Goal: Information Seeking & Learning: Learn about a topic

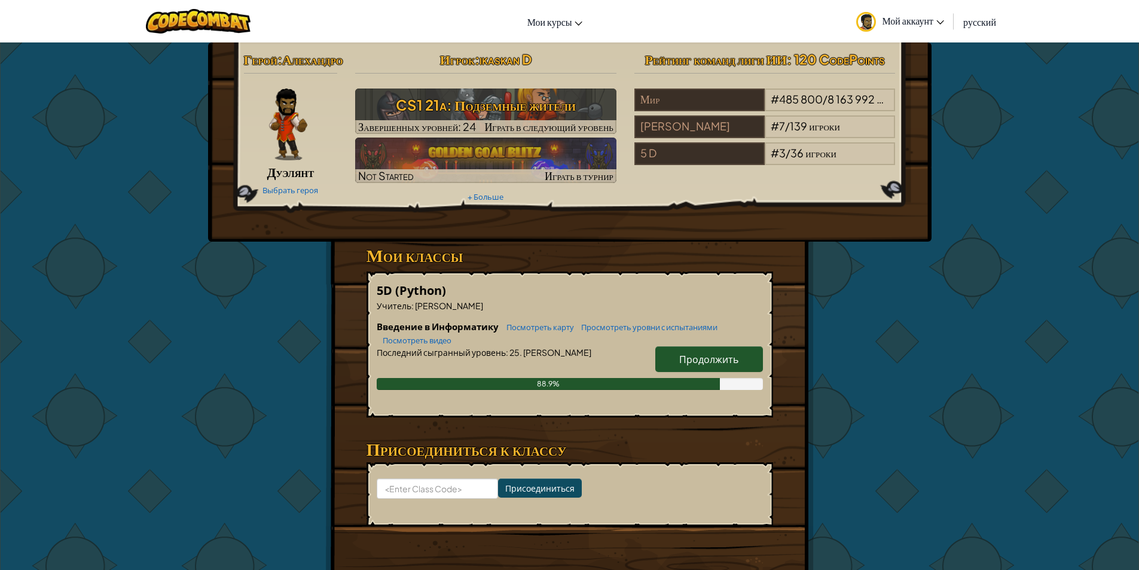
click at [741, 372] on link "Продолжить" at bounding box center [709, 359] width 108 height 26
select select "ru"
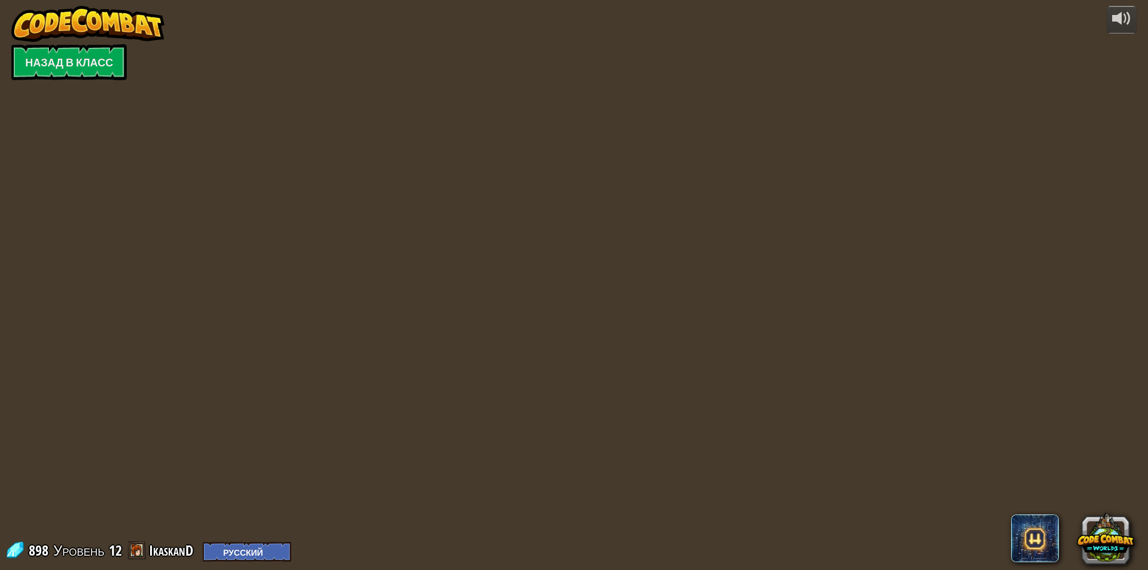
select select "ru"
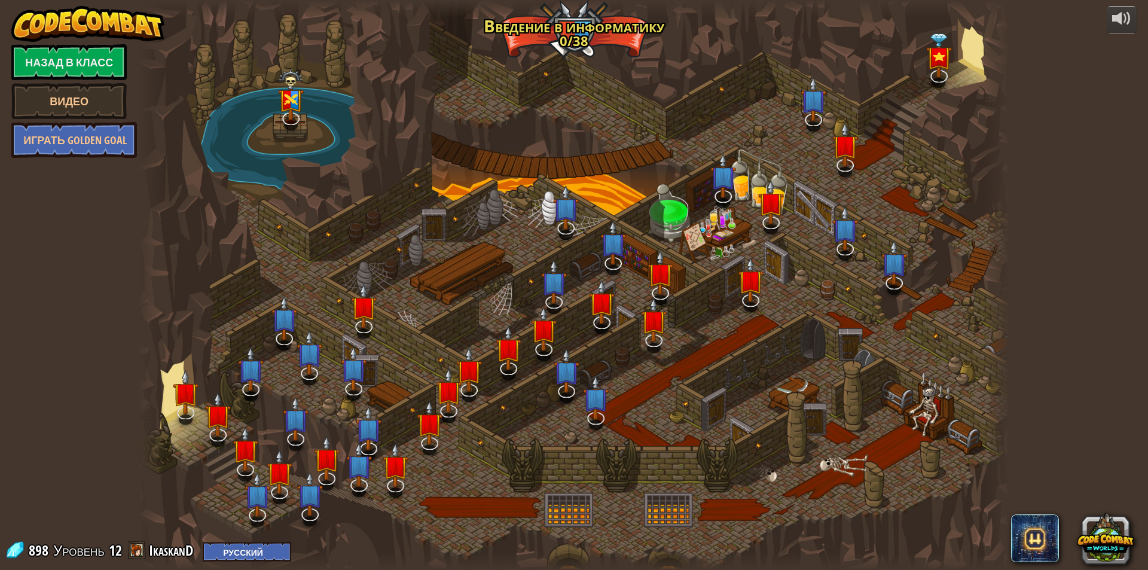
select select "ru"
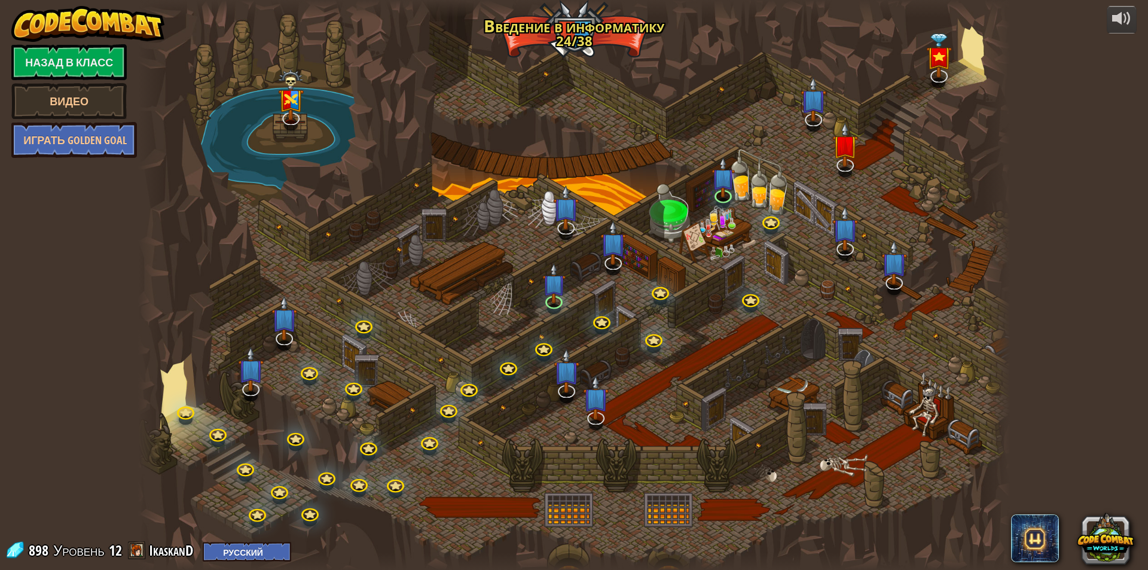
select select "ru"
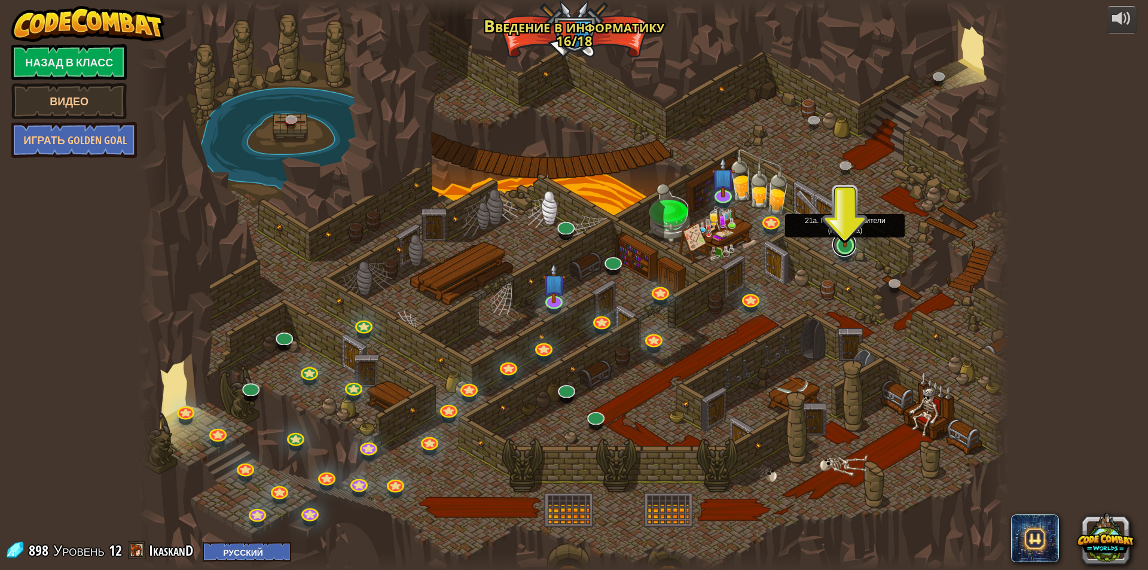
click at [853, 249] on link at bounding box center [844, 245] width 24 height 24
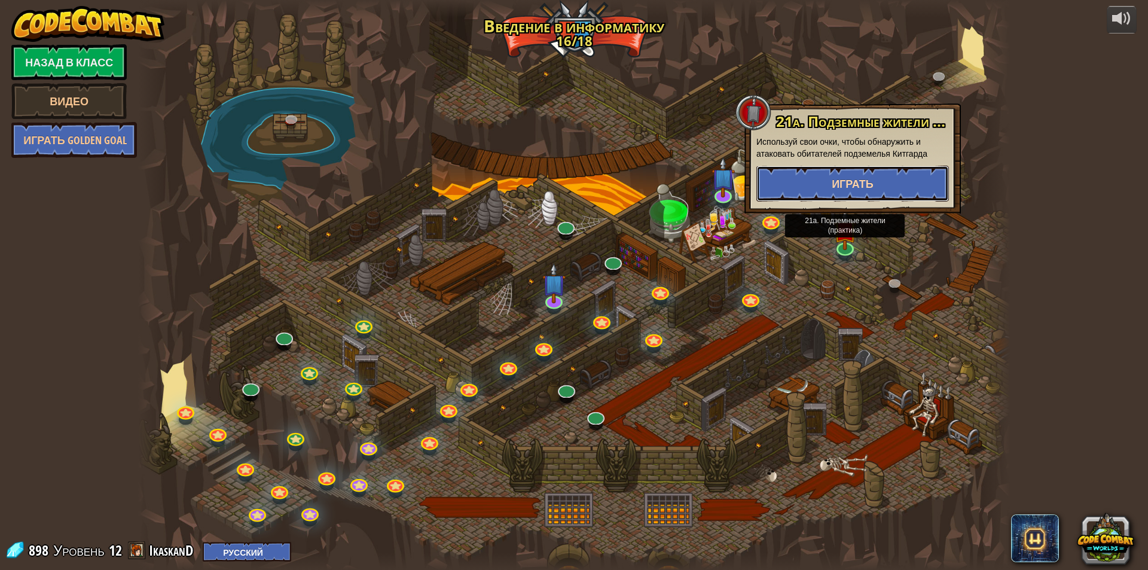
click at [862, 182] on span "Играть" at bounding box center [853, 183] width 42 height 15
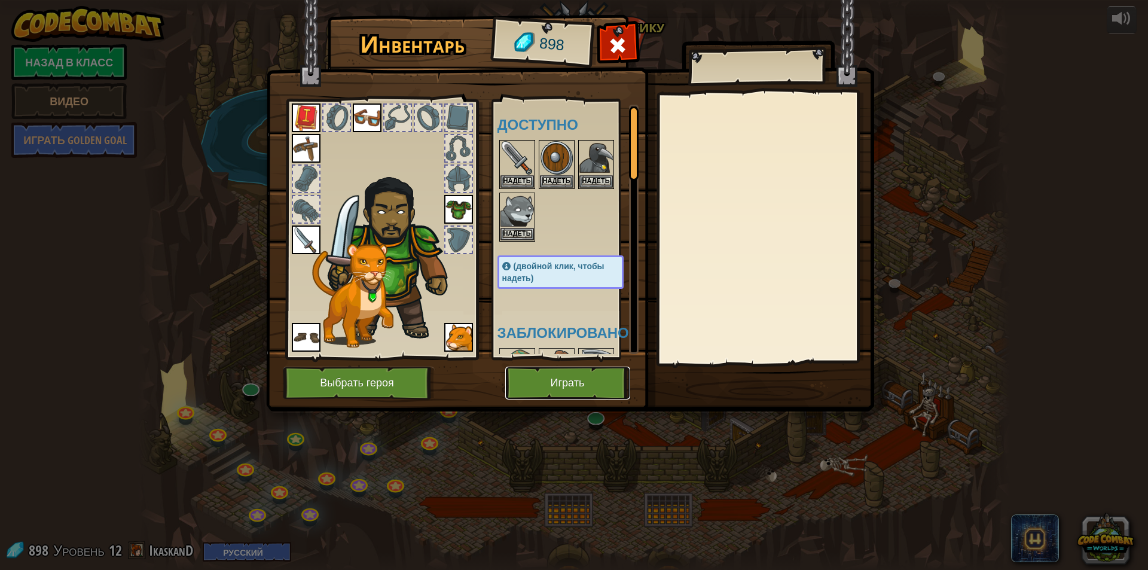
click at [551, 383] on button "Играть" at bounding box center [567, 383] width 125 height 33
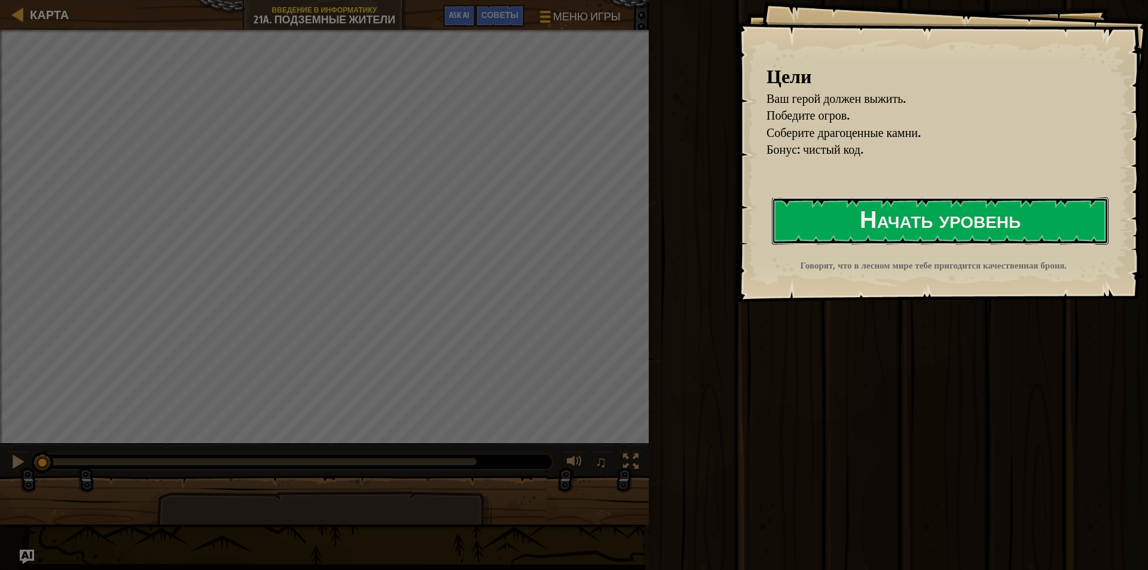
click at [920, 227] on button "Начать уровень" at bounding box center [940, 220] width 337 height 47
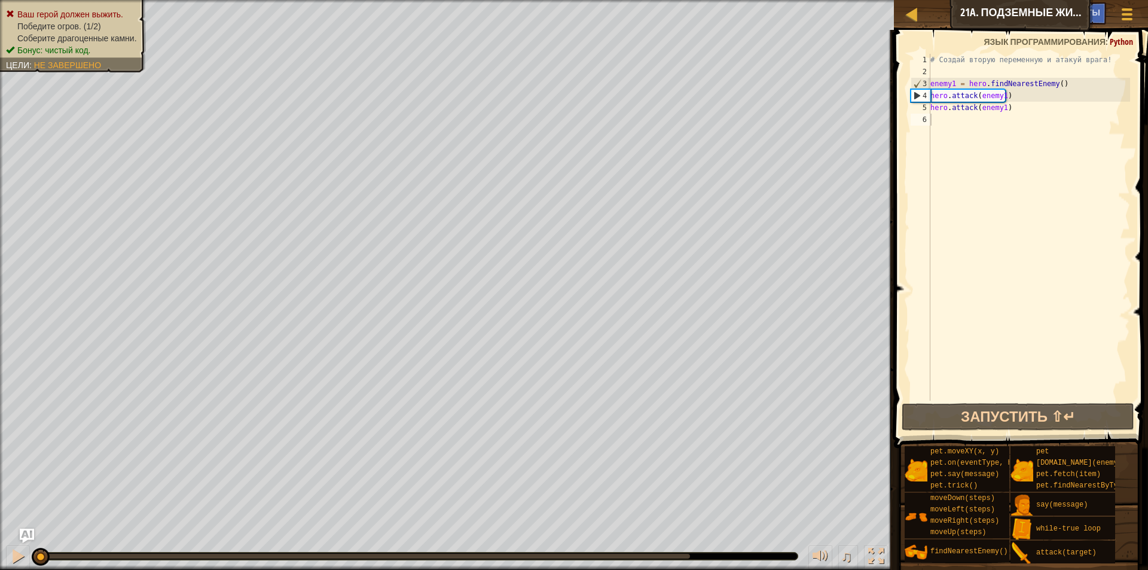
click at [974, 23] on div "Карта Введение в Информатику 21a. Подземные жители [GEOGRAPHIC_DATA] игры Готов…" at bounding box center [1021, 15] width 254 height 30
click at [973, 22] on div "Карта Введение в Информатику 21a. Подземные жители [GEOGRAPHIC_DATA] игры Готов…" at bounding box center [1021, 15] width 254 height 30
click at [974, 17] on div "Карта Введение в Информатику 21a. Подземные жители [GEOGRAPHIC_DATA] игры Готов…" at bounding box center [1021, 15] width 254 height 30
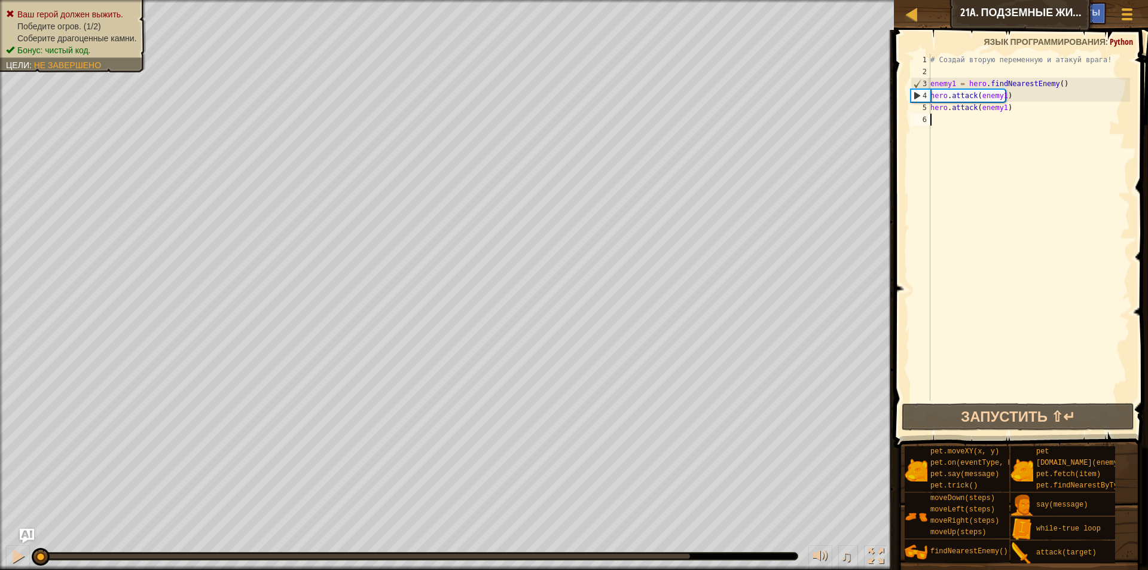
click at [974, 17] on div "Карта Введение в Информатику 21a. Подземные жители [GEOGRAPHIC_DATA] игры Готов…" at bounding box center [1021, 15] width 254 height 30
click at [1054, 414] on button "Запустить ⇧↵" at bounding box center [1018, 417] width 233 height 28
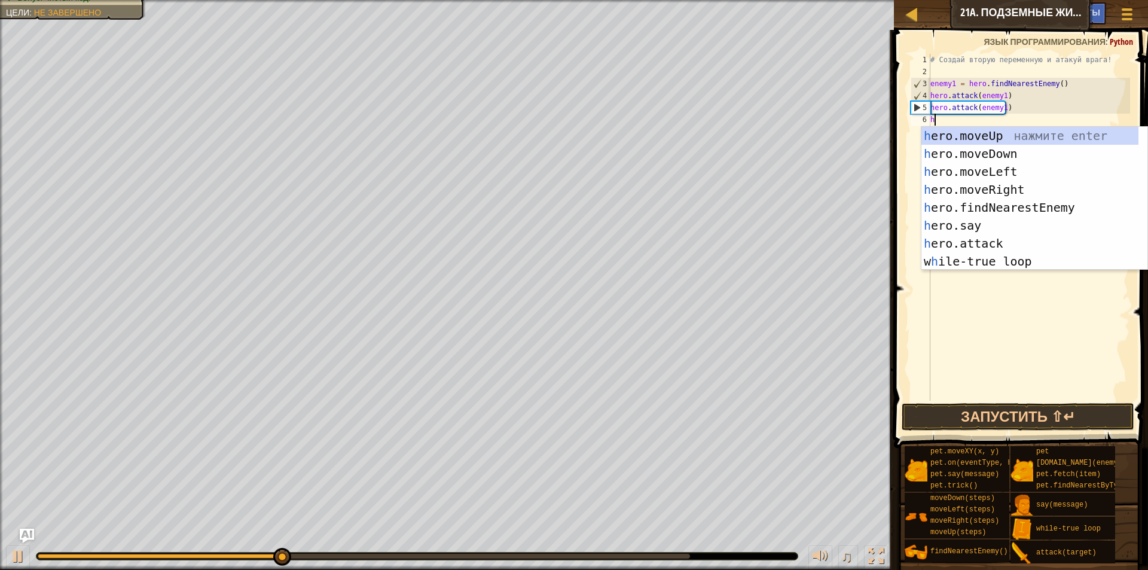
scroll to position [5, 0]
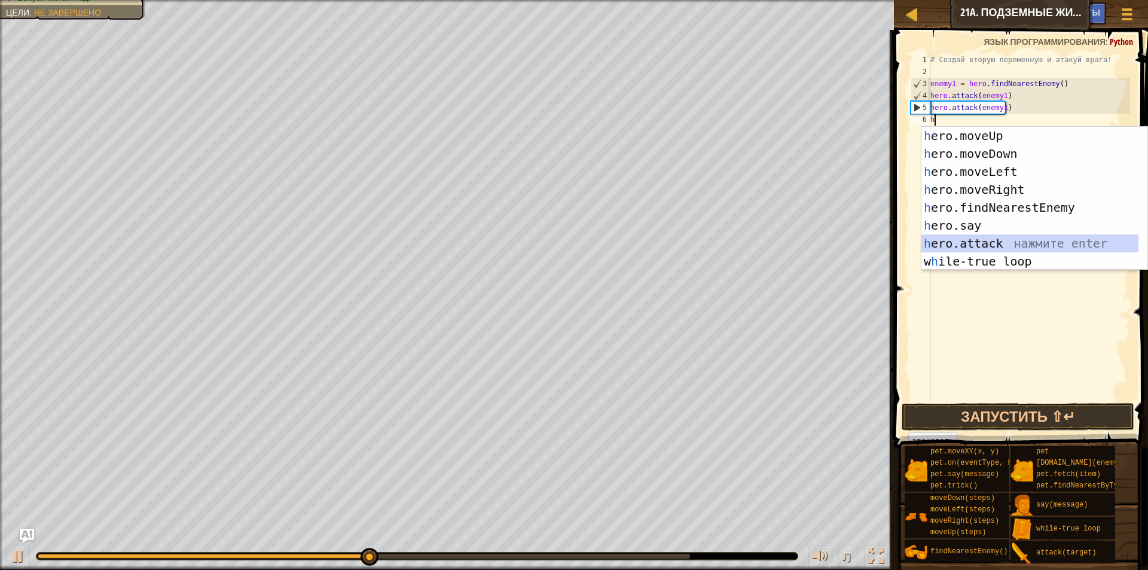
click at [1008, 240] on div "h ero.moveUp нажмите enter h ero.moveDown нажмите enter h ero.moveLeft нажмите …" at bounding box center [1029, 216] width 217 height 179
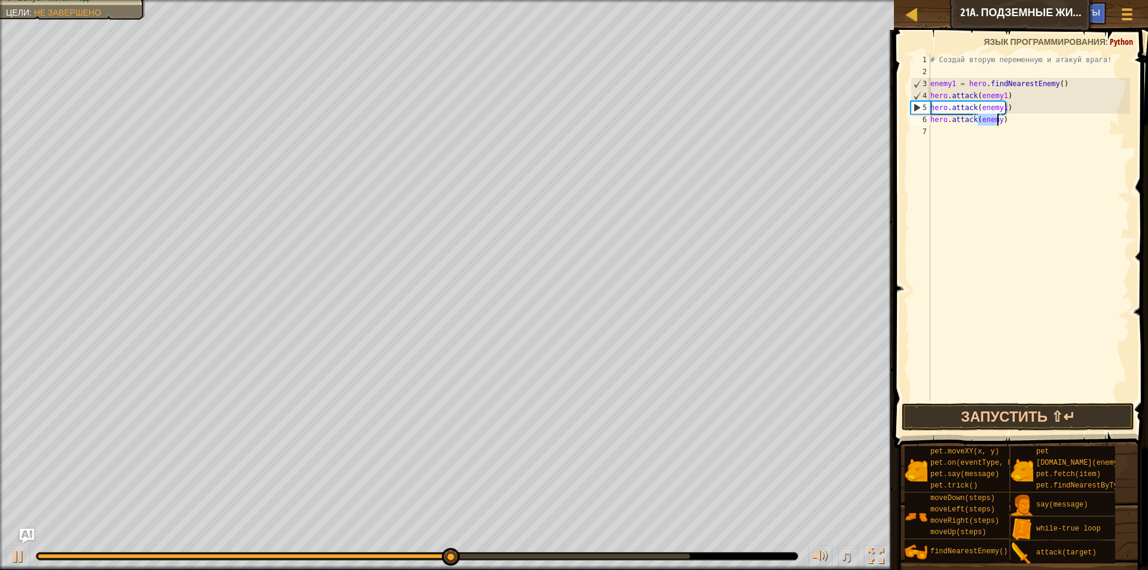
click at [997, 119] on div "# Создай вторую переменную и атакуй врага! enemy1 = hero . findNearestEnemy ( )…" at bounding box center [1029, 227] width 202 height 347
type textarea "hero.attack(enemy2)"
click at [936, 127] on div "# Создай вторую переменную и атакуй врага! enemy1 = hero . findNearestEnemy ( )…" at bounding box center [1029, 239] width 202 height 371
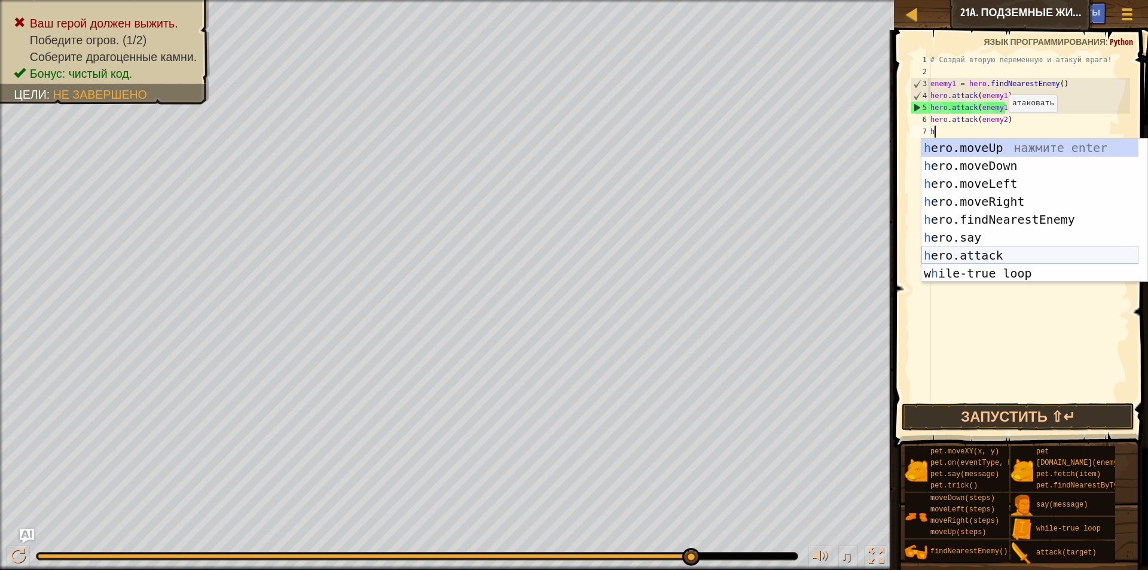
click at [1030, 255] on div "h ero.moveUp нажмите enter h ero.moveDown нажмите enter h ero.moveLeft нажмите …" at bounding box center [1029, 228] width 217 height 179
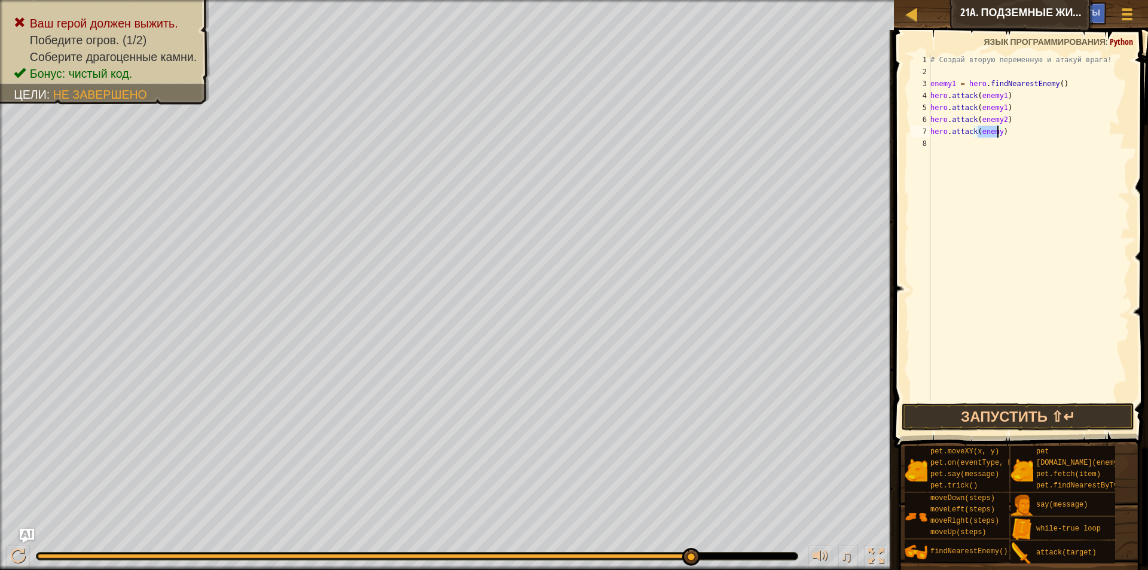
click at [997, 130] on div "# Создай вторую переменную и атакуй врага! enemy1 = hero . findNearestEnemy ( )…" at bounding box center [1029, 227] width 202 height 347
click at [997, 130] on div "# Создай вторую переменную и атакуй врага! enemy1 = hero . findNearestEnemy ( )…" at bounding box center [1029, 239] width 202 height 371
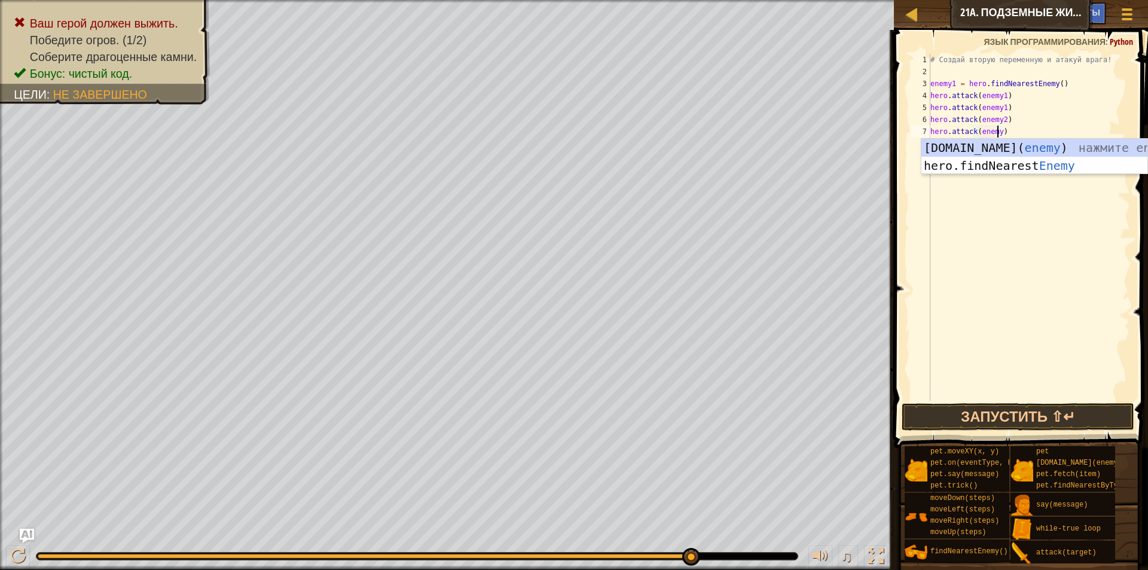
scroll to position [5, 5]
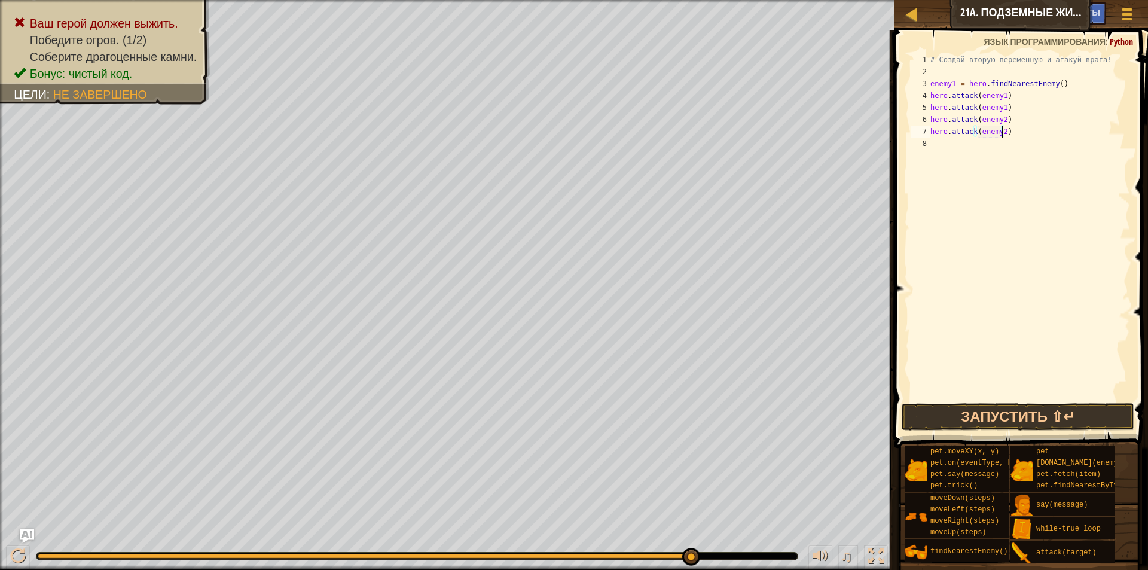
click at [1051, 126] on div "# Создай вторую переменную и атакуй врага! enemy1 = hero . findNearestEnemy ( )…" at bounding box center [1029, 239] width 202 height 371
click at [1058, 82] on div "# Создай вторую переменную и атакуй врага! enemy1 = hero . findNearestEnemy ( )…" at bounding box center [1029, 239] width 202 height 371
click at [997, 81] on div "# Создай вторую переменную и атакуй врага! enemy1 = hero . findNearestEnemy ( )…" at bounding box center [1029, 239] width 202 height 371
click at [933, 79] on div "# Создай вторую переменную и атакуй врага! enemy1 = hero . findNearestEnemy ( )…" at bounding box center [1029, 239] width 202 height 371
click at [931, 81] on div "# Создай вторую переменную и атакуй врага! enemy1 = hero . findNearestEnemy ( )…" at bounding box center [1029, 239] width 202 height 371
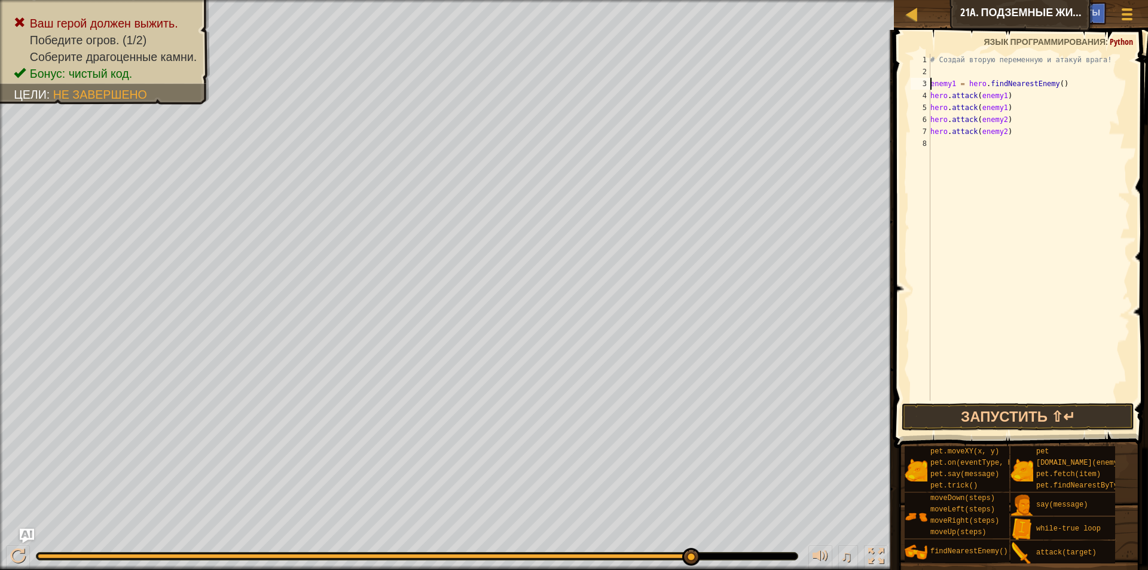
click at [936, 81] on div "# Создай вторую переменную и атакуй врага! enemy1 = hero . findNearestEnemy ( )…" at bounding box center [1029, 239] width 202 height 371
click at [932, 81] on div "# Создай вторую переменную и атакуй врага! enemy1 = hero . findNearestEnemy ( )…" at bounding box center [1029, 239] width 202 height 371
click at [929, 81] on div "3" at bounding box center [921, 84] width 20 height 12
type textarea "hero.attack(enemy2)"
click at [929, 81] on div "3" at bounding box center [921, 84] width 20 height 12
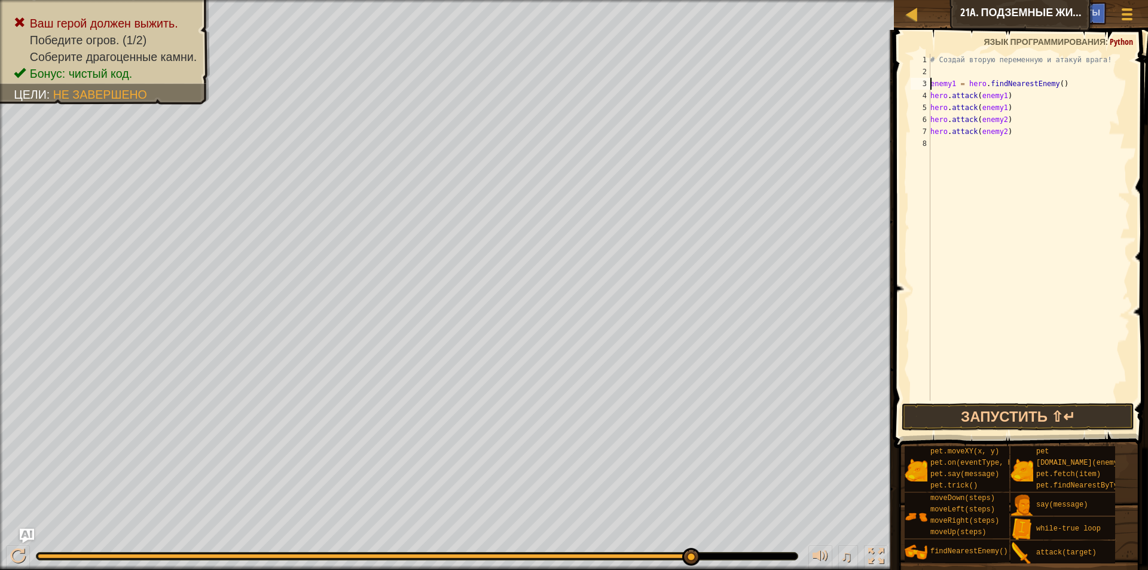
scroll to position [5, 0]
click at [1073, 86] on div "# Создай вторую переменную и атакуй врага! enemy1 = hero . findNearestEnemy ( )…" at bounding box center [1029, 239] width 202 height 371
type textarea "enemy1 = hero.findNearestEnemy()"
click at [1073, 85] on div "# Создай вторую переменную и атакуй врага! enemy1 = hero . findNearestEnemy ( )…" at bounding box center [1029, 239] width 202 height 371
click at [1046, 81] on div "# Создай вторую переменную и атакуй врага! enemy1 = hero . findNearestEnemy ( )…" at bounding box center [1029, 239] width 202 height 371
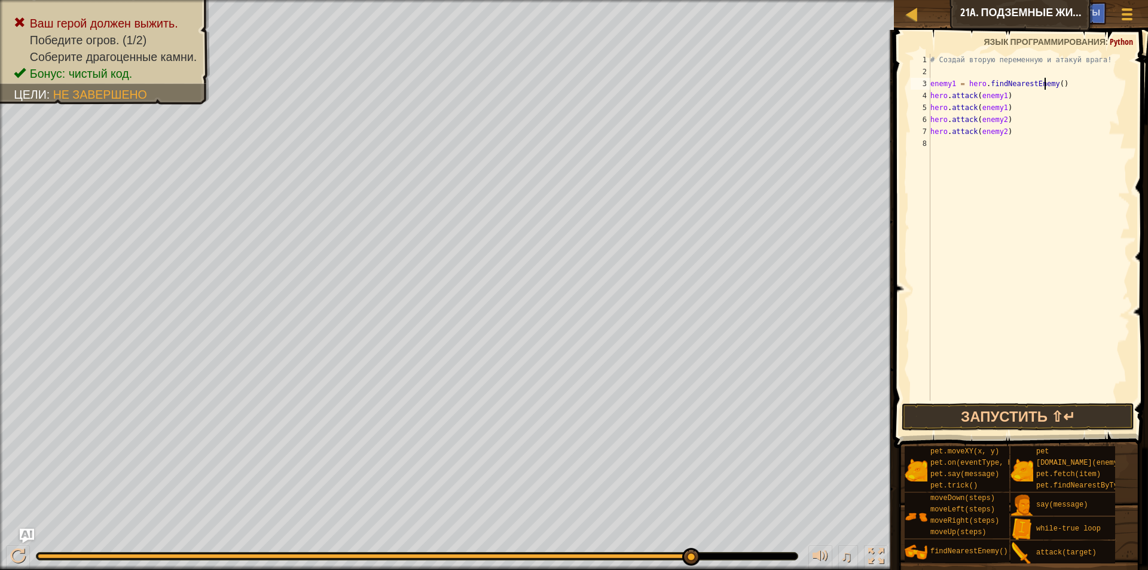
click at [1062, 77] on div "# Создай вторую переменную и атакуй врага! enemy1 = hero . findNearestEnemy ( )…" at bounding box center [1029, 239] width 202 height 371
click at [1056, 81] on div "# Создай вторую переменную и атакуй врага! enemy1 = hero . findNearestEnemy ( )…" at bounding box center [1029, 239] width 202 height 371
click at [958, 65] on div "# Создай вторую переменную и атакуй врага! enemy1 = hero . findNearestEnemy ( )…" at bounding box center [1029, 239] width 202 height 371
type textarea "# Создай вторую переменную и атакуй врага!"
click at [940, 72] on div "# Создай вторую переменную и атакуй врага! enemy1 = hero . findNearestEnemy ( )…" at bounding box center [1029, 239] width 202 height 371
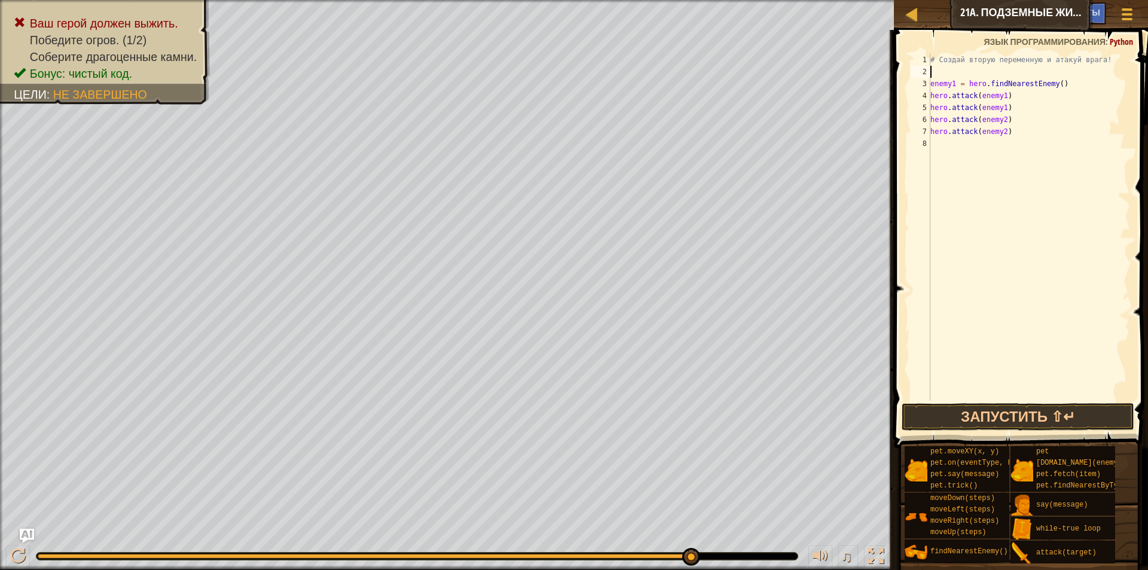
type textarea "enemy1 = hero.findNearestEnemy()"
drag, startPoint x: 931, startPoint y: 82, endPoint x: 943, endPoint y: 83, distance: 12.0
drag, startPoint x: 943, startPoint y: 83, endPoint x: 1065, endPoint y: 68, distance: 122.9
click at [1065, 68] on div "# Создай вторую переменную и атакуй врага! enemy1 = hero . findNearestEnemy ( )…" at bounding box center [1029, 239] width 202 height 371
click at [945, 84] on div "# Создай вторую переменную и атакуй врага! enemy1 = hero . findNearestEnemy ( )…" at bounding box center [1029, 239] width 202 height 371
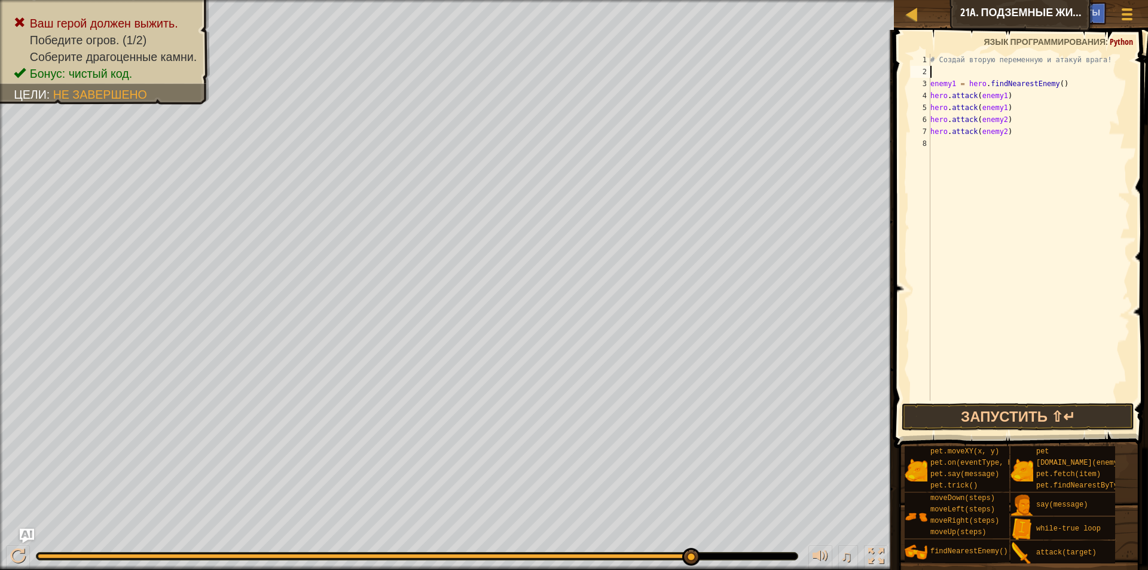
type textarea "enemy1 = hero.findNearestEnemy()"
click at [934, 66] on div "# Создай вторую переменную и атакуй врага! enemy1 = hero . findNearestEnemy ( )…" at bounding box center [1029, 239] width 202 height 371
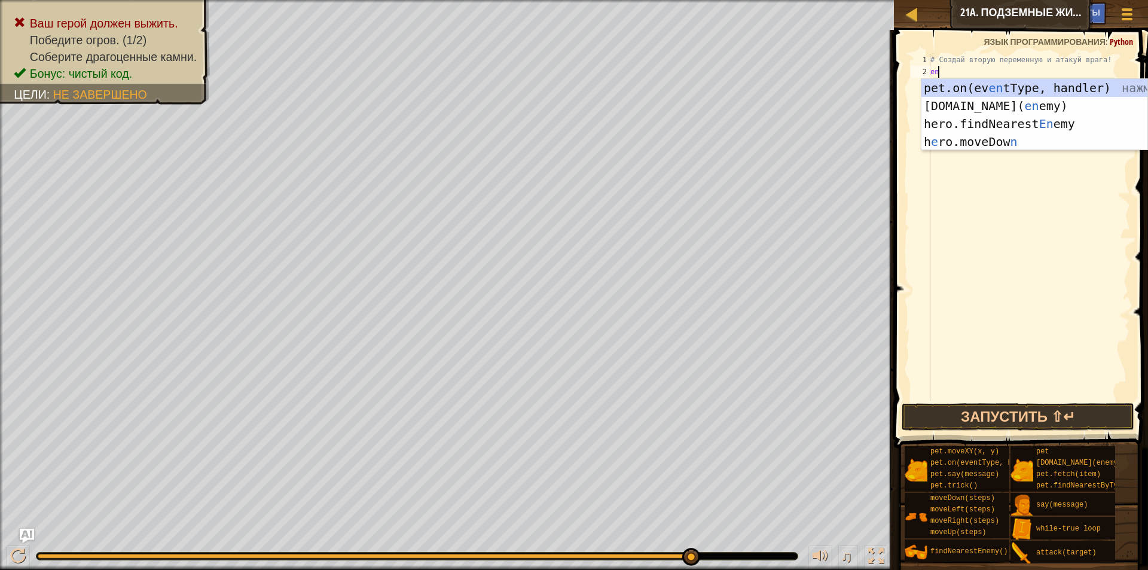
scroll to position [5, 1]
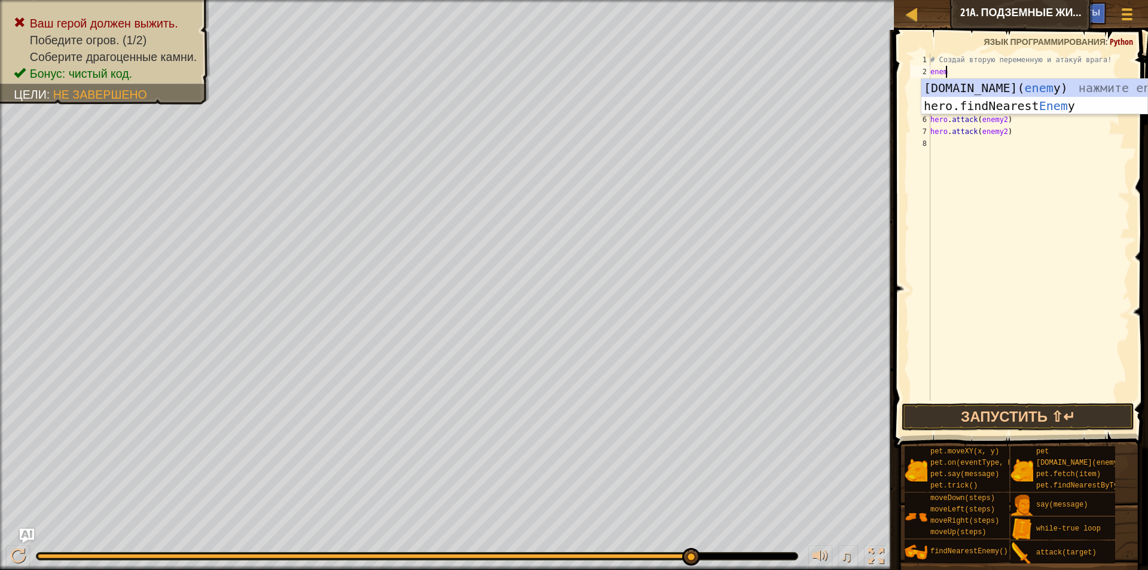
type textarea "enemy"
click at [1010, 108] on div "[DOMAIN_NAME]( enemy ) нажмите enter hero.findNearest Enemy нажмите enter" at bounding box center [1034, 115] width 226 height 72
click at [1010, 108] on code "Найти ближайшего врага" at bounding box center [997, 104] width 103 height 9
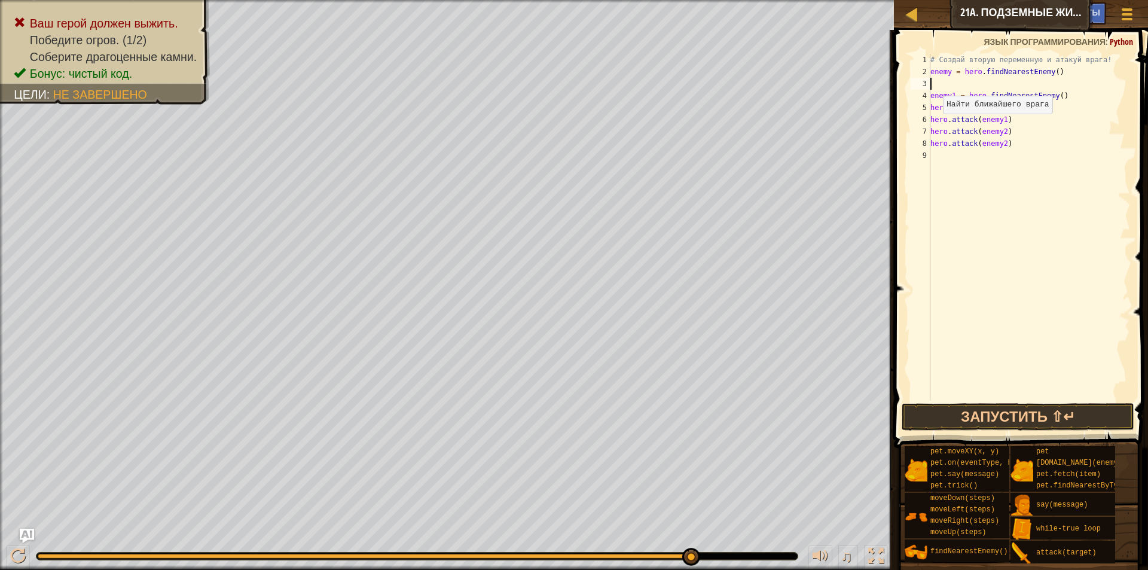
scroll to position [5, 0]
click at [955, 70] on div "# Создай вторую переменную и атакуй врага! enemy = hero . findNearestEnemy ( ) …" at bounding box center [1029, 239] width 202 height 371
click at [952, 69] on div "# Создай вторую переменную и атакуй врага! enemy = hero . findNearestEnemy ( ) …" at bounding box center [1029, 239] width 202 height 371
click at [952, 68] on div "# Создай вторую переменную и атакуй врага! enemy = hero . findNearestEnemy ( ) …" at bounding box center [1029, 239] width 202 height 371
click at [951, 68] on div "# Создай вторую переменную и атакуй врага! enemy = hero . findNearestEnemy ( ) …" at bounding box center [1029, 239] width 202 height 371
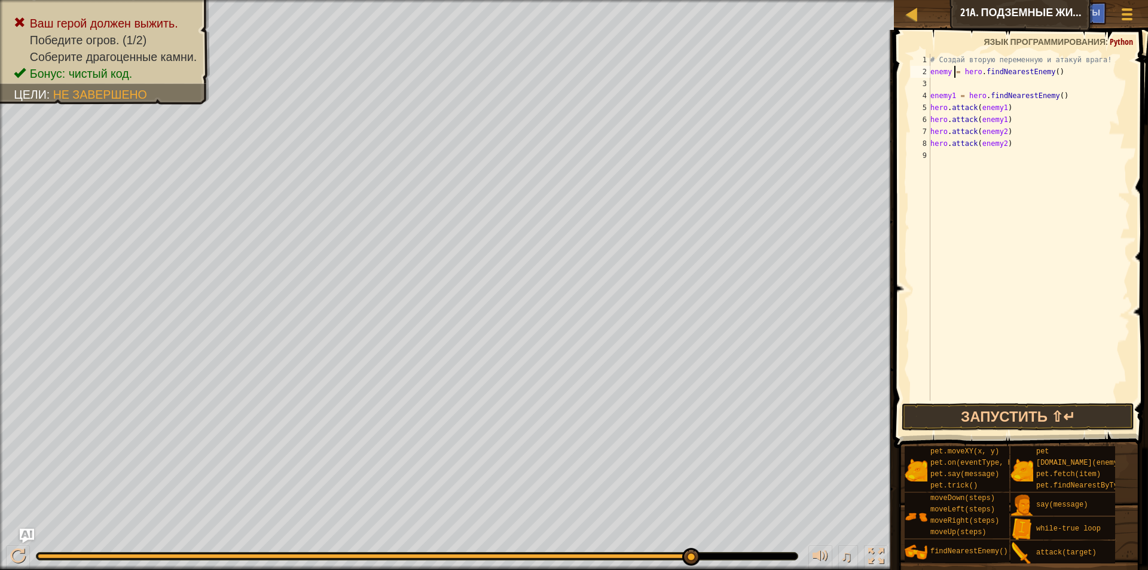
click at [951, 68] on div "# Создай вторую переменную и атакуй врага! enemy = hero . findNearestEnemy ( ) …" at bounding box center [1029, 239] width 202 height 371
click at [954, 70] on div "# Создай вторую переменную и атакуй врага! enemy = hero . findNearestEnemy ( ) …" at bounding box center [1029, 227] width 202 height 347
click at [954, 70] on div "# Создай вторую переменную и атакуй врага! enemy = hero . findNearestEnemy ( ) …" at bounding box center [1029, 239] width 202 height 371
type textarea "enemy2 = hero.findNearestEnemy()"
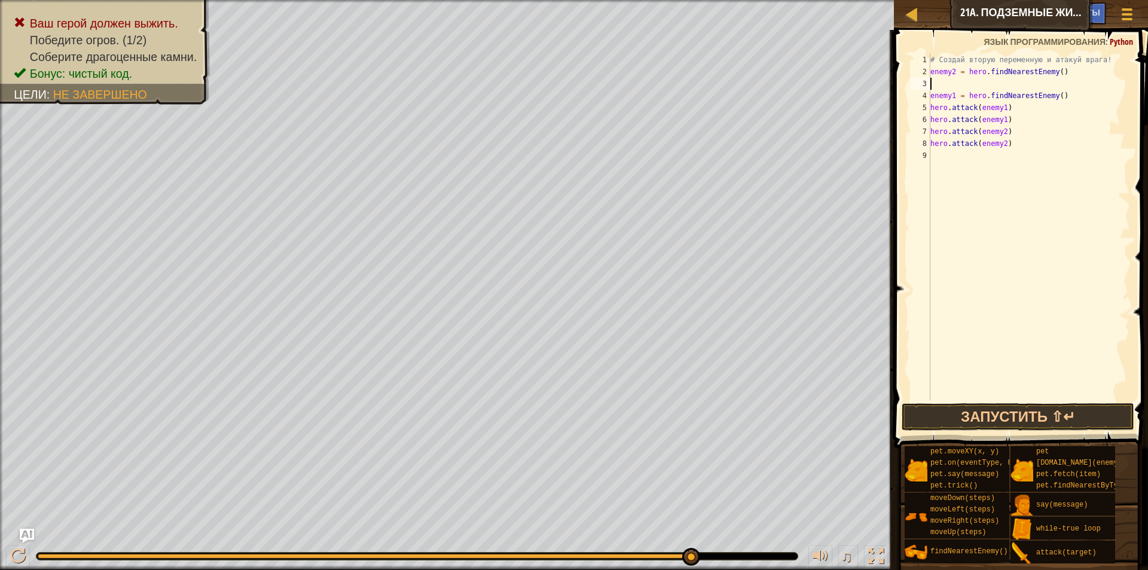
click at [986, 89] on div "# Создай вторую переменную и атакуй врага! enemy2 = hero . findNearestEnemy ( )…" at bounding box center [1029, 239] width 202 height 371
type textarea "enemy2 = hero.findNearestEnemy()"
click at [941, 149] on div "# Создай вторую переменную и атакуй врага! enemy2 = hero . findNearestEnemy ( )…" at bounding box center [1029, 239] width 202 height 371
type textarea "h"
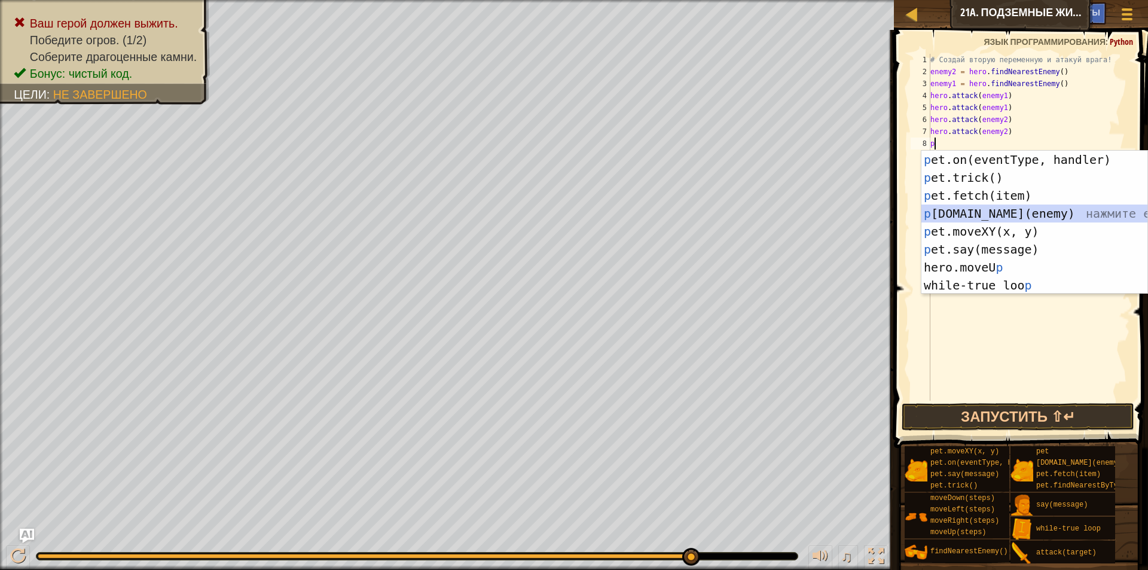
click at [1024, 216] on div "p et.on(eventType, handler) нажмите enter p et.trick() нажмите enter p et.fetch…" at bounding box center [1034, 240] width 226 height 179
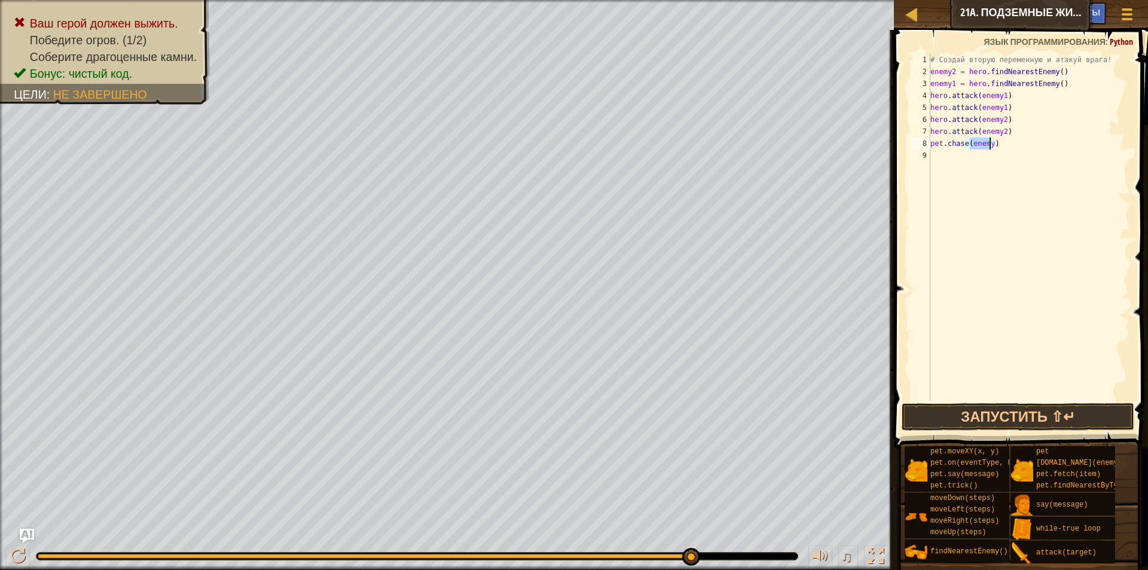
click at [990, 141] on div "# Создай вторую переменную и атакуй врага! enemy2 = hero . findNearestEnemy ( )…" at bounding box center [1029, 227] width 202 height 347
click at [990, 141] on div "# Создай вторую переменную и атакуй врага! enemy2 = hero . findNearestEnemy ( )…" at bounding box center [1029, 239] width 202 height 371
click at [992, 141] on div "# Создай вторую переменную и атакуй врага! enemy2 = hero . findNearestEnemy ( )…" at bounding box center [1029, 239] width 202 height 371
click at [990, 140] on div "# Создай вторую переменную и атакуй врага! enemy2 = hero . findNearestEnemy ( )…" at bounding box center [1029, 239] width 202 height 371
type textarea "[DOMAIN_NAME](enemy2)"
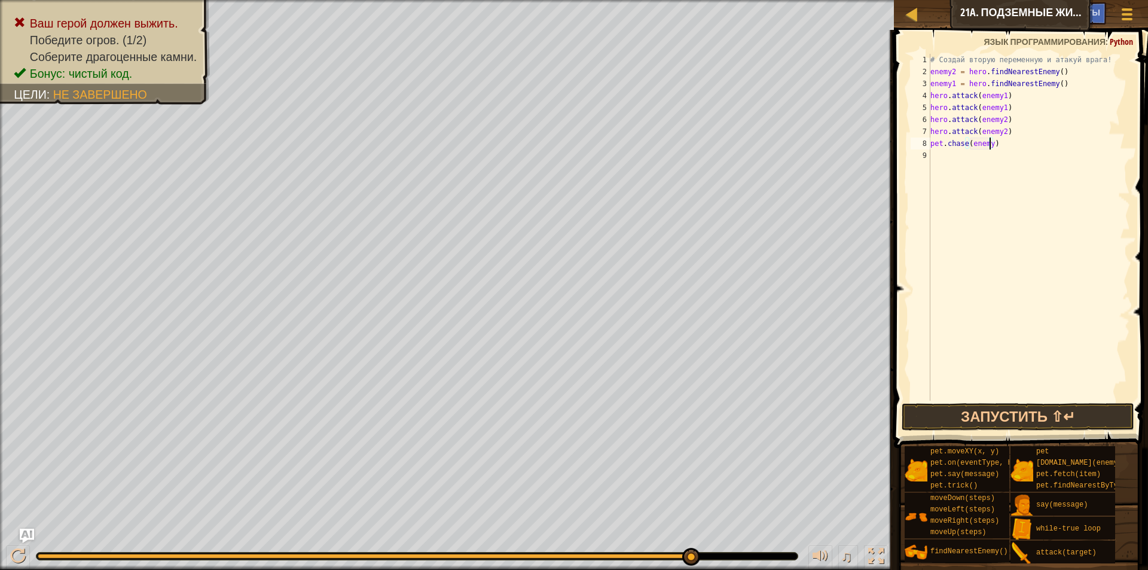
scroll to position [5, 5]
click at [945, 155] on div "# Создай вторую переменную и атакуй врага! enemy2 = hero . findNearestEnemy ( )…" at bounding box center [1029, 239] width 202 height 371
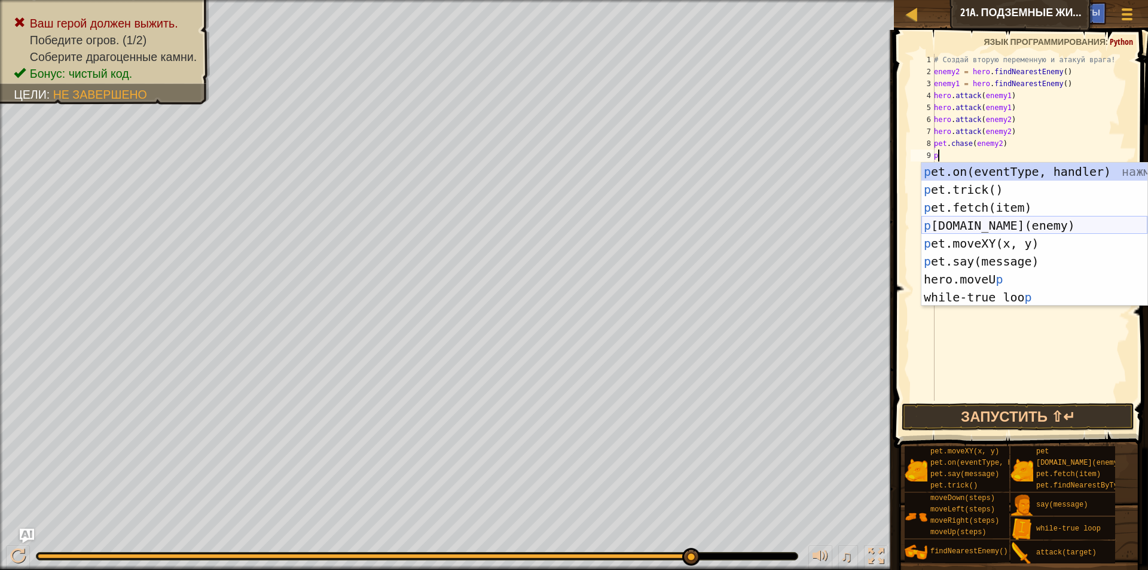
click at [1030, 221] on div "p et.on(eventType, handler) нажмите enter p et.trick() нажмите enter p et.fetch…" at bounding box center [1034, 252] width 226 height 179
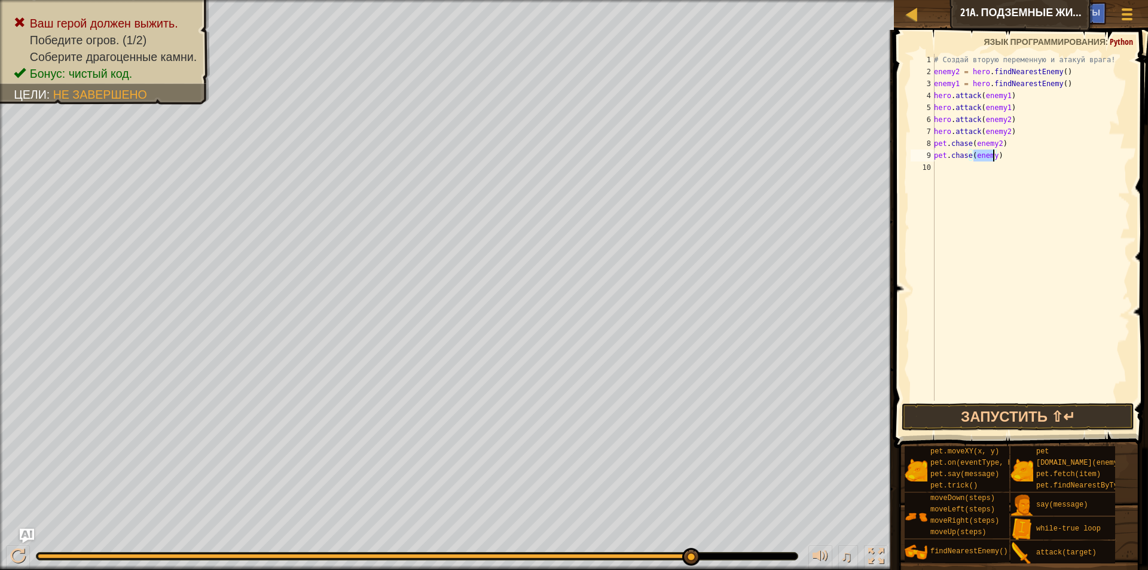
click at [992, 154] on div "# Создай вторую переменную и атакуй врага! enemy2 = hero . findNearestEnemy ( )…" at bounding box center [1031, 227] width 198 height 347
type textarea "[DOMAIN_NAME](enemy2)"
click at [953, 169] on div "# Создай вторую переменную и атакуй врага! enemy2 = hero . findNearestEnemy ( )…" at bounding box center [1031, 239] width 198 height 371
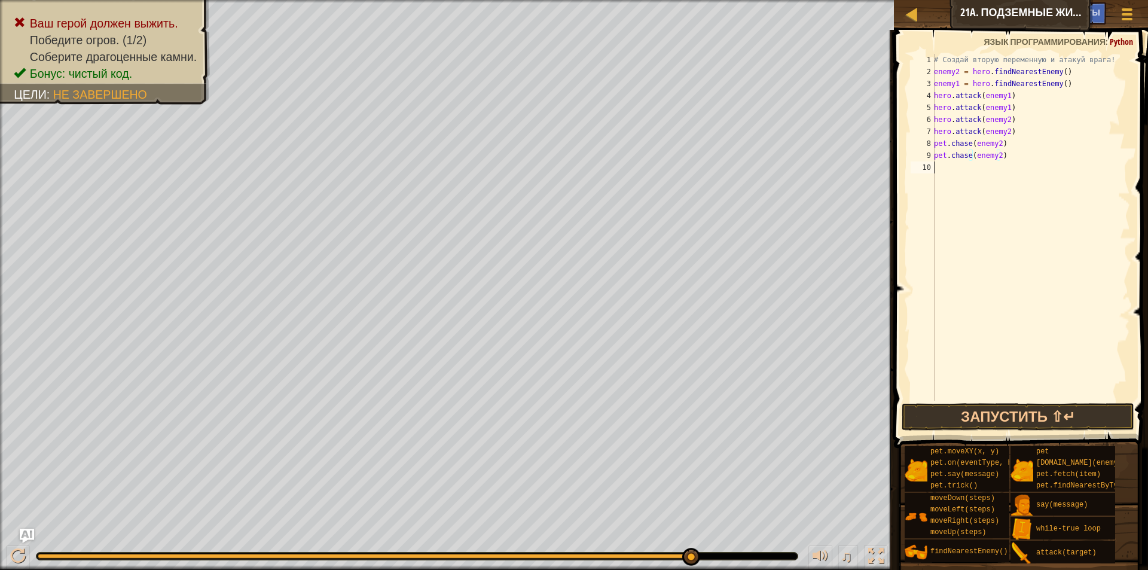
scroll to position [5, 0]
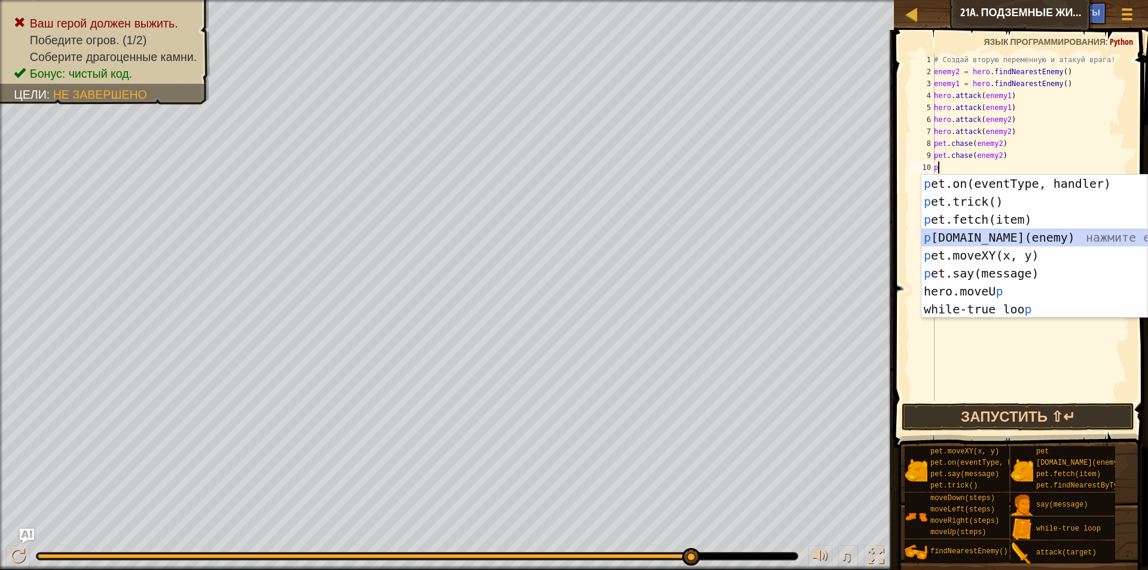
click at [1025, 235] on div "p et.on(eventType, handler) нажмите enter p et.trick() нажмите enter p et.fetch…" at bounding box center [1034, 264] width 226 height 179
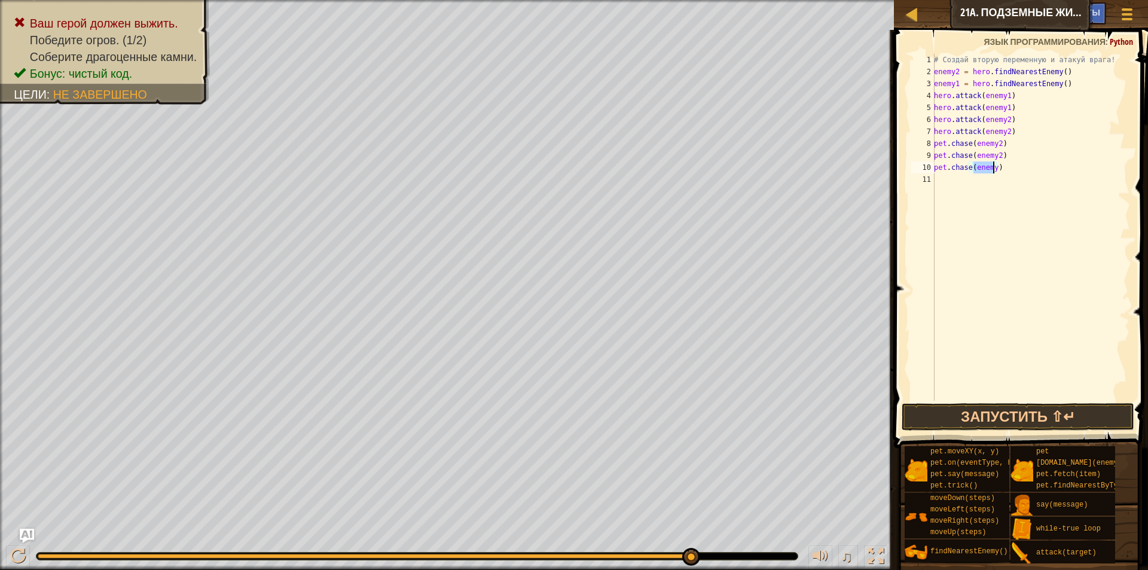
click at [992, 163] on div "# Создай вторую переменную и атакуй врага! enemy2 = hero . findNearestEnemy ( )…" at bounding box center [1031, 227] width 198 height 347
type textarea "[DOMAIN_NAME](enemy1)"
click at [945, 181] on div "# Создай вторую переменную и атакуй врага! enemy2 = hero . findNearestEnemy ( )…" at bounding box center [1031, 239] width 198 height 371
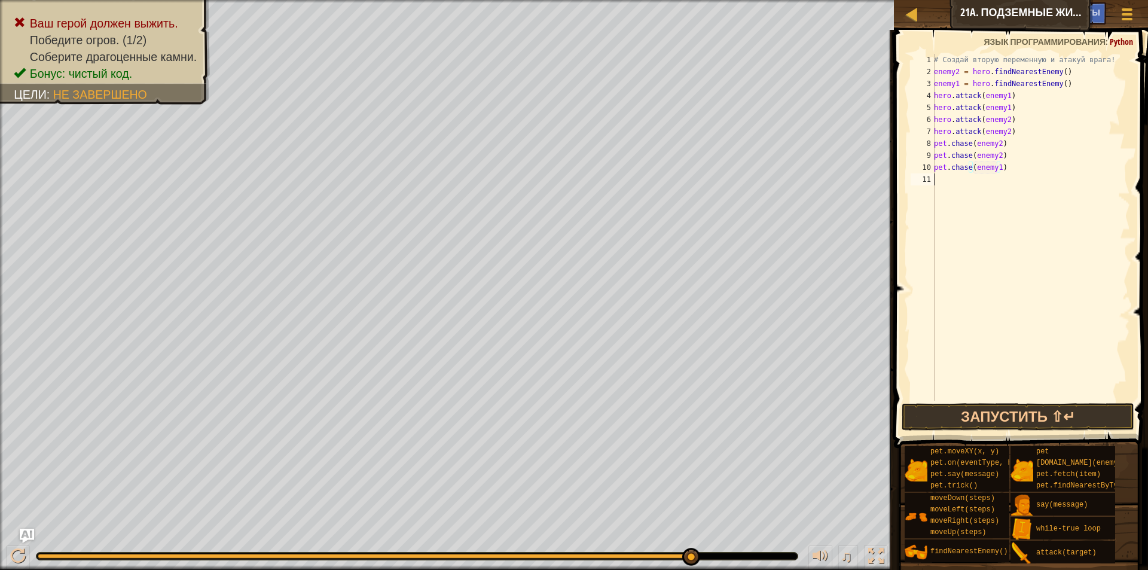
scroll to position [5, 0]
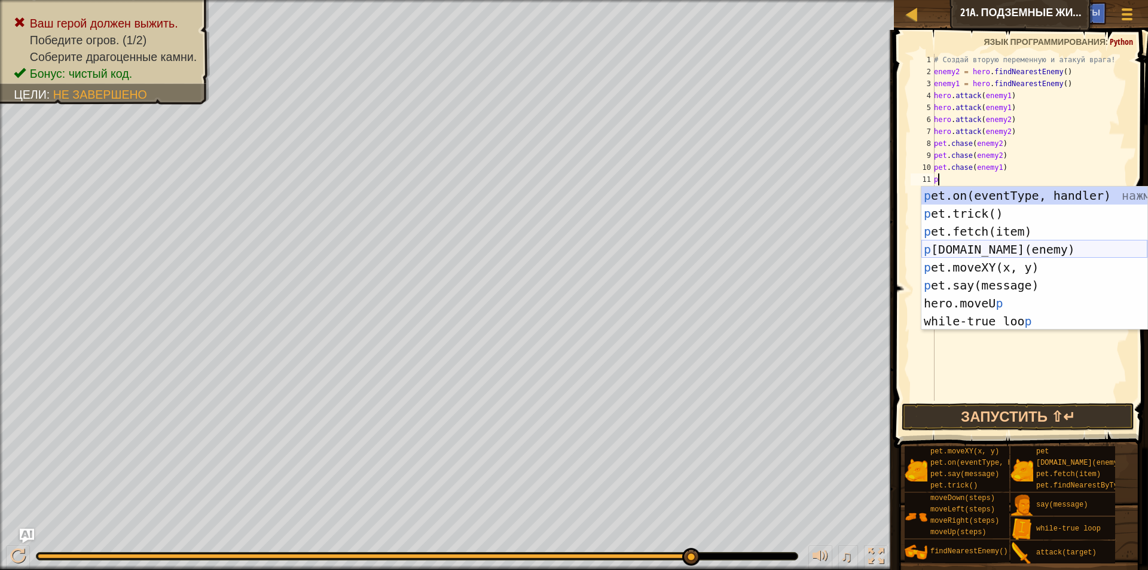
click at [1018, 251] on div "p et.on(eventType, handler) нажмите enter p et.trick() нажмите enter p et.fetch…" at bounding box center [1034, 276] width 226 height 179
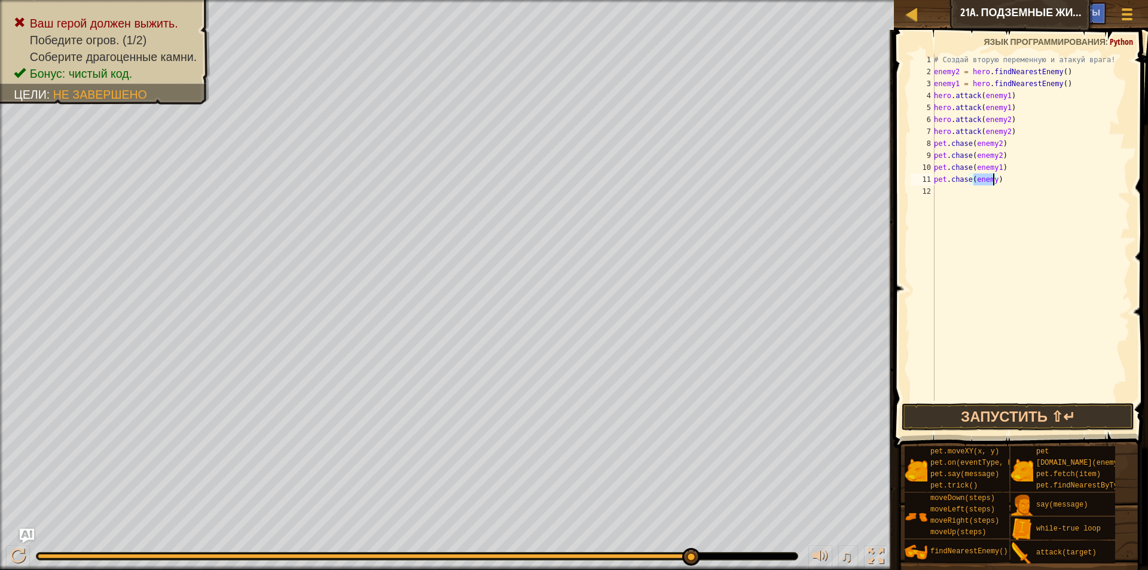
click at [995, 182] on div "# Создай вторую переменную и атакуй врага! enemy2 = hero . findNearestEnemy ( )…" at bounding box center [1031, 239] width 198 height 371
click at [993, 174] on div "# Создай вторую переменную и атакуй врага! enemy2 = hero . findNearestEnemy ( )…" at bounding box center [1031, 239] width 198 height 371
click at [1008, 408] on button "Запустить ⇧↵" at bounding box center [1018, 417] width 233 height 28
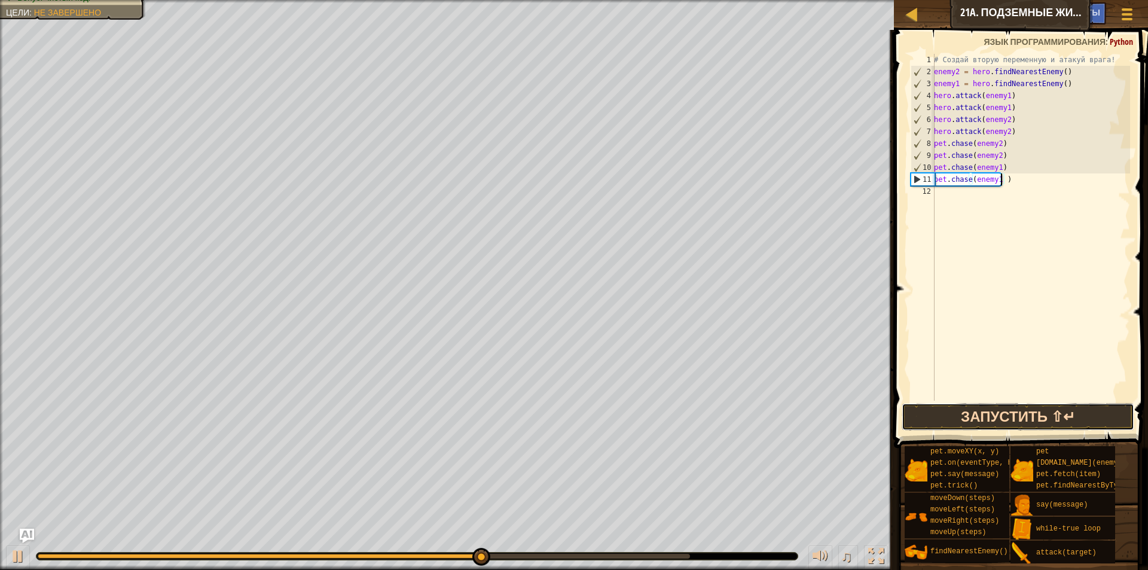
click at [976, 414] on button "Запустить ⇧↵" at bounding box center [1018, 417] width 233 height 28
click at [998, 423] on button "Запустить ⇧↵" at bounding box center [1018, 417] width 233 height 28
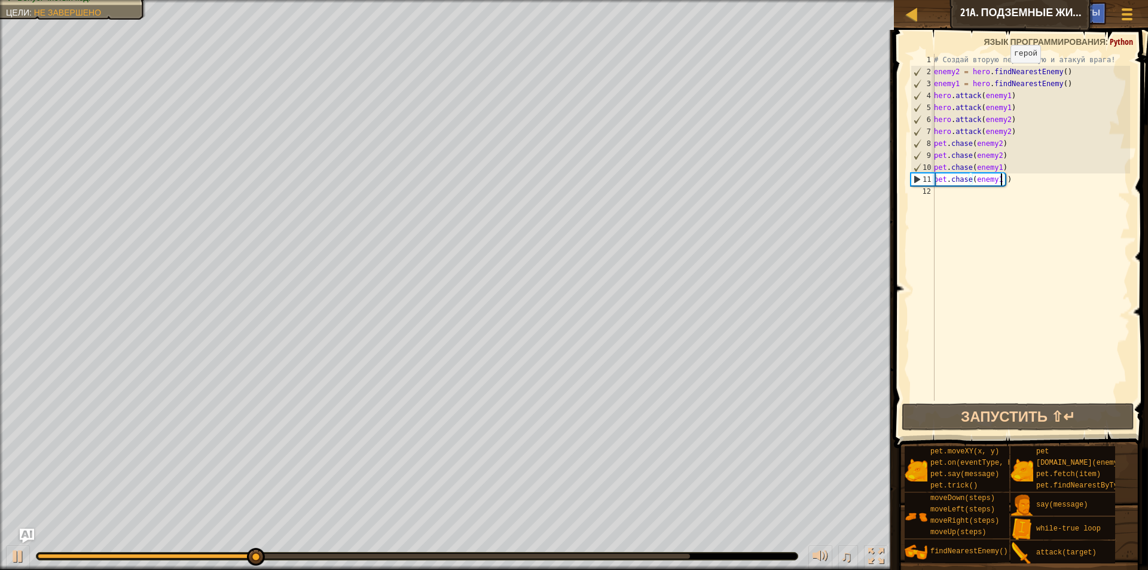
click at [1004, 75] on div "# Создай вторую переменную и атакуй врага! enemy2 = hero . findNearestEnemy ( )…" at bounding box center [1031, 239] width 198 height 371
click at [1057, 73] on div "# Создай вторую переменную и атакуй врага! enemy2 = hero . findNearestEnemy ( )…" at bounding box center [1031, 239] width 198 height 371
click at [1061, 72] on div "# Создай вторую переменную и атакуй врага! enemy2 = hero . findNearestEnemy ( )…" at bounding box center [1031, 239] width 198 height 371
click at [1060, 73] on div "# Создай вторую переменную и атакуй врага! enemy2 = hero . findNearestEnemy ( )…" at bounding box center [1031, 239] width 198 height 371
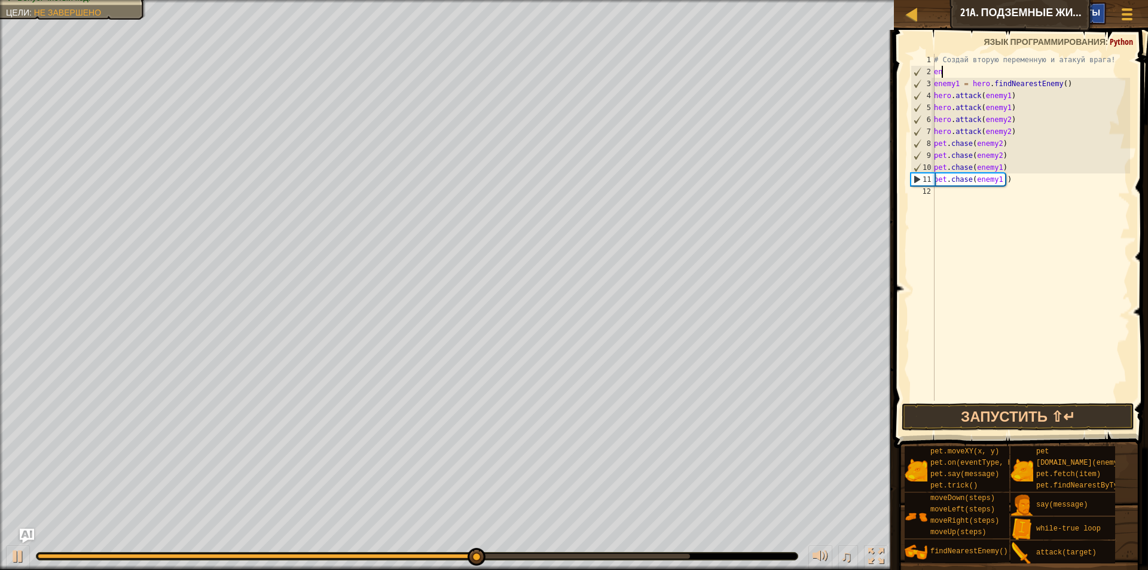
scroll to position [5, 0]
type textarea "e"
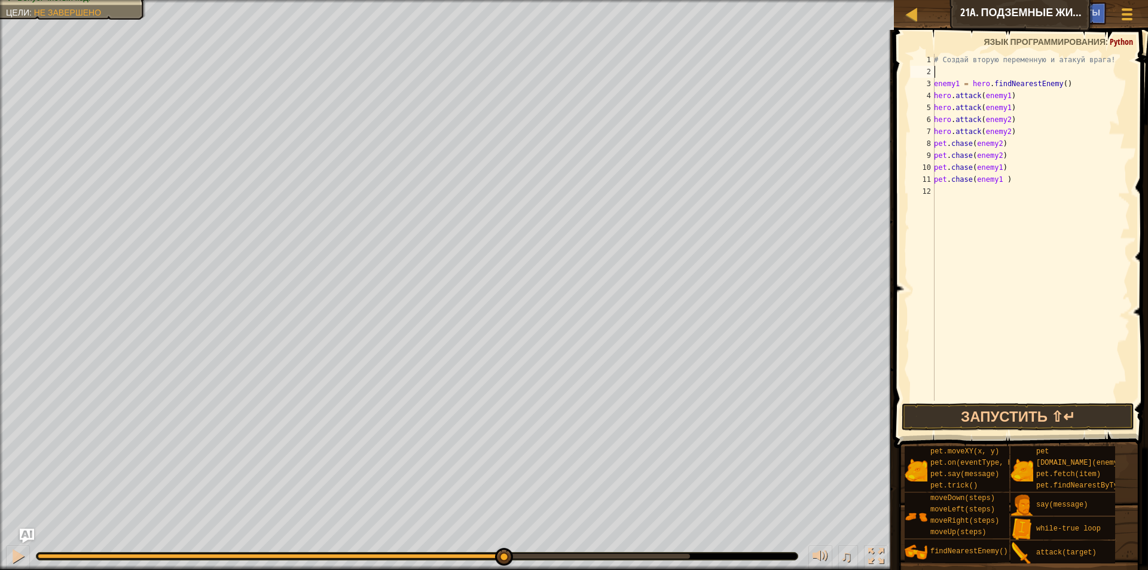
click at [975, 224] on div "# Создай вторую переменную и атакуй врага! enemy1 = hero . findNearestEnemy ( )…" at bounding box center [1031, 239] width 198 height 371
click at [1021, 422] on button "Запустить ⇧↵" at bounding box center [1018, 417] width 233 height 28
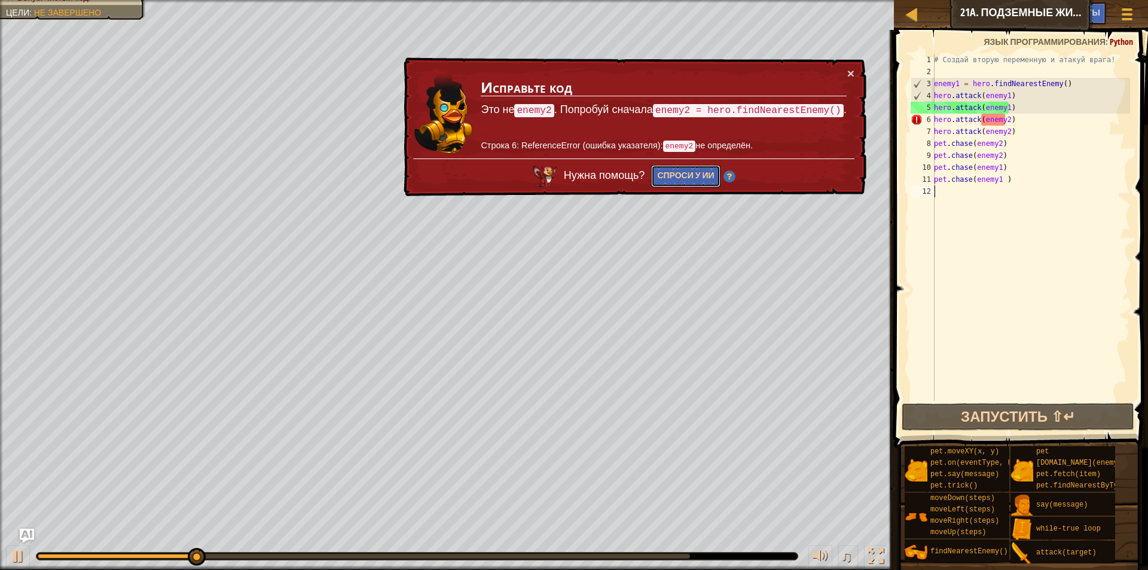
click at [706, 172] on button "Спроси у ИИ" at bounding box center [685, 176] width 69 height 22
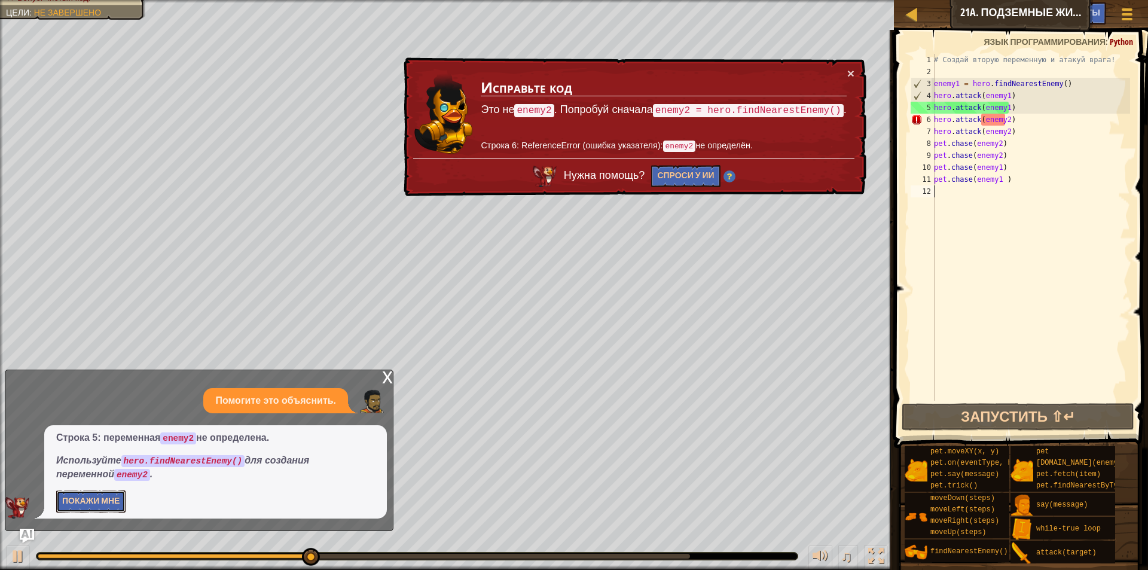
click at [94, 494] on button "Покажи мне" at bounding box center [90, 501] width 69 height 22
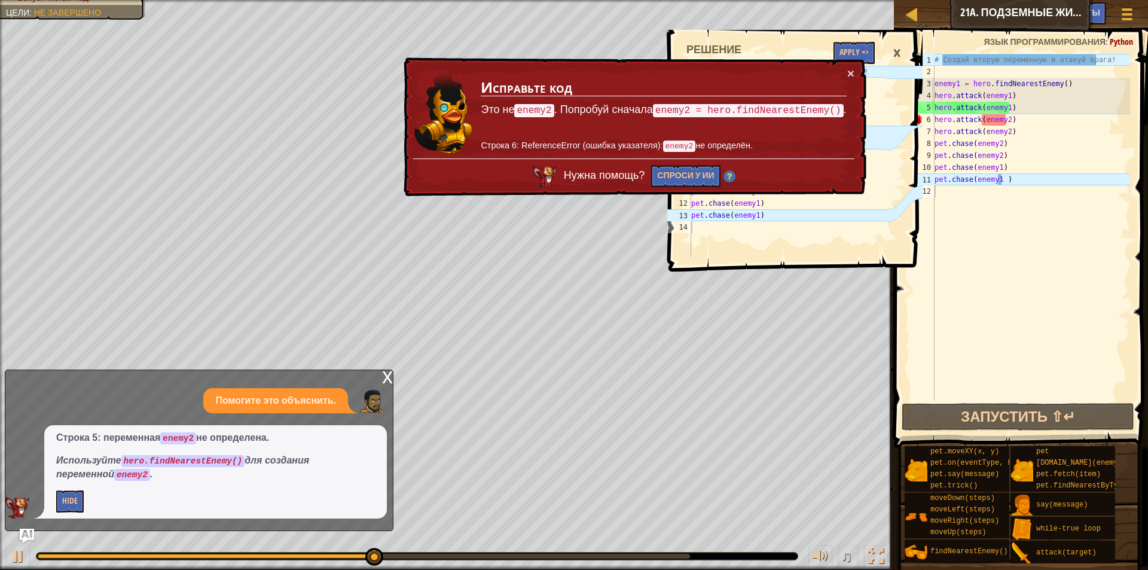
click at [786, 97] on td "Исправьте код Это не enemy2 . Попробуй сначала enemy2 = hero.findNearestEnemy()…" at bounding box center [663, 112] width 367 height 91
drag, startPoint x: 683, startPoint y: 213, endPoint x: 680, endPoint y: 219, distance: 7.0
click at [682, 215] on div "13" at bounding box center [679, 215] width 24 height 12
click at [850, 69] on button "×" at bounding box center [850, 73] width 7 height 13
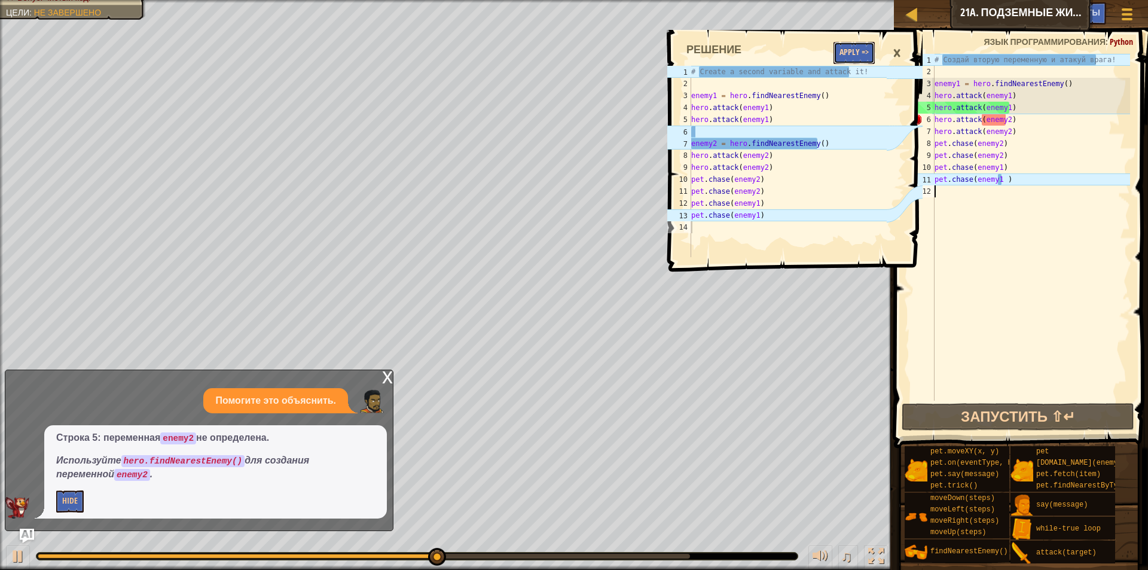
click at [851, 49] on button "Apply =>" at bounding box center [853, 53] width 41 height 22
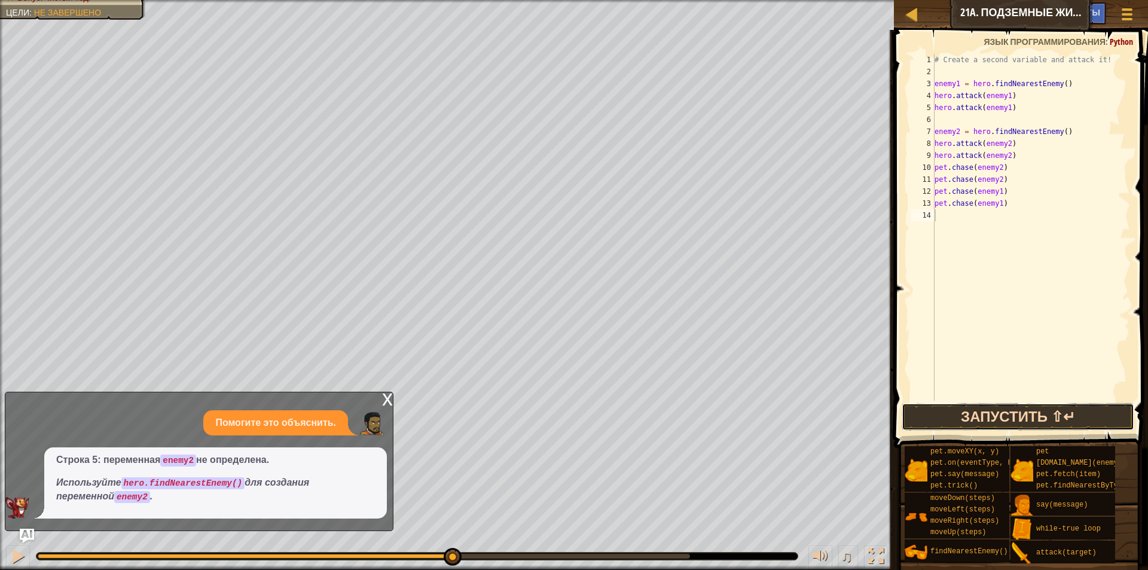
click at [1033, 403] on button "Запустить ⇧↵" at bounding box center [1018, 417] width 233 height 28
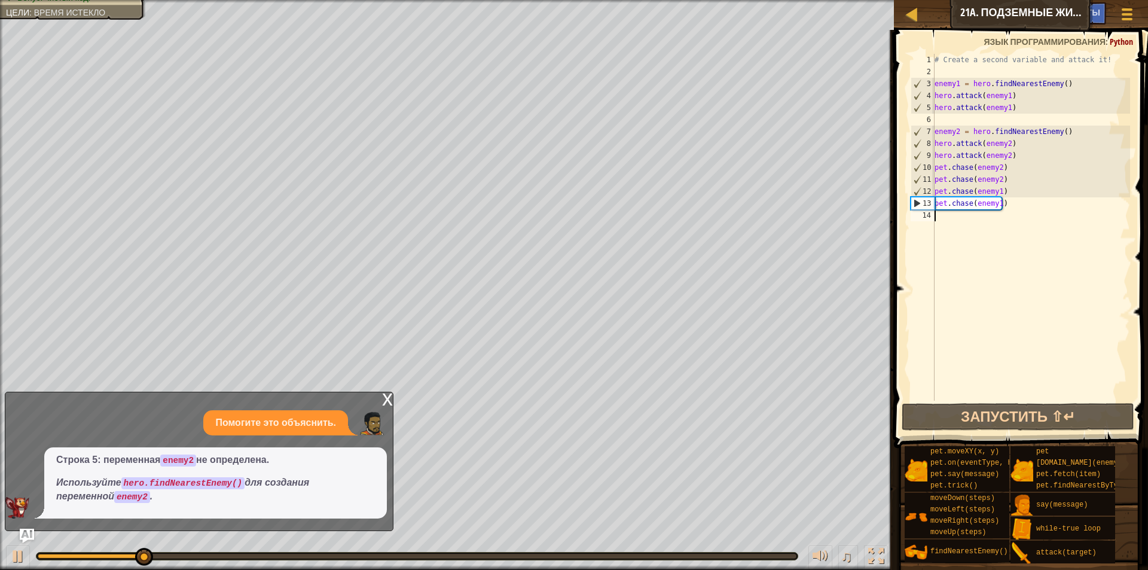
click at [387, 399] on div "x" at bounding box center [387, 398] width 11 height 12
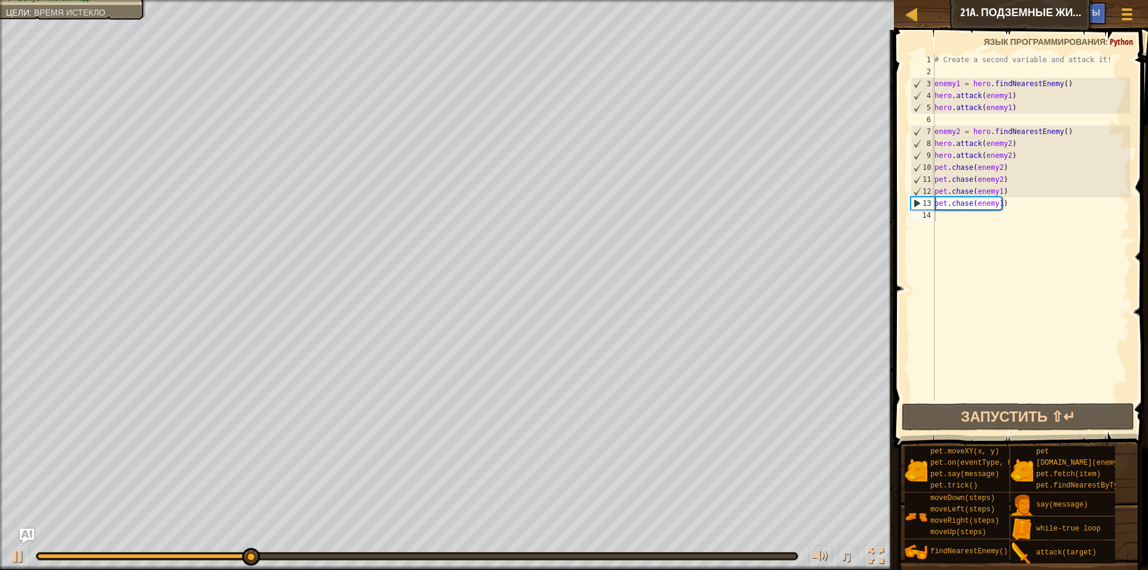
click at [955, 219] on div "# Create a second variable and attack it! enemy1 = hero . findNearestEnemy ( ) …" at bounding box center [1031, 239] width 198 height 371
type textarea "h"
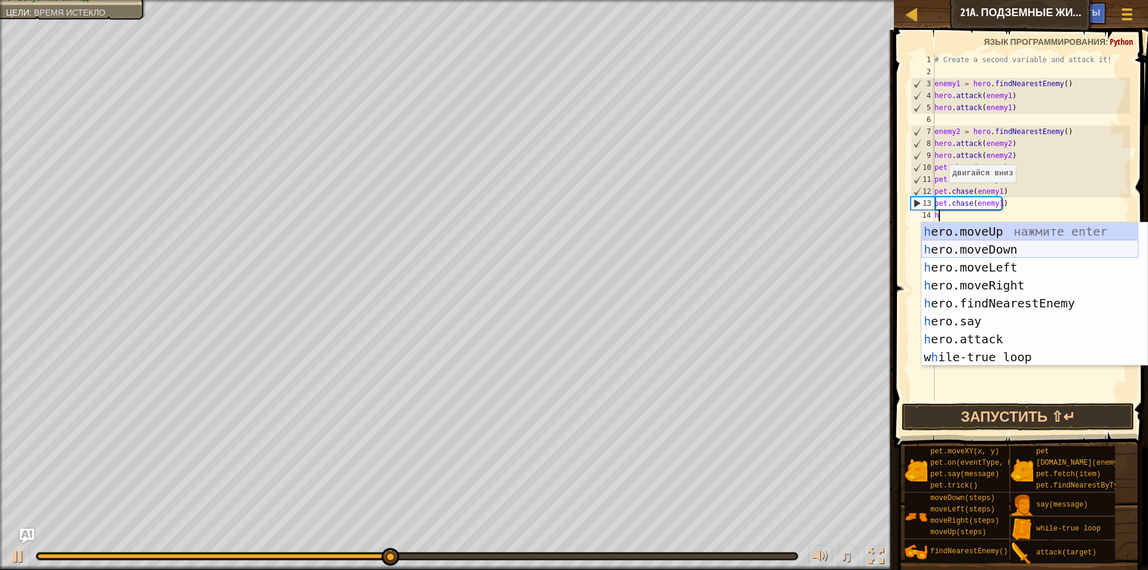
click at [1015, 246] on div "h ero.moveUp нажмите enter h ero.moveDown нажмите enter h ero.moveLeft нажмите …" at bounding box center [1029, 311] width 217 height 179
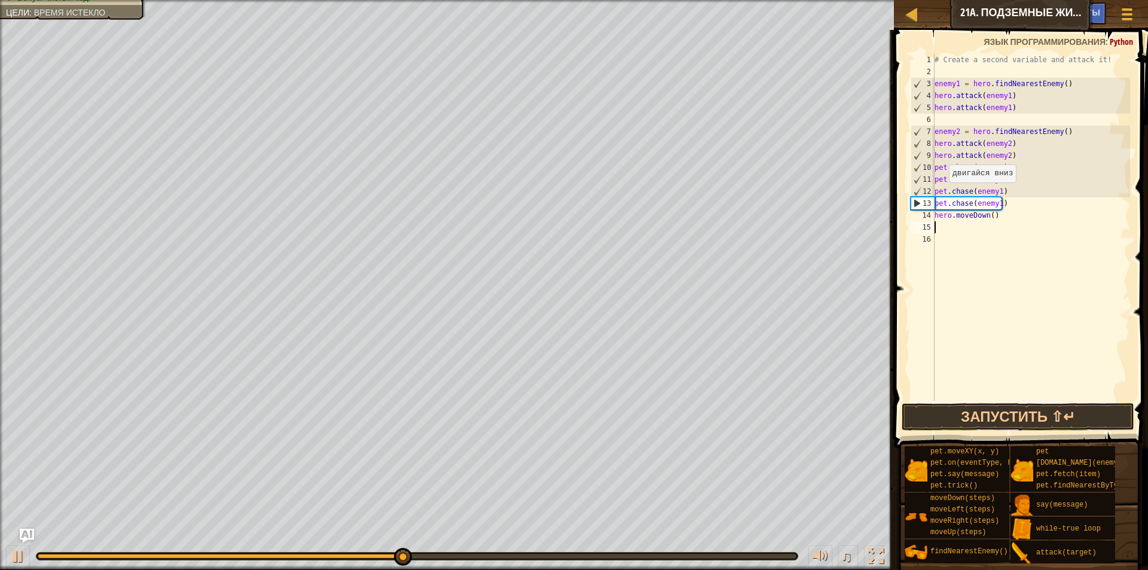
type textarea "h"
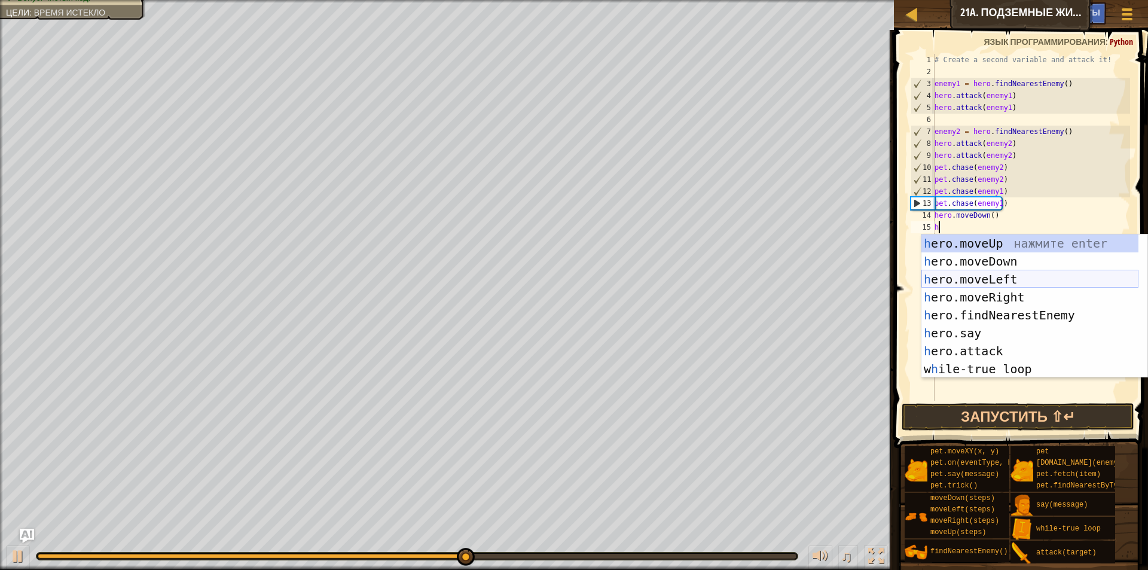
click at [1009, 273] on div "h ero.moveUp нажмите enter h ero.moveDown нажмите enter h ero.moveLeft нажмите …" at bounding box center [1029, 323] width 217 height 179
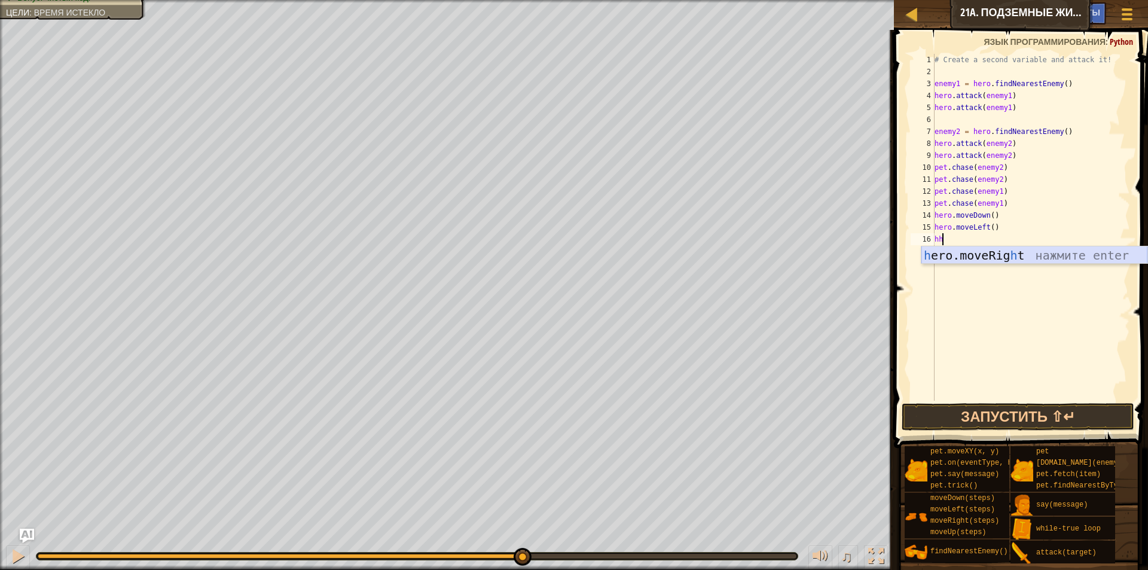
type textarea "h"
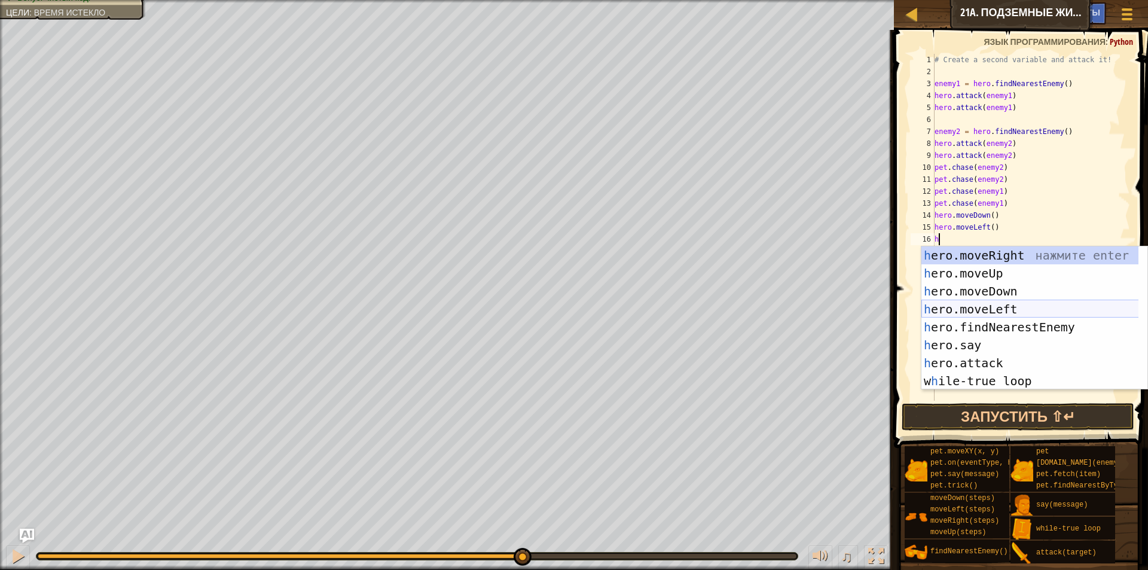
click at [1051, 312] on div "h ero.moveRight нажмите enter h ero.moveUp нажмите enter h ero.moveDown нажмите…" at bounding box center [1034, 335] width 226 height 179
click at [1051, 312] on div "# Create a second variable and attack it! enemy1 = hero . findNearestEnemy ( ) …" at bounding box center [1031, 239] width 198 height 371
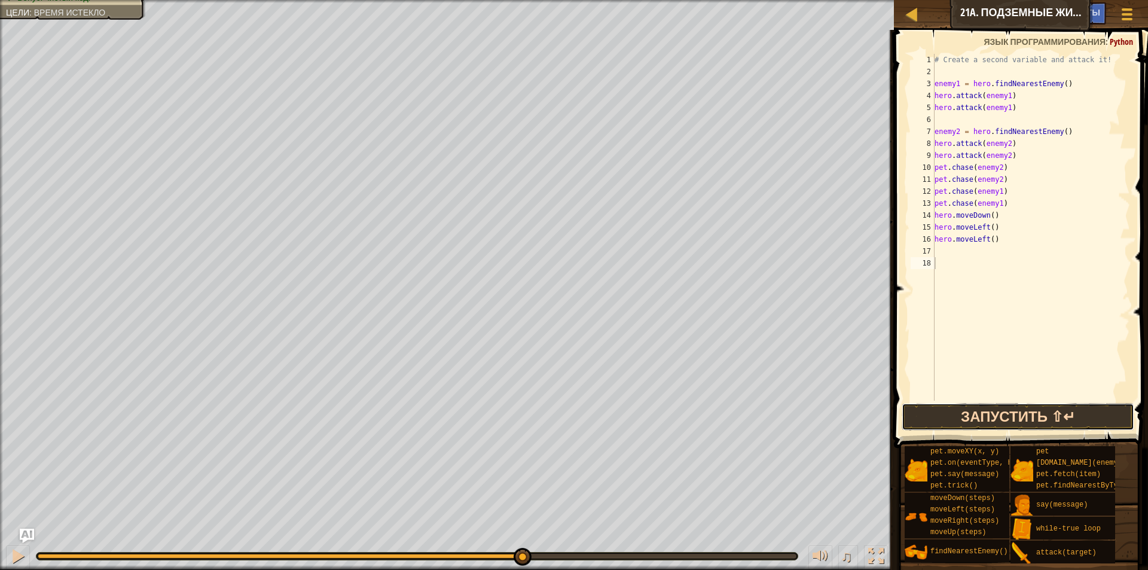
click at [1024, 419] on button "Запустить ⇧↵" at bounding box center [1018, 417] width 233 height 28
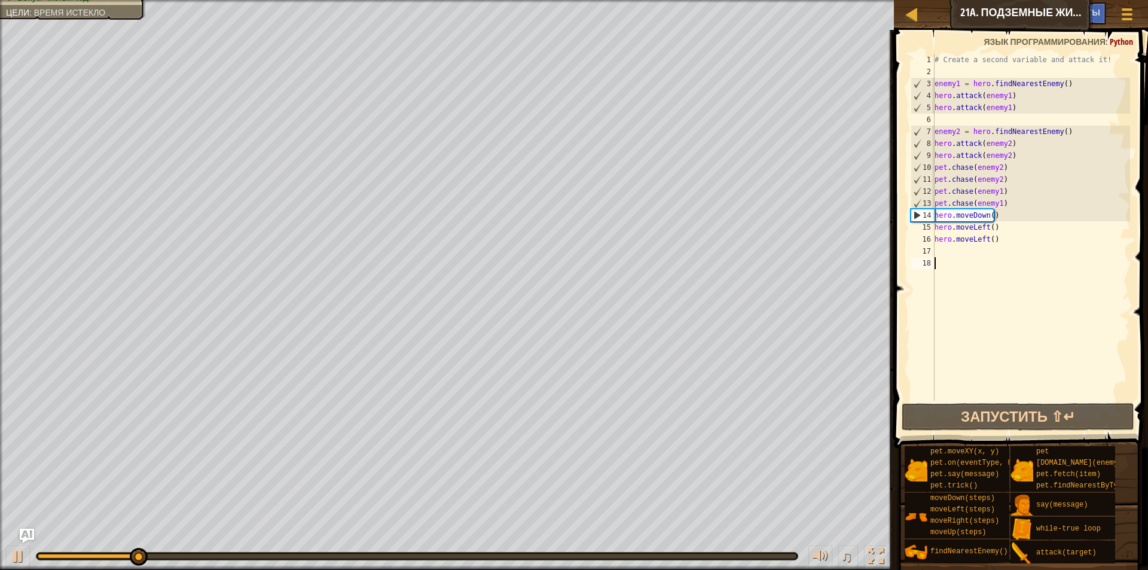
click at [951, 254] on div "# Create a second variable and attack it! enemy1 = hero . findNearestEnemy ( ) …" at bounding box center [1031, 239] width 198 height 371
type textarea "h"
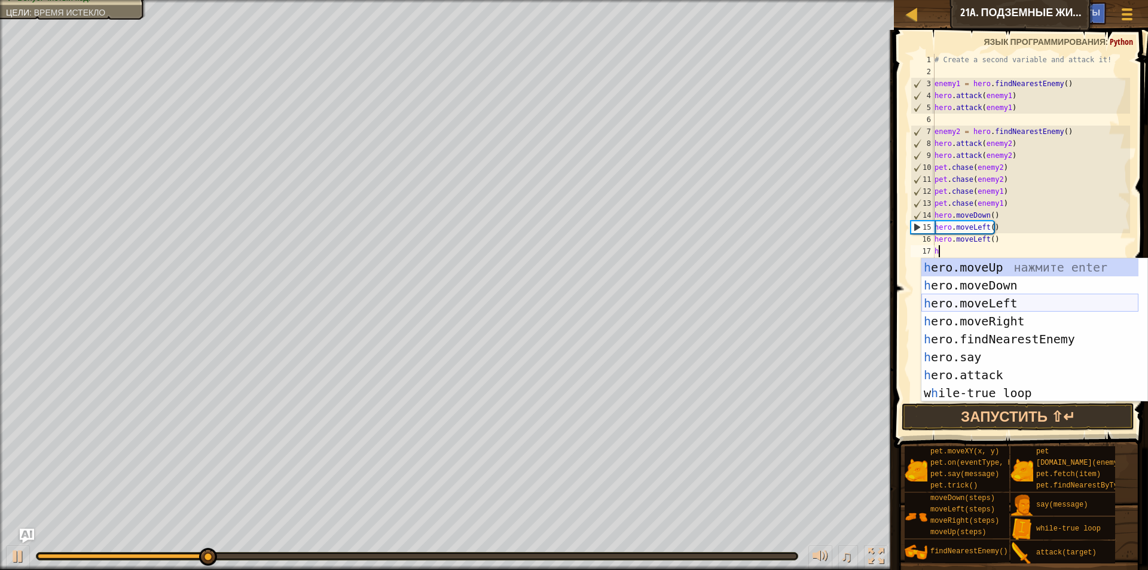
click at [1036, 303] on div "h ero.moveUp нажмите enter h ero.moveDown нажмите enter h ero.moveLeft нажмите …" at bounding box center [1029, 347] width 217 height 179
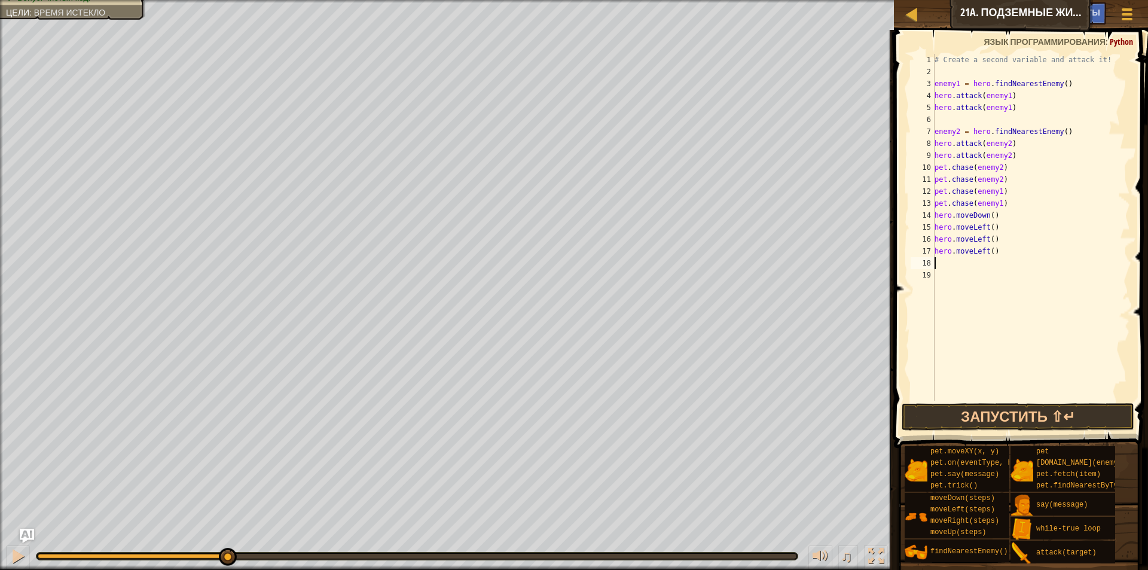
drag, startPoint x: 1025, startPoint y: 255, endPoint x: 990, endPoint y: 243, distance: 37.1
click at [1017, 252] on div "# Create a second variable and attack it! enemy1 = hero . findNearestEnemy ( ) …" at bounding box center [1031, 239] width 198 height 371
drag, startPoint x: 987, startPoint y: 242, endPoint x: 973, endPoint y: 231, distance: 17.8
click at [973, 231] on div "# Create a second variable and attack it! enemy1 = hero . findNearestEnemy ( ) …" at bounding box center [1031, 239] width 198 height 371
click at [961, 221] on div "# Create a second variable and attack it! enemy1 = hero . findNearestEnemy ( ) …" at bounding box center [1031, 239] width 198 height 371
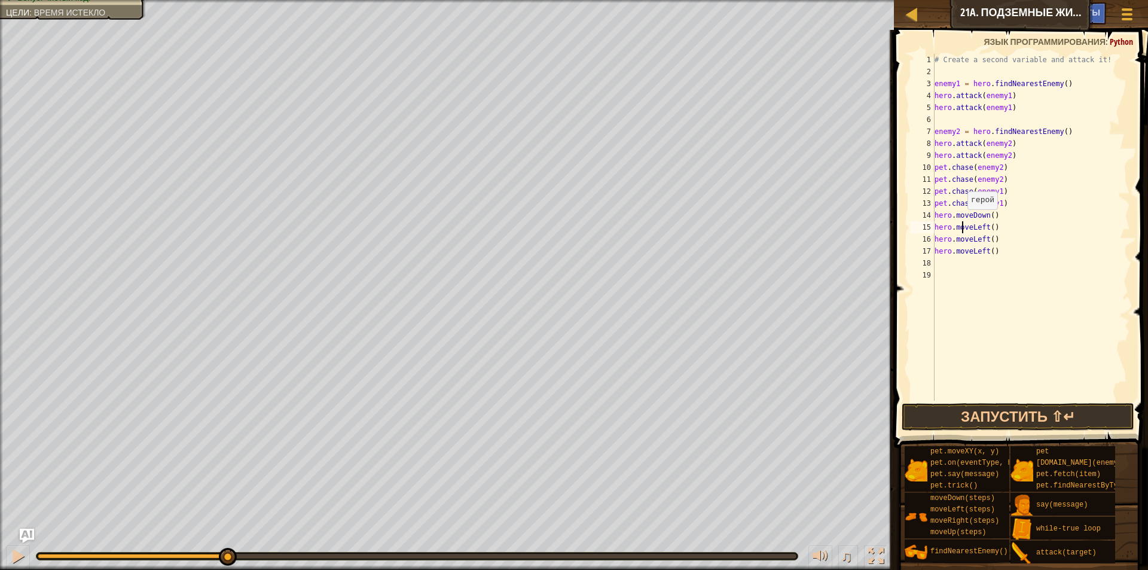
click at [972, 228] on div "# Create a second variable and attack it! enemy1 = hero . findNearestEnemy ( ) …" at bounding box center [1031, 239] width 198 height 371
type textarea "hero.moveLeft()"
click at [997, 251] on div "# Create a second variable and attack it! enemy1 = hero . findNearestEnemy ( ) …" at bounding box center [1031, 239] width 198 height 371
click at [979, 243] on div "# Create a second variable and attack it! enemy1 = hero . findNearestEnemy ( ) …" at bounding box center [1031, 239] width 198 height 371
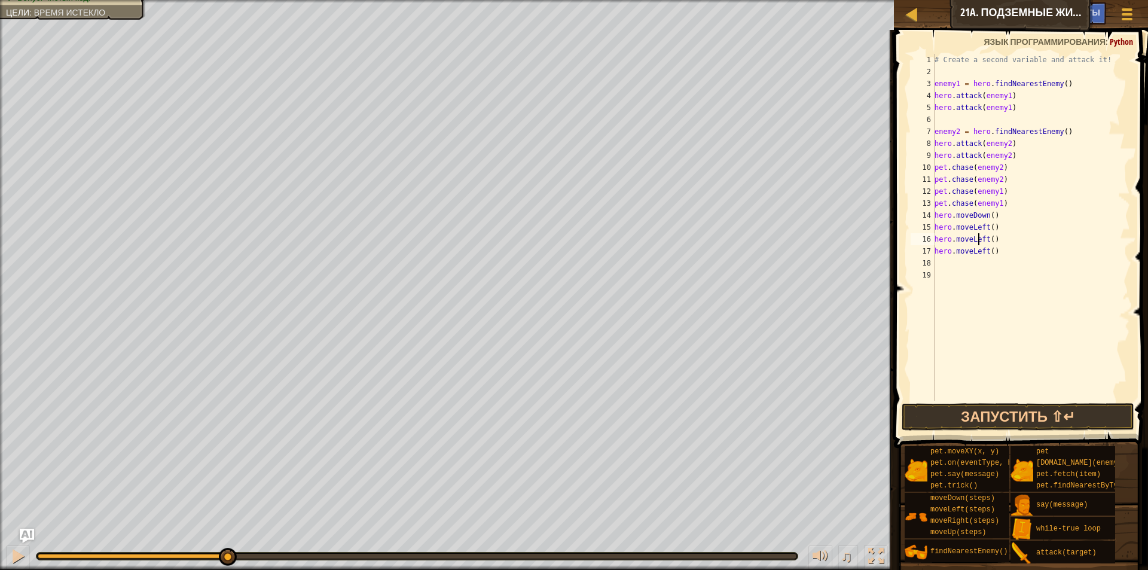
click at [998, 261] on div "# Create a second variable and attack it! enemy1 = hero . findNearestEnemy ( ) …" at bounding box center [1031, 239] width 198 height 371
click at [998, 257] on div "# Create a second variable and attack it! enemy1 = hero . findNearestEnemy ( ) …" at bounding box center [1031, 239] width 198 height 371
click at [998, 255] on div "# Create a second variable and attack it! enemy1 = hero . findNearestEnemy ( ) …" at bounding box center [1031, 239] width 198 height 371
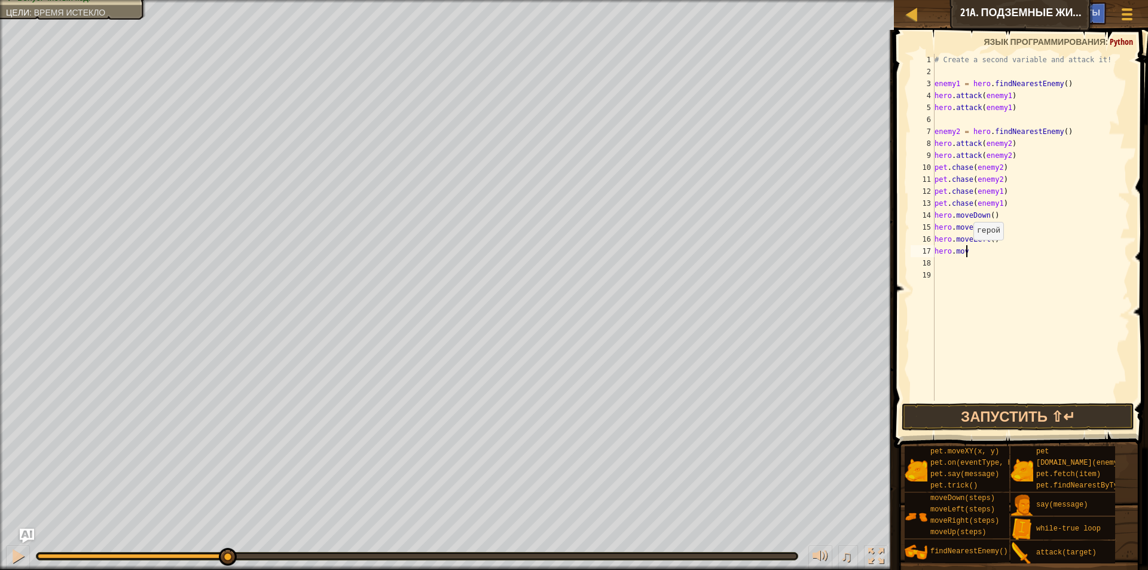
type textarea "h"
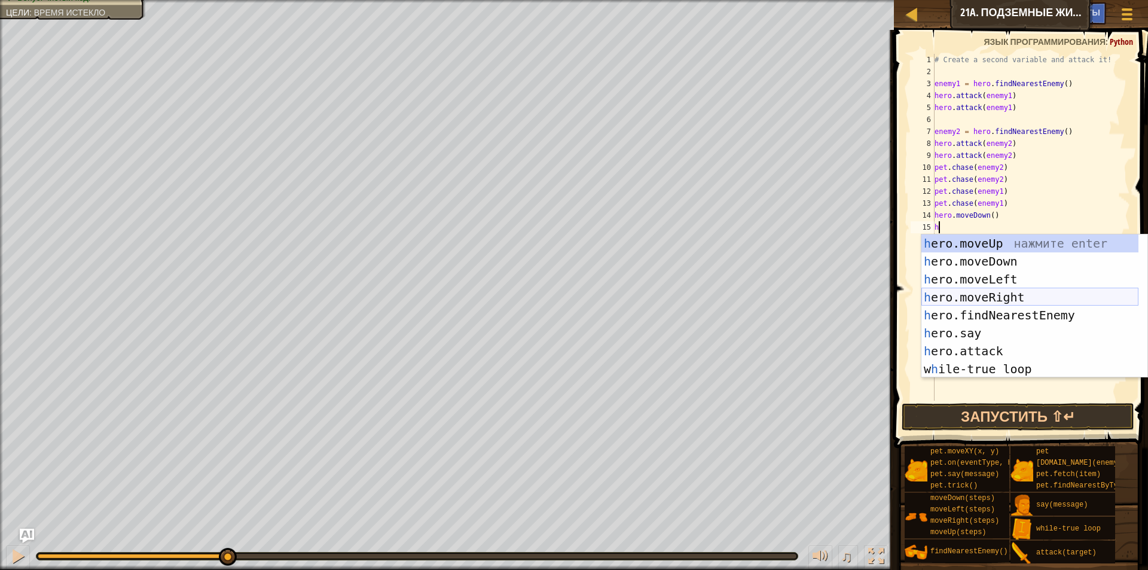
click at [1013, 300] on div "h ero.moveUp нажмите enter h ero.moveDown нажмите enter h ero.moveLeft нажмите …" at bounding box center [1029, 323] width 217 height 179
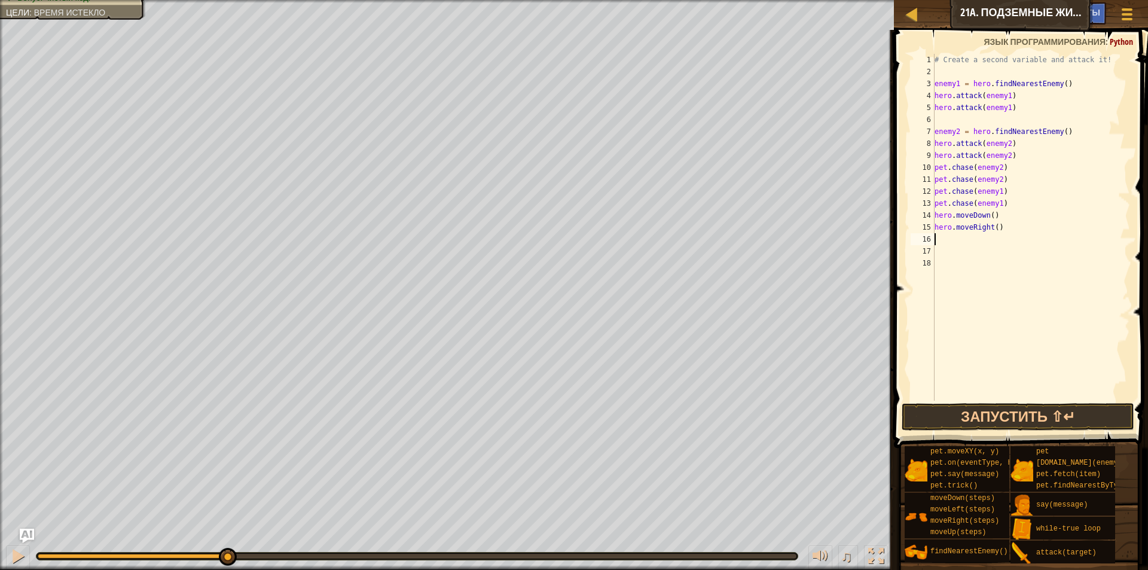
click at [1013, 300] on div "# Create a second variable and attack it! enemy1 = hero . findNearestEnemy ( ) …" at bounding box center [1031, 239] width 198 height 371
type textarea "h"
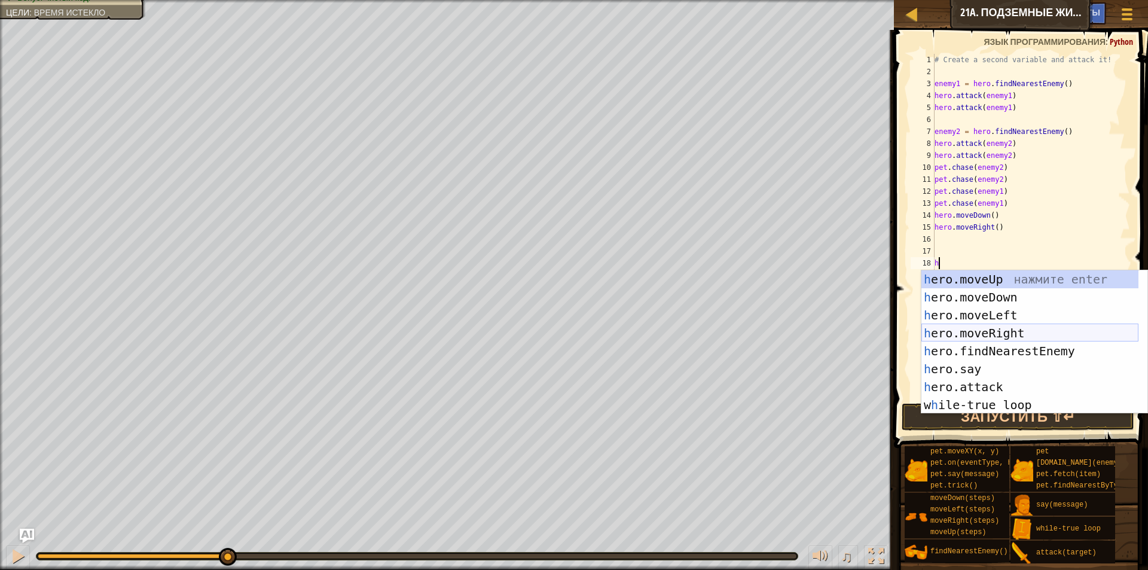
click at [1016, 326] on div "h ero.moveUp нажмите enter h ero.moveDown нажмите enter h ero.moveLeft нажмите …" at bounding box center [1029, 359] width 217 height 179
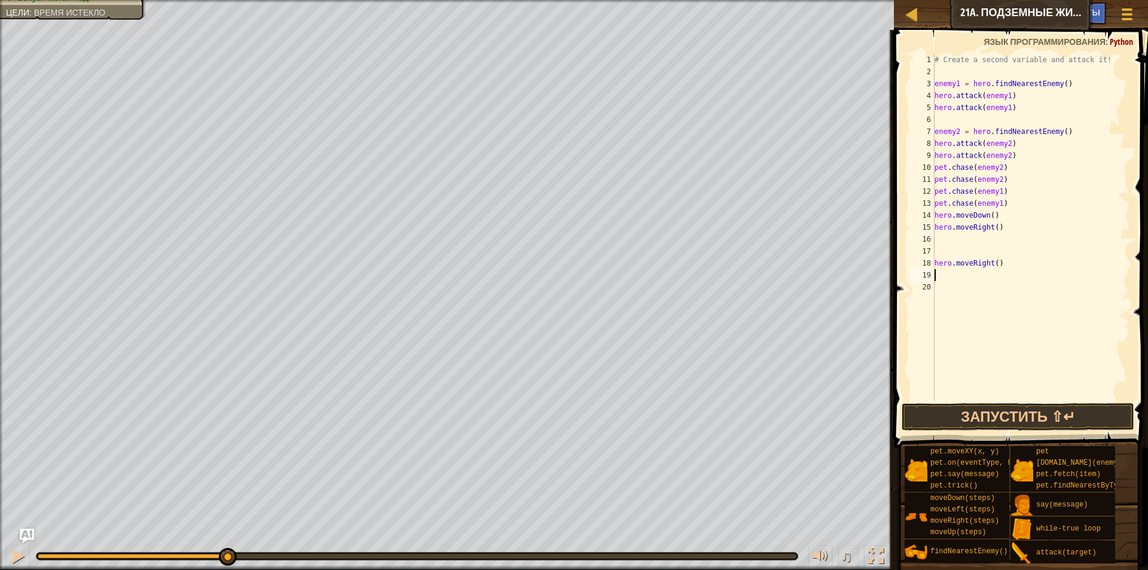
click at [1016, 326] on div "# Create a second variable and attack it! enemy1 = hero . findNearestEnemy ( ) …" at bounding box center [1031, 239] width 198 height 371
type textarea "h"
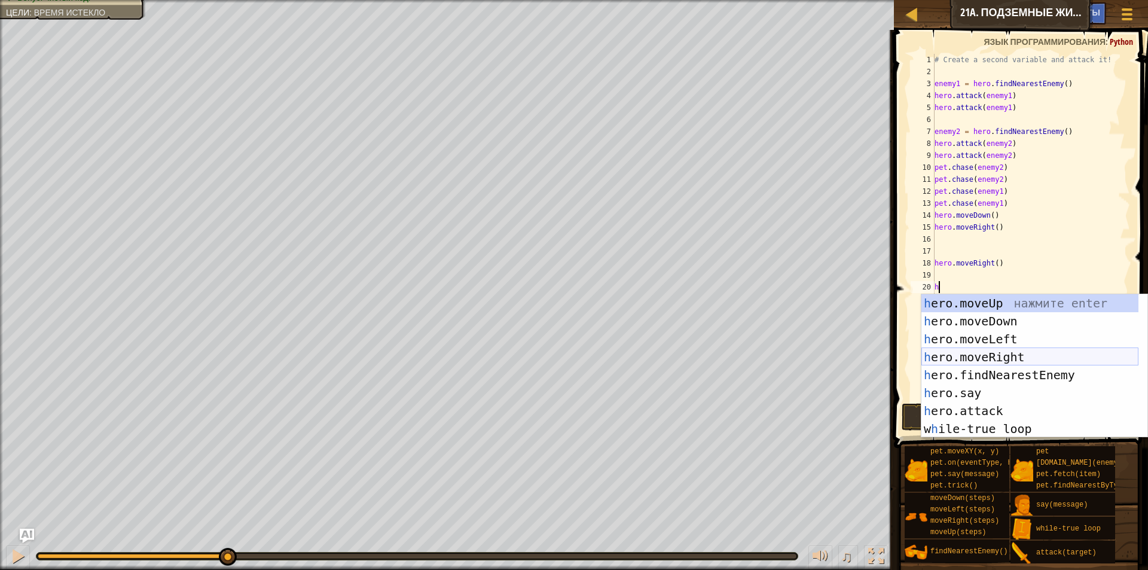
click at [1013, 350] on div "h ero.moveUp нажмите enter h ero.moveDown нажмите enter h ero.moveLeft нажмите …" at bounding box center [1029, 383] width 217 height 179
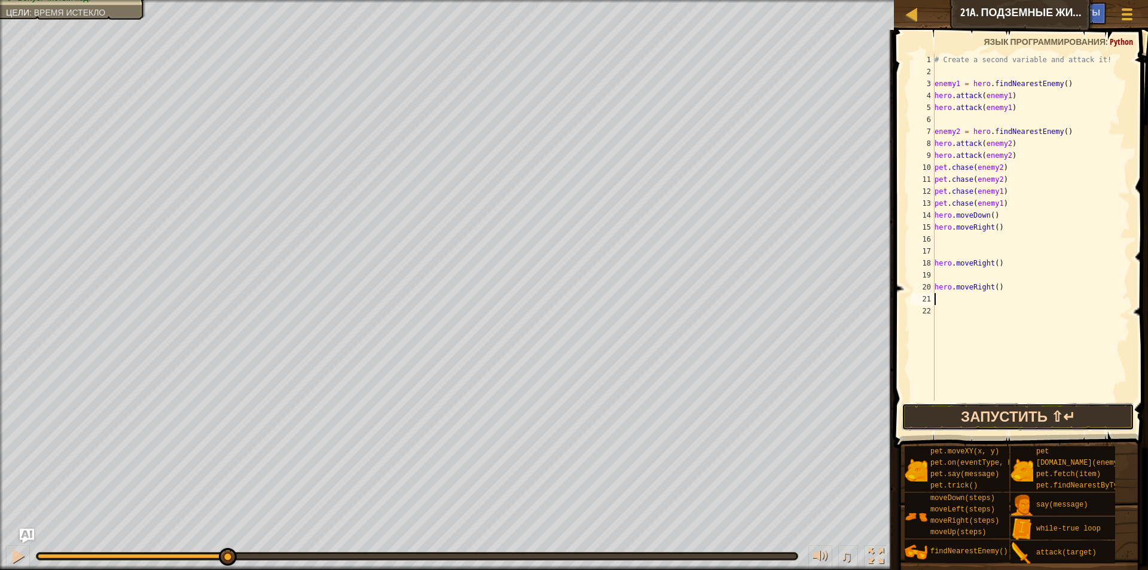
click at [1016, 412] on button "Запустить ⇧↵" at bounding box center [1018, 417] width 233 height 28
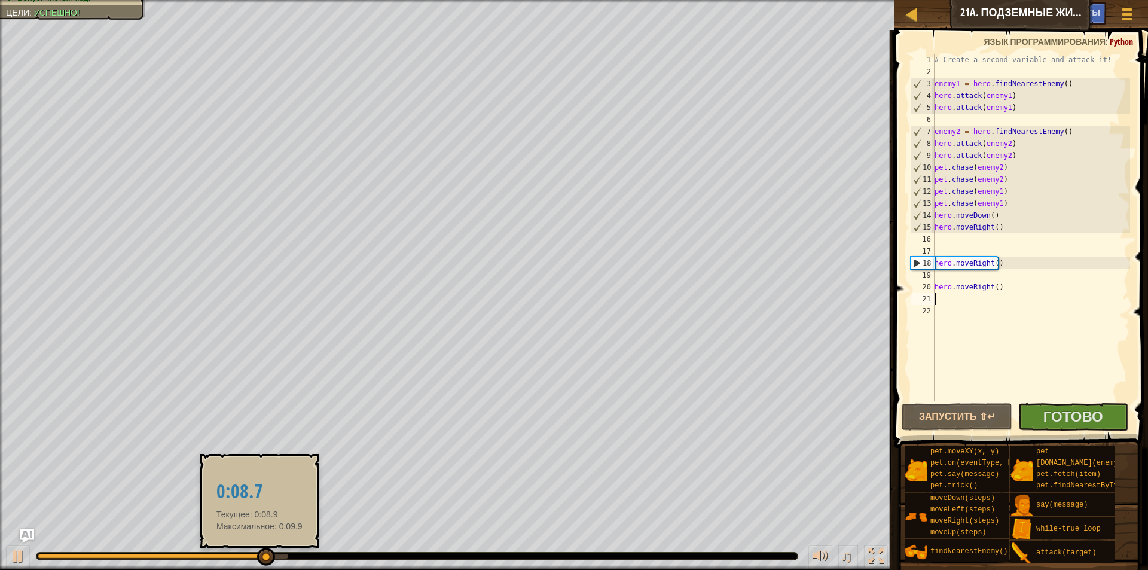
drag, startPoint x: 259, startPoint y: 557, endPoint x: 267, endPoint y: 556, distance: 7.9
click at [261, 557] on div at bounding box center [266, 557] width 18 height 18
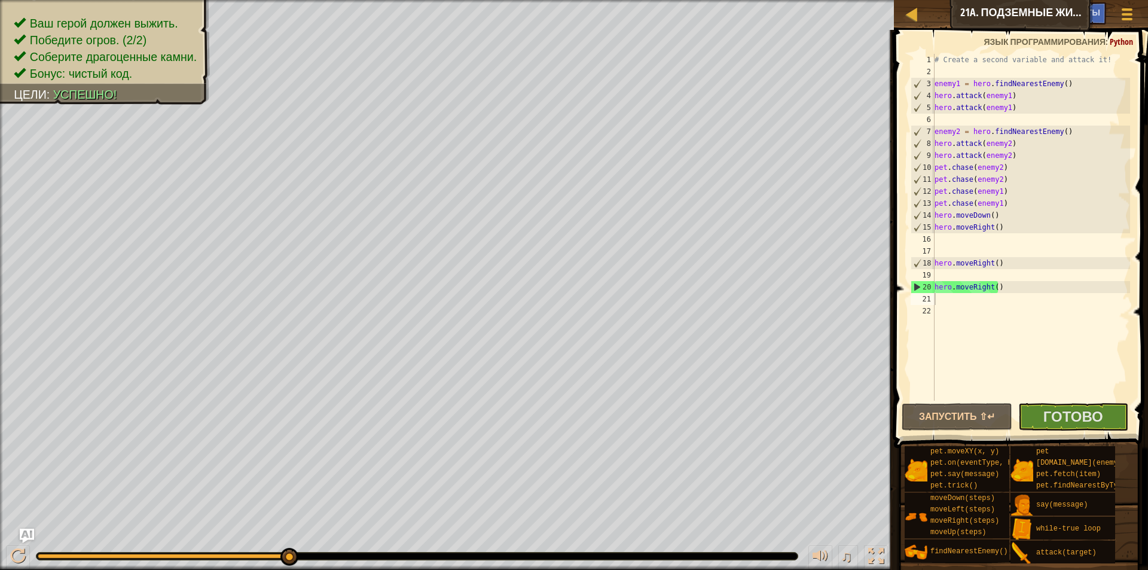
drag, startPoint x: 291, startPoint y: 556, endPoint x: 337, endPoint y: 555, distance: 46.0
click at [337, 555] on div at bounding box center [416, 555] width 761 height 7
click at [1062, 417] on span "Готово" at bounding box center [1073, 416] width 60 height 19
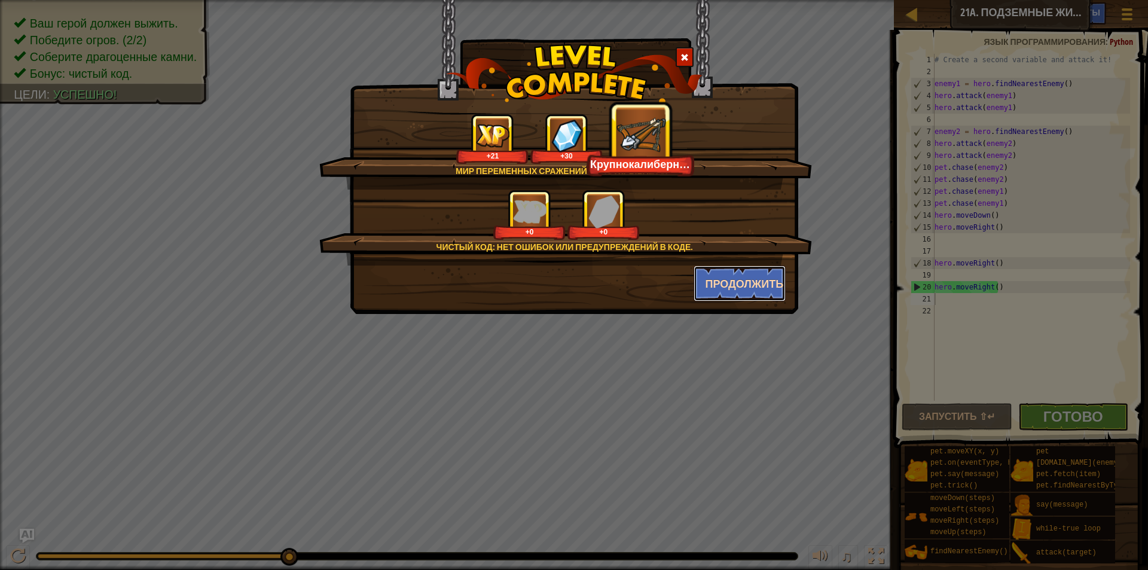
click at [749, 288] on button "Продолжить" at bounding box center [740, 283] width 93 height 36
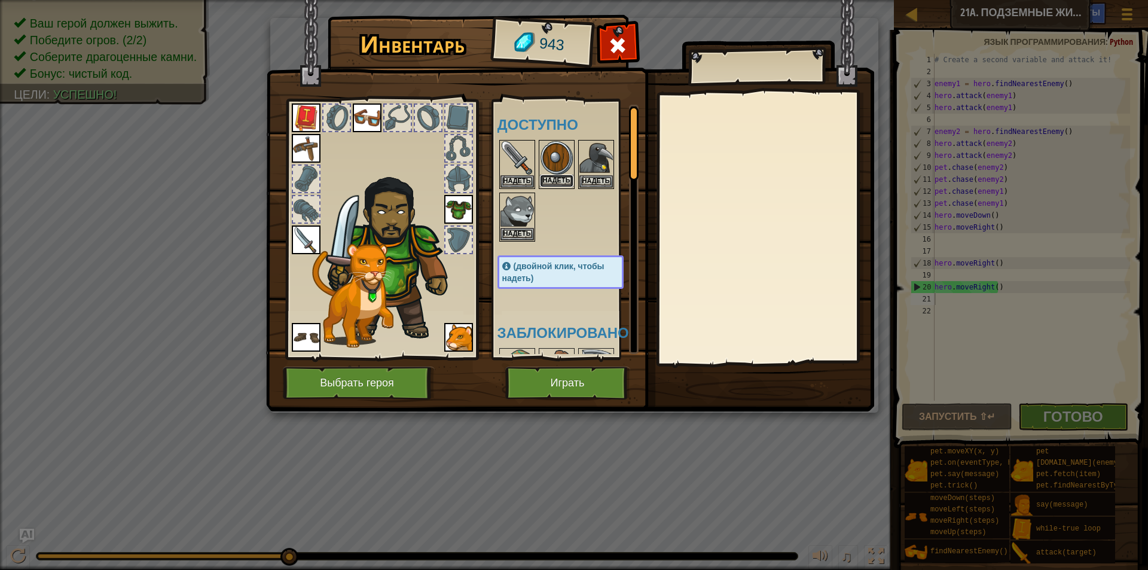
click at [559, 177] on button "Надеть" at bounding box center [556, 181] width 33 height 13
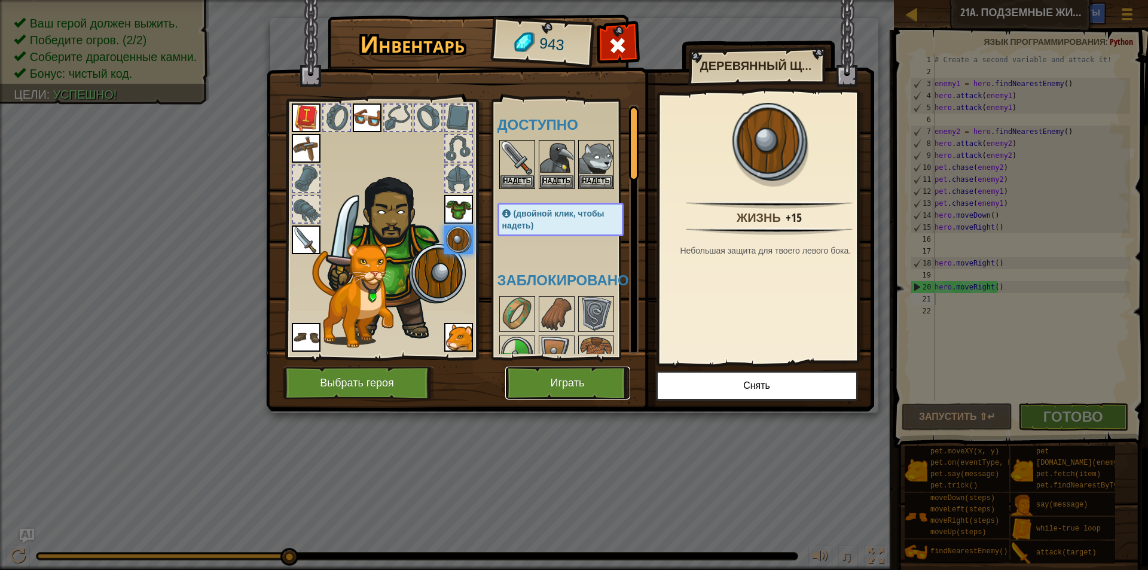
click at [559, 377] on button "Играть" at bounding box center [567, 383] width 125 height 33
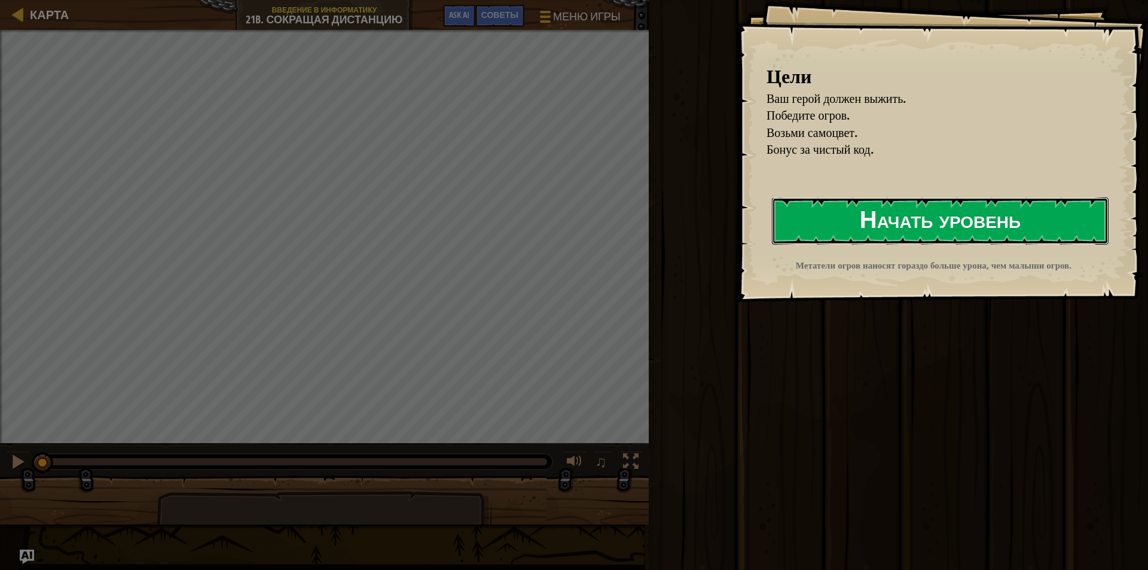
click at [829, 219] on button "Начать уровень" at bounding box center [940, 220] width 337 height 47
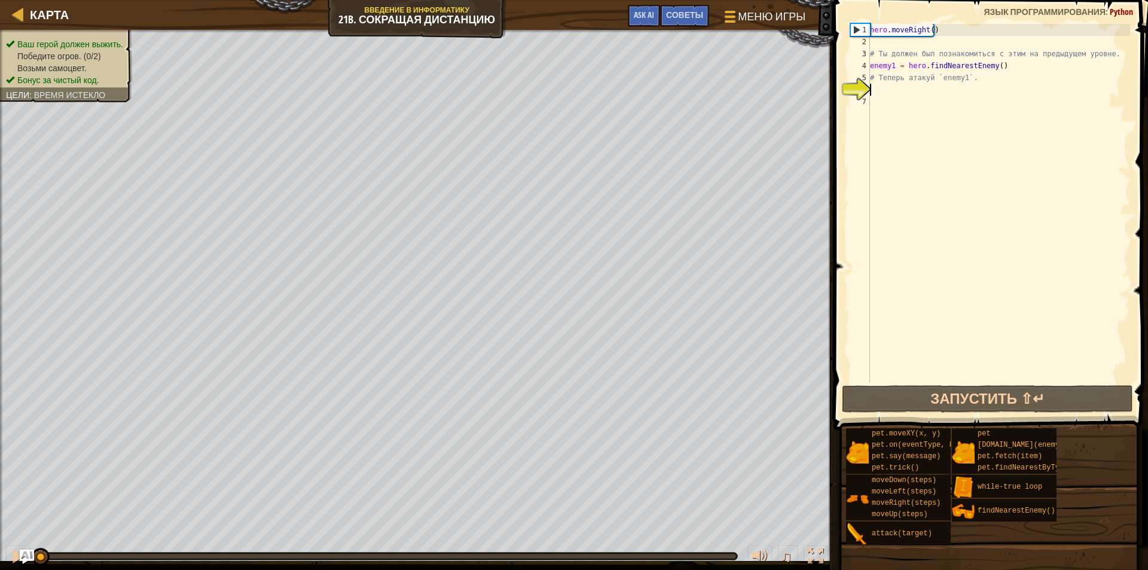
type textarea "h"
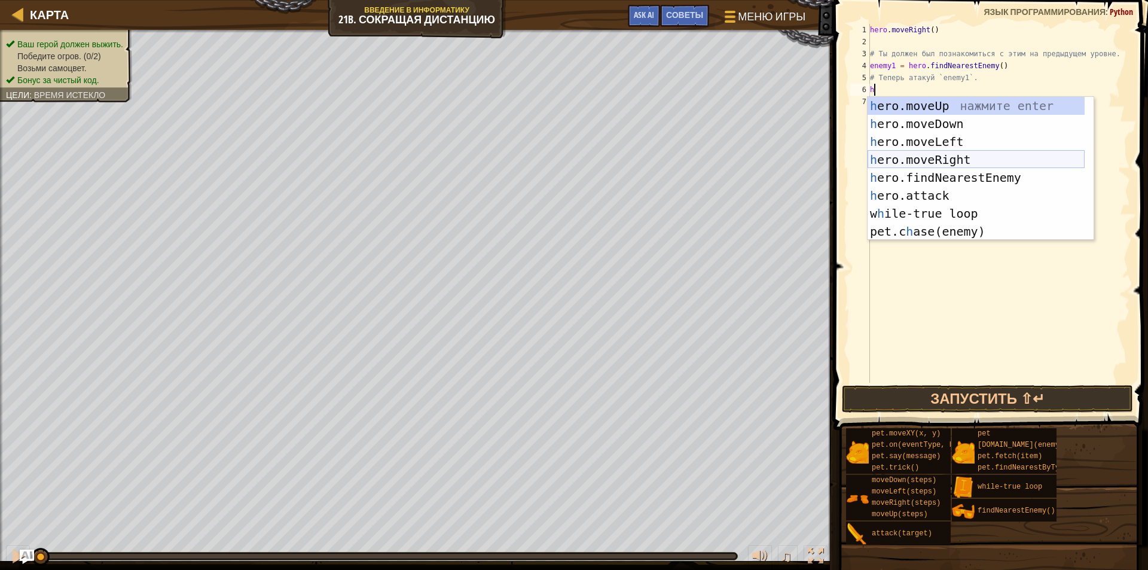
click at [972, 160] on div "h ero.moveUp нажмите enter h ero.moveDown нажмите enter h ero.moveLeft нажмите …" at bounding box center [976, 186] width 217 height 179
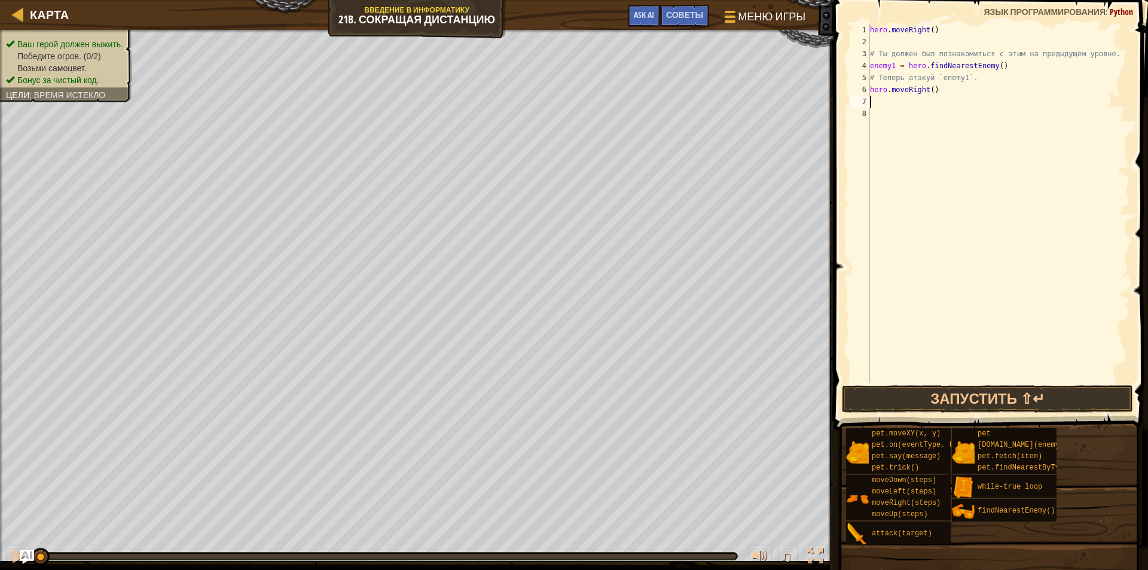
type textarea "h"
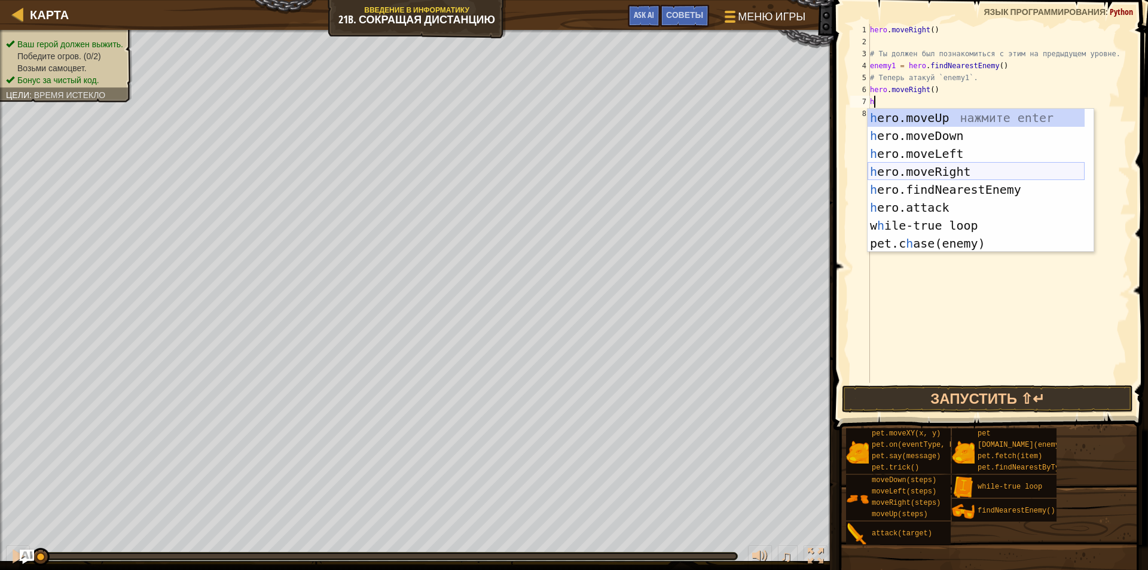
click at [966, 167] on div "h ero.moveUp нажмите enter h ero.moveDown нажмите enter h ero.moveLeft нажмите …" at bounding box center [976, 198] width 217 height 179
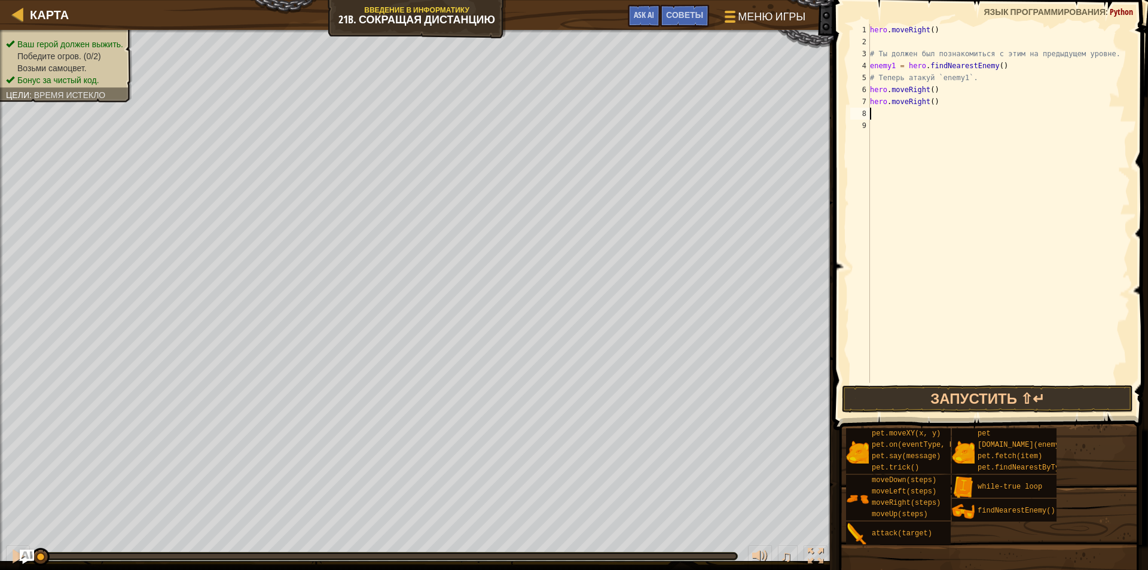
type textarea "h"
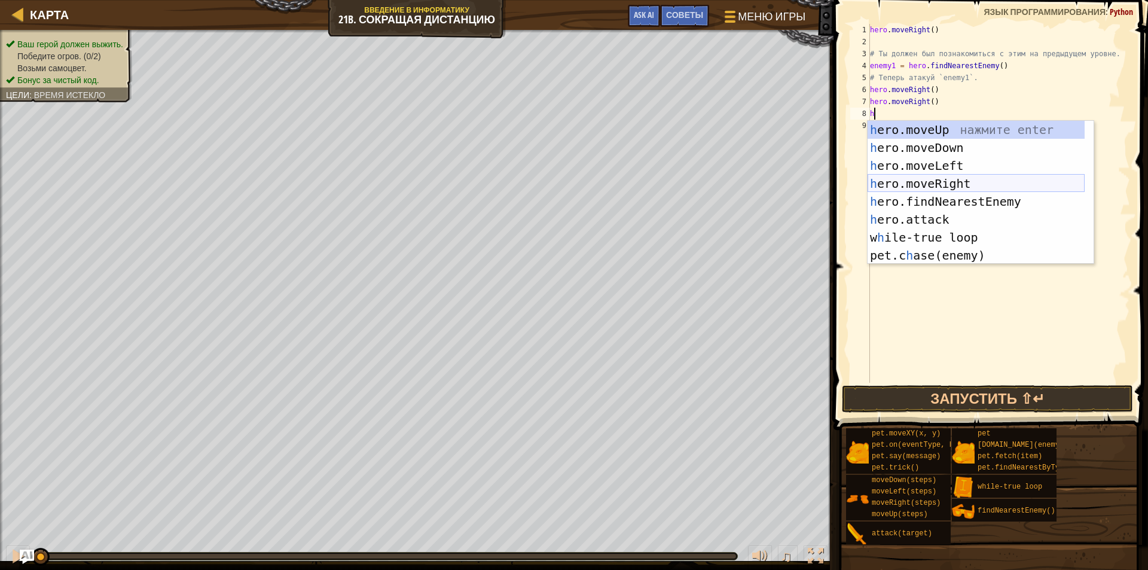
click at [967, 179] on div "h ero.moveUp нажмите enter h ero.moveDown нажмите enter h ero.moveLeft нажмите …" at bounding box center [976, 210] width 217 height 179
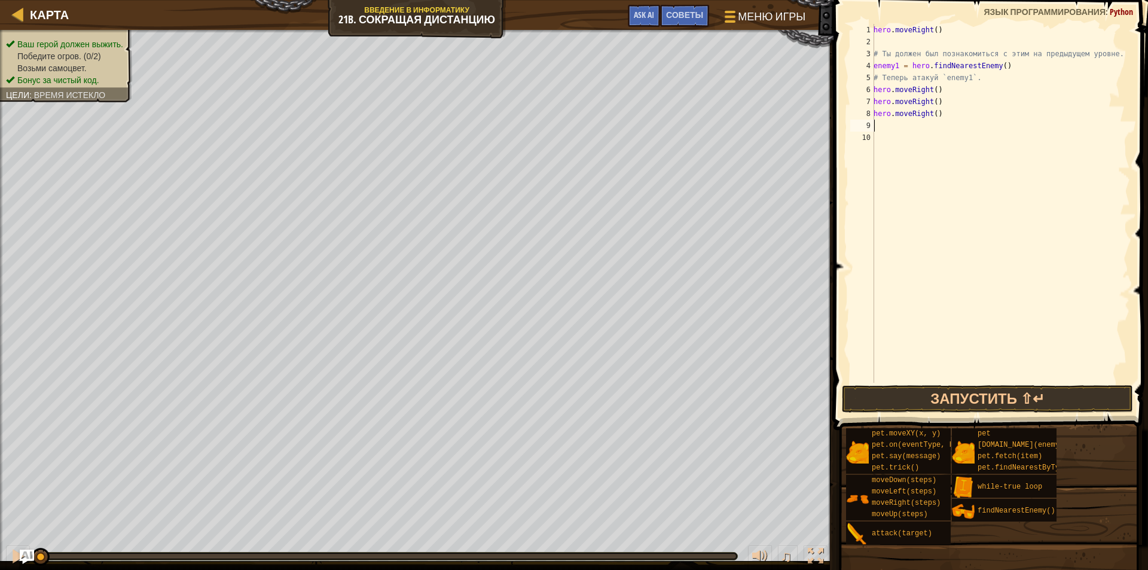
type textarea "h"
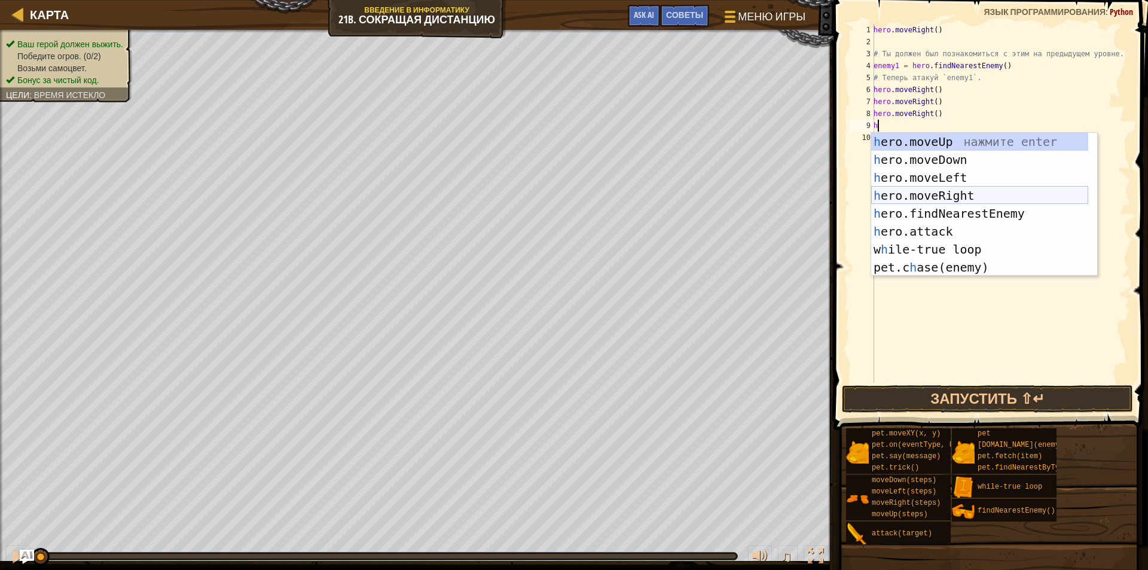
click at [966, 200] on div "h ero.moveUp нажмите enter h ero.moveDown нажмите enter h ero.moveLeft нажмите …" at bounding box center [979, 222] width 217 height 179
click at [966, 200] on div "hero . moveRight ( ) # Ты должен был познакомиться с этим на предыдущем уровне.…" at bounding box center [1000, 215] width 259 height 383
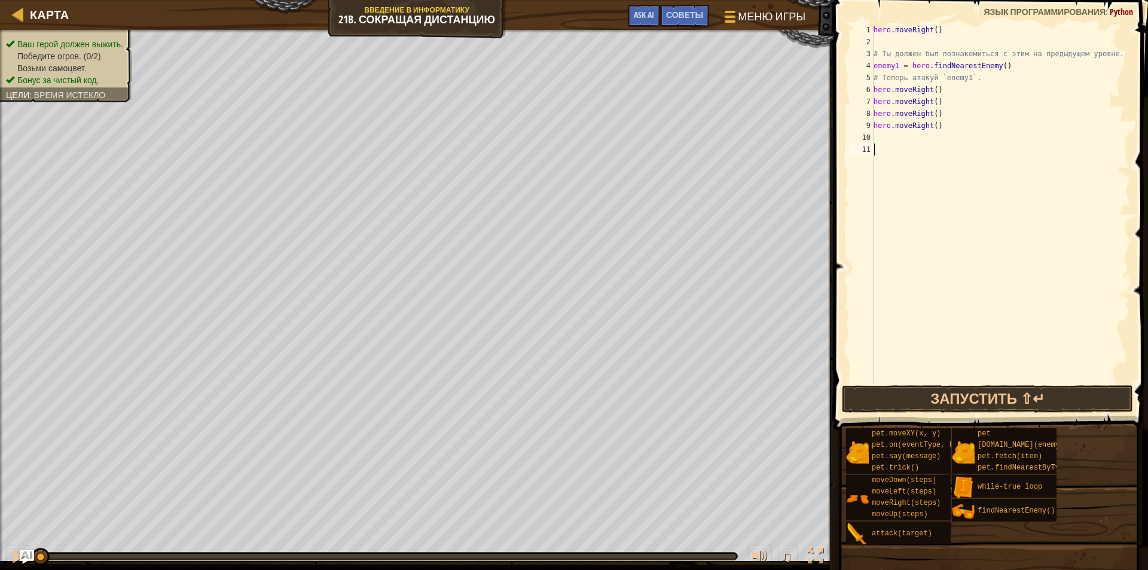
type textarea "h"
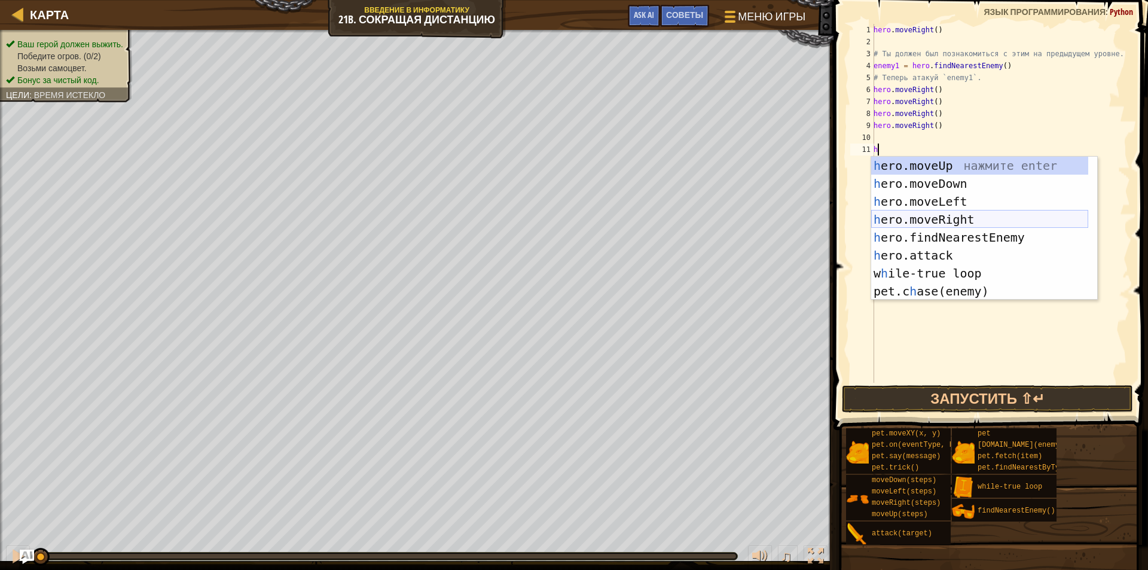
click at [963, 218] on div "h ero.moveUp нажмите enter h ero.moveDown нажмите enter h ero.moveLeft нажмите …" at bounding box center [979, 246] width 217 height 179
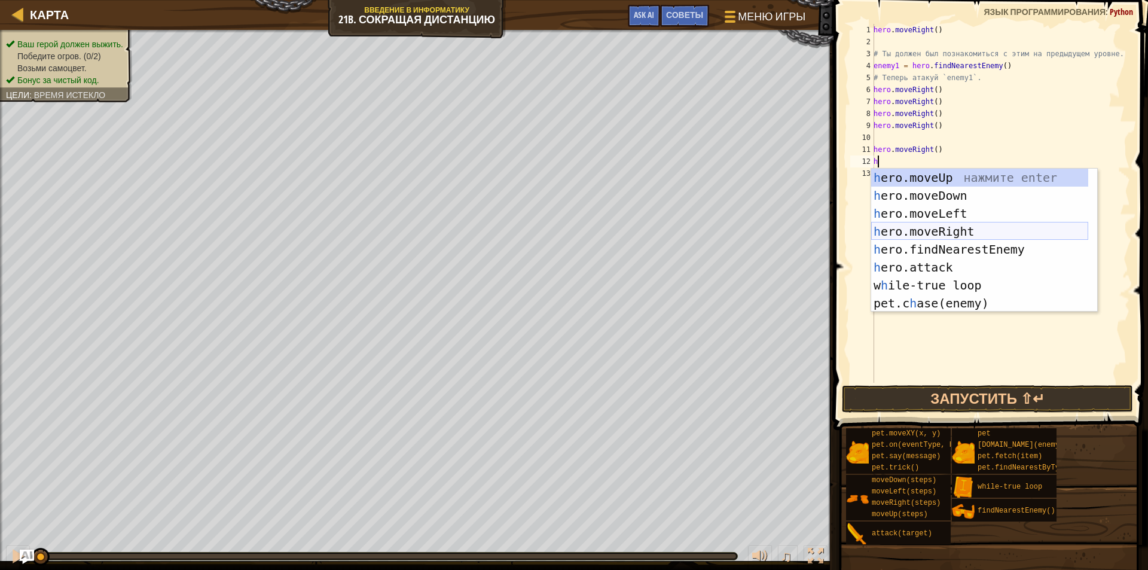
type textarea "hh"
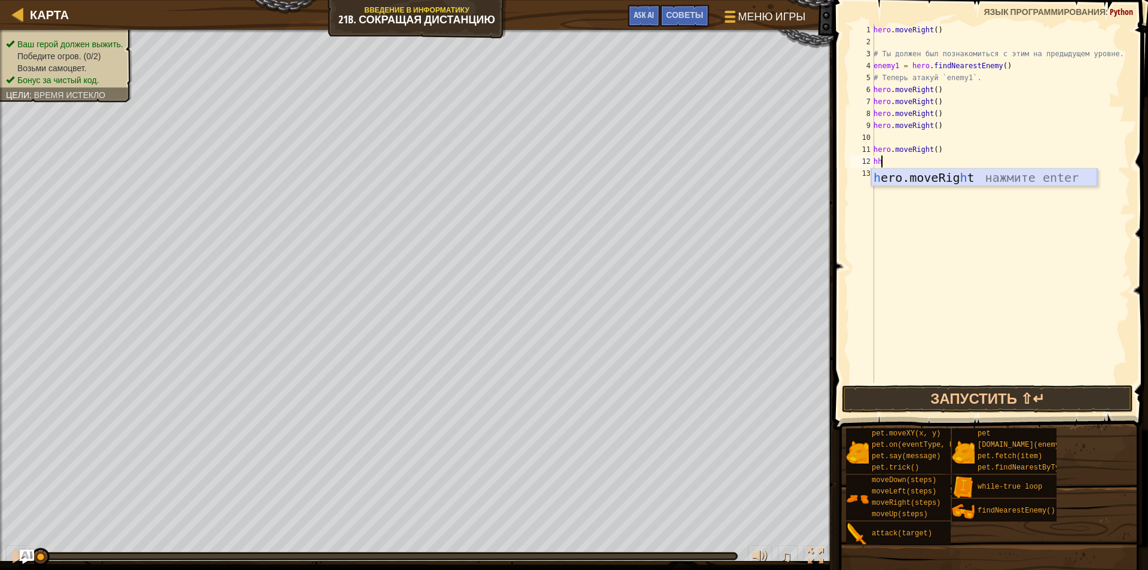
click at [945, 176] on div "h ero.moveRig h t нажмите enter" at bounding box center [984, 196] width 226 height 54
click at [945, 176] on div "hero . moveRight ( ) # Ты должен был познакомиться с этим на предыдущем уровне.…" at bounding box center [1000, 215] width 259 height 383
type textarea "hh"
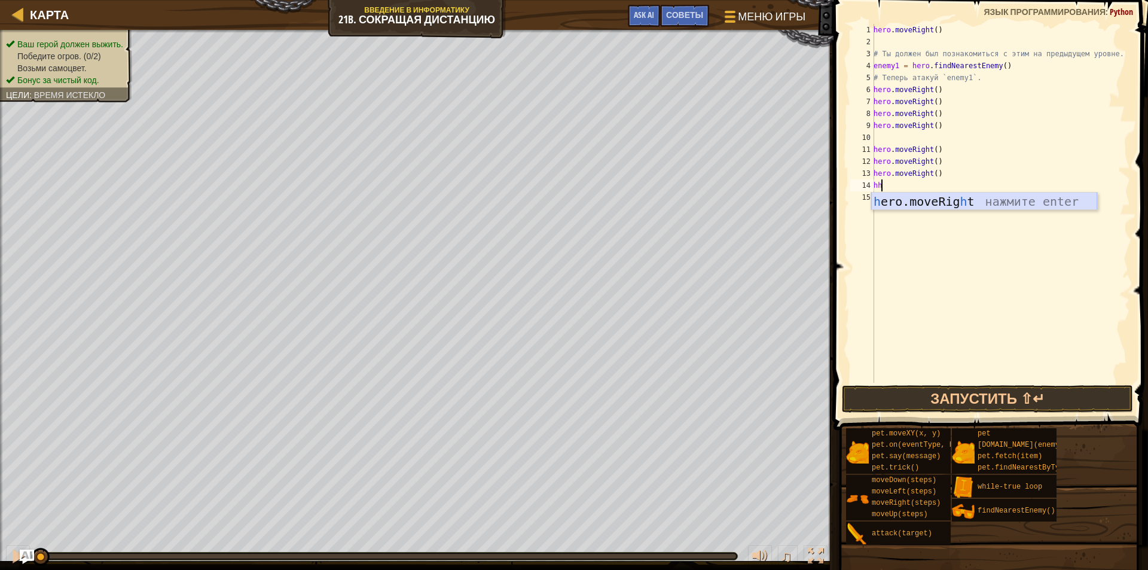
click at [966, 203] on div "h ero.moveRig h t нажмите enter" at bounding box center [984, 220] width 226 height 54
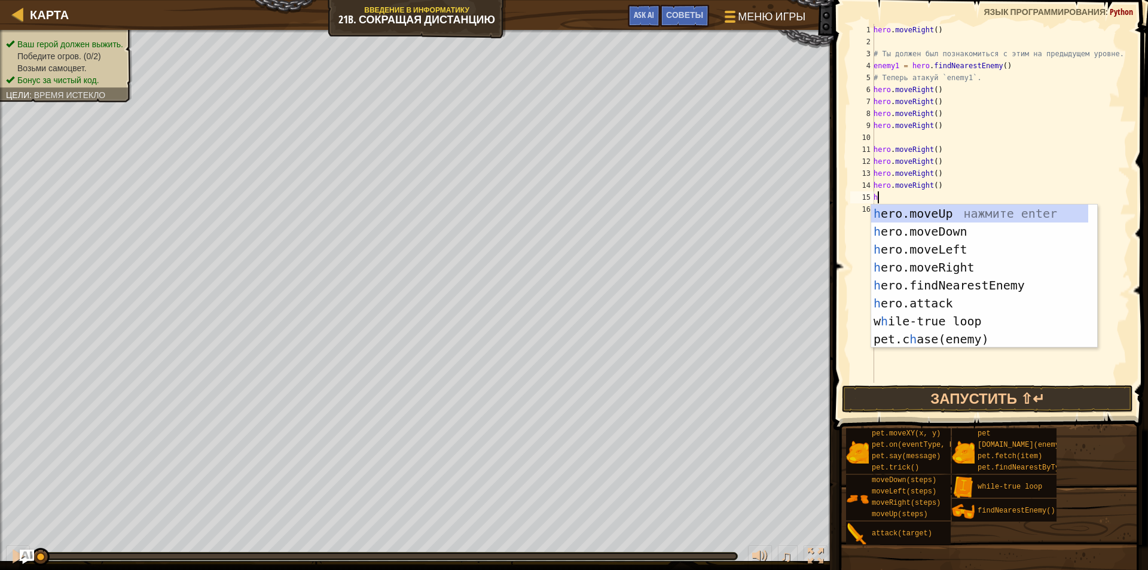
type textarea "hh"
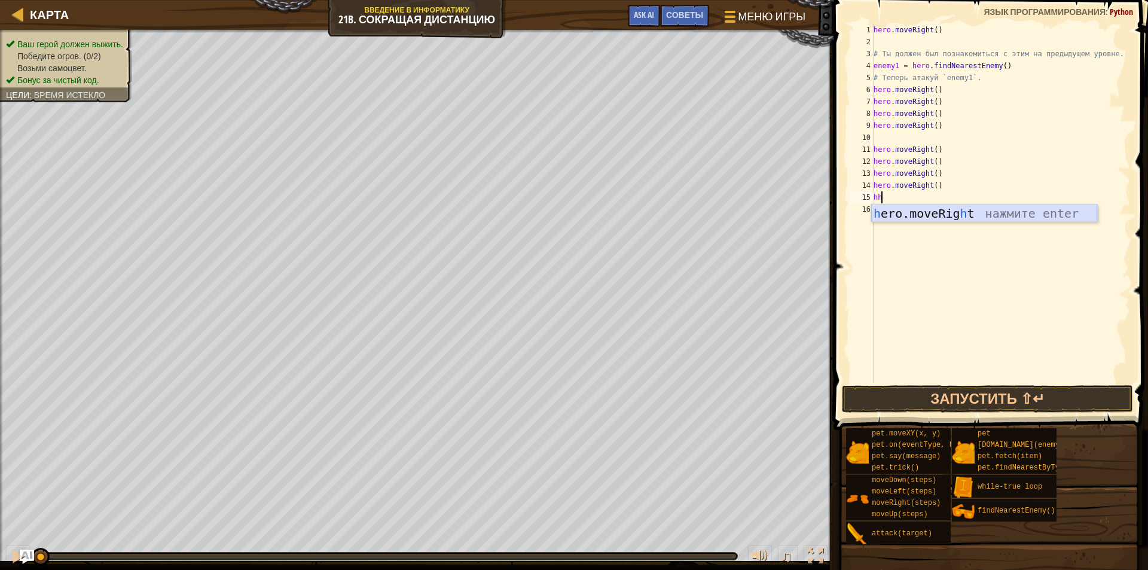
click at [961, 209] on div "h ero.moveRig h t нажмите enter" at bounding box center [984, 231] width 226 height 54
type textarea "hh"
click at [964, 224] on div "h ero.moveRig h t нажмите enter" at bounding box center [984, 243] width 226 height 54
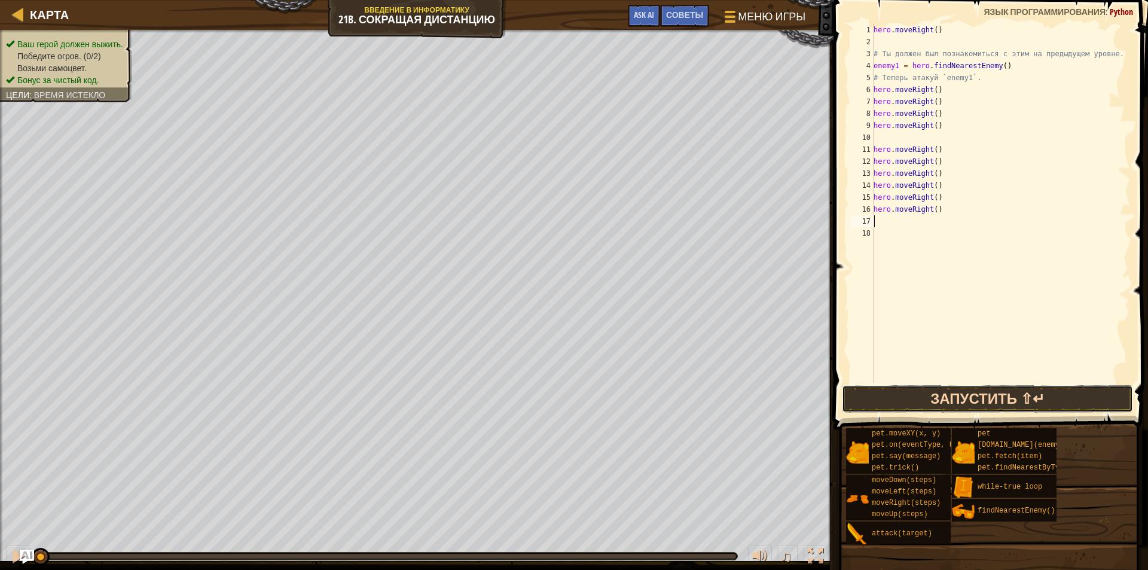
click at [984, 407] on button "Запустить ⇧↵" at bounding box center [987, 399] width 291 height 28
click at [984, 407] on button "В процессе" at bounding box center [987, 399] width 291 height 28
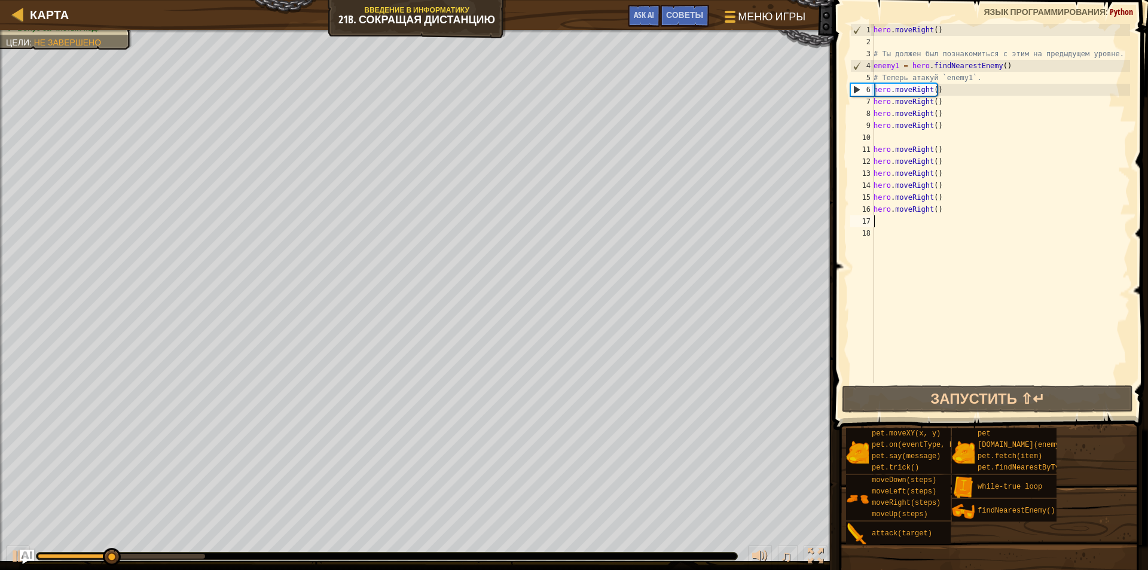
click at [169, 551] on div "♫" at bounding box center [416, 553] width 833 height 36
click at [198, 558] on div at bounding box center [386, 555] width 701 height 7
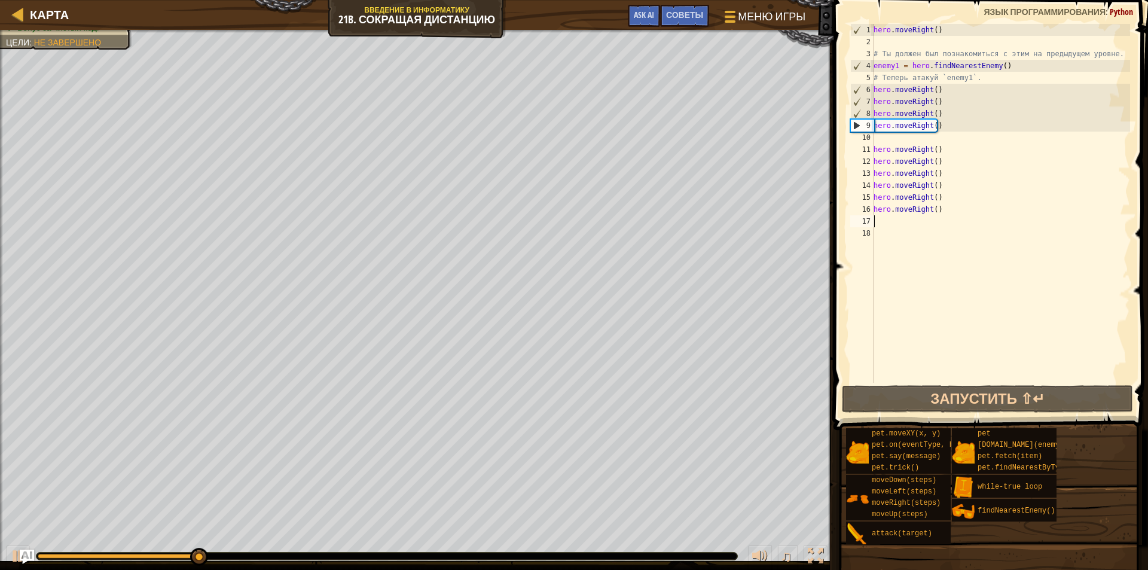
click at [269, 554] on div at bounding box center [386, 555] width 701 height 7
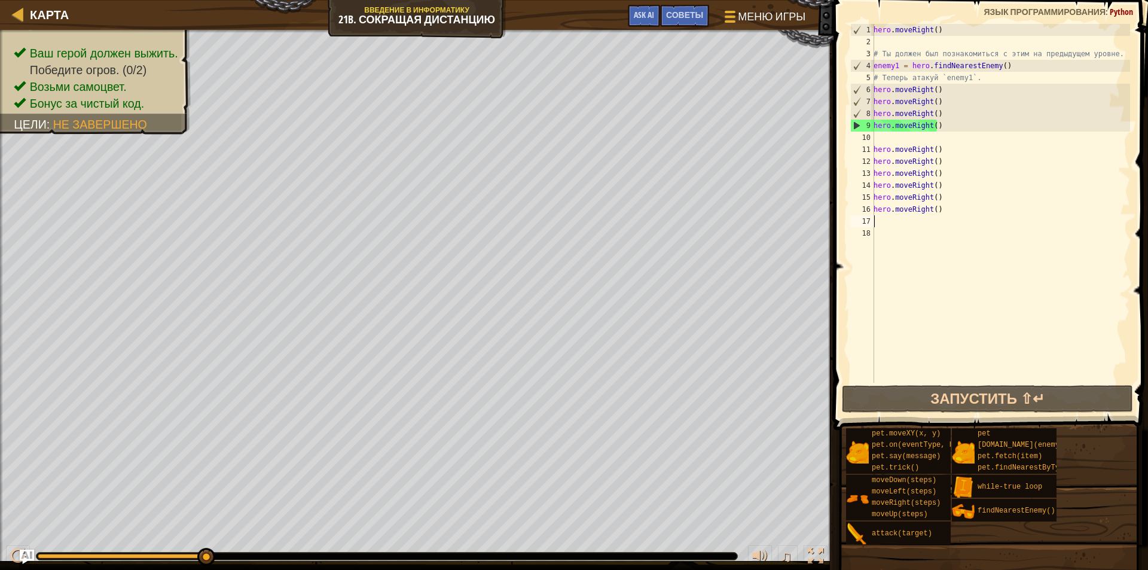
click at [1006, 64] on div "hero . moveRight ( ) # Ты должен был познакомиться с этим на предыдущем уровне.…" at bounding box center [1000, 215] width 259 height 383
click at [1005, 63] on div "hero . moveRight ( ) # Ты должен был познакомиться с этим на предыдущем уровне.…" at bounding box center [1000, 203] width 259 height 359
click at [1005, 63] on div "hero . moveRight ( ) # Ты должен был познакомиться с этим на предыдущем уровне.…" at bounding box center [1000, 215] width 259 height 383
click at [973, 75] on div "hero . moveRight ( ) # Ты должен был познакомиться с этим на предыдущем уровне.…" at bounding box center [1000, 215] width 259 height 383
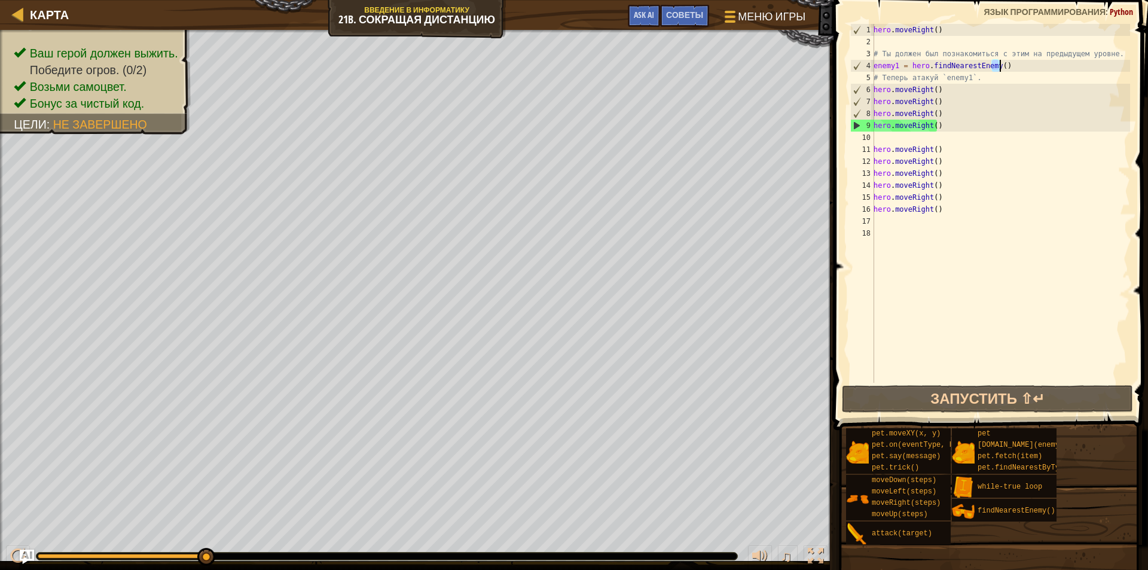
type textarea "# Теперь атакуй `enemy1`."
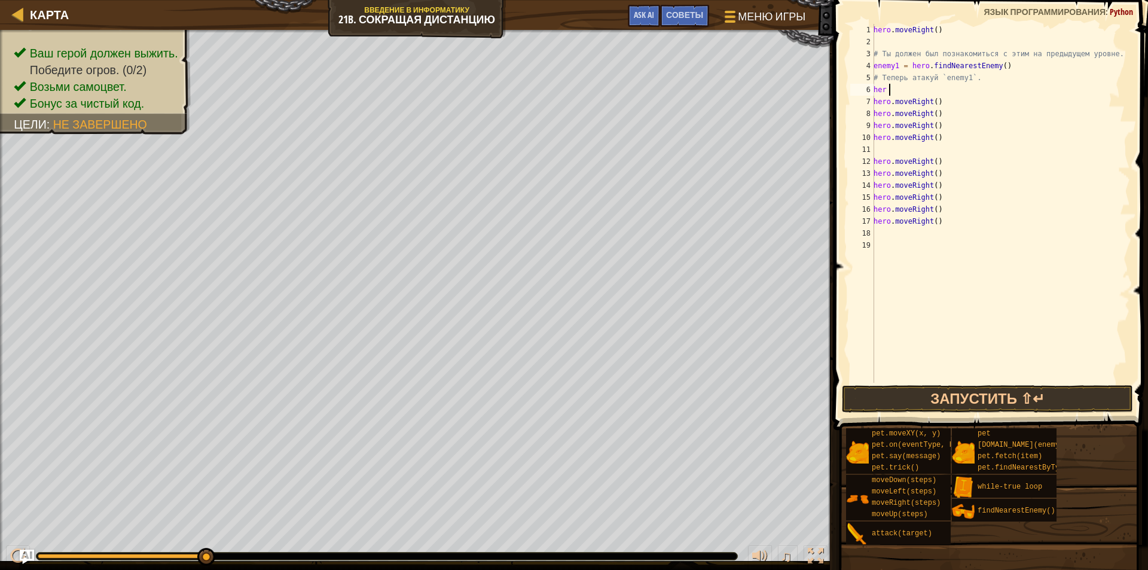
scroll to position [5, 1]
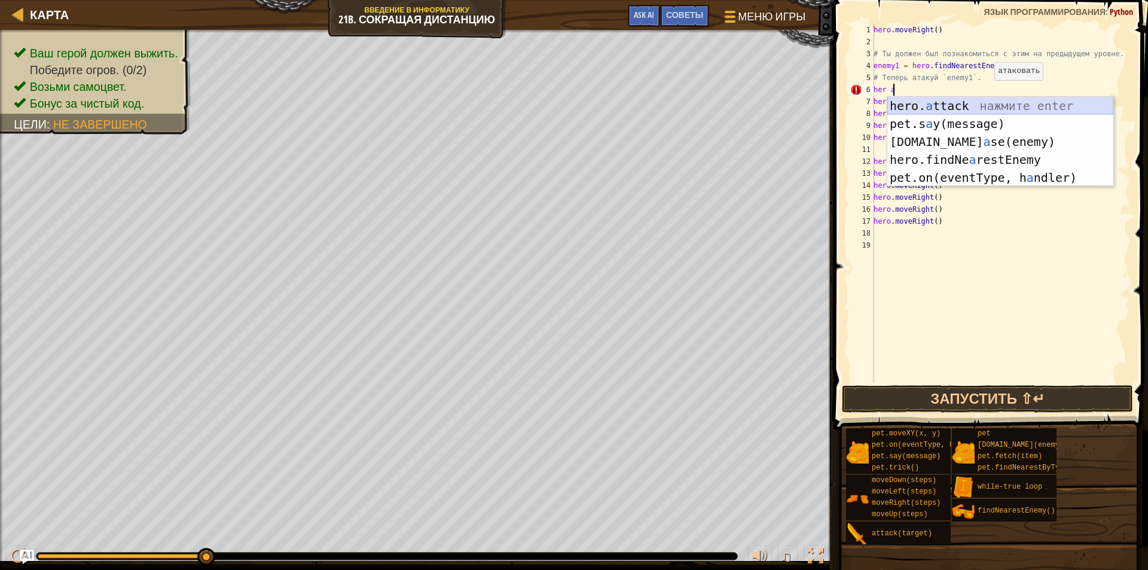
click at [990, 106] on div "hero. a ttack нажмите enter pet.s a y(message) нажмите enter [DOMAIN_NAME] a se…" at bounding box center [1000, 160] width 226 height 126
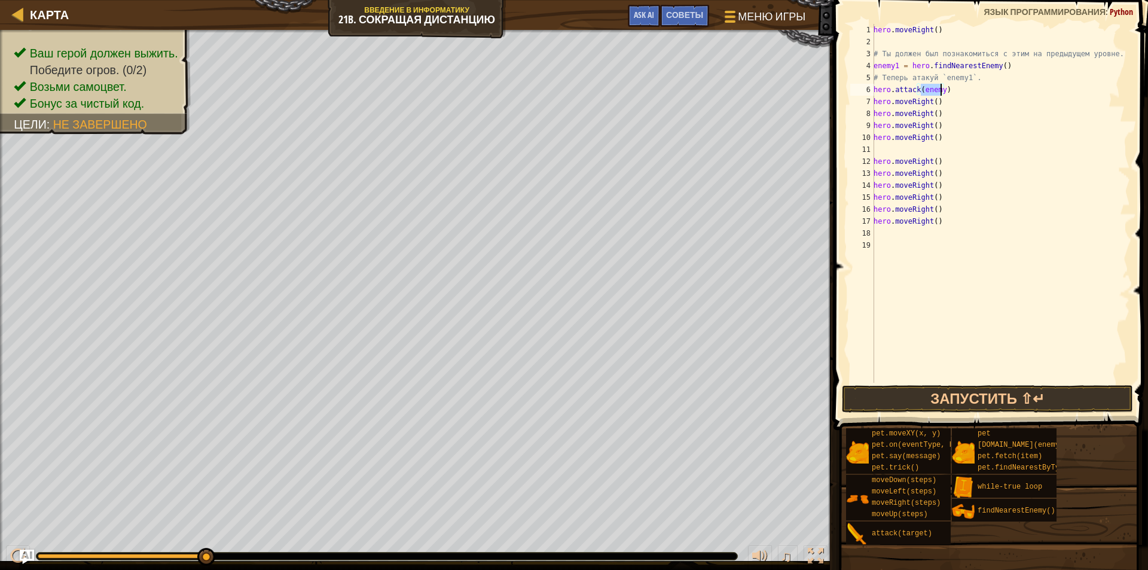
click at [940, 88] on div "hero . moveRight ( ) # Ты должен был познакомиться с этим на предыдущем уровне.…" at bounding box center [1000, 203] width 259 height 359
click at [940, 88] on div "hero . moveRight ( ) # Ты должен был познакомиться с этим на предыдущем уровне.…" at bounding box center [1000, 215] width 259 height 383
click at [940, 88] on div "hero . moveRight ( ) # Ты должен был познакомиться с этим на предыдущем уровне.…" at bounding box center [1000, 203] width 259 height 359
type textarea "hero.attack(enemy1)"
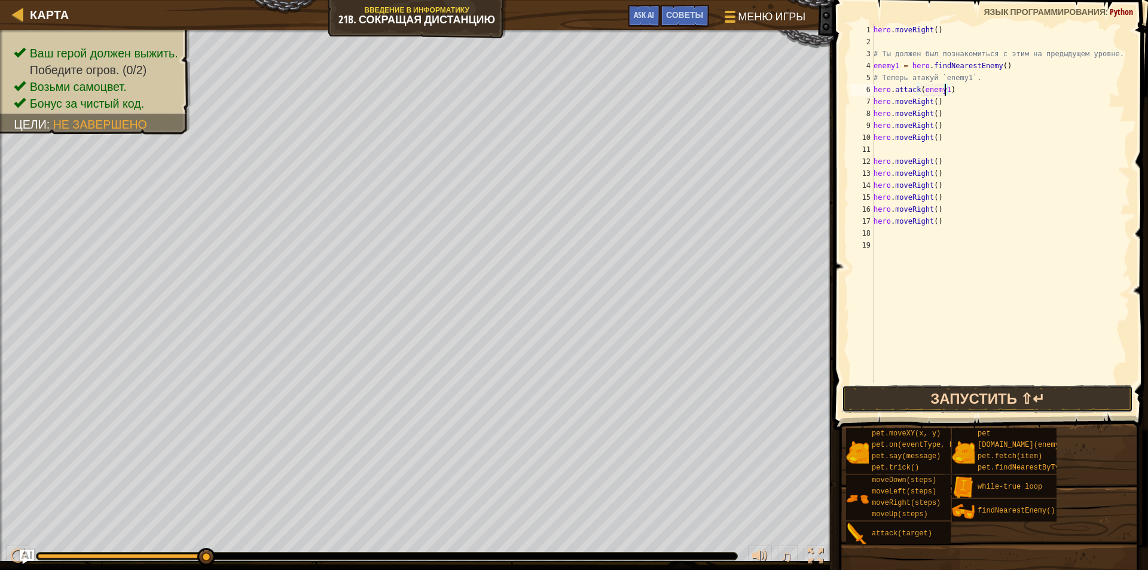
click at [995, 400] on button "Запустить ⇧↵" at bounding box center [987, 399] width 291 height 28
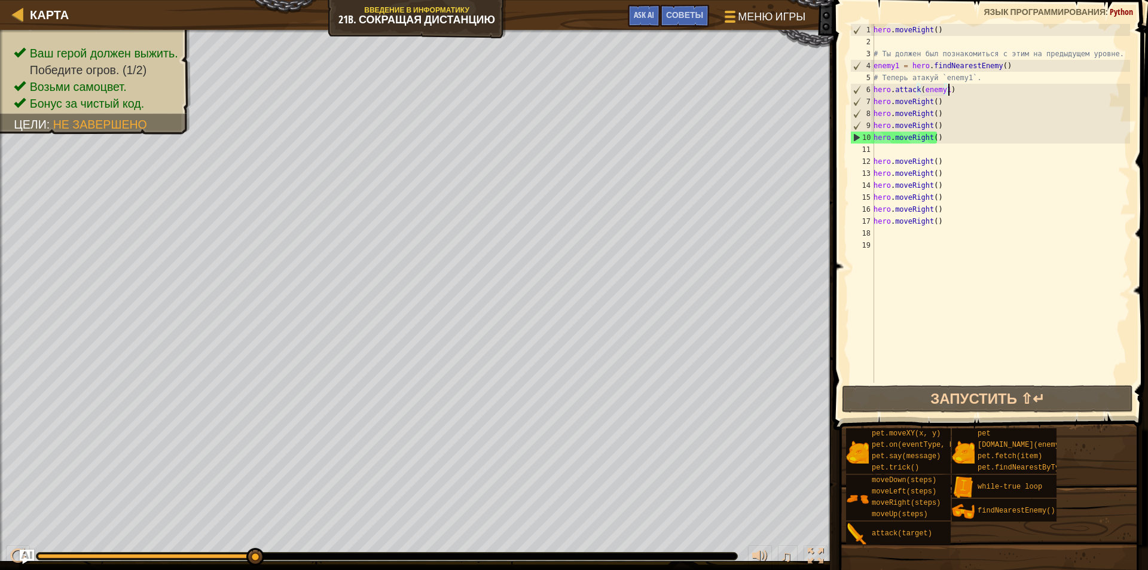
click at [958, 93] on div "hero . moveRight ( ) # Ты должен был познакомиться с этим на предыдущем уровне.…" at bounding box center [1000, 215] width 259 height 383
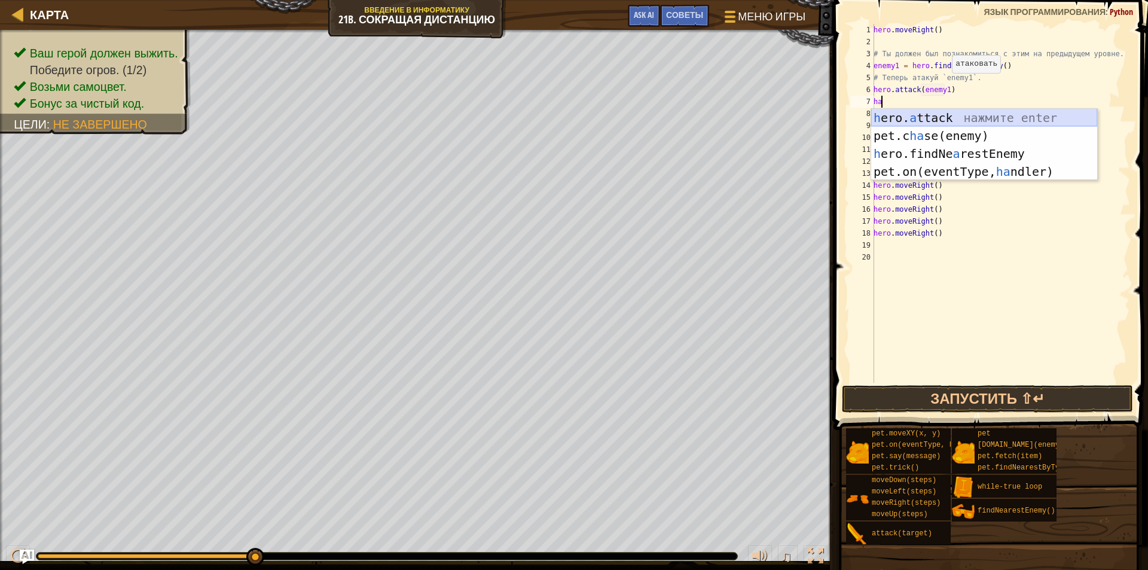
click at [957, 120] on div "h ero. a ttack нажмите enter pet.c ha se(enemy) нажмите enter h ero.findNe a re…" at bounding box center [984, 163] width 226 height 108
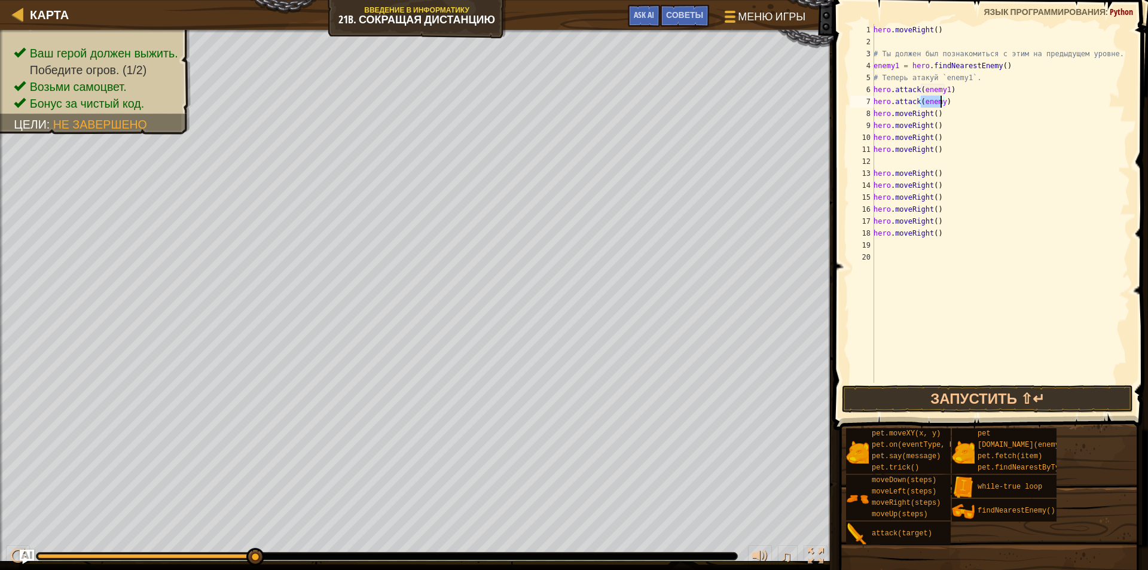
click at [942, 100] on div "hero . moveRight ( ) # Ты должен был познакомиться с этим на предыдущем уровне.…" at bounding box center [1000, 203] width 259 height 359
click at [945, 397] on button "Запустить ⇧↵" at bounding box center [987, 399] width 291 height 28
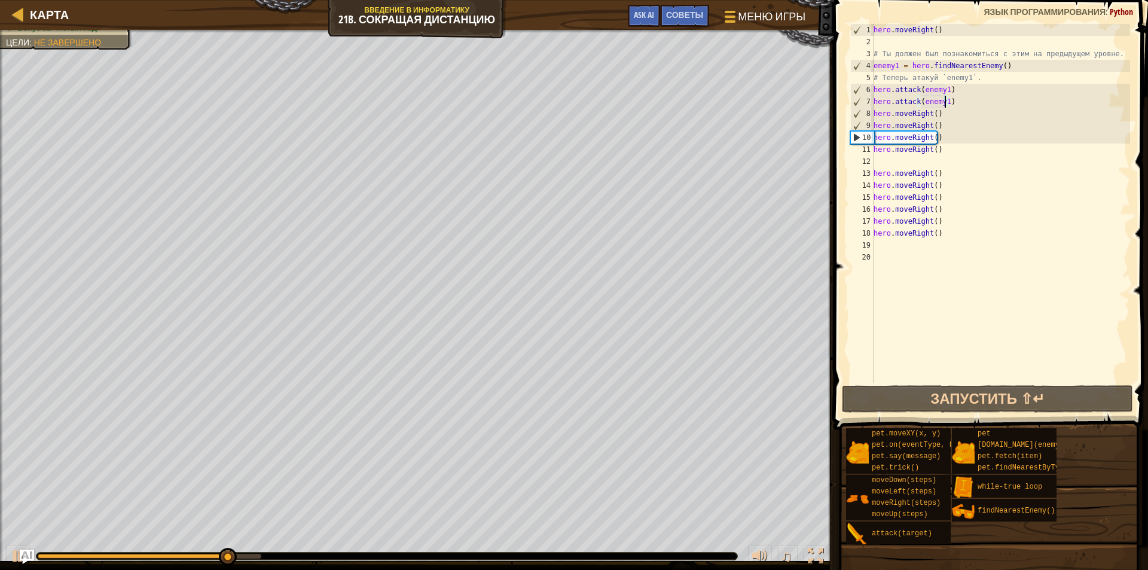
click at [958, 97] on div "hero . moveRight ( ) # Ты должен был познакомиться с этим на предыдущем уровне.…" at bounding box center [1000, 215] width 259 height 383
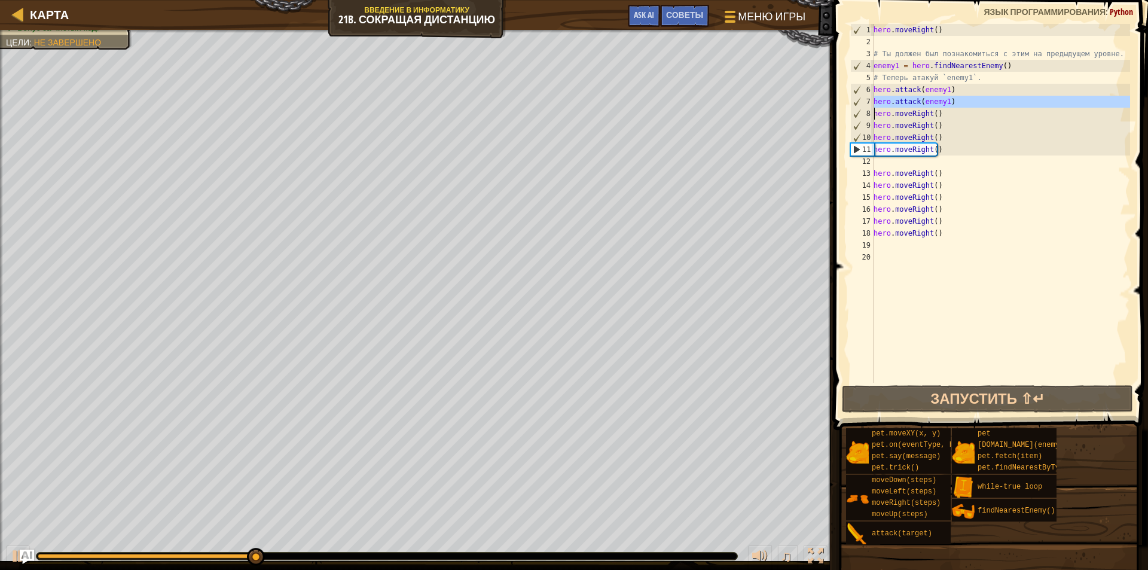
click at [952, 102] on div "hero . moveRight ( ) # Ты должен был познакомиться с этим на предыдущем уровне.…" at bounding box center [1000, 203] width 259 height 359
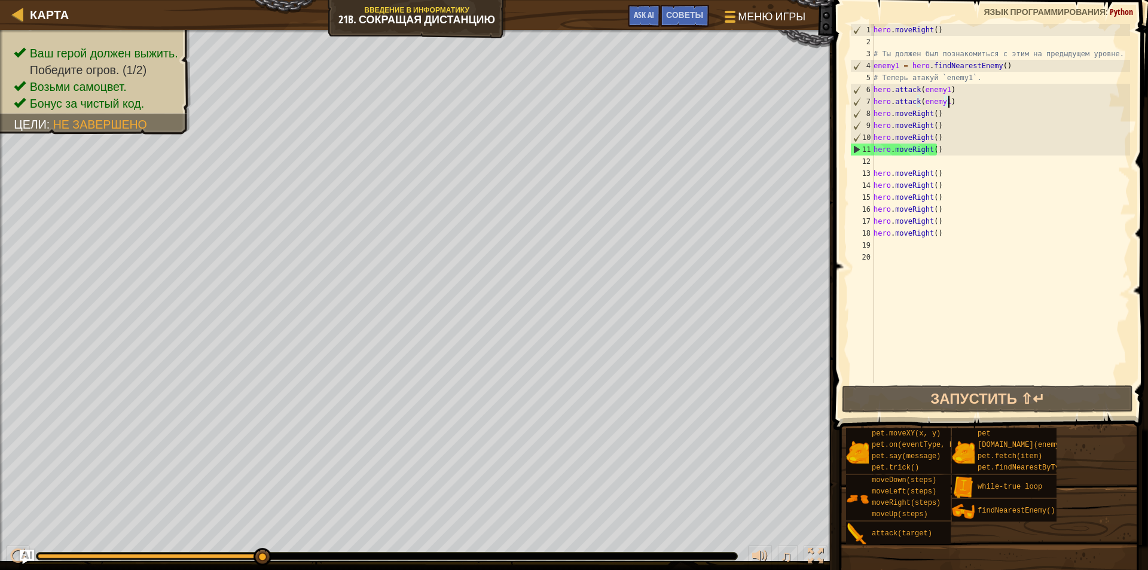
click at [952, 102] on div "hero . moveRight ( ) # Ты должен был познакомиться с этим на предыдущем уровне.…" at bounding box center [1000, 215] width 259 height 383
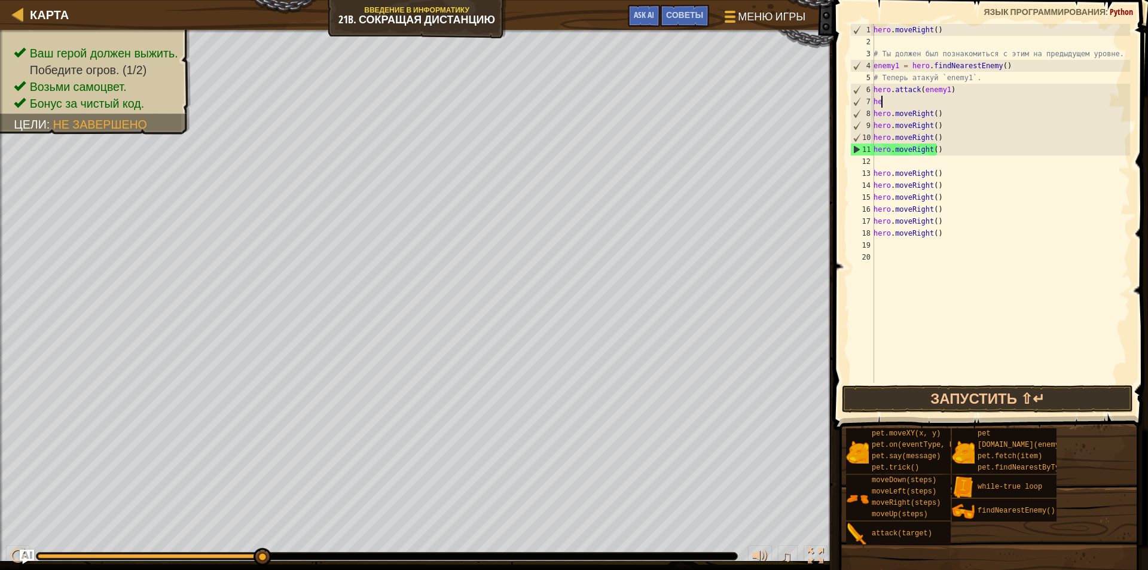
scroll to position [5, 0]
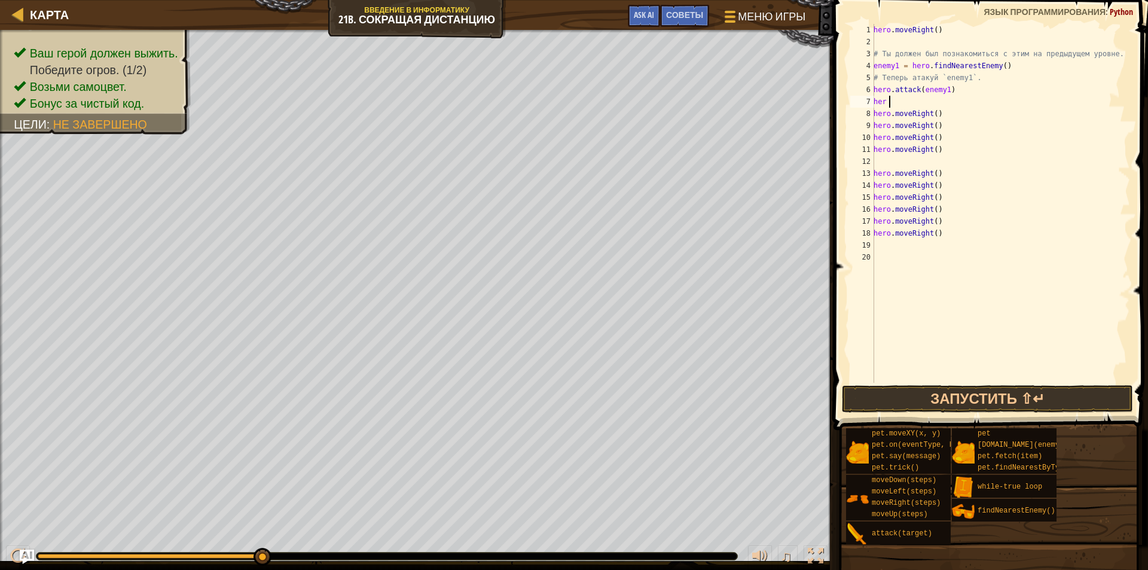
type textarea "her f"
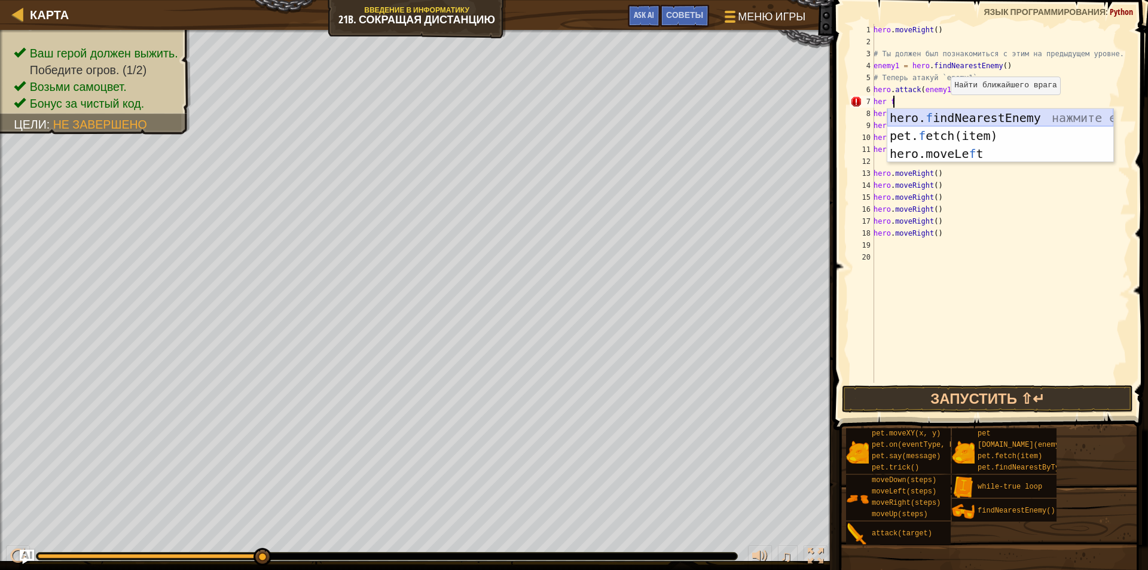
click at [951, 116] on div "hero. f indNearestEnemy нажмите enter pet. f etch(item) нажмите enter hero.move…" at bounding box center [1000, 154] width 226 height 90
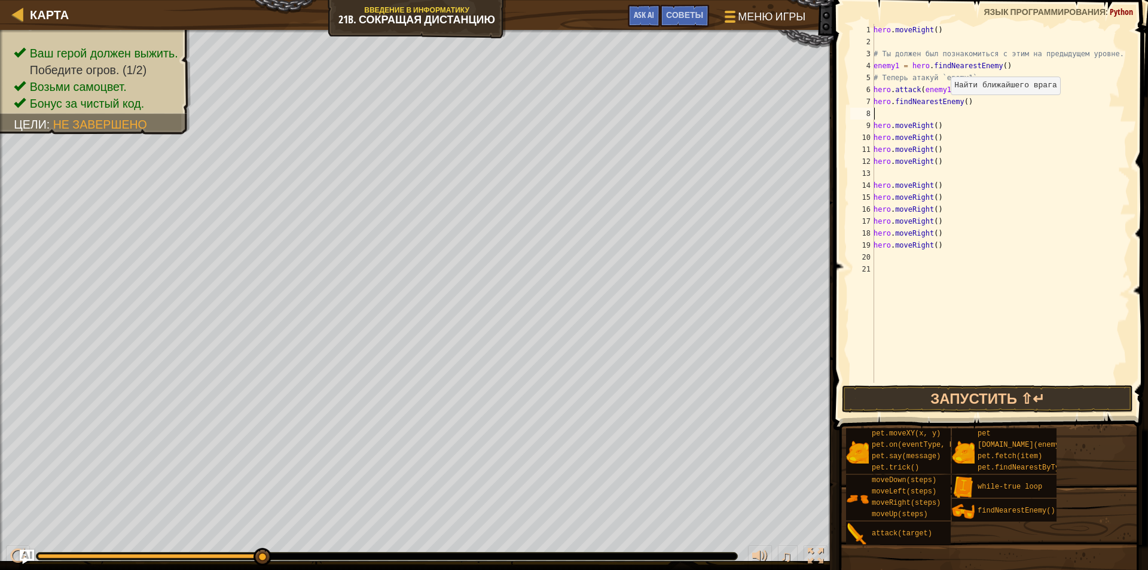
scroll to position [5, 0]
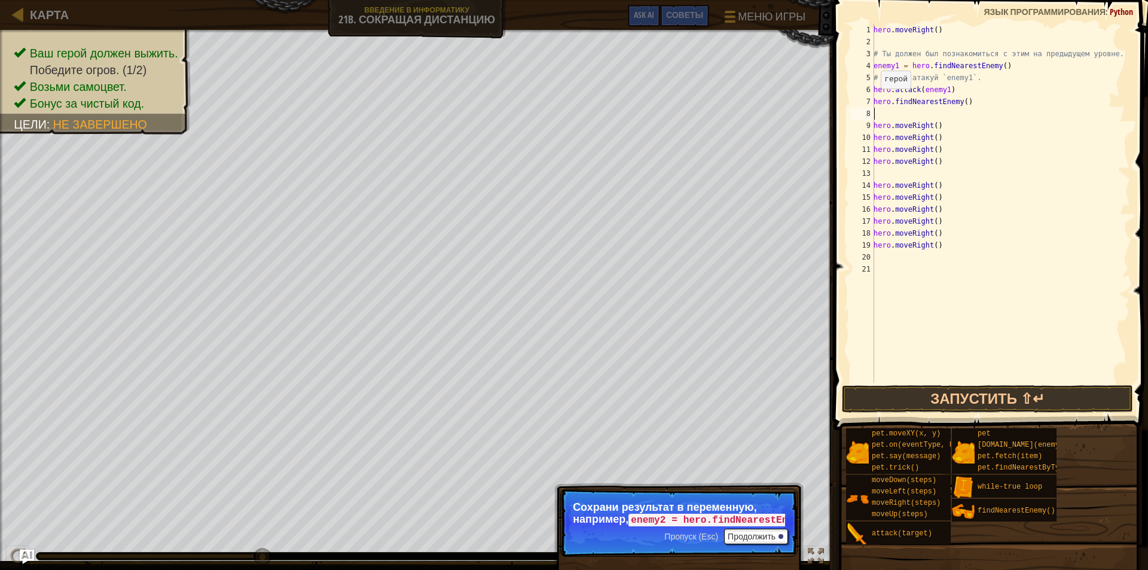
click at [874, 100] on div "hero . moveRight ( ) # Ты должен был познакомиться с этим на предыдущем уровне.…" at bounding box center [1000, 215] width 259 height 383
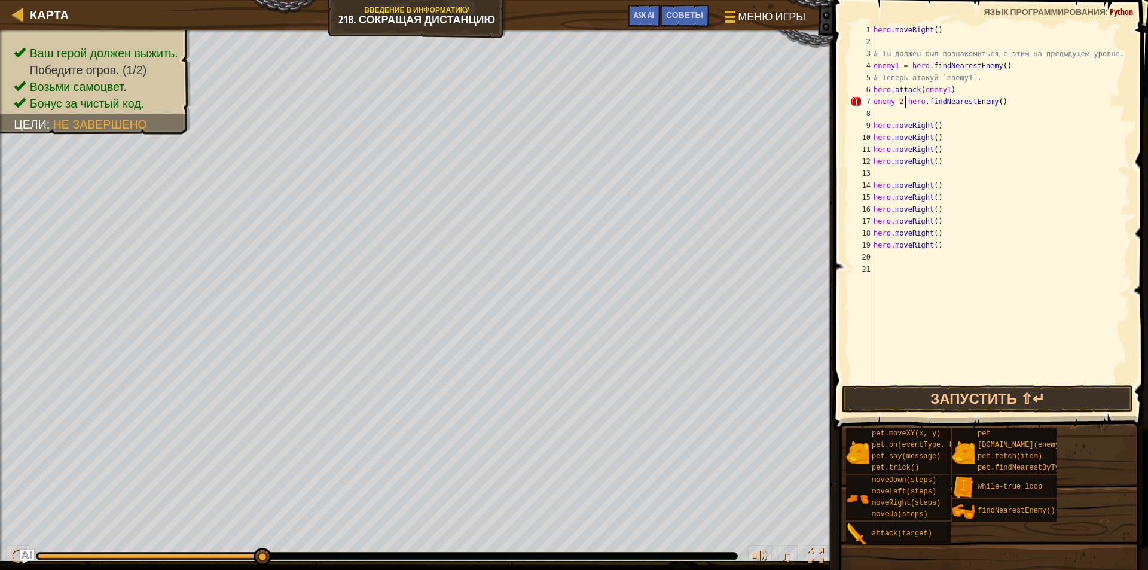
click at [897, 99] on div "hero . moveRight ( ) # Ты должен был познакомиться с этим на предыдущем уровне.…" at bounding box center [1000, 215] width 259 height 383
click at [911, 404] on button "Запустить ⇧↵" at bounding box center [987, 399] width 291 height 28
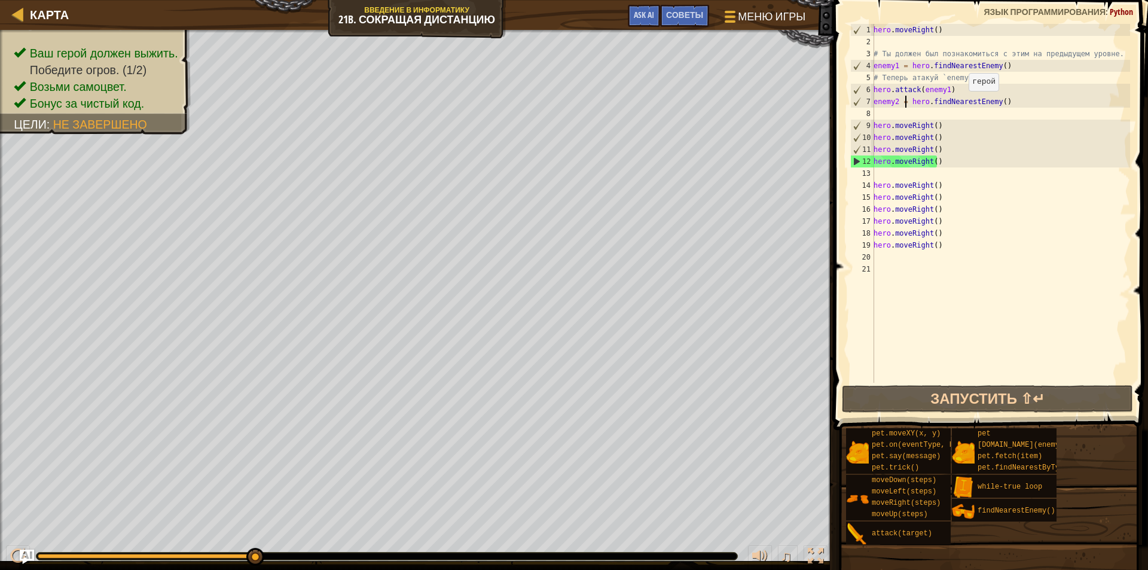
click at [945, 104] on div "hero . moveRight ( ) # Ты должен был познакомиться с этим на предыдущем уровне.…" at bounding box center [1000, 215] width 259 height 383
click at [956, 88] on div "hero . moveRight ( ) # Ты должен был познакомиться с этим на предыдущем уровне.…" at bounding box center [1000, 215] width 259 height 383
type textarea "hero.attack(enemy1)"
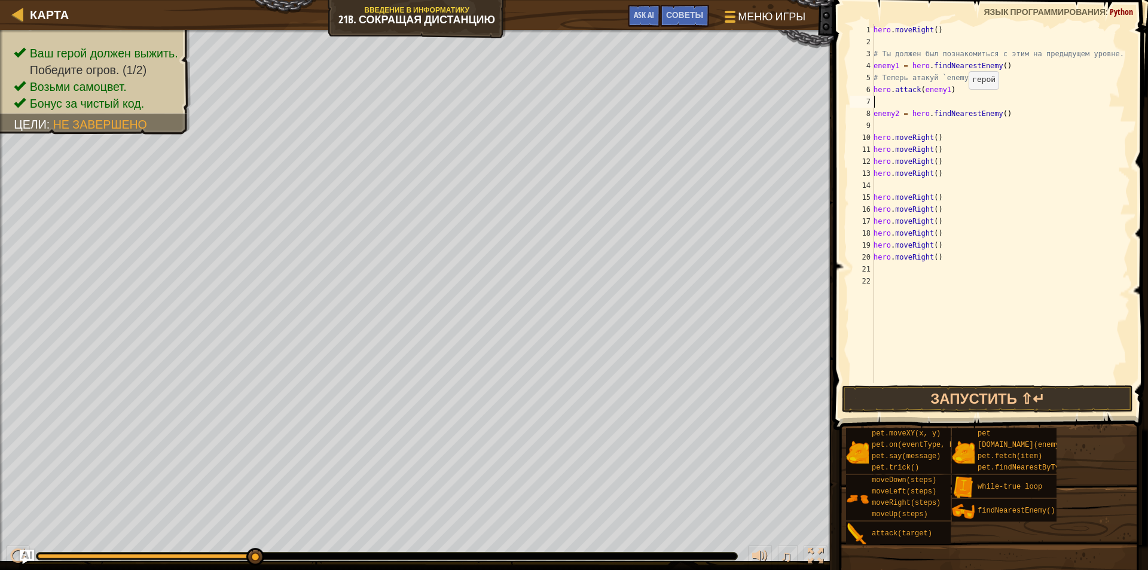
type textarea "h"
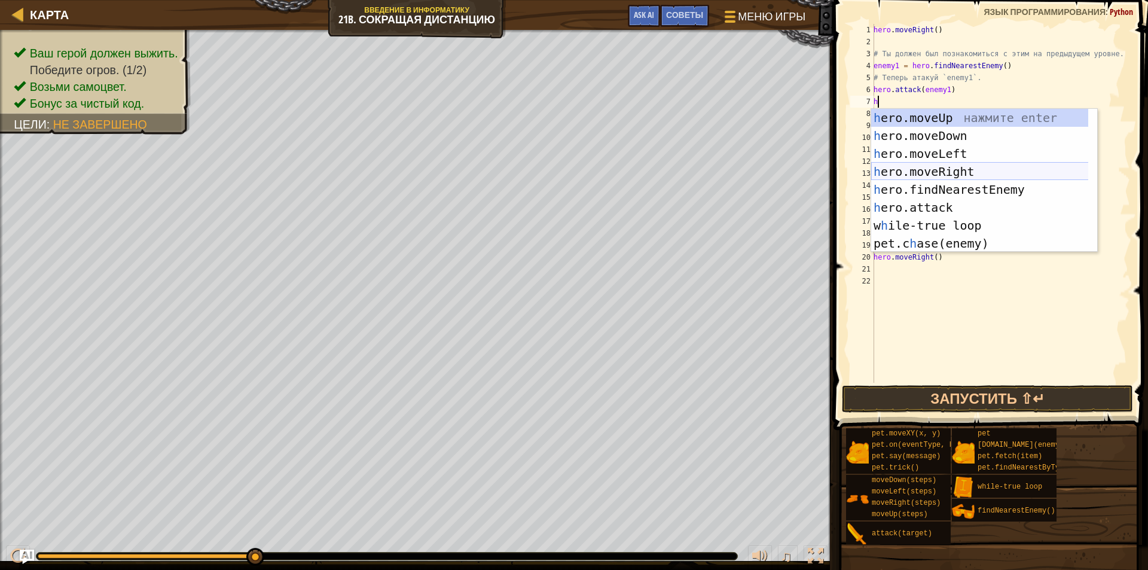
click at [967, 172] on div "h ero.moveUp нажмите enter h ero.moveDown нажмите enter h ero.moveLeft нажмите …" at bounding box center [984, 198] width 226 height 179
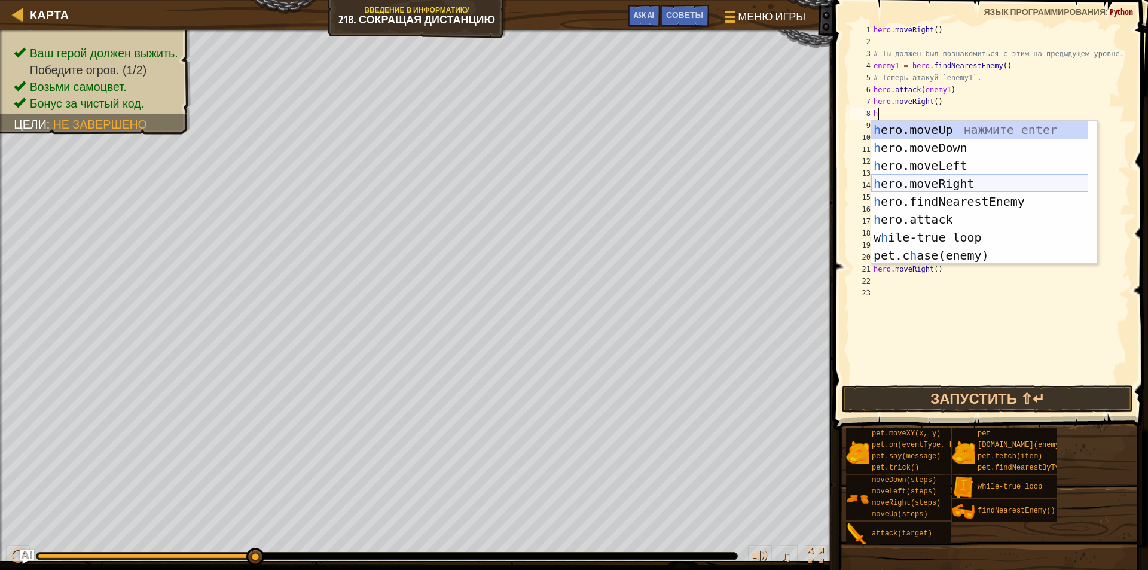
type textarea "hh"
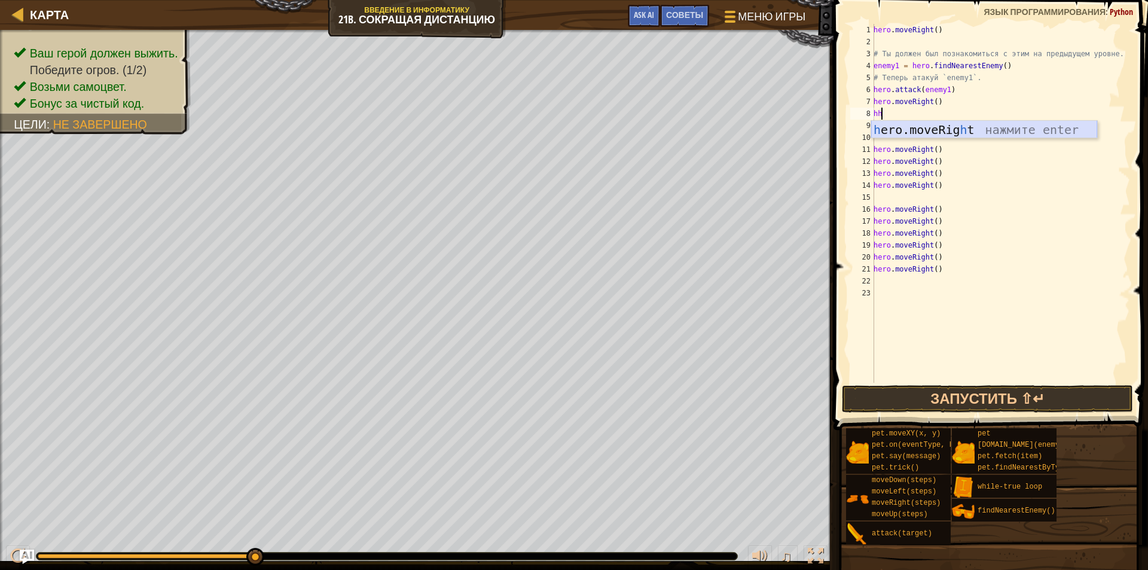
click at [969, 136] on div "h ero.moveRig h t нажмите enter" at bounding box center [984, 148] width 226 height 54
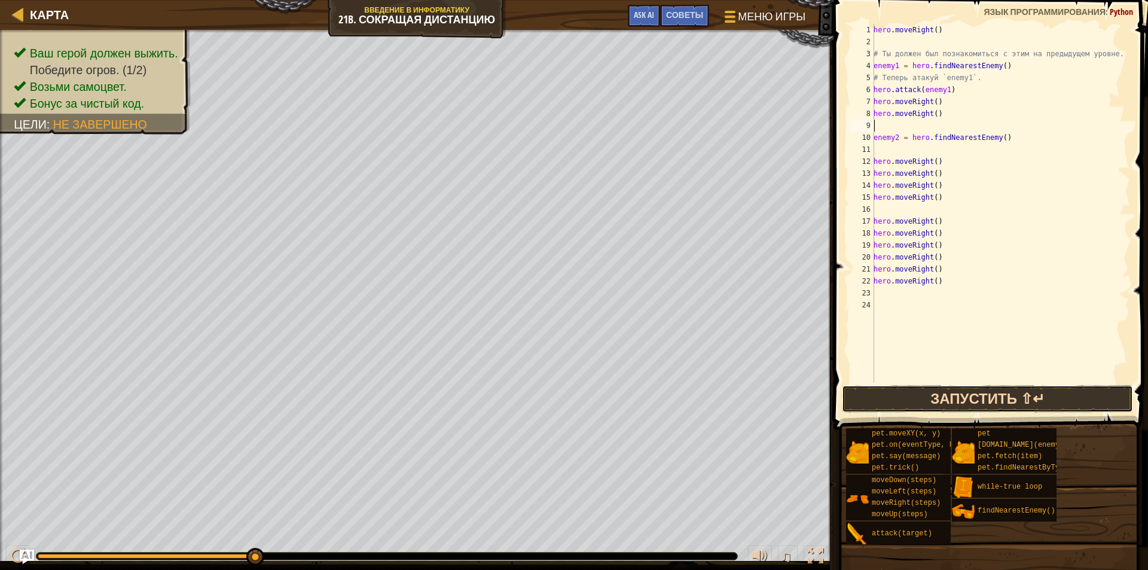
click at [977, 405] on button "Запустить ⇧↵" at bounding box center [987, 399] width 291 height 28
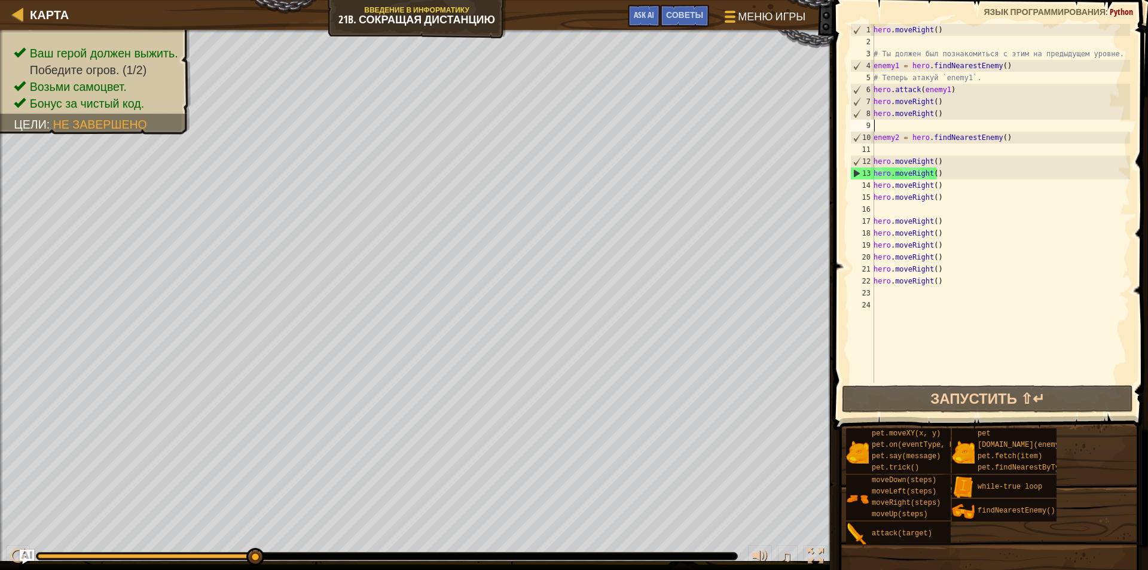
click at [1003, 135] on div "hero . moveRight ( ) # Ты должен был познакомиться с этим на предыдущем уровне.…" at bounding box center [1000, 215] width 259 height 383
type textarea "enemy2 = hero.findNearestEnemy()"
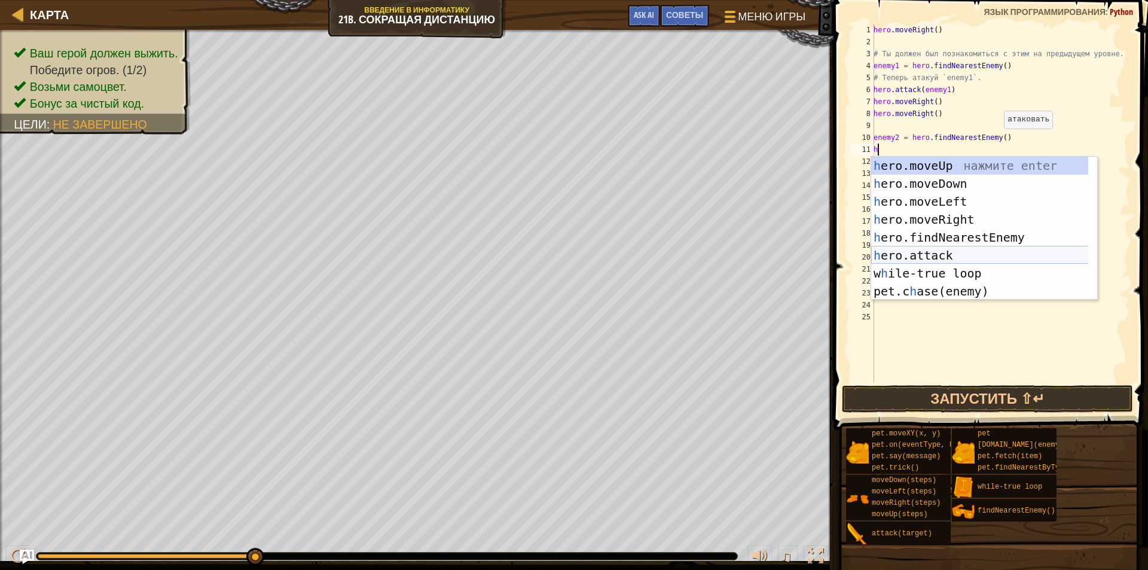
click at [968, 252] on div "h ero.moveUp нажмите enter h ero.moveDown нажмите enter h ero.moveLeft нажмите …" at bounding box center [984, 246] width 226 height 179
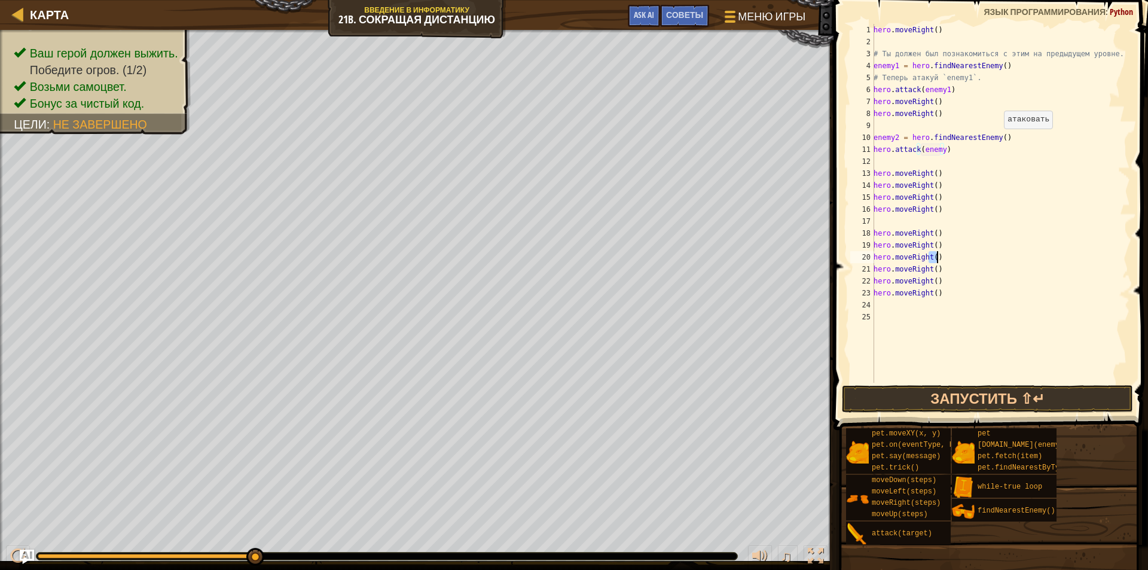
click at [968, 252] on div "hero . moveRight ( ) # Ты должен был познакомиться с этим на предыдущем уровне.…" at bounding box center [1000, 215] width 259 height 383
click at [937, 147] on div "hero . moveRight ( ) # Ты должен был познакомиться с этим на предыдущем уровне.…" at bounding box center [1000, 215] width 259 height 383
click at [942, 147] on div "hero . moveRight ( ) # Ты должен был познакомиться с этим на предыдущем уровне.…" at bounding box center [1000, 203] width 259 height 359
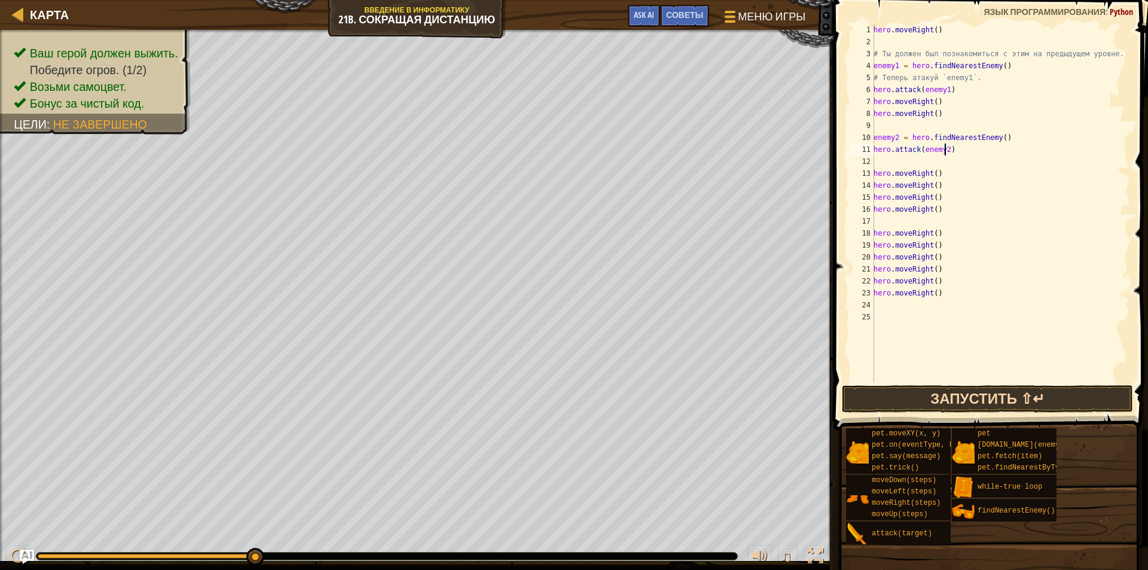
type textarea "hero.attack(enemy2)"
click at [957, 407] on button "Запустить ⇧↵" at bounding box center [987, 399] width 291 height 28
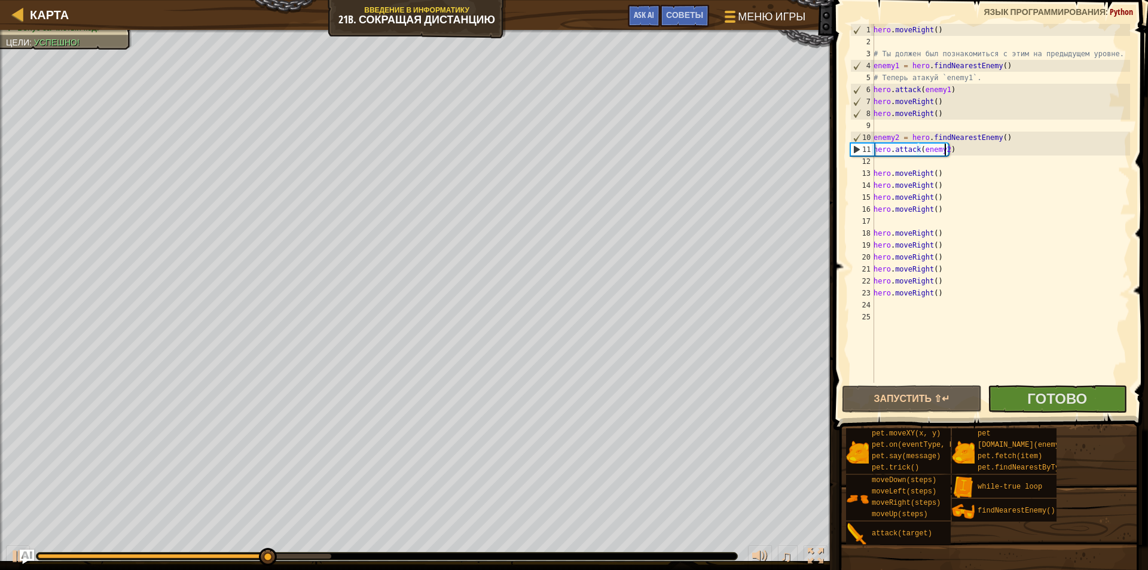
click at [295, 558] on div at bounding box center [386, 555] width 701 height 7
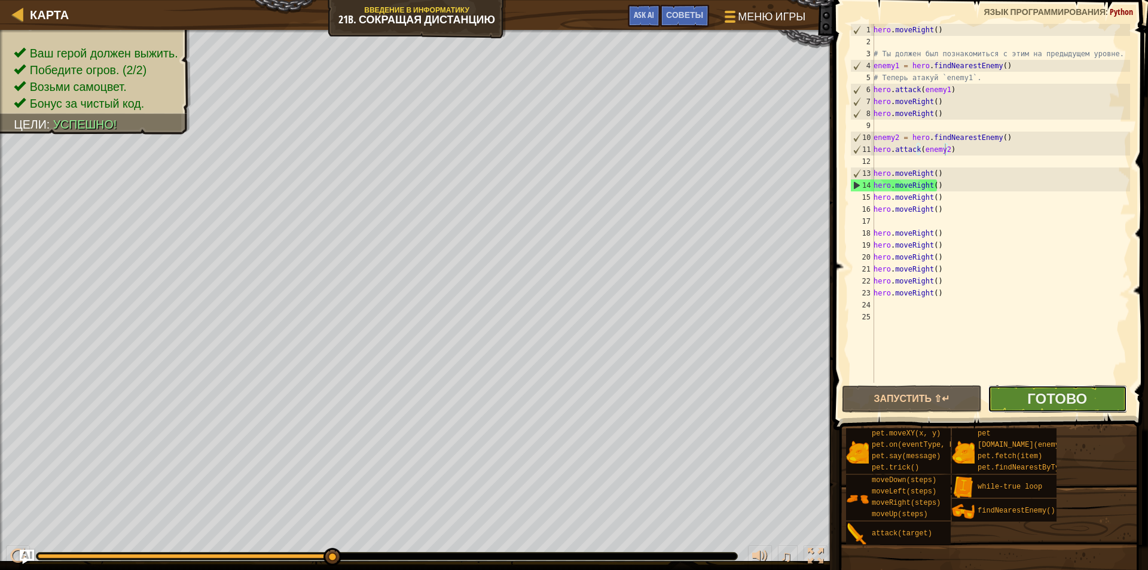
click at [1010, 398] on button "Готово" at bounding box center [1057, 399] width 139 height 28
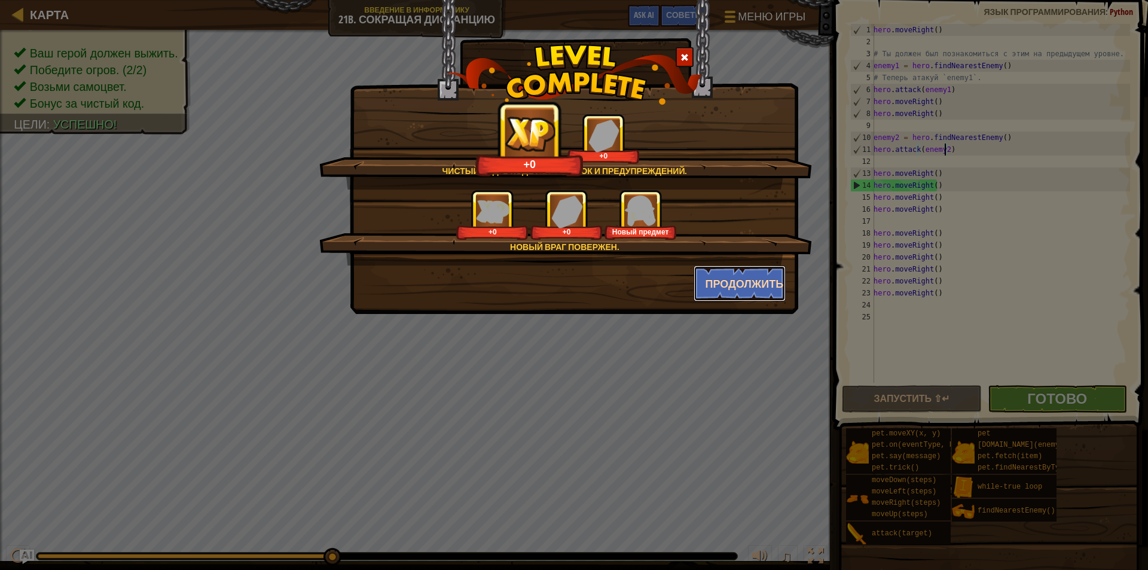
click at [740, 277] on button "Продолжить" at bounding box center [740, 283] width 93 height 36
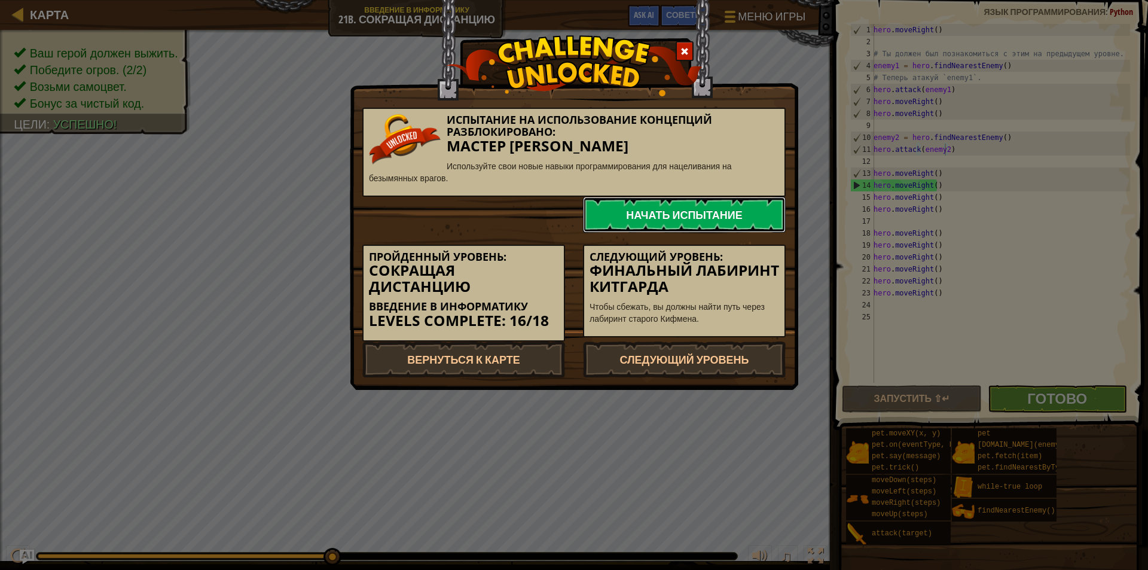
click at [694, 224] on link "Начать испытание" at bounding box center [684, 215] width 203 height 36
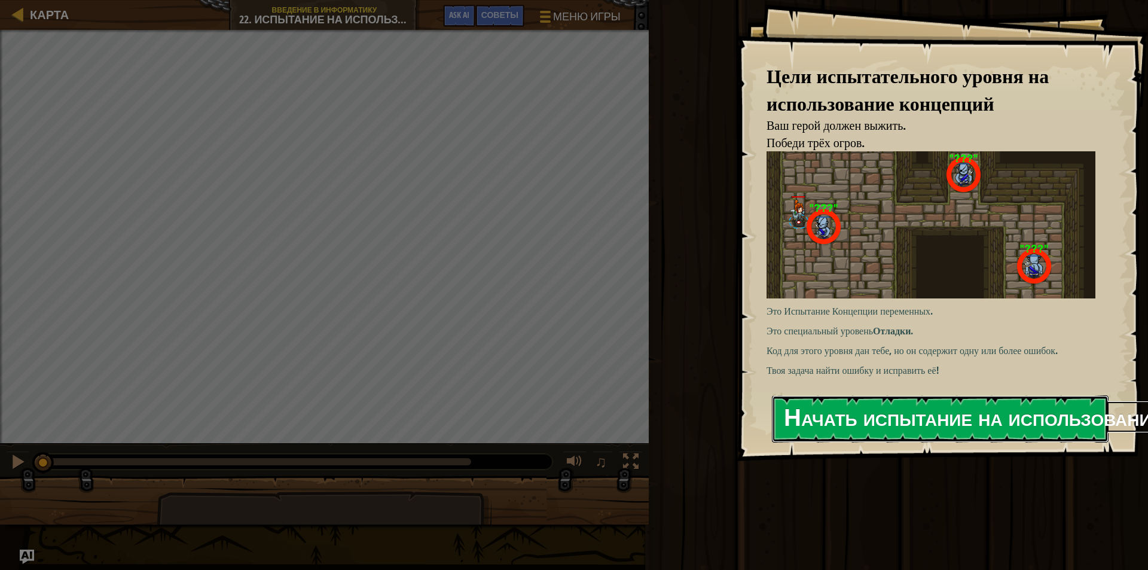
click at [887, 420] on button "Начать испытание на использование концепций" at bounding box center [940, 418] width 337 height 47
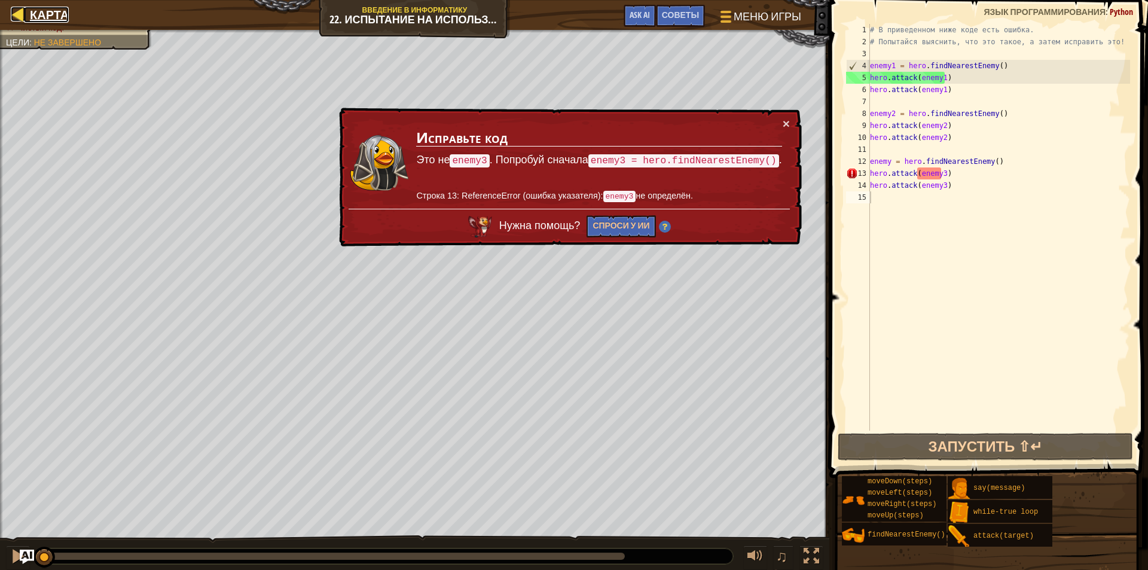
click at [44, 17] on span "Карта" at bounding box center [49, 15] width 39 height 16
select select "ru"
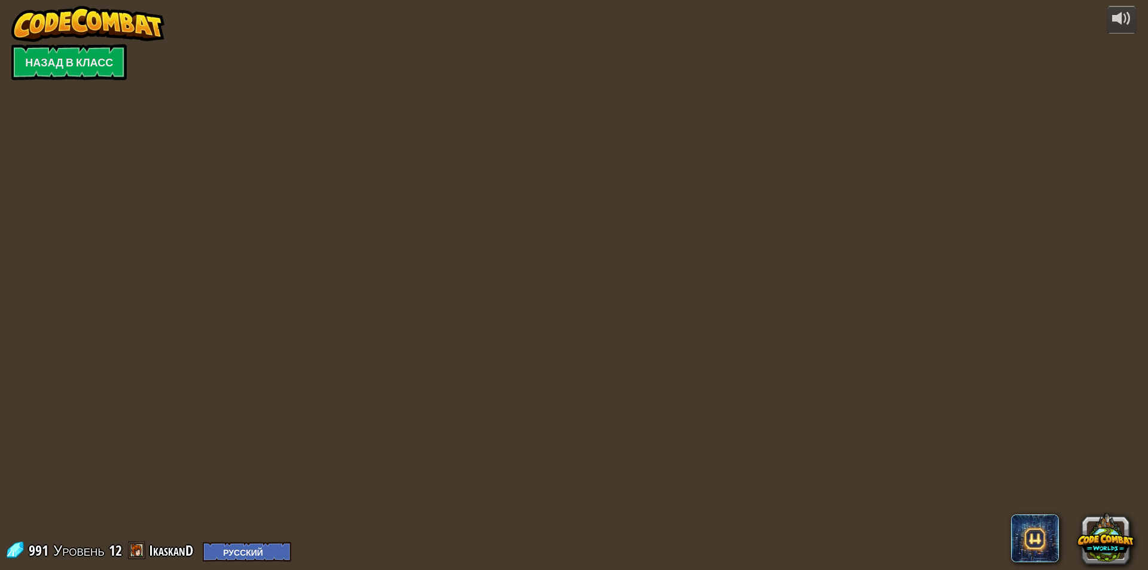
select select "ru"
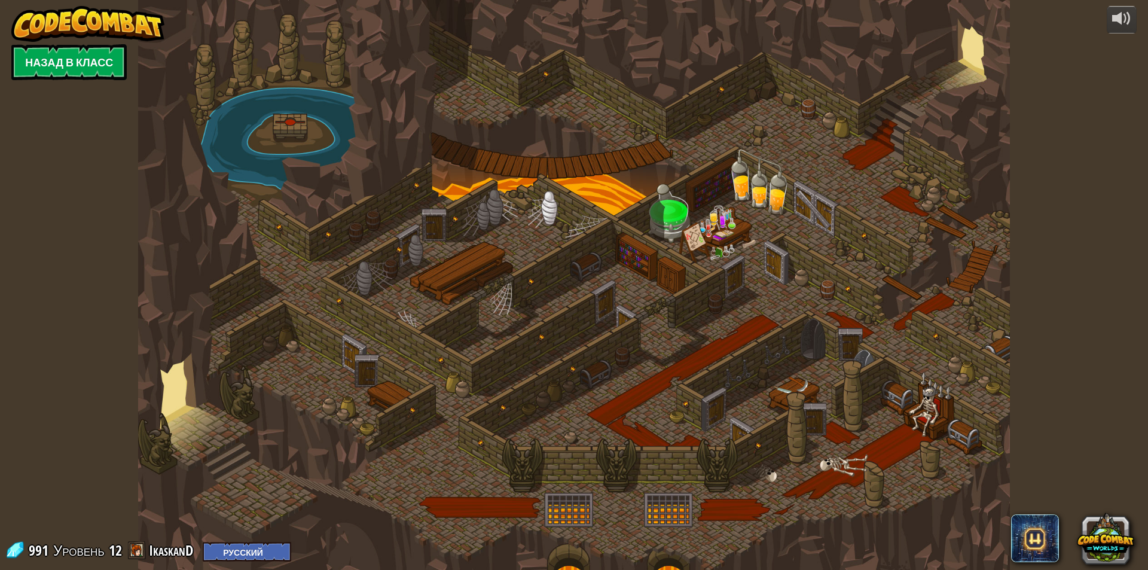
select select "ru"
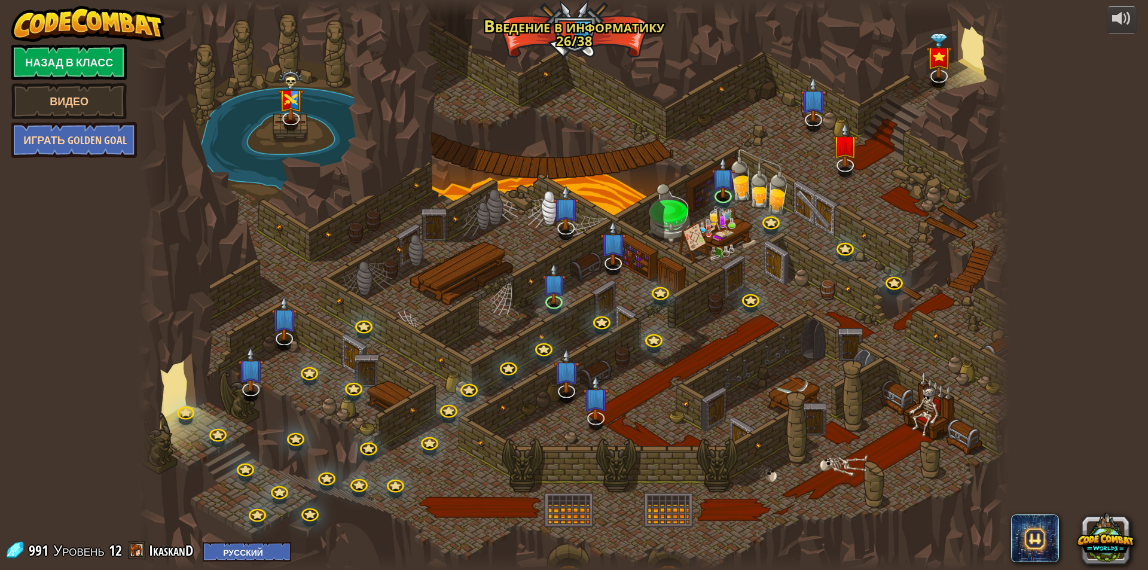
select select "ru"
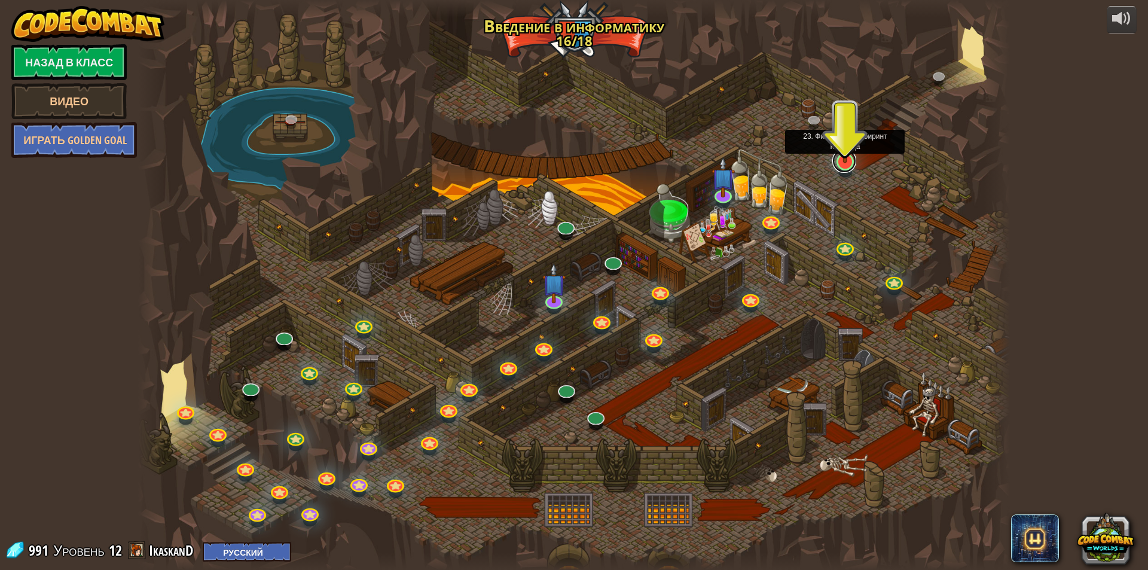
click at [844, 166] on link at bounding box center [844, 161] width 24 height 24
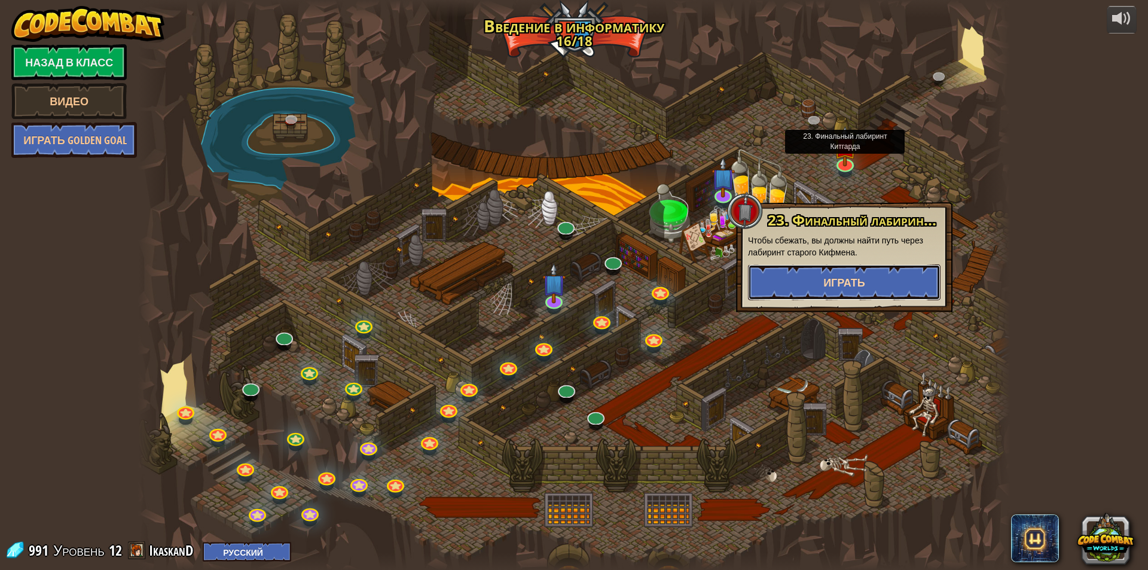
click at [826, 277] on span "Играть" at bounding box center [844, 282] width 42 height 15
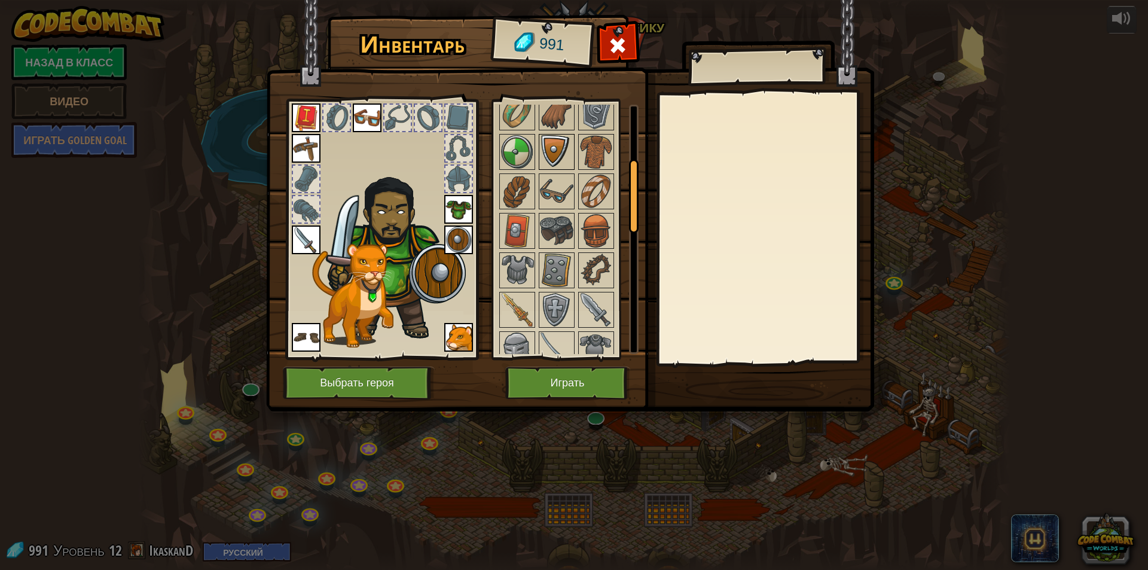
scroll to position [179, 0]
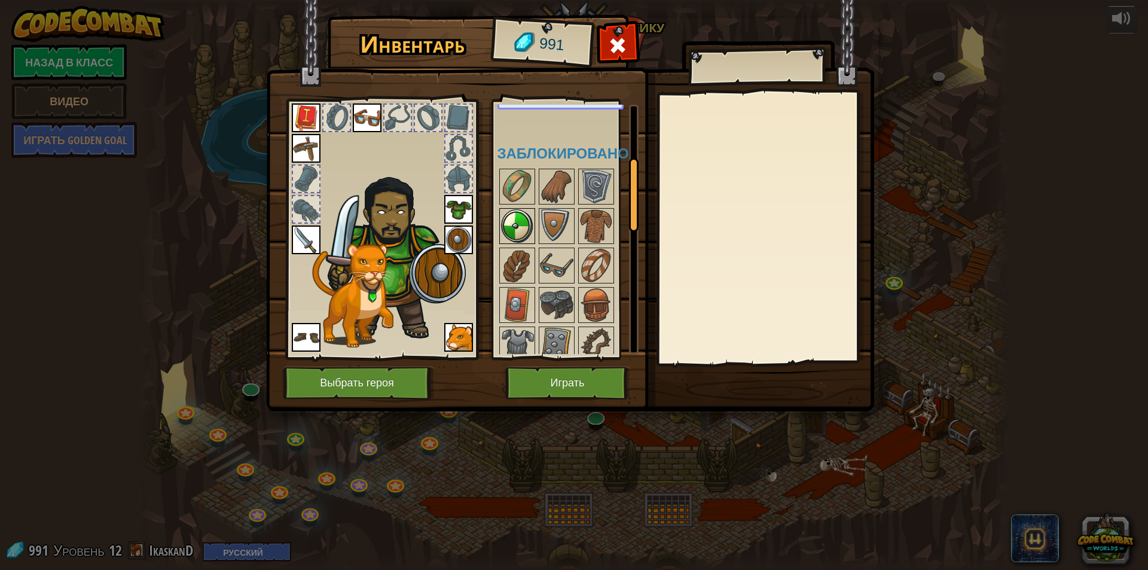
click at [523, 220] on img at bounding box center [516, 225] width 33 height 33
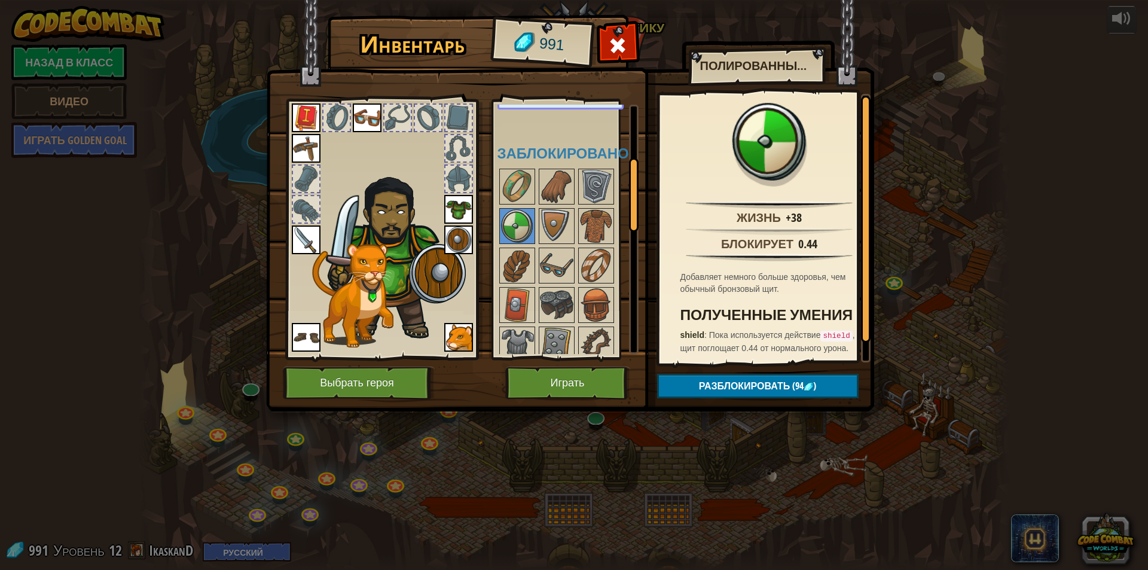
click at [462, 246] on img at bounding box center [458, 239] width 29 height 29
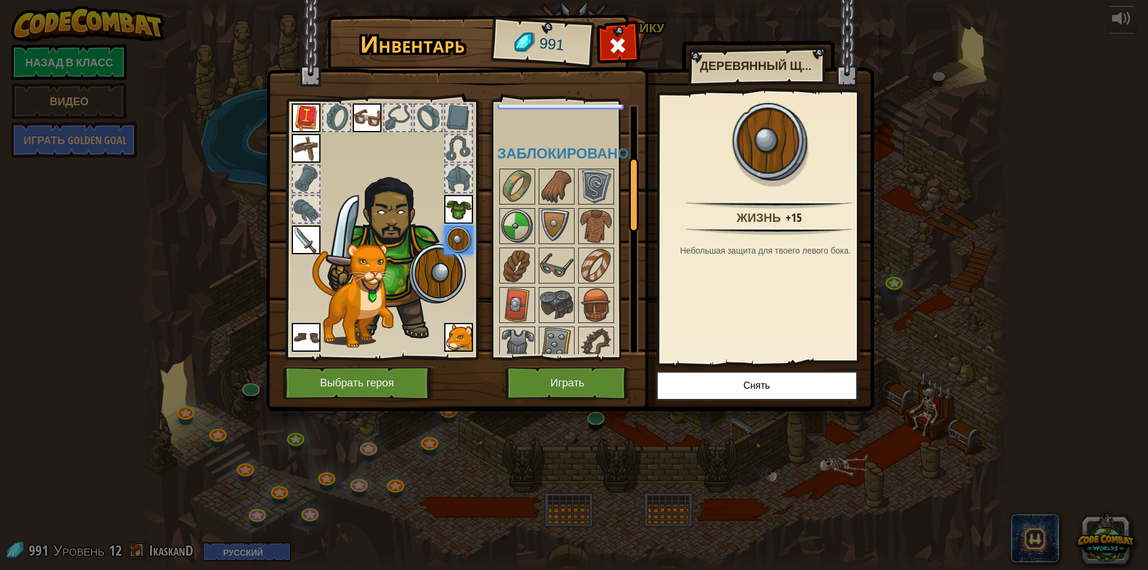
click at [462, 246] on img at bounding box center [458, 239] width 29 height 29
click at [502, 217] on img at bounding box center [516, 225] width 33 height 33
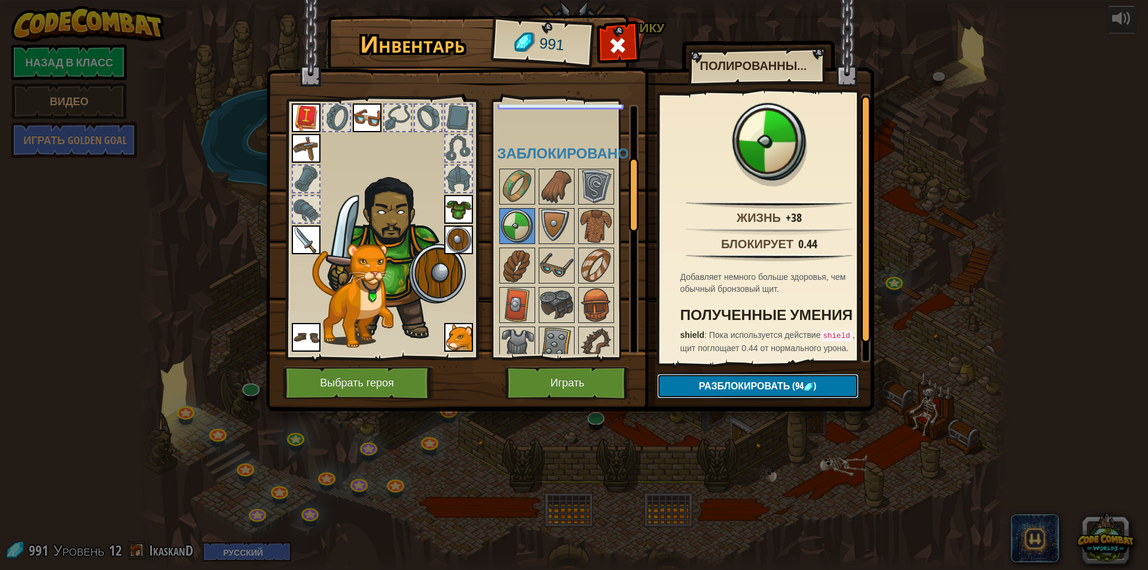
click at [758, 389] on span "Разблокировать" at bounding box center [744, 385] width 91 height 13
click at [750, 388] on button "Подтвердить" at bounding box center [757, 386] width 201 height 25
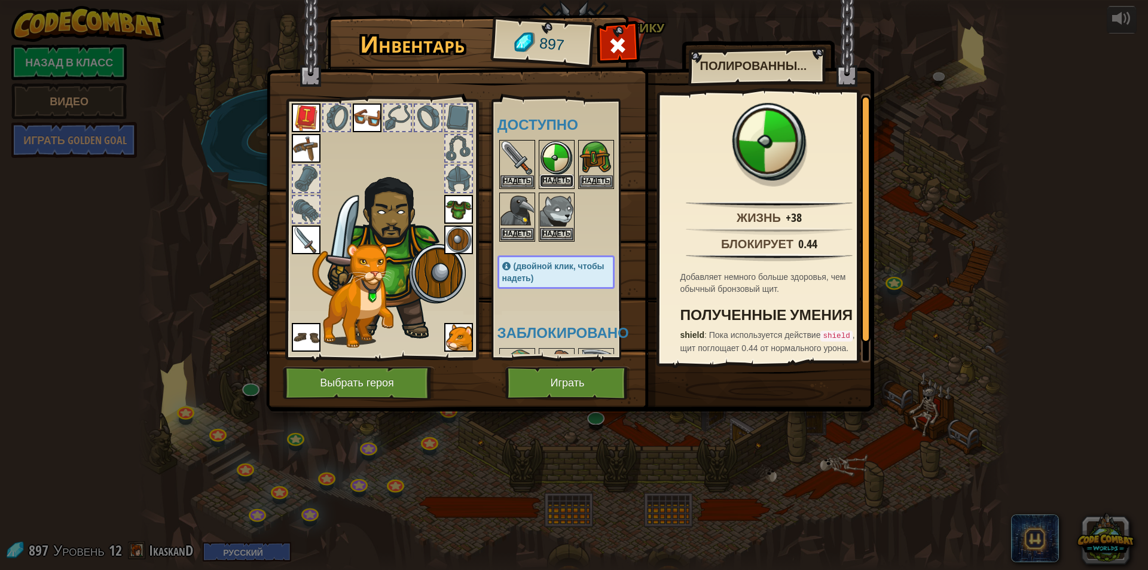
click at [561, 179] on button "Надеть" at bounding box center [556, 181] width 33 height 13
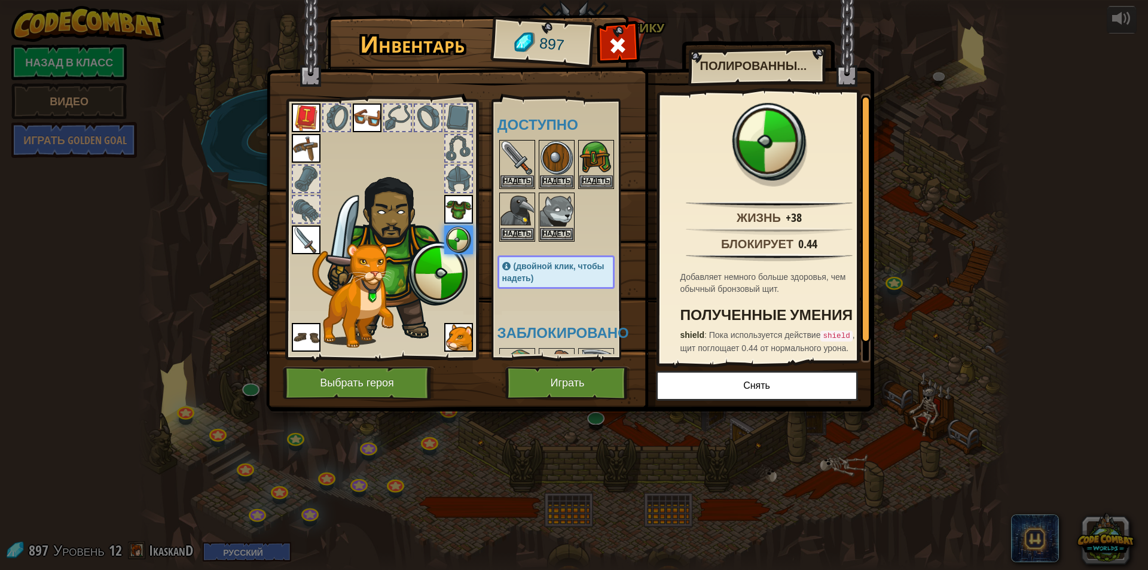
click at [566, 432] on div "Инвентарь 897 Доступно Надеть Надеть Надеть Надеть Надеть Надеть Надеть Надеть …" at bounding box center [574, 285] width 1148 height 570
click at [581, 393] on button "Играть" at bounding box center [567, 383] width 125 height 33
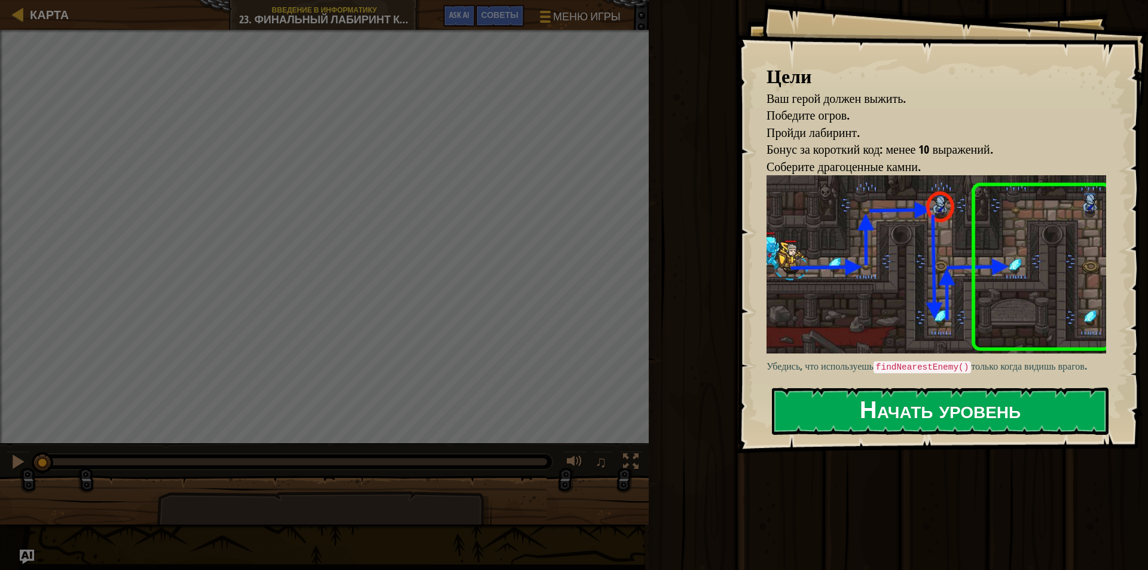
click at [903, 407] on button "Начать уровень" at bounding box center [940, 410] width 337 height 47
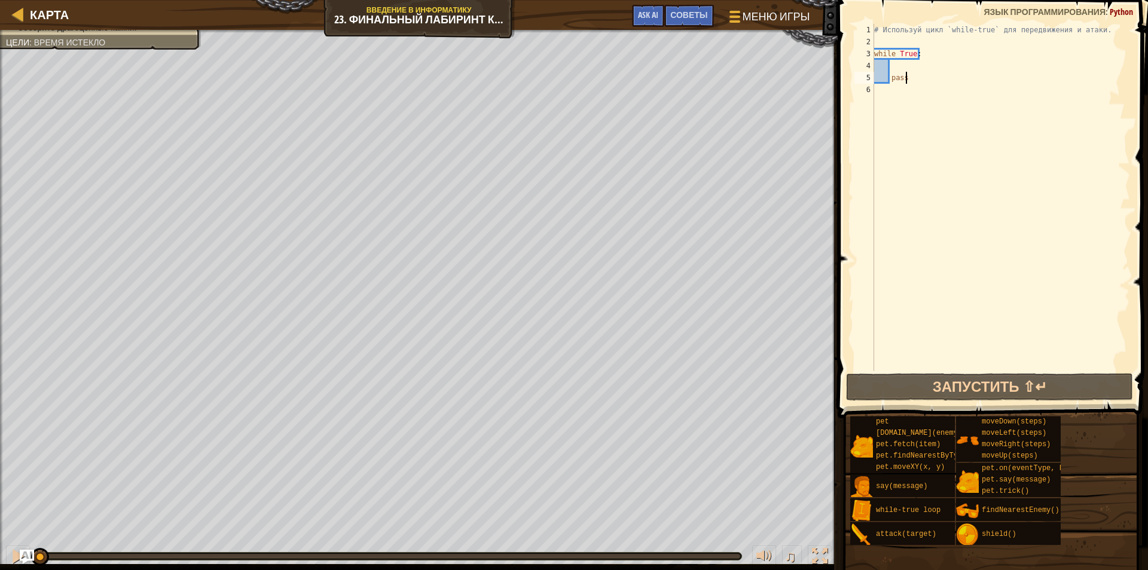
click at [912, 85] on div "# Используй цикл `while-true` для передвижения и атаки. while True : pass" at bounding box center [1001, 209] width 258 height 371
type textarea "h"
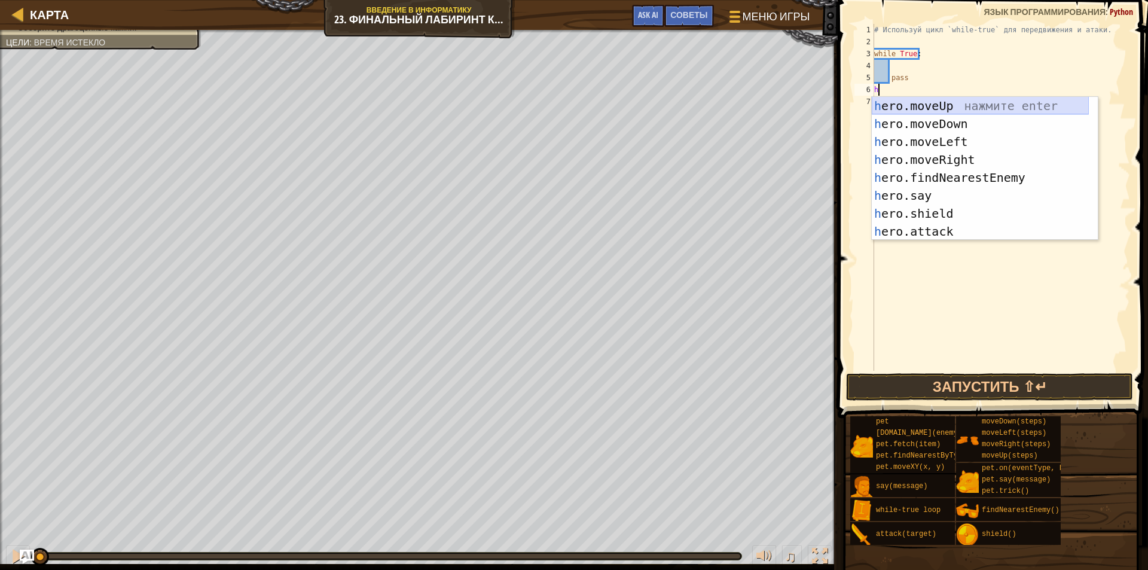
click at [929, 102] on div "h ero.moveUp нажмите enter h ero.moveDown нажмите enter h ero.moveLeft нажмите …" at bounding box center [980, 186] width 217 height 179
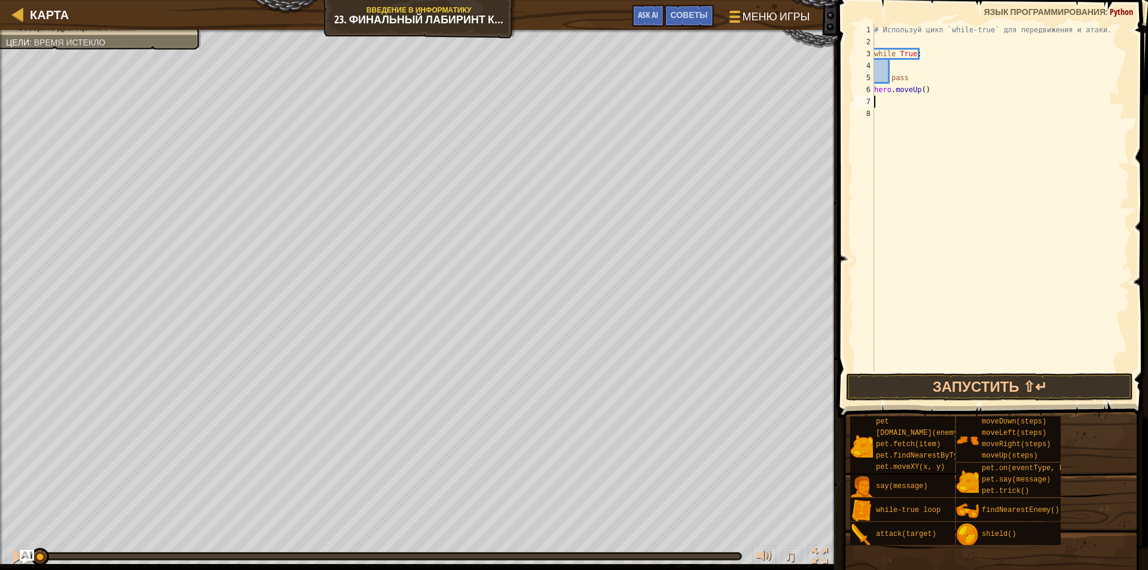
click at [926, 94] on div "# Используй цикл `while-true` для передвижения и атаки. while True : pass hero …" at bounding box center [1001, 209] width 258 height 371
type textarea "h"
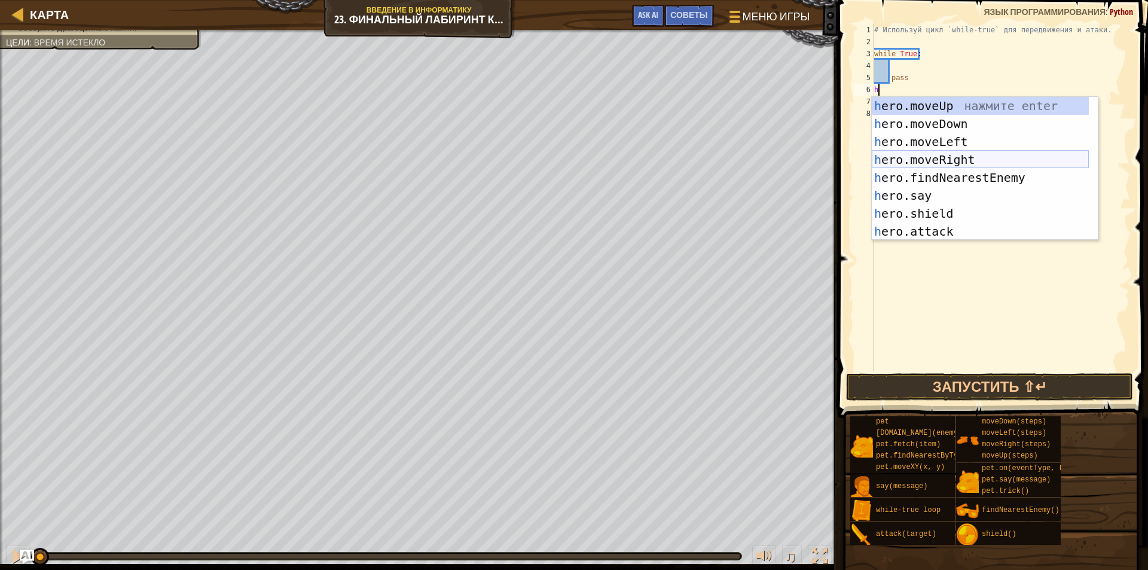
type textarea "hh"
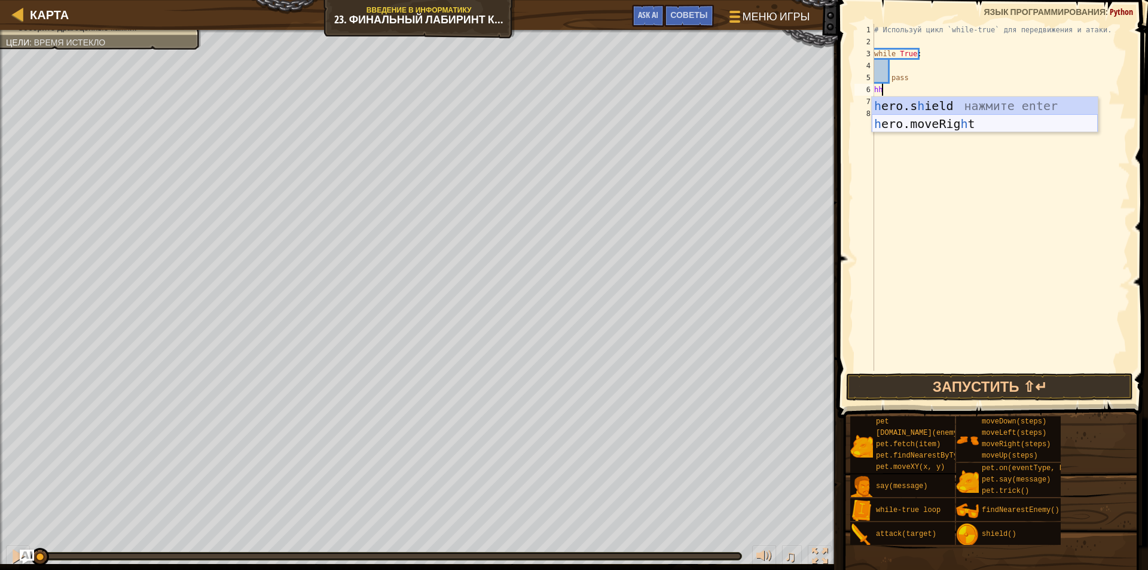
click at [966, 130] on div "h ero.s h ield нажмите enter h ero.moveRig h t нажмите enter" at bounding box center [985, 133] width 226 height 72
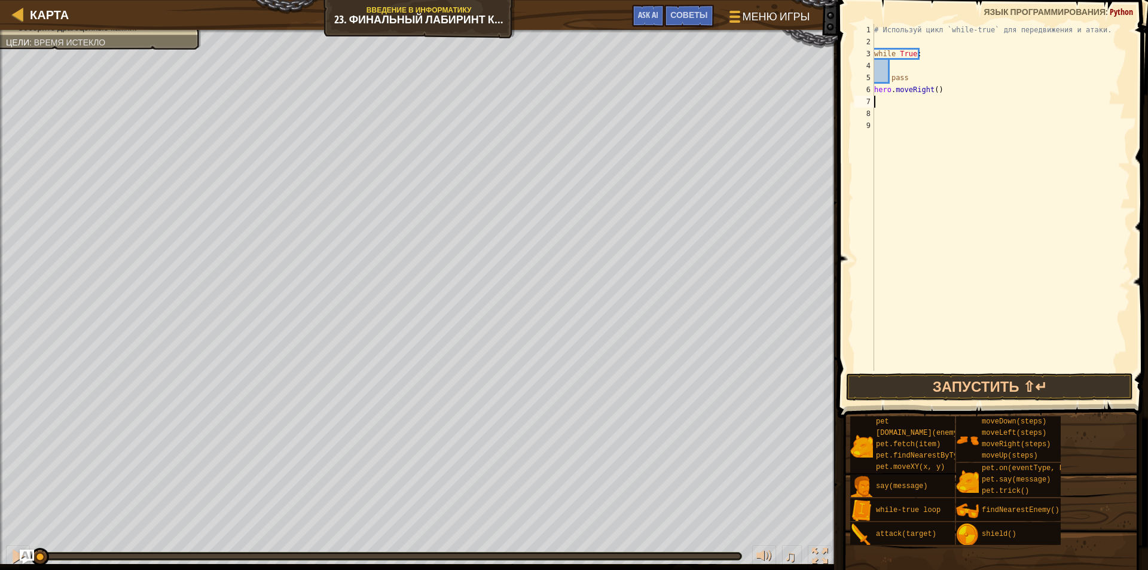
type textarea "h"
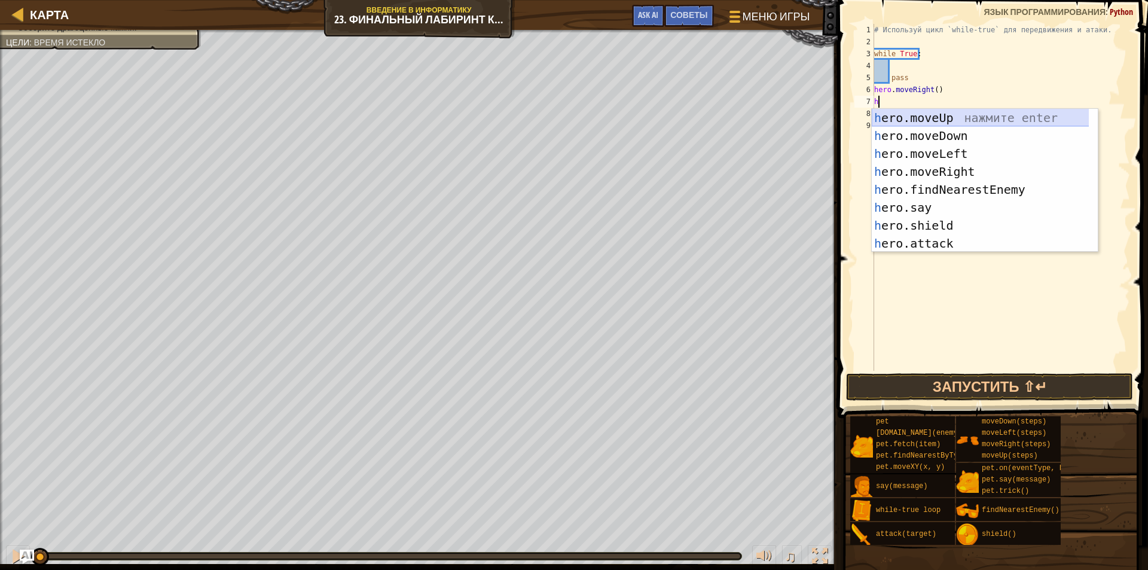
click at [956, 117] on div "h ero.moveUp нажмите enter h ero.moveDown нажмите enter h ero.moveLeft нажмите …" at bounding box center [985, 198] width 226 height 179
click at [956, 117] on div "# Используй цикл `while-true` для передвижения и атаки. while True : pass hero …" at bounding box center [1001, 209] width 258 height 371
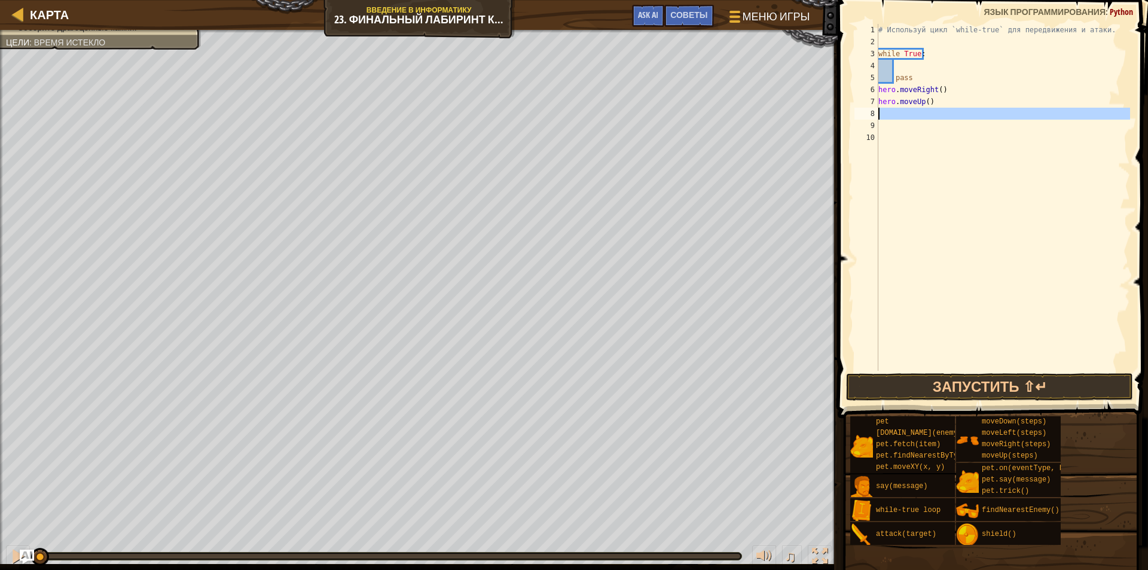
type textarea "h"
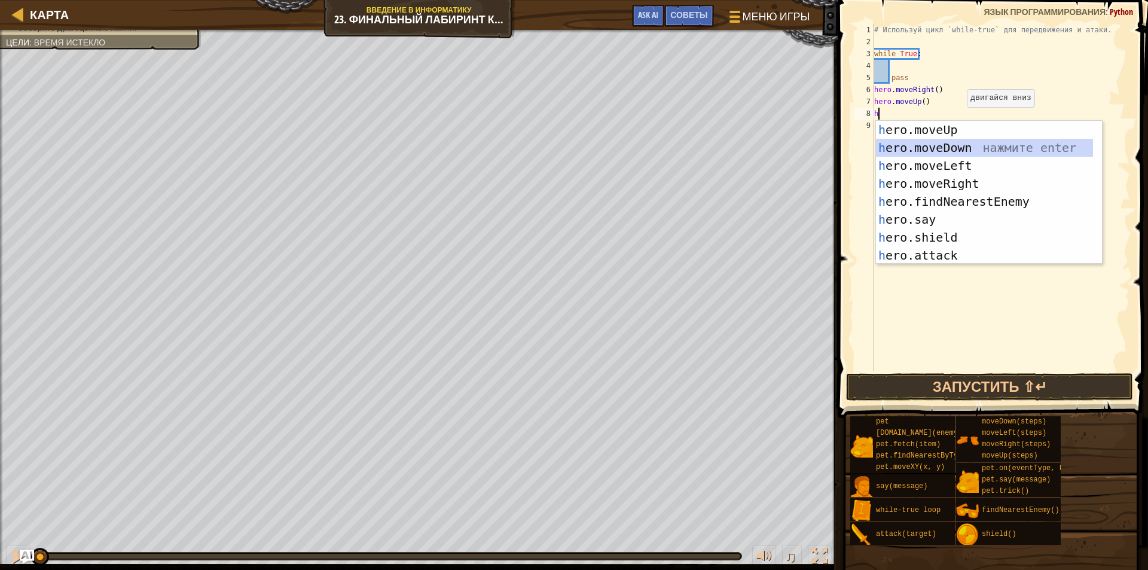
click at [970, 149] on div "h ero.moveUp нажмите enter h ero.moveDown нажмите enter h ero.moveLeft нажмите …" at bounding box center [984, 210] width 217 height 179
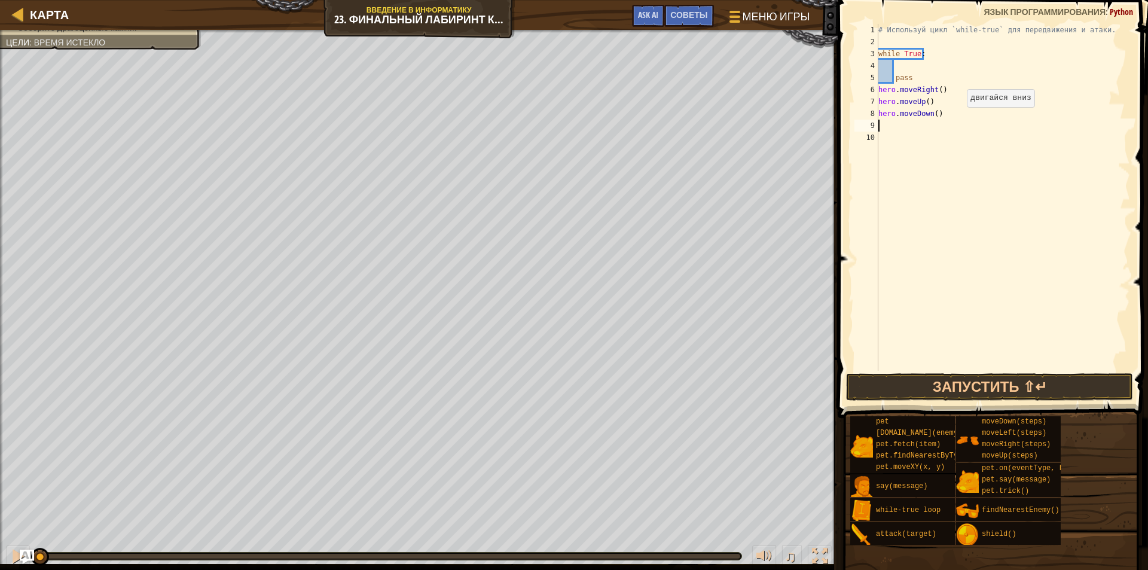
type textarea "h"
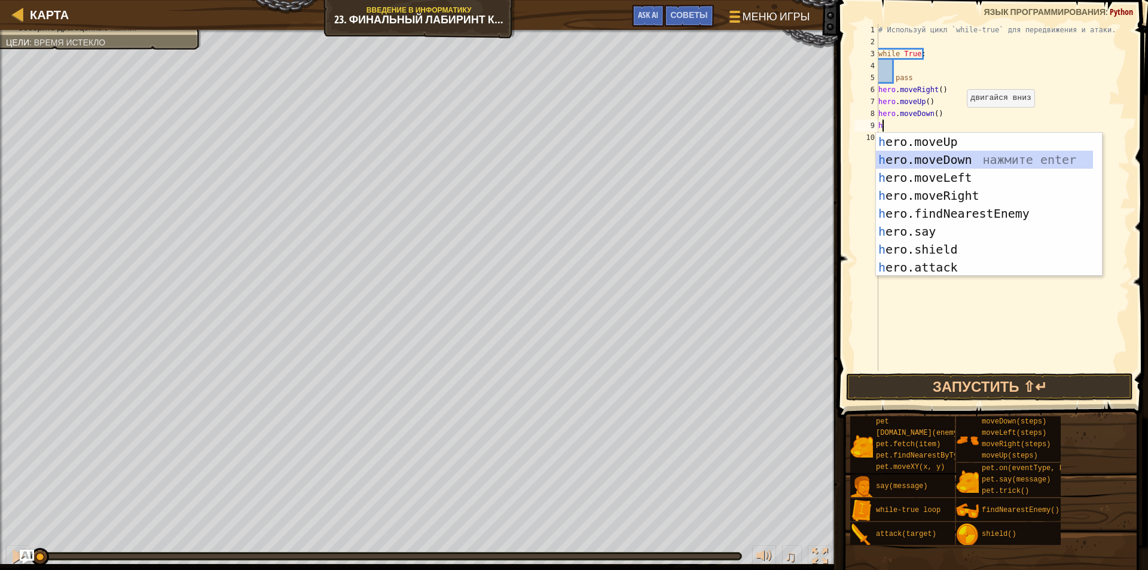
click at [969, 155] on div "h ero.moveUp нажмите enter h ero.moveDown нажмите enter h ero.moveLeft нажмите …" at bounding box center [984, 222] width 217 height 179
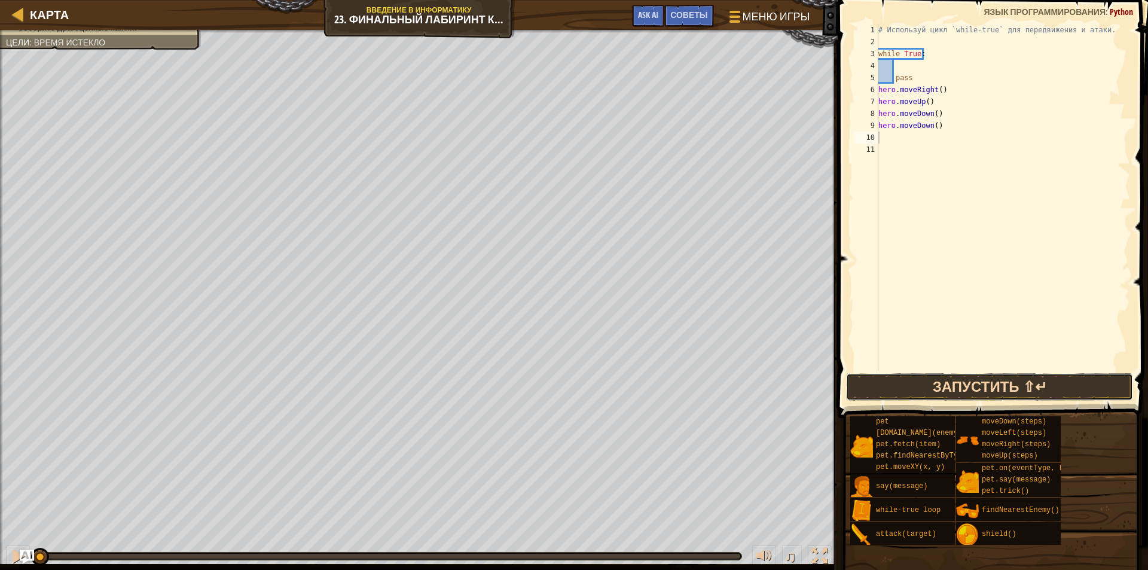
click at [963, 378] on button "Запустить ⇧↵" at bounding box center [989, 387] width 287 height 28
click at [945, 383] on button "Запустить ⇧↵" at bounding box center [989, 387] width 287 height 28
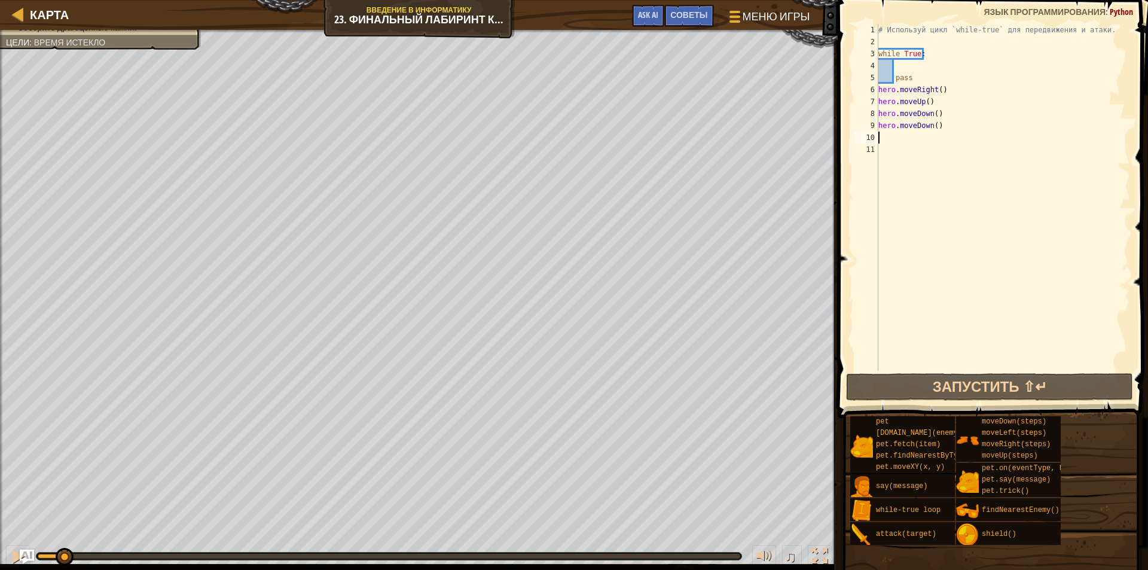
click at [190, 561] on div "♫" at bounding box center [419, 553] width 838 height 36
click at [17, 552] on div at bounding box center [18, 556] width 16 height 16
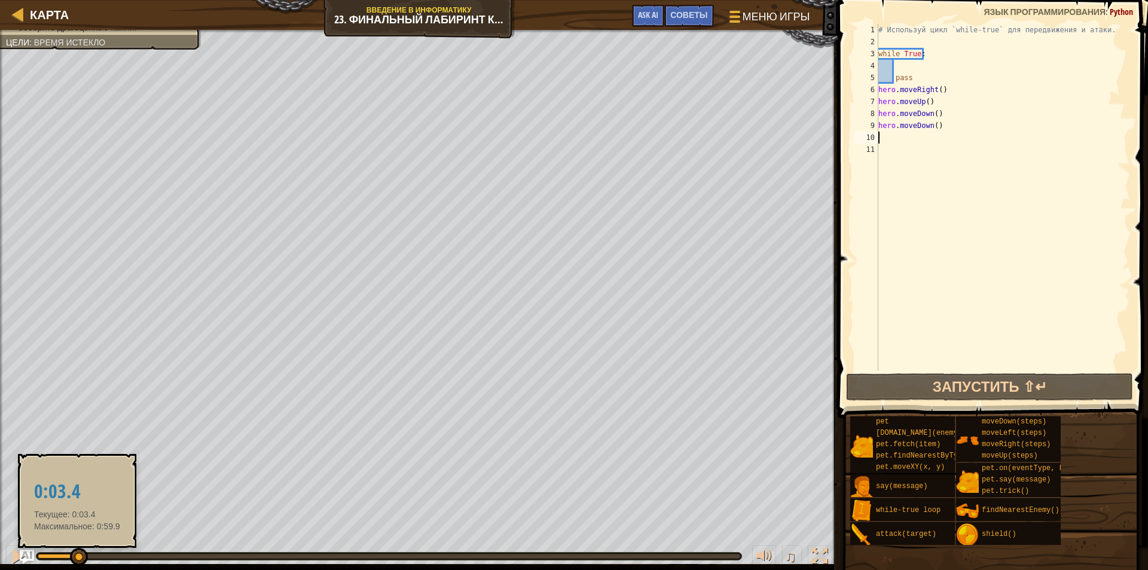
click at [77, 557] on div at bounding box center [389, 556] width 703 height 5
click at [89, 554] on div at bounding box center [389, 556] width 703 height 5
click at [98, 554] on div at bounding box center [90, 557] width 18 height 18
drag, startPoint x: 101, startPoint y: 554, endPoint x: 118, endPoint y: 557, distance: 17.5
click at [105, 555] on div at bounding box center [100, 557] width 18 height 18
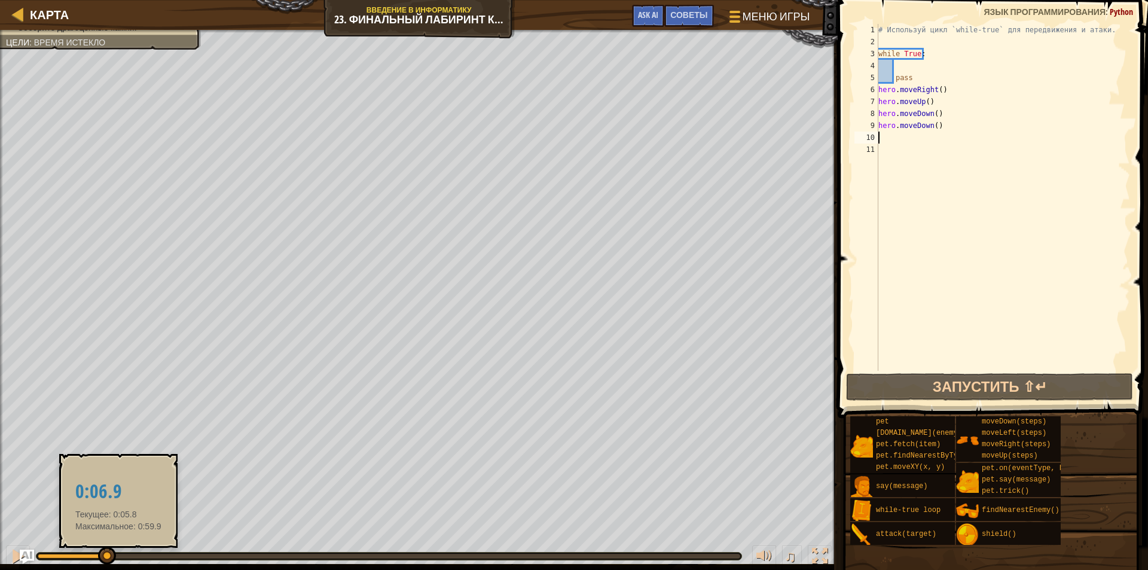
click at [118, 557] on div at bounding box center [389, 556] width 703 height 5
click at [122, 557] on div at bounding box center [389, 556] width 703 height 5
click at [116, 557] on div at bounding box center [107, 554] width 18 height 18
click at [140, 557] on div at bounding box center [389, 556] width 703 height 5
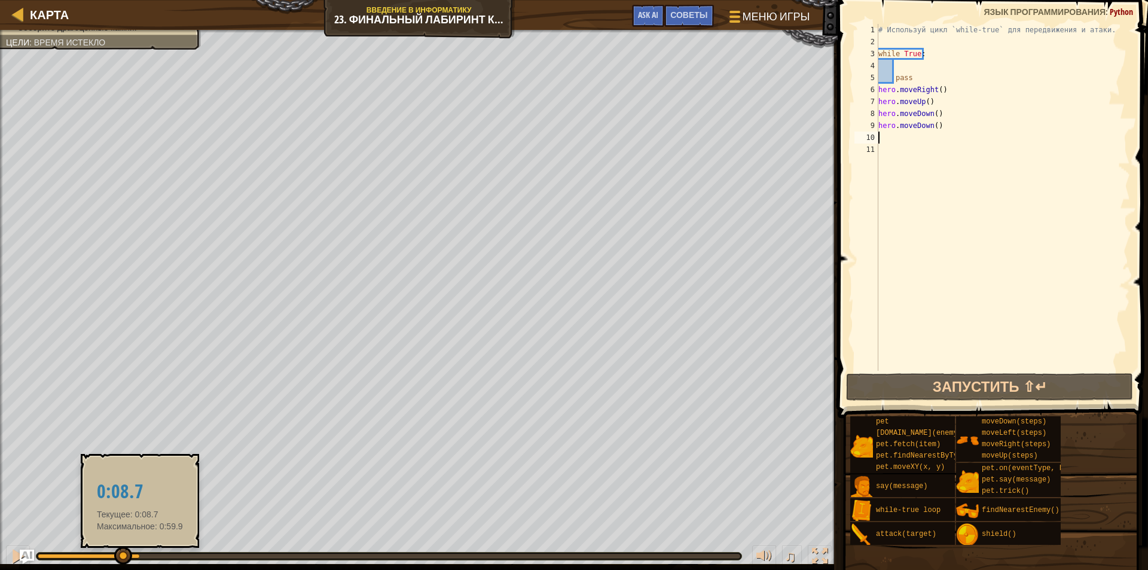
drag, startPoint x: 140, startPoint y: 557, endPoint x: 151, endPoint y: 558, distance: 10.8
click at [145, 557] on div at bounding box center [389, 556] width 703 height 5
drag, startPoint x: 151, startPoint y: 558, endPoint x: 157, endPoint y: 558, distance: 6.0
click at [152, 558] on div at bounding box center [389, 556] width 703 height 5
drag, startPoint x: 157, startPoint y: 558, endPoint x: 163, endPoint y: 558, distance: 6.6
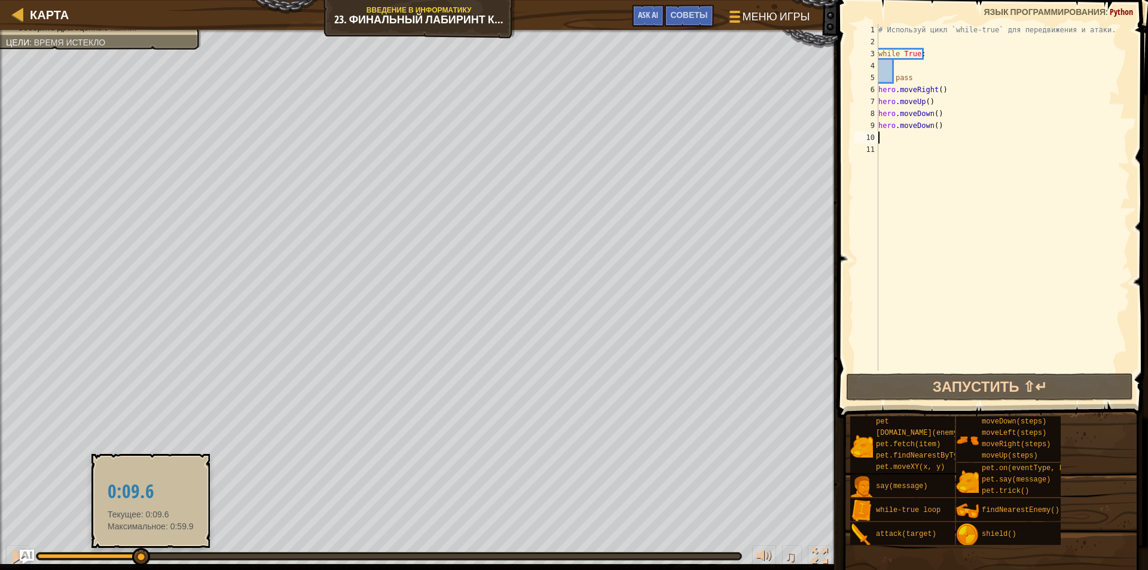
click at [160, 558] on div at bounding box center [388, 555] width 705 height 7
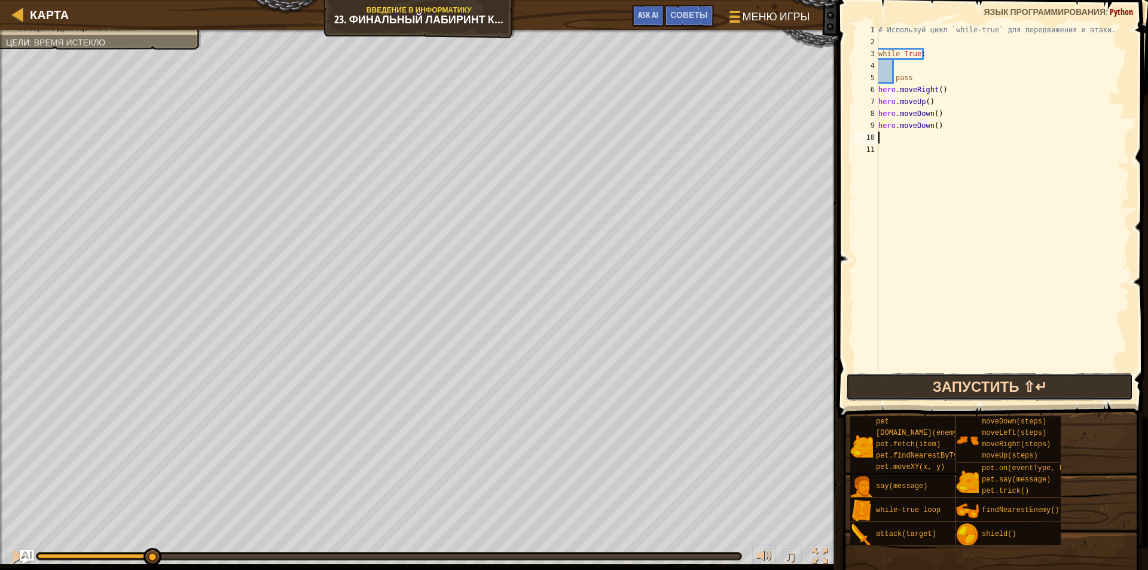
click at [947, 390] on button "Запустить ⇧↵" at bounding box center [989, 387] width 287 height 28
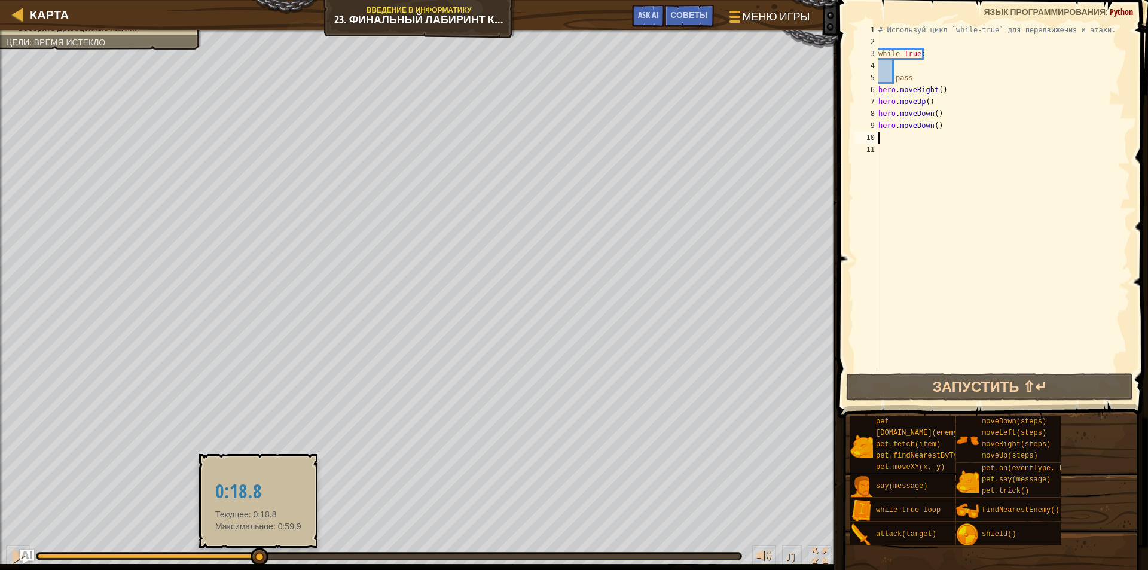
drag, startPoint x: 225, startPoint y: 554, endPoint x: 272, endPoint y: 559, distance: 46.9
click at [268, 559] on div at bounding box center [260, 557] width 18 height 18
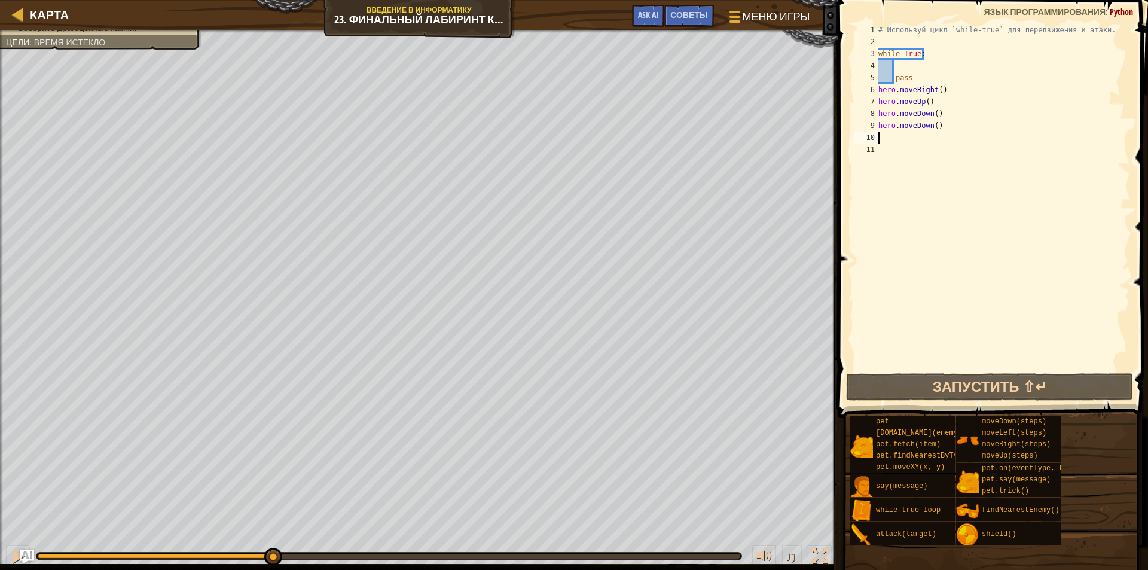
click at [333, 557] on div at bounding box center [388, 555] width 705 height 7
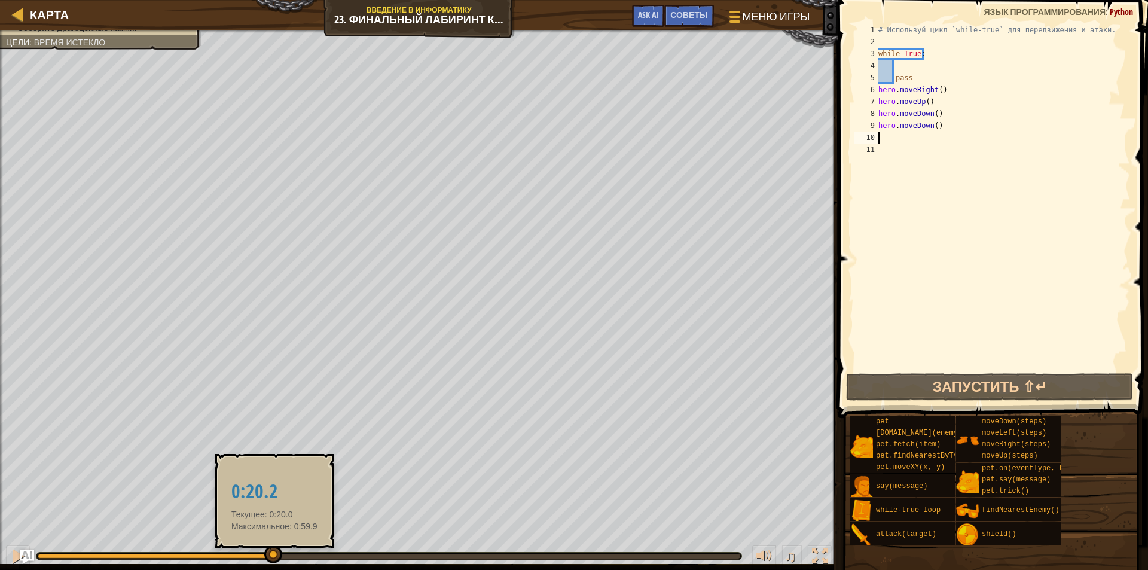
click at [281, 555] on div at bounding box center [273, 554] width 18 height 18
click at [283, 555] on div at bounding box center [389, 556] width 703 height 5
drag, startPoint x: 302, startPoint y: 555, endPoint x: 310, endPoint y: 555, distance: 7.8
click at [304, 555] on div at bounding box center [389, 556] width 703 height 5
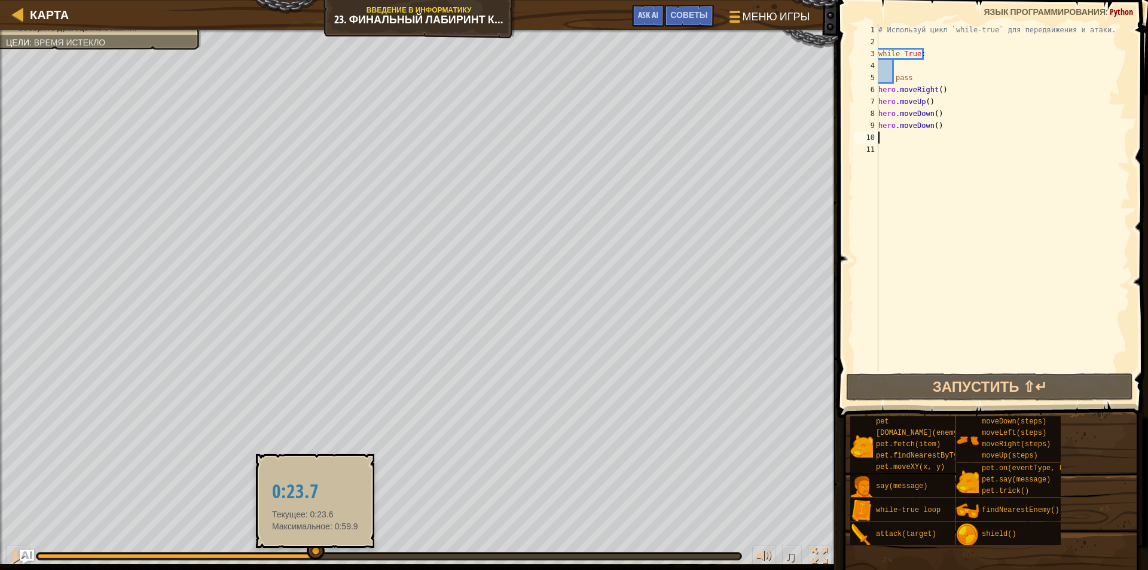
click at [316, 552] on div at bounding box center [316, 551] width 18 height 18
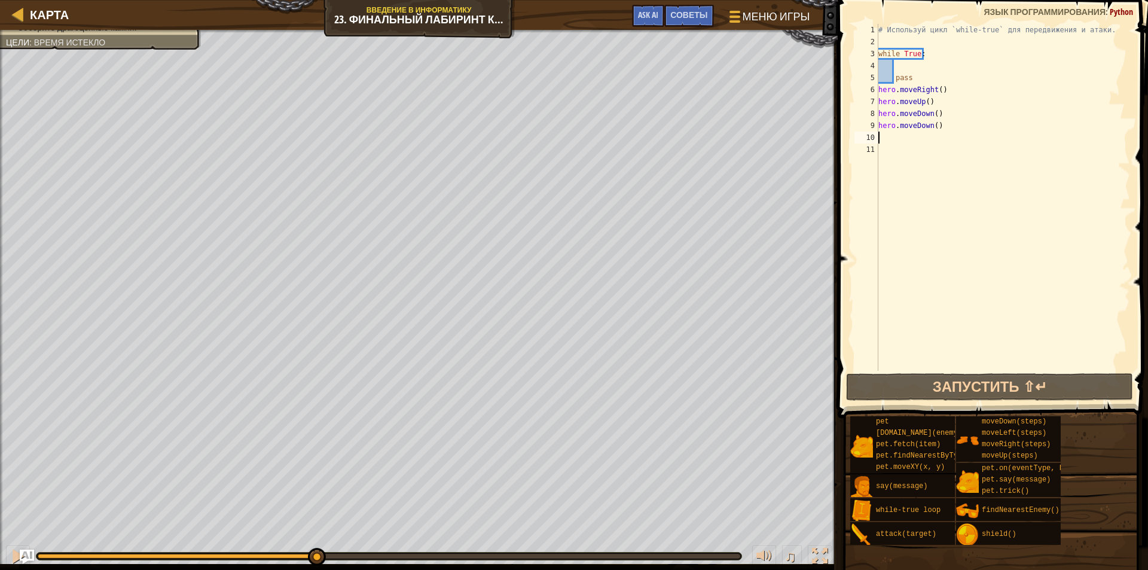
click at [338, 552] on div at bounding box center [389, 556] width 706 height 8
click at [357, 554] on div at bounding box center [389, 556] width 703 height 5
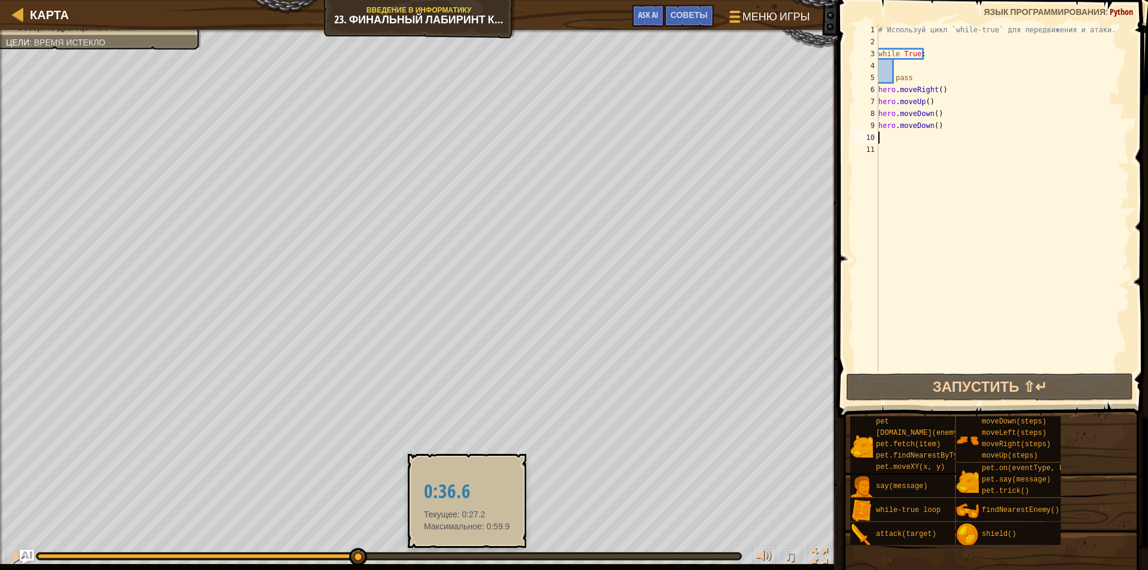
click at [467, 554] on div at bounding box center [389, 556] width 703 height 5
drag, startPoint x: 471, startPoint y: 554, endPoint x: 478, endPoint y: 553, distance: 7.3
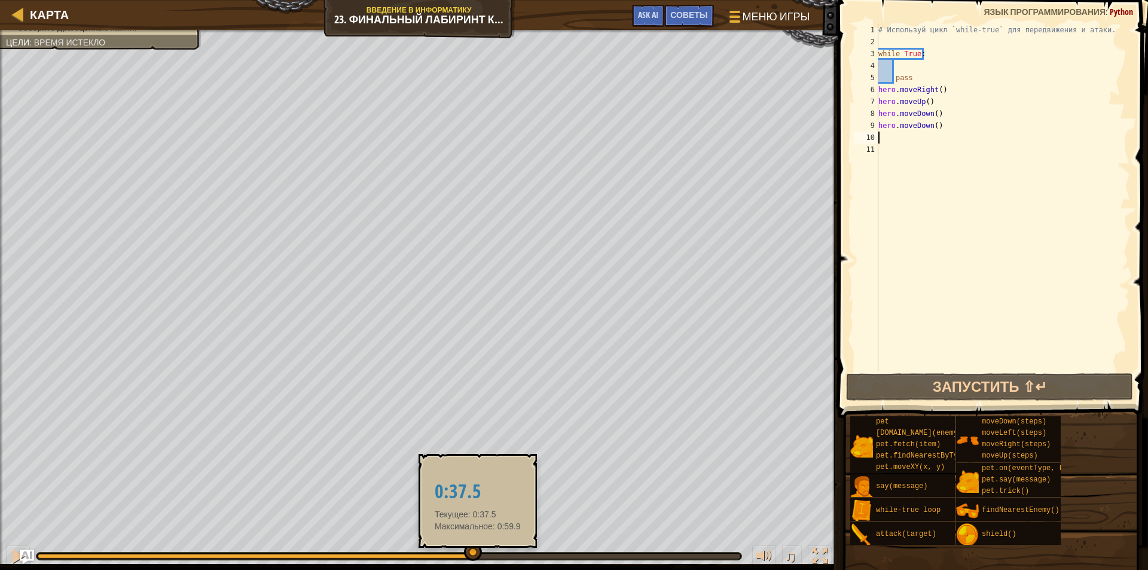
drag, startPoint x: 478, startPoint y: 553, endPoint x: 548, endPoint y: 552, distance: 70.6
click at [544, 551] on div "♫" at bounding box center [419, 553] width 838 height 36
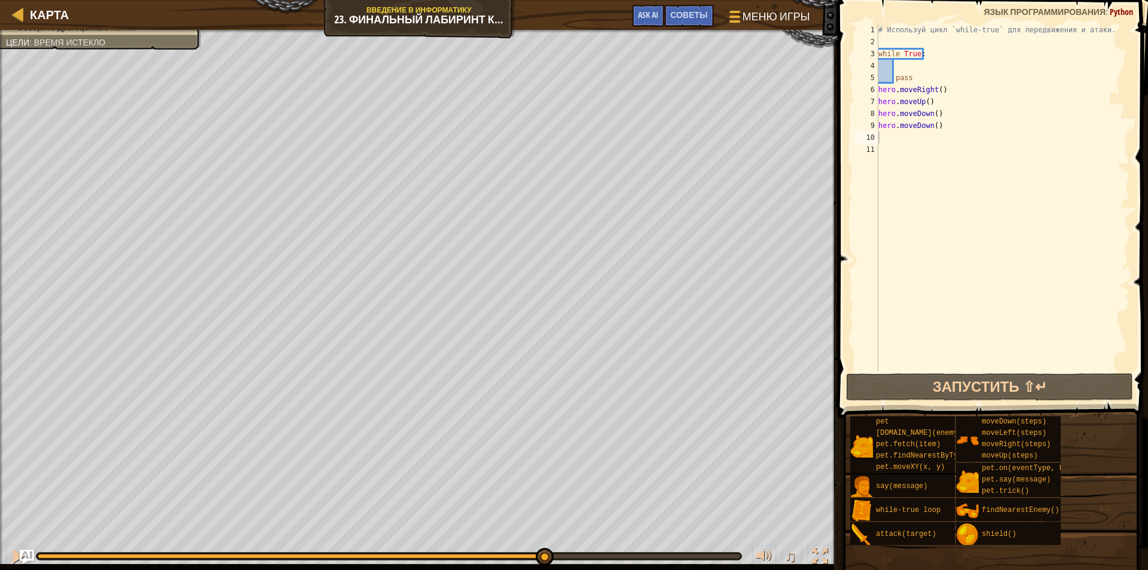
drag, startPoint x: 628, startPoint y: 560, endPoint x: 688, endPoint y: 548, distance: 61.7
click at [684, 548] on div "♫" at bounding box center [419, 553] width 838 height 36
click at [691, 548] on div "♫" at bounding box center [419, 553] width 838 height 36
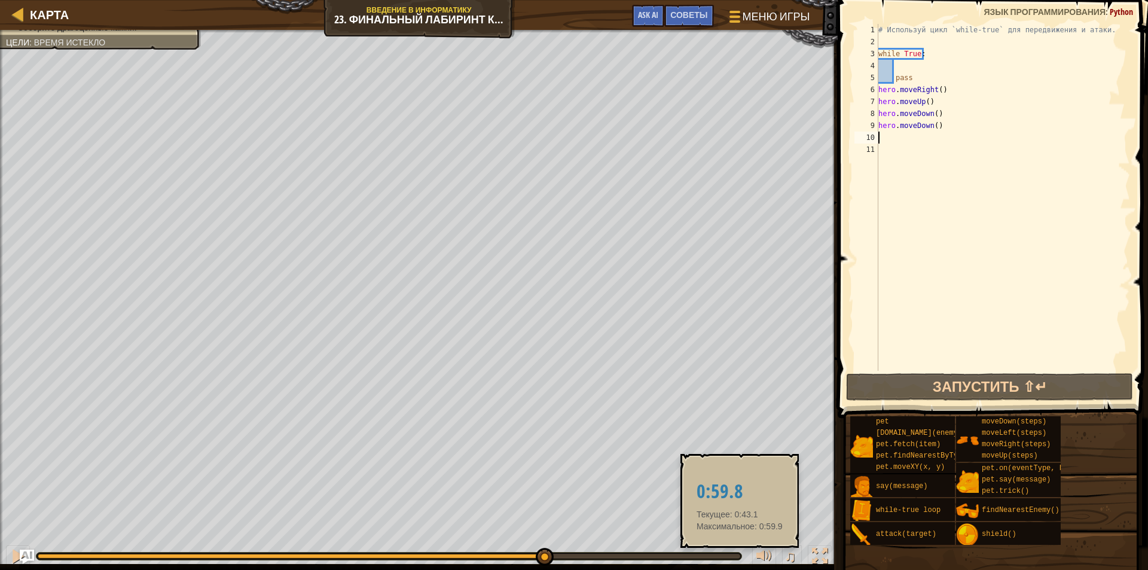
click at [740, 555] on div at bounding box center [389, 556] width 703 height 5
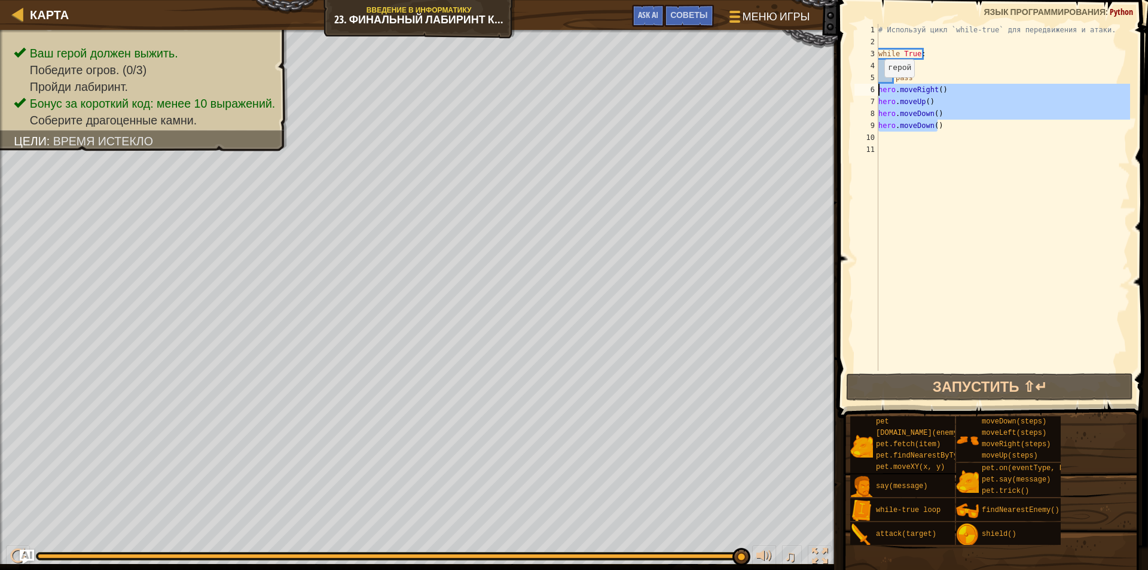
drag, startPoint x: 945, startPoint y: 127, endPoint x: 878, endPoint y: 88, distance: 77.4
click at [878, 88] on div "1 2 3 4 5 6 7 8 9 10 11 # Используй цикл `while-true` для передвижения и атаки.…" at bounding box center [991, 197] width 278 height 347
type textarea "hero.moveRight() hero.moveUp()"
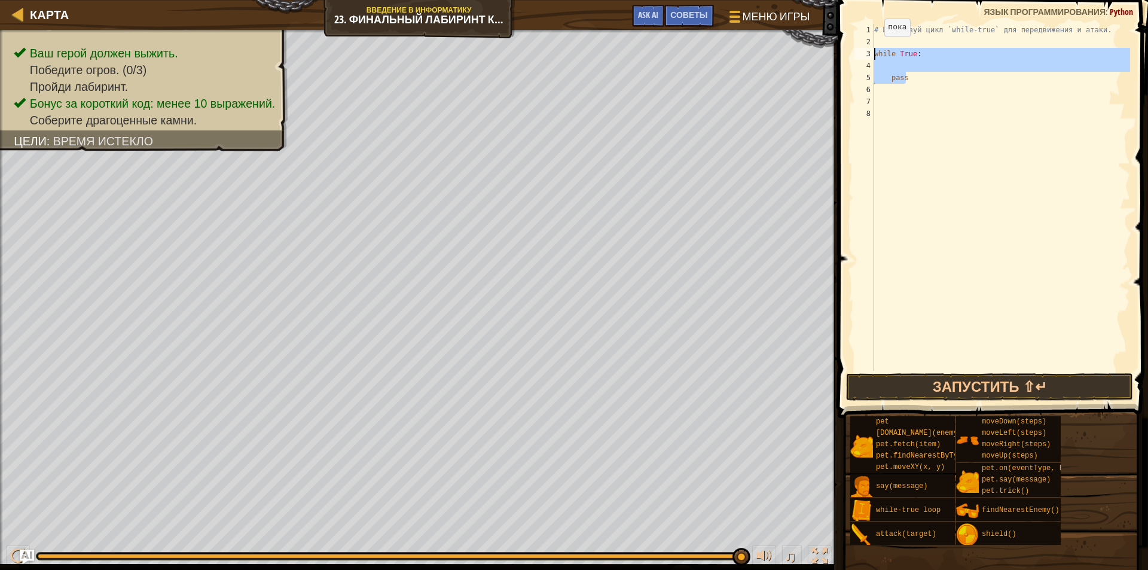
drag, startPoint x: 921, startPoint y: 81, endPoint x: 836, endPoint y: 54, distance: 89.6
click at [836, 54] on div "1 2 3 4 5 6 7 8 # Используй цикл `while-true` для передвижения и атаки. while T…" at bounding box center [991, 232] width 314 height 453
type textarea "while True:"
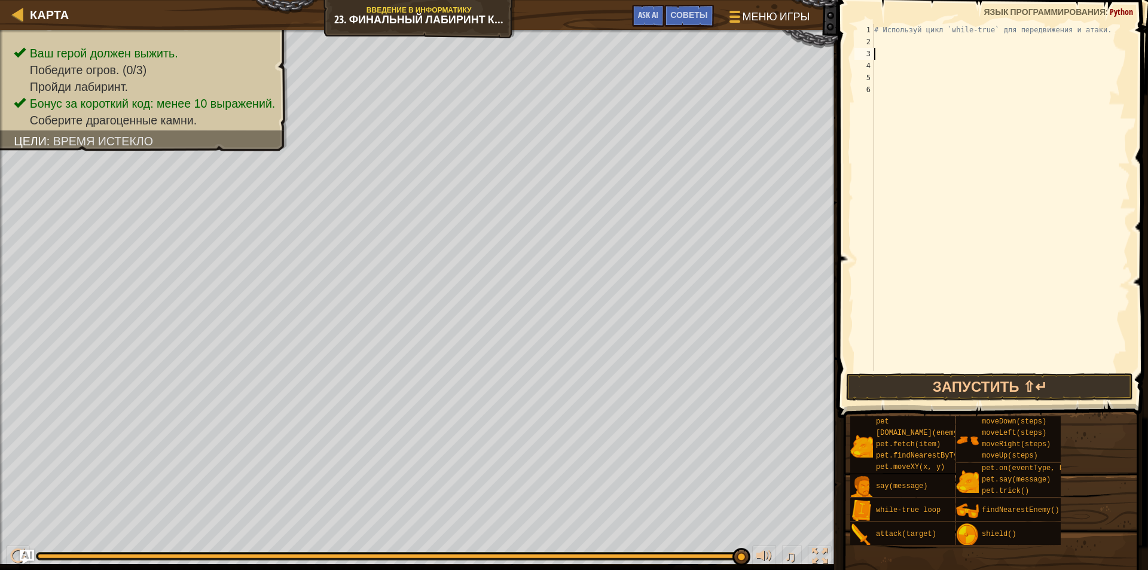
click at [896, 38] on div "# Используй цикл `while-true` для передвижения и атаки." at bounding box center [1001, 209] width 258 height 371
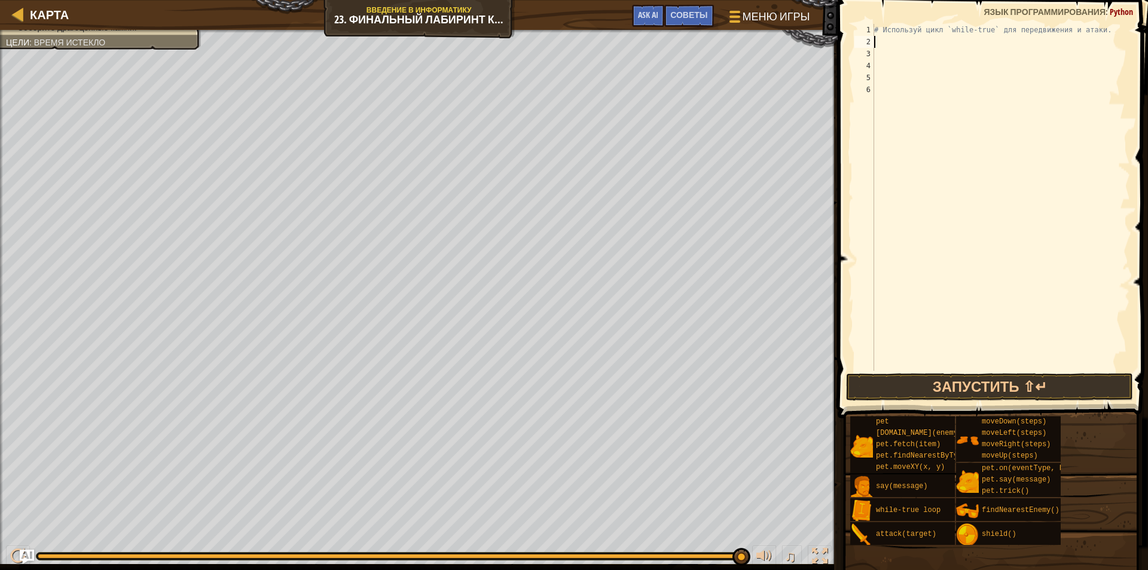
click at [883, 38] on div "# Используй цикл `while-true` для передвижения и атаки." at bounding box center [1001, 209] width 258 height 371
type textarea "h"
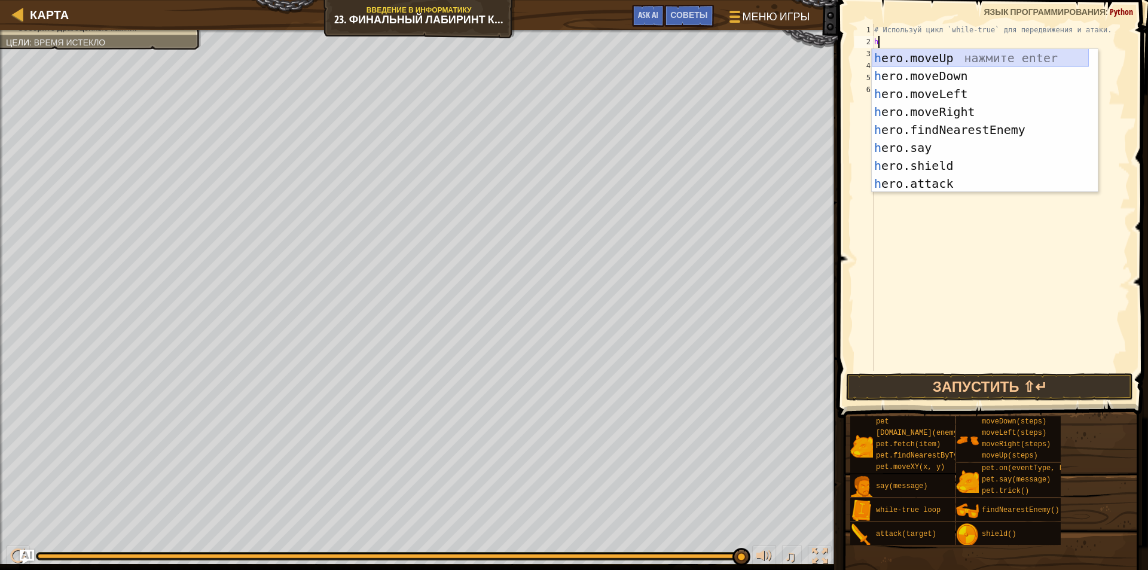
click at [958, 60] on div "h ero.moveUp нажмите enter h ero.moveDown нажмите enter h ero.moveLeft нажмите …" at bounding box center [980, 138] width 217 height 179
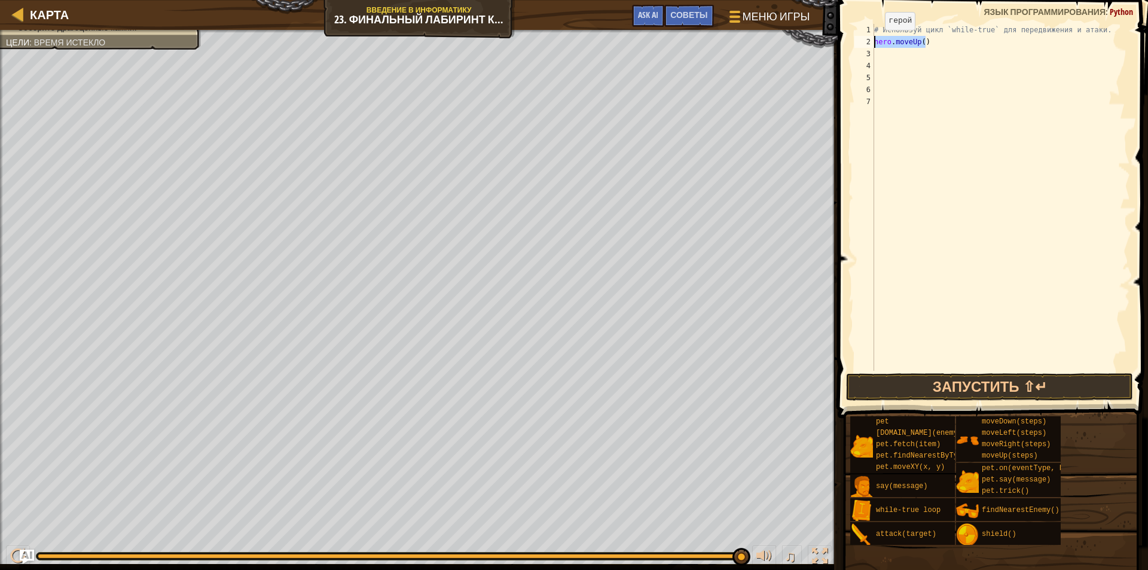
drag, startPoint x: 945, startPoint y: 43, endPoint x: 875, endPoint y: 42, distance: 70.6
click at [875, 42] on div "# Используй цикл `while-true` для передвижения и атаки. hero . moveUp ( )" at bounding box center [1001, 209] width 258 height 371
type textarea "hero.moveUp()"
type textarea "h"
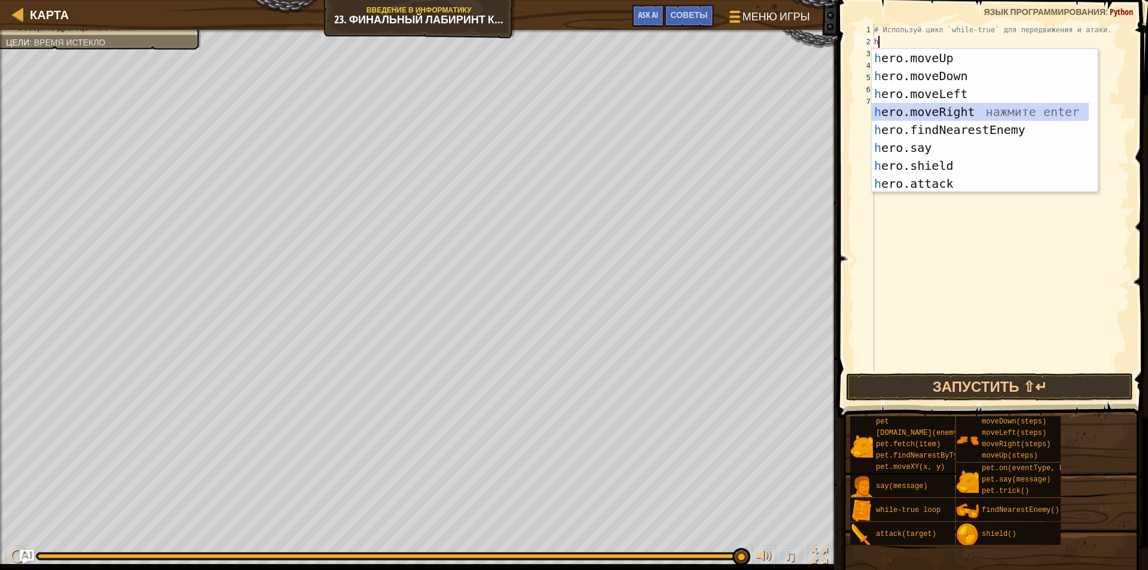
click at [957, 114] on div "h ero.moveUp нажмите enter h ero.moveDown нажмите enter h ero.moveLeft нажмите …" at bounding box center [980, 138] width 217 height 179
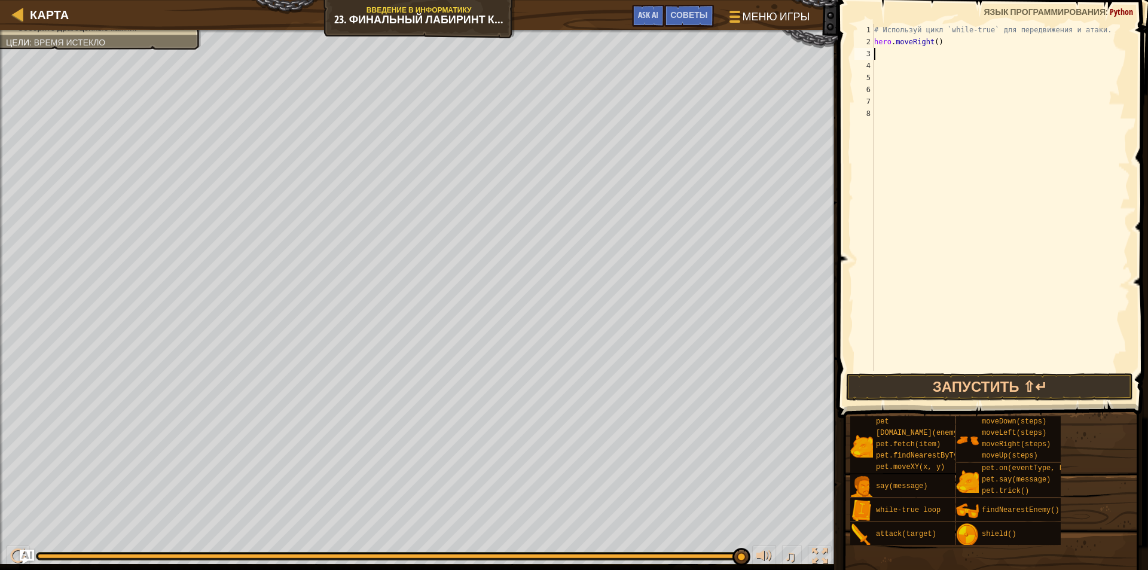
type textarea "h"
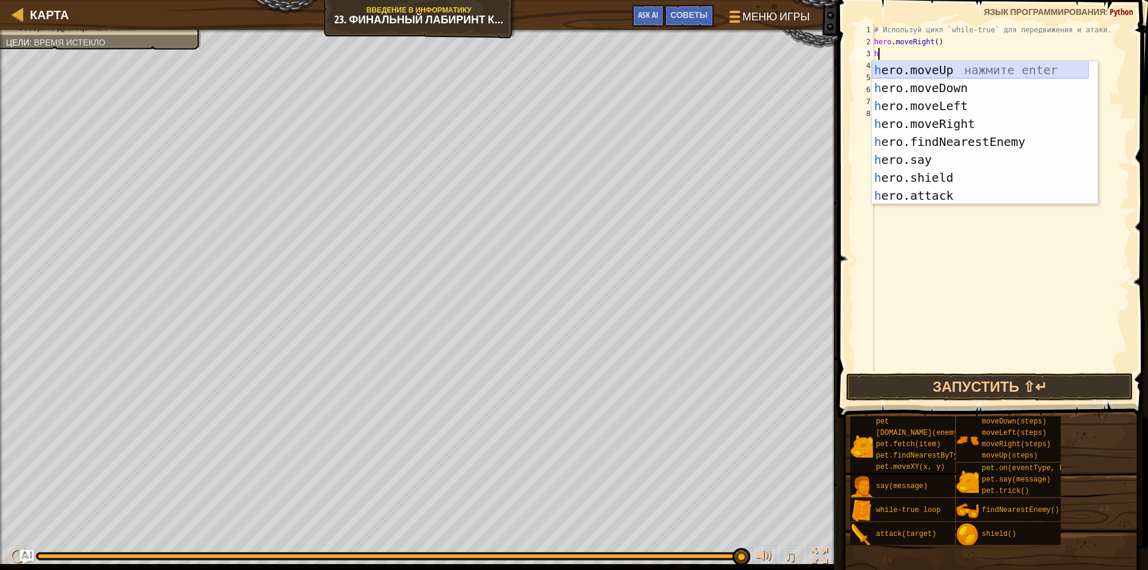
click at [960, 72] on div "h ero.moveUp нажмите enter h ero.moveDown нажмите enter h ero.moveLeft нажмите …" at bounding box center [980, 150] width 217 height 179
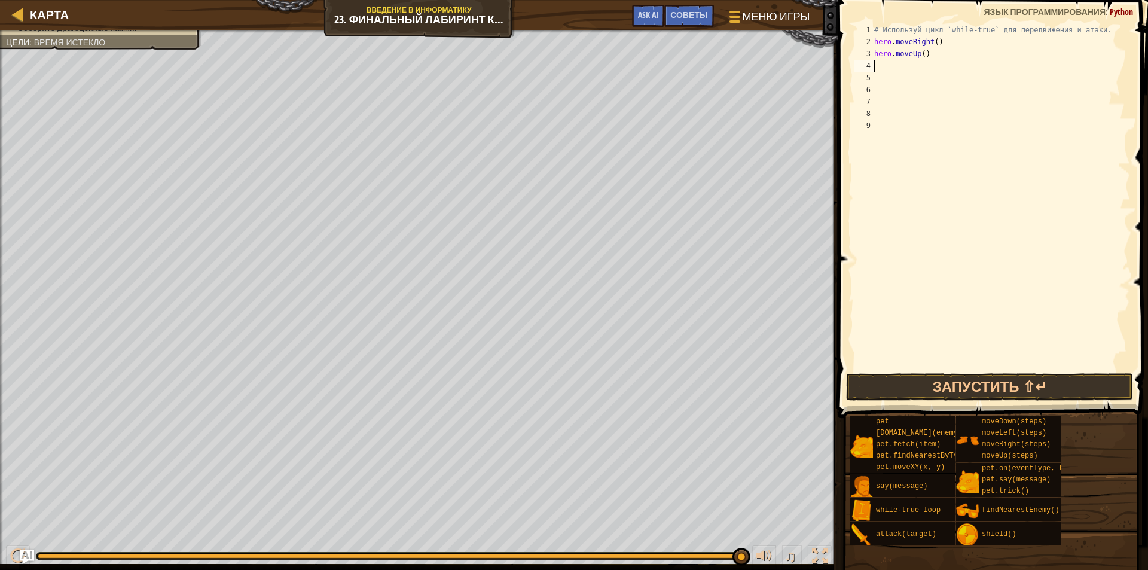
type textarea "h"
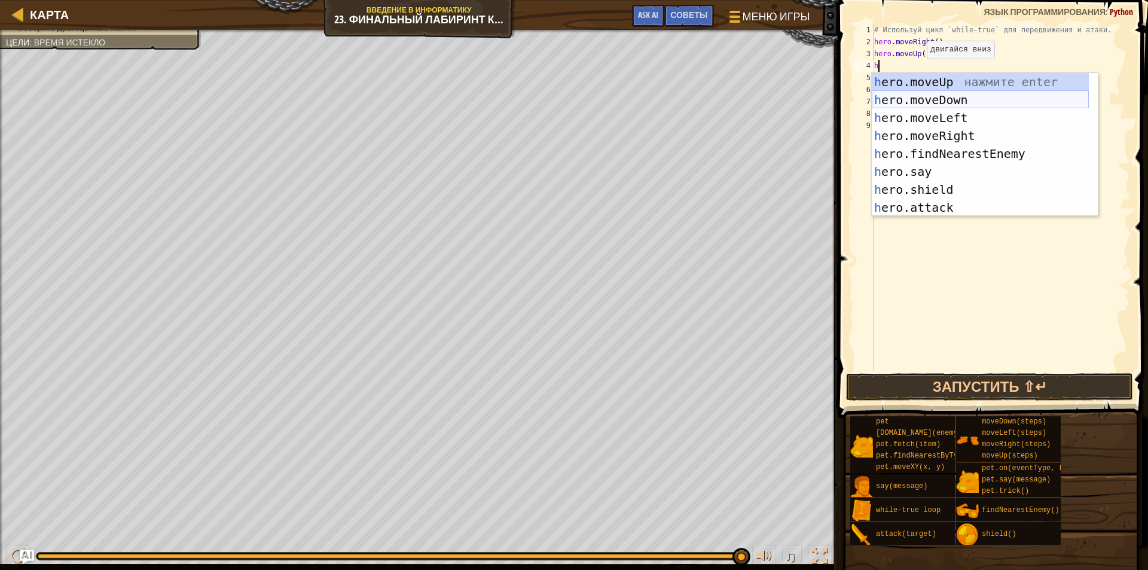
click at [947, 103] on div "h ero.moveUp нажмите enter h ero.moveDown нажмите enter h ero.moveLeft нажмите …" at bounding box center [980, 162] width 217 height 179
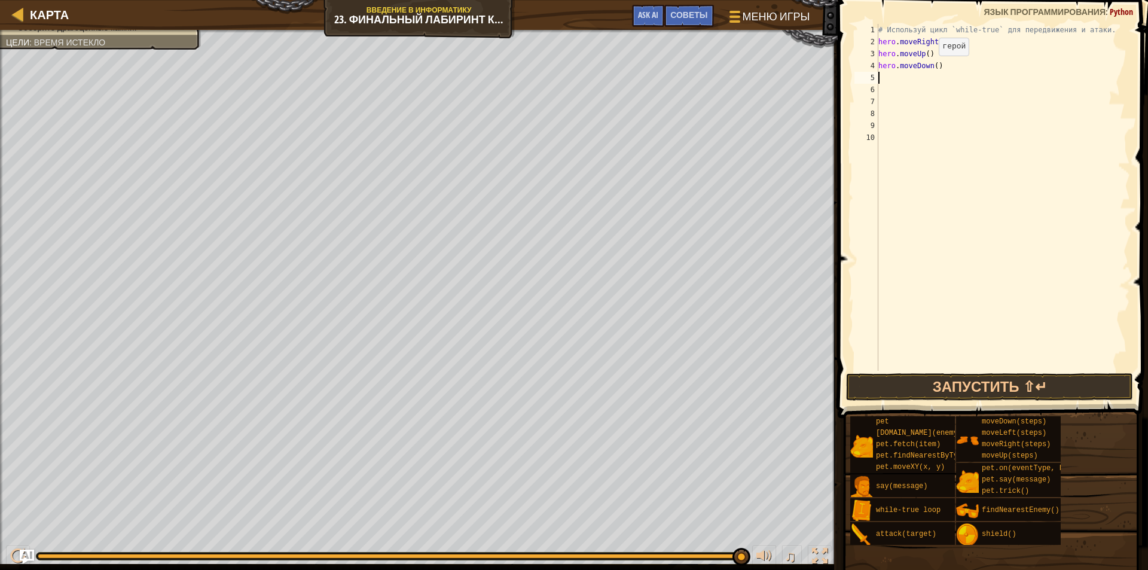
click at [933, 68] on div "# Используй цикл `while-true` для передвижения и атаки. hero . moveRight ( ) he…" at bounding box center [1003, 209] width 255 height 371
type textarea "hero.moveDown(2)"
click at [895, 84] on div "# Используй цикл `while-true` для передвижения и атаки. hero . moveRight ( ) he…" at bounding box center [1003, 209] width 255 height 371
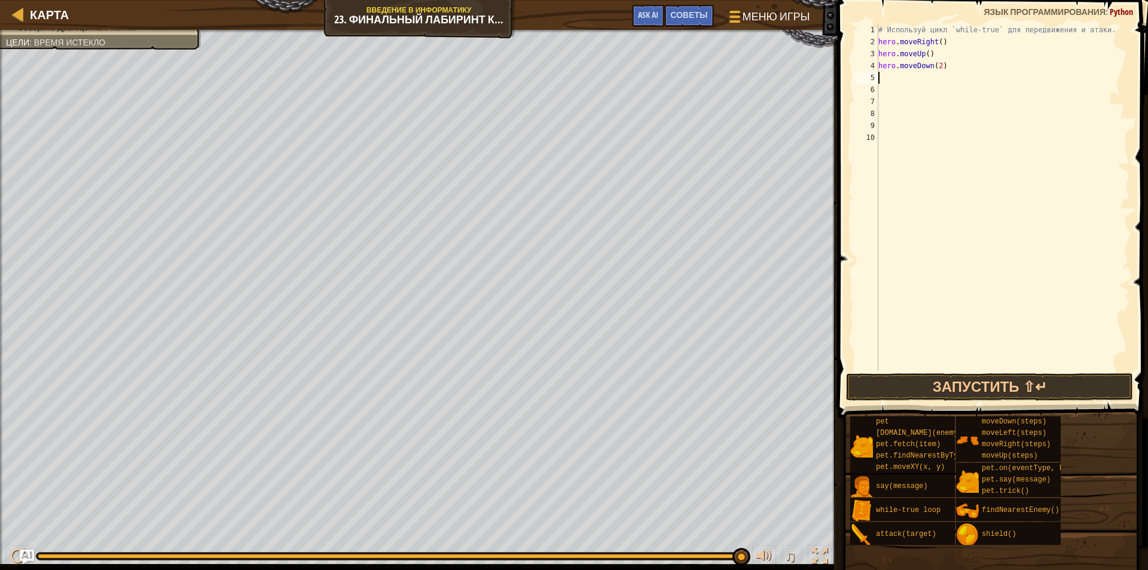
click at [891, 79] on div "# Используй цикл `while-true` для передвижения и атаки. hero . moveRight ( ) he…" at bounding box center [1003, 209] width 255 height 371
type textarea "h"
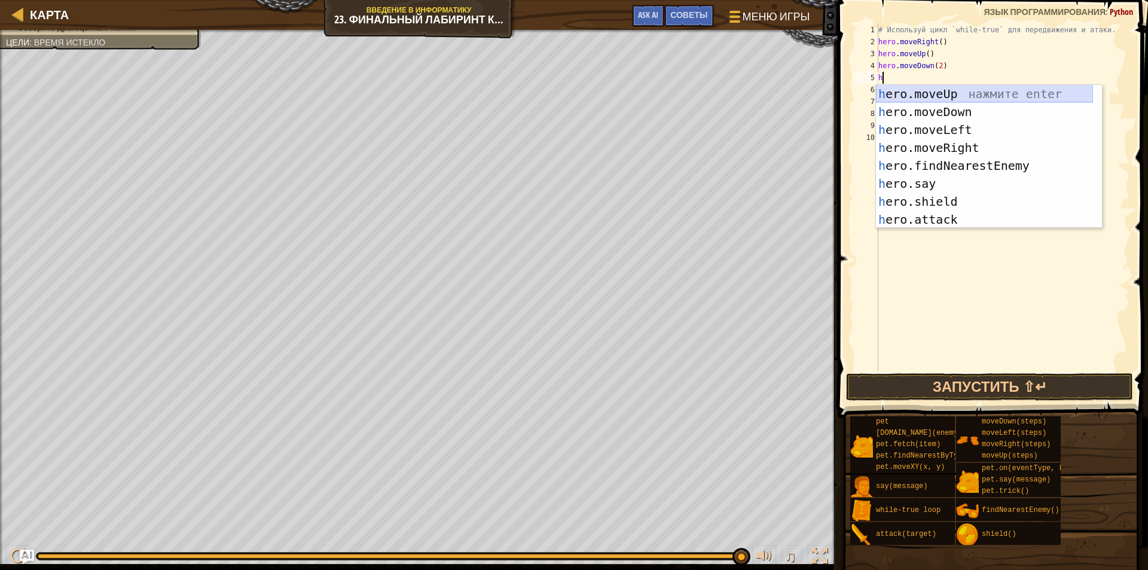
click at [954, 89] on div "h ero.moveUp нажмите enter h ero.moveDown нажмите enter h ero.moveLeft нажмите …" at bounding box center [984, 174] width 217 height 179
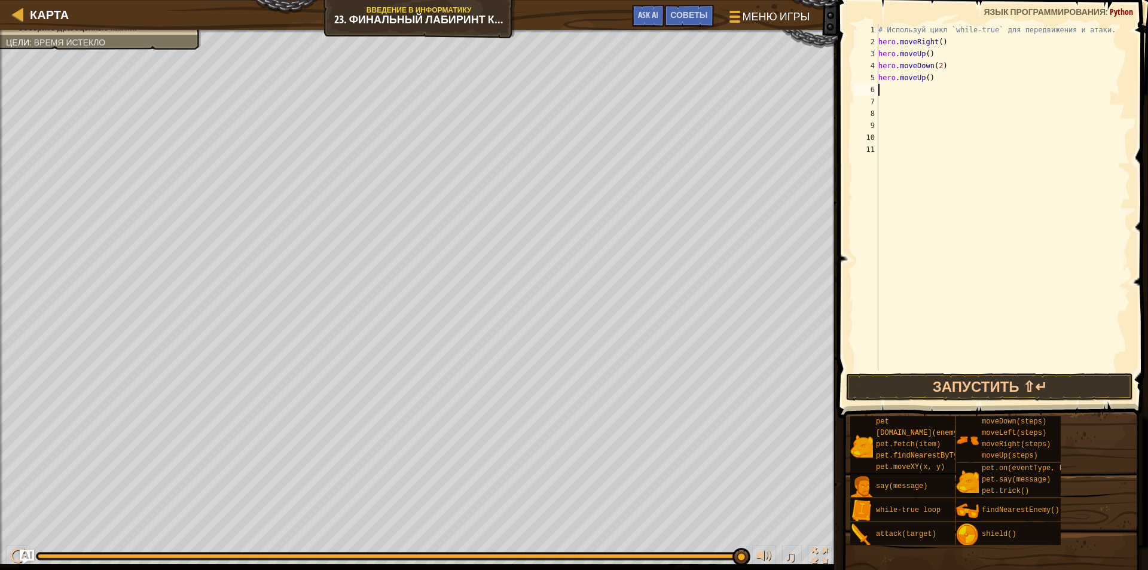
type textarea "h"
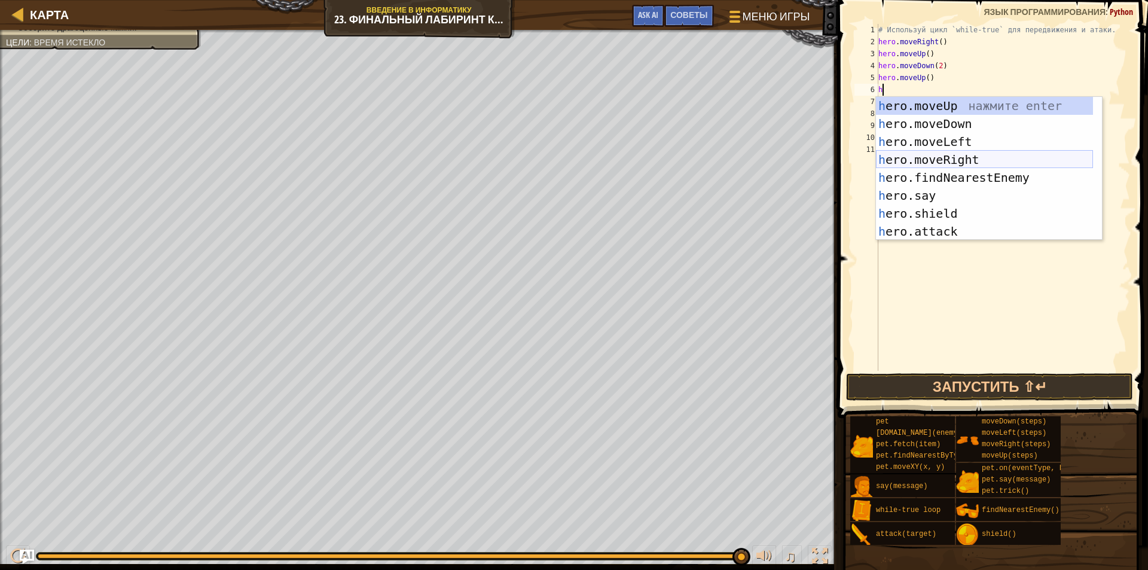
click at [967, 158] on div "h ero.moveUp нажмите enter h ero.moveDown нажмите enter h ero.moveLeft нажмите …" at bounding box center [984, 186] width 217 height 179
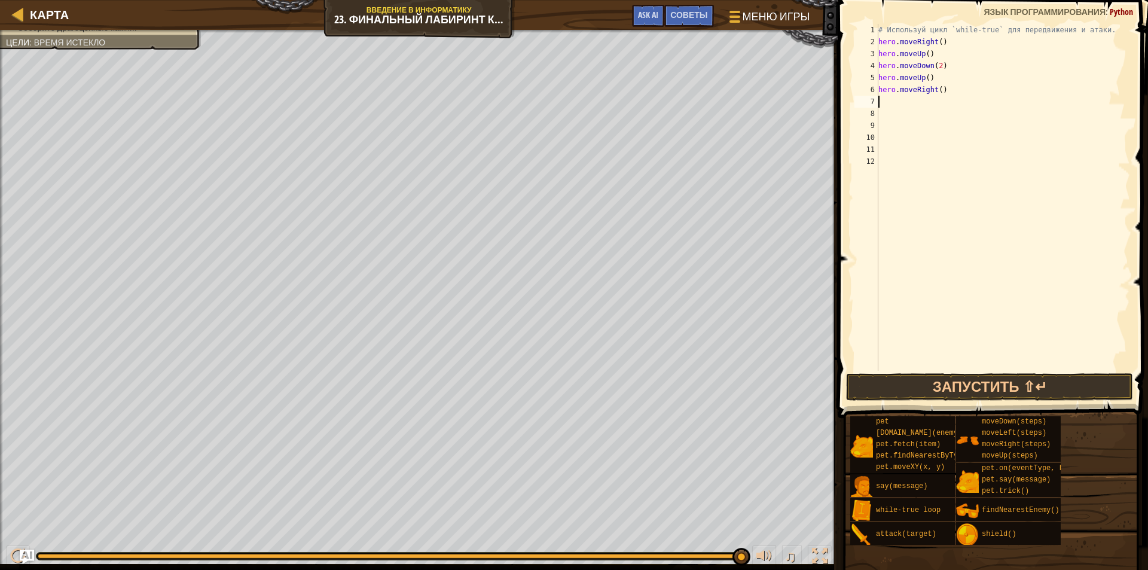
type textarea "h"
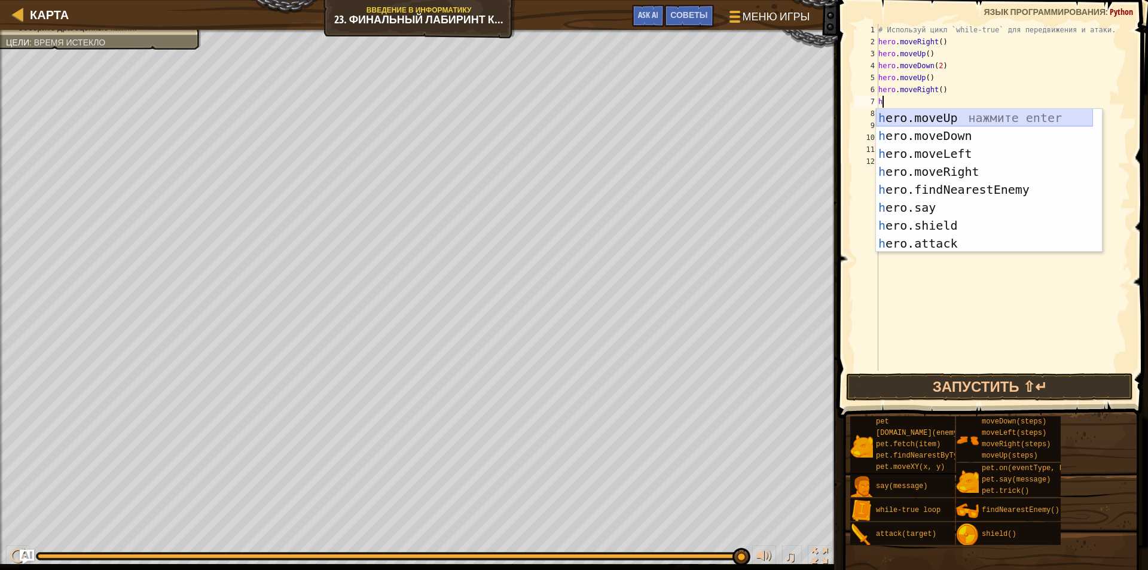
click at [967, 112] on div "h ero.moveUp нажмите enter h ero.moveDown нажмите enter h ero.moveLeft нажмите …" at bounding box center [984, 198] width 217 height 179
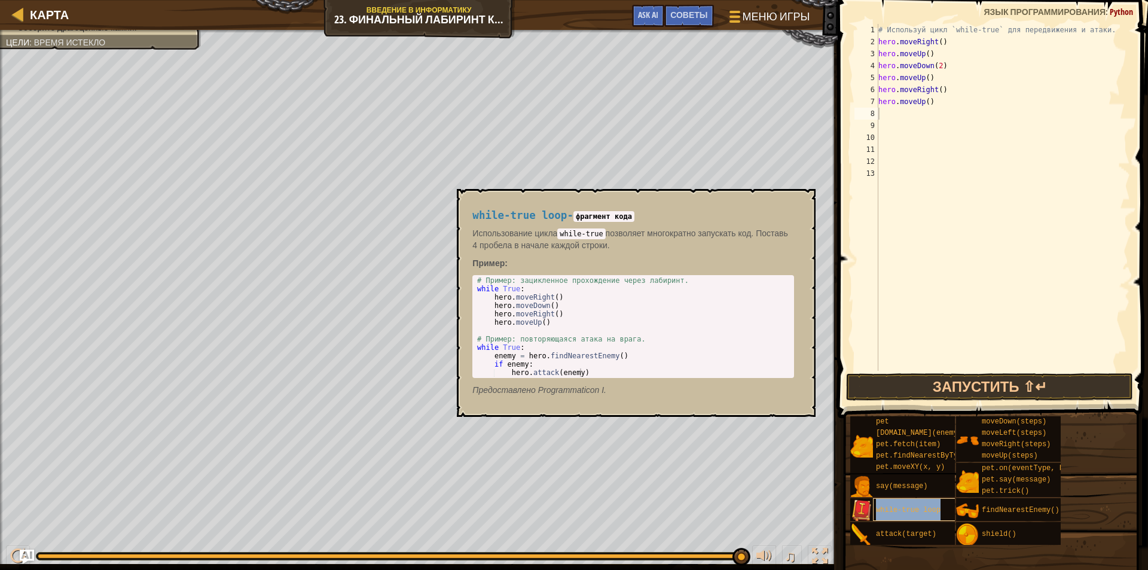
click at [928, 509] on span "while-true loop" at bounding box center [908, 510] width 65 height 8
click at [927, 508] on span "while-true loop" at bounding box center [908, 510] width 65 height 8
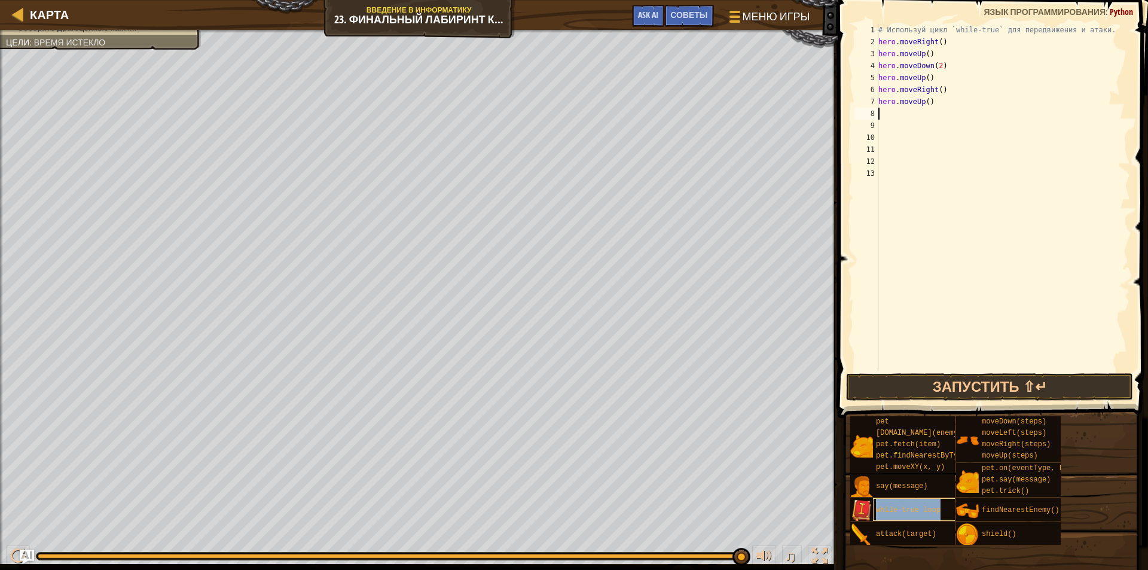
click at [926, 508] on span "while-true loop" at bounding box center [908, 510] width 65 height 8
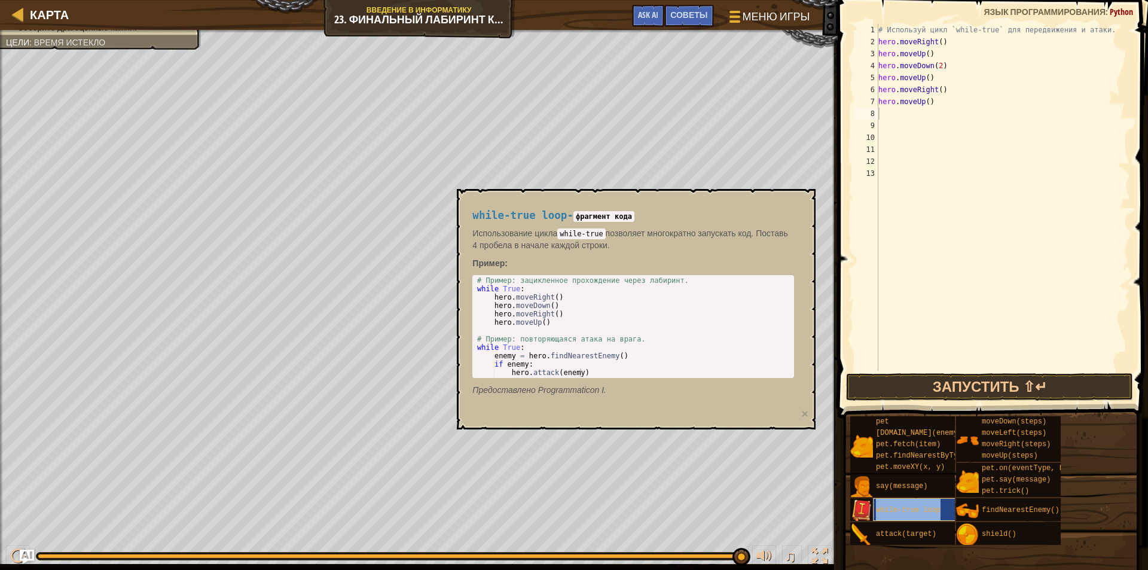
drag, startPoint x: 926, startPoint y: 508, endPoint x: 932, endPoint y: 504, distance: 7.3
click at [932, 504] on div "while-true loop" at bounding box center [930, 509] width 115 height 23
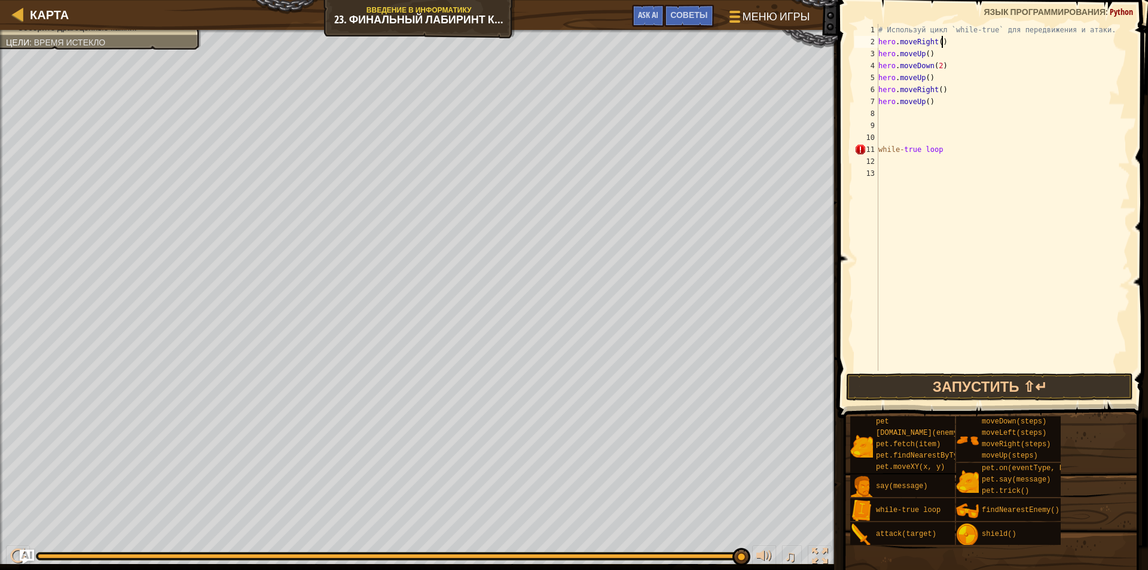
click at [952, 39] on div "# Используй цикл `while-true` для передвижения и атаки. hero . moveRight ( ) he…" at bounding box center [1003, 209] width 255 height 371
click at [1110, 28] on div "# Используй цикл `while-true` для передвижения и атаки. hero . moveRight ( ) he…" at bounding box center [1003, 209] width 255 height 371
type textarea "# Используй цикл `while-true` для передвижения и атаки."
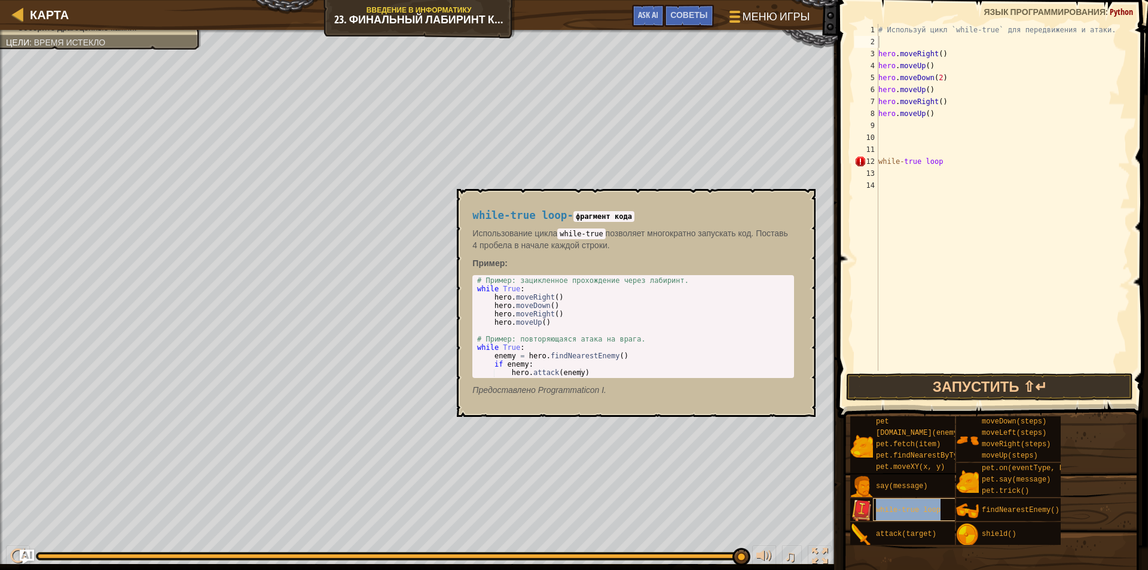
type textarea "while-true loop"
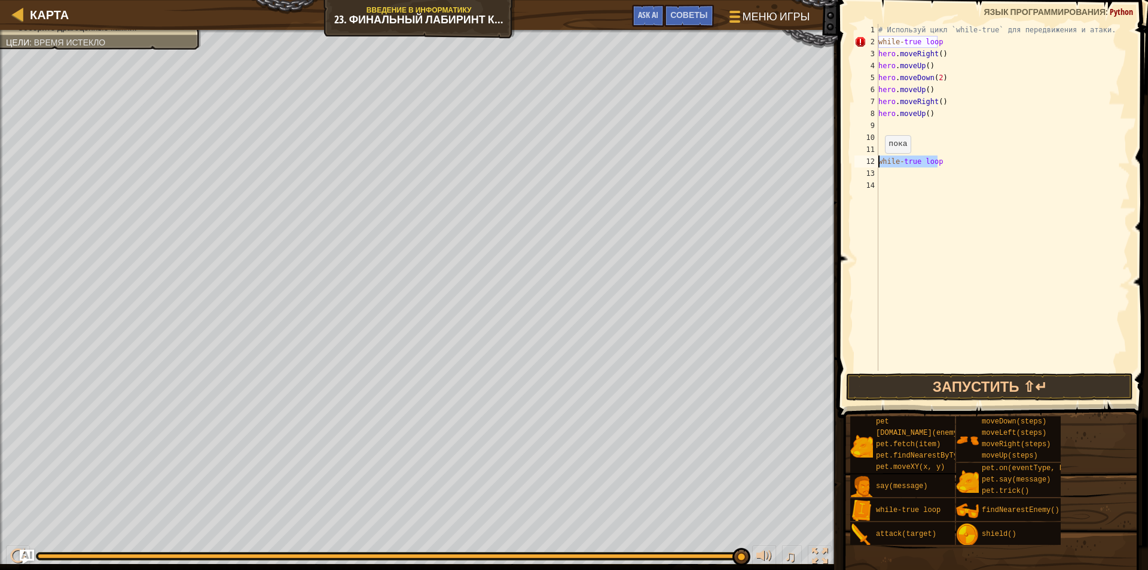
drag, startPoint x: 943, startPoint y: 160, endPoint x: 872, endPoint y: 164, distance: 71.8
click at [872, 164] on div "while-true loop 1 2 3 4 5 6 7 8 9 10 11 12 13 14 # Используй цикл `while-true` …" at bounding box center [991, 197] width 278 height 347
click at [940, 44] on div "# Используй цикл `while-true` для передвижения и атаки. while - true loop hero …" at bounding box center [1003, 209] width 255 height 371
type textarea "while-true loop"
click at [965, 386] on button "Запустить ⇧↵" at bounding box center [989, 387] width 287 height 28
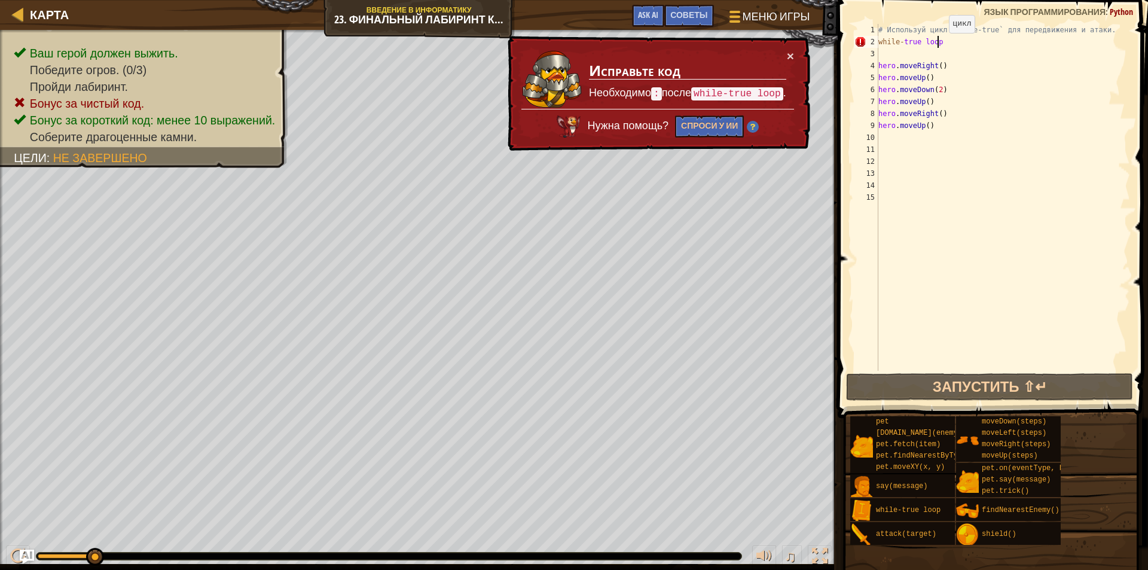
click at [943, 45] on div "# Используй цикл `while-true` для передвижения и атаки. while - true loop hero …" at bounding box center [1003, 209] width 255 height 371
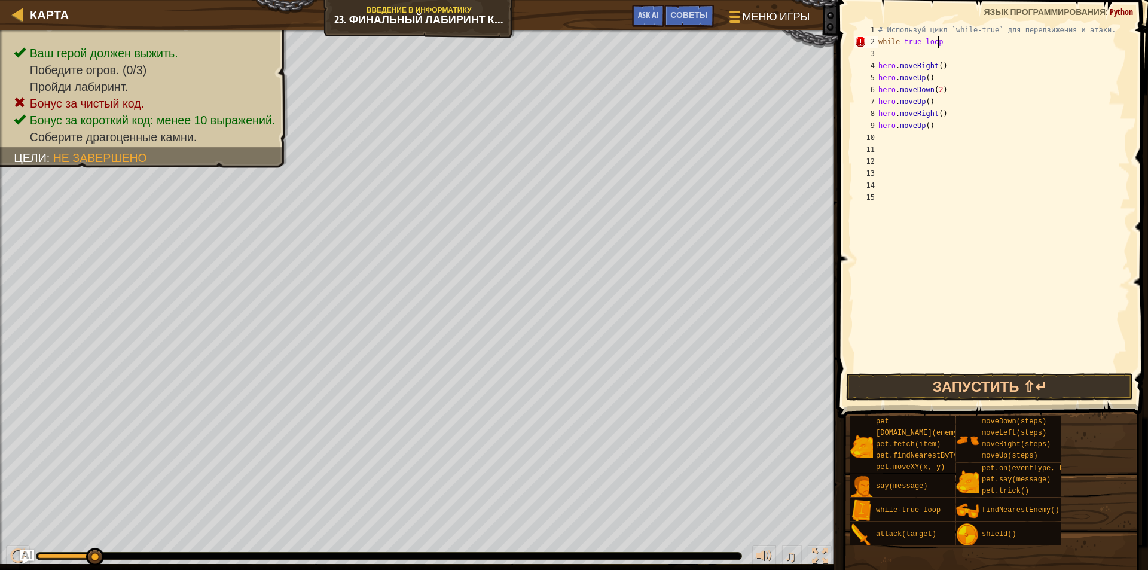
scroll to position [5, 4]
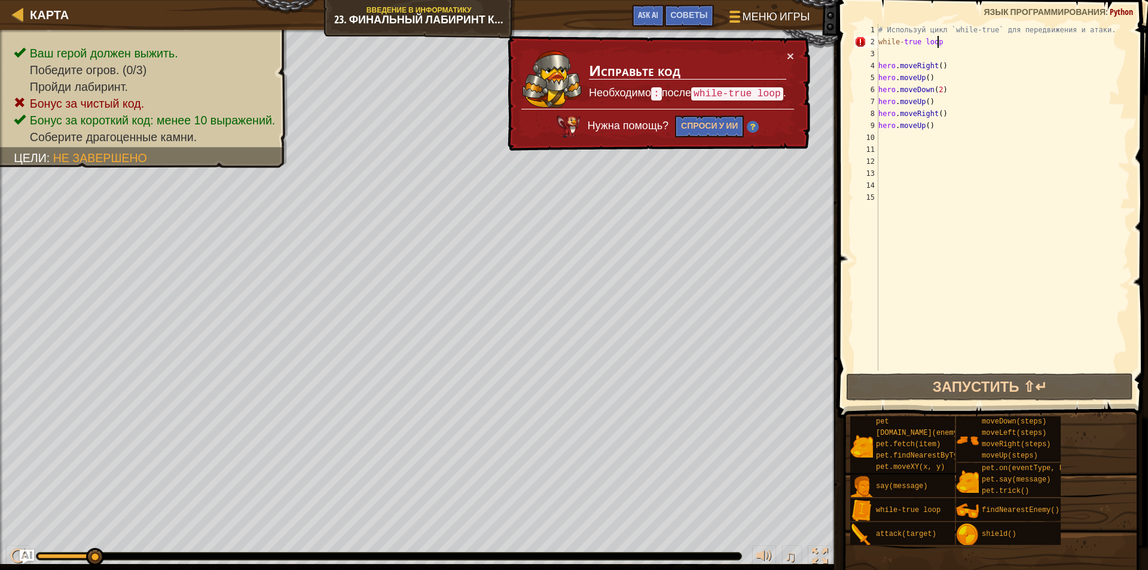
type textarea "while-true loop:"
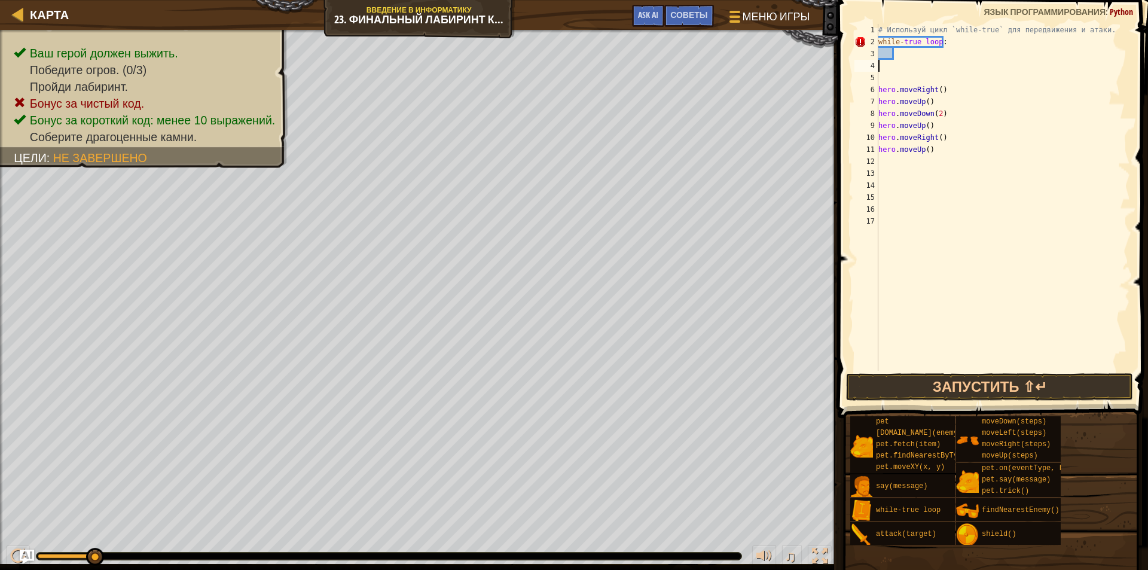
scroll to position [5, 0]
click at [915, 64] on div "# Используй цикл `while-true` для передвижения и атаки. while - true loop : her…" at bounding box center [1003, 209] width 255 height 371
click at [1039, 391] on button "Запустить ⇧↵" at bounding box center [989, 387] width 287 height 28
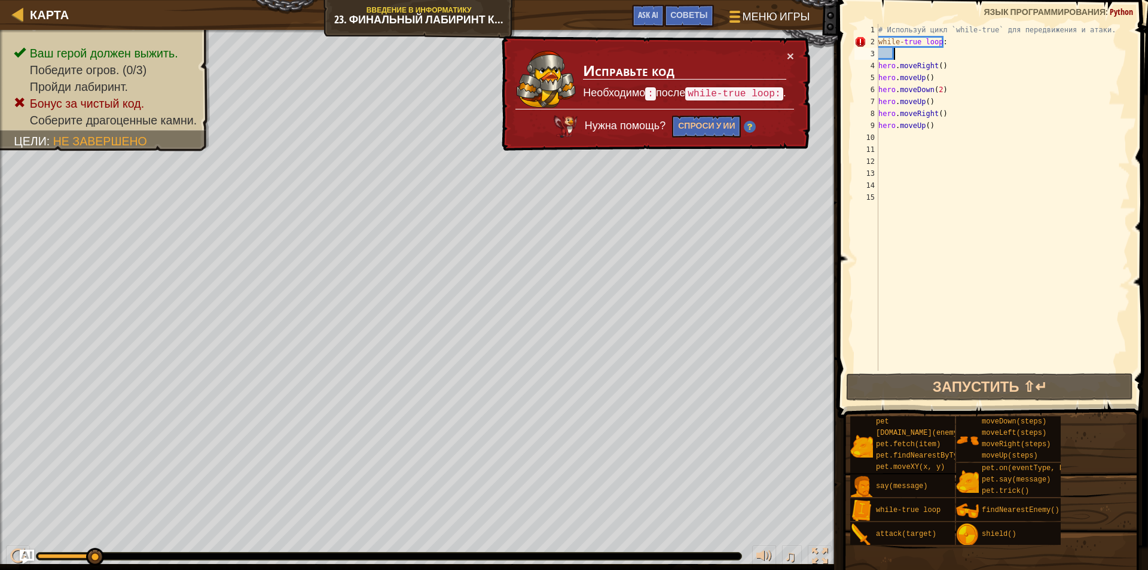
click at [943, 222] on div "# Используй цикл `while-true` для передвижения и атаки. while - true loop : her…" at bounding box center [1003, 209] width 255 height 371
click at [942, 62] on div "# Используй цикл `while-true` для передвижения и атаки. while - true loop : her…" at bounding box center [1003, 209] width 255 height 371
type textarea "hero.moveRight()"
click at [943, 57] on div "# Используй цикл `while-true` для передвижения и атаки. while - true loop : her…" at bounding box center [1003, 209] width 255 height 371
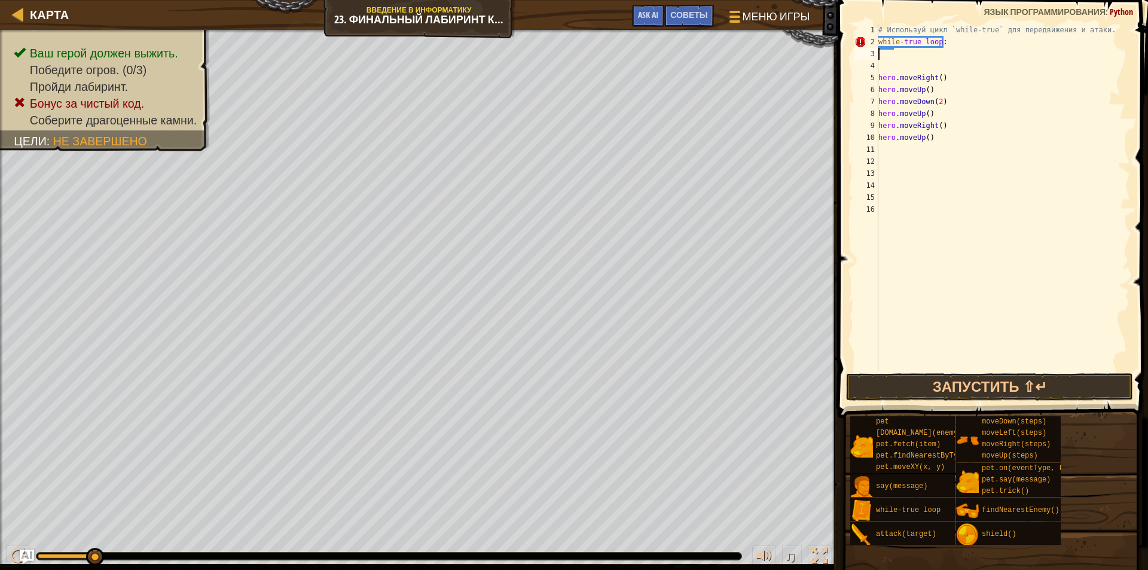
click at [892, 52] on div "# Используй цикл `while-true` для передвижения и атаки. while - true loop : her…" at bounding box center [1003, 209] width 255 height 371
click at [957, 47] on div "# Используй цикл `while-true` для передвижения и атаки. while - true loop : her…" at bounding box center [1003, 209] width 255 height 371
type textarea "while-true loop:"
click at [892, 49] on div "# Используй цикл `while-true` для передвижения и атаки. while - true loop : her…" at bounding box center [1003, 209] width 255 height 371
click at [942, 112] on div "# Используй цикл `while-true` для передвижения и атаки. while - true loop : her…" at bounding box center [1003, 209] width 255 height 371
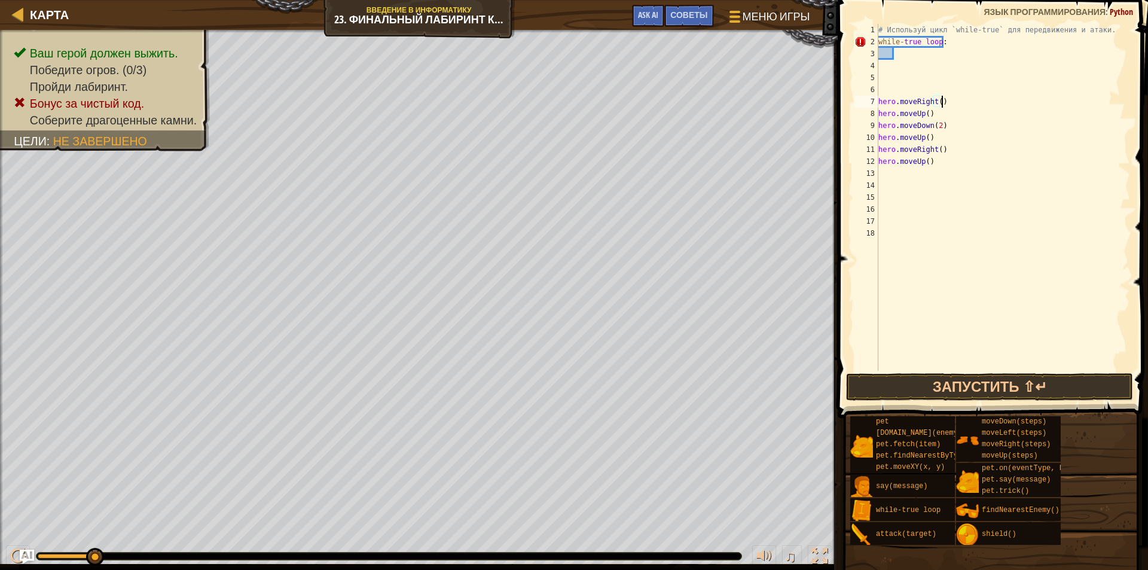
click at [942, 98] on div "# Используй цикл `while-true` для передвижения и атаки. while - true loop : her…" at bounding box center [1003, 209] width 254 height 371
type textarea "hero.moveRight()"
click at [943, 89] on div "# Используй цикл `while-true` для передвижения и атаки. while - true loop : her…" at bounding box center [1003, 209] width 254 height 371
click at [957, 378] on button "Запустить ⇧↵" at bounding box center [989, 387] width 287 height 28
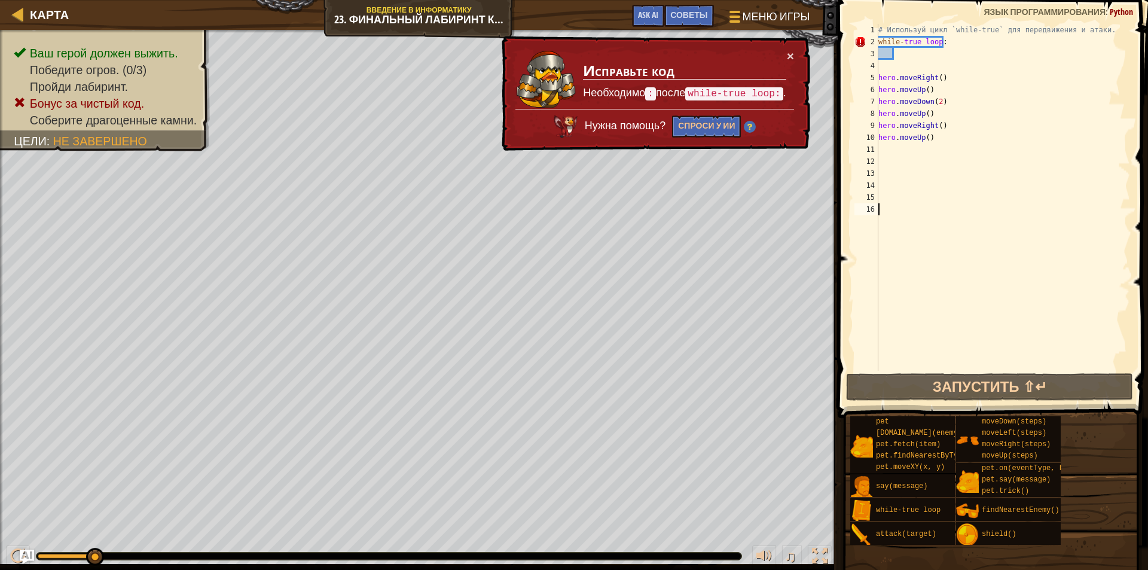
click at [939, 323] on div "# Используй цикл `while-true` для передвижения и атаки. while - true loop : her…" at bounding box center [1003, 209] width 254 height 371
click at [900, 61] on div "# Используй цикл `while-true` для передвижения и атаки. while - true loop : her…" at bounding box center [1003, 209] width 254 height 371
click at [902, 52] on div "# Используй цикл `while-true` для передвижения и атаки. while - true loop : her…" at bounding box center [1003, 209] width 254 height 371
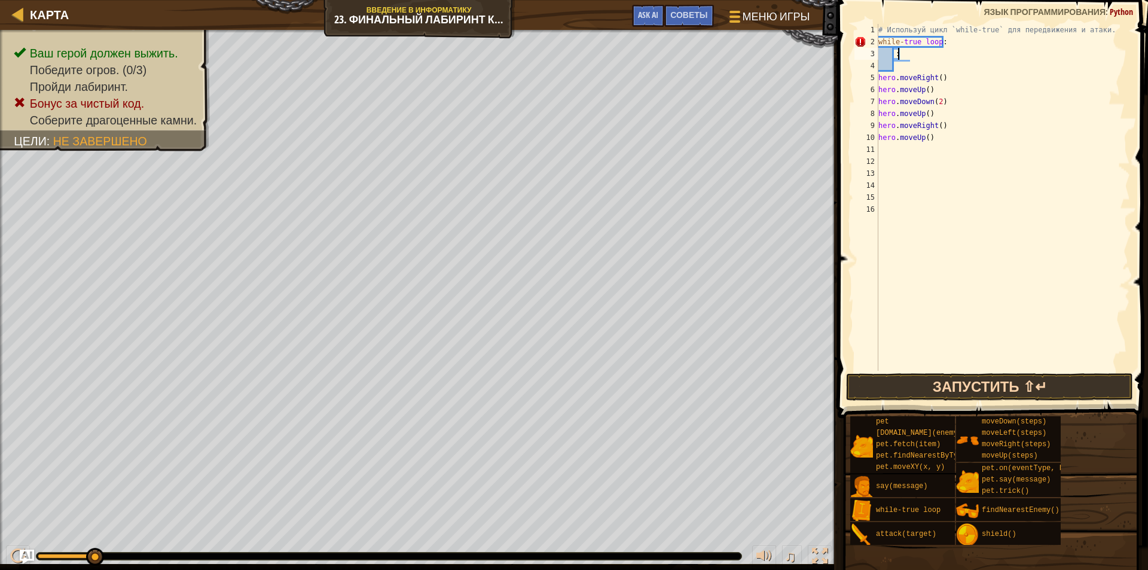
type textarea ":"
click at [967, 389] on button "Запустить ⇧↵" at bounding box center [989, 387] width 287 height 28
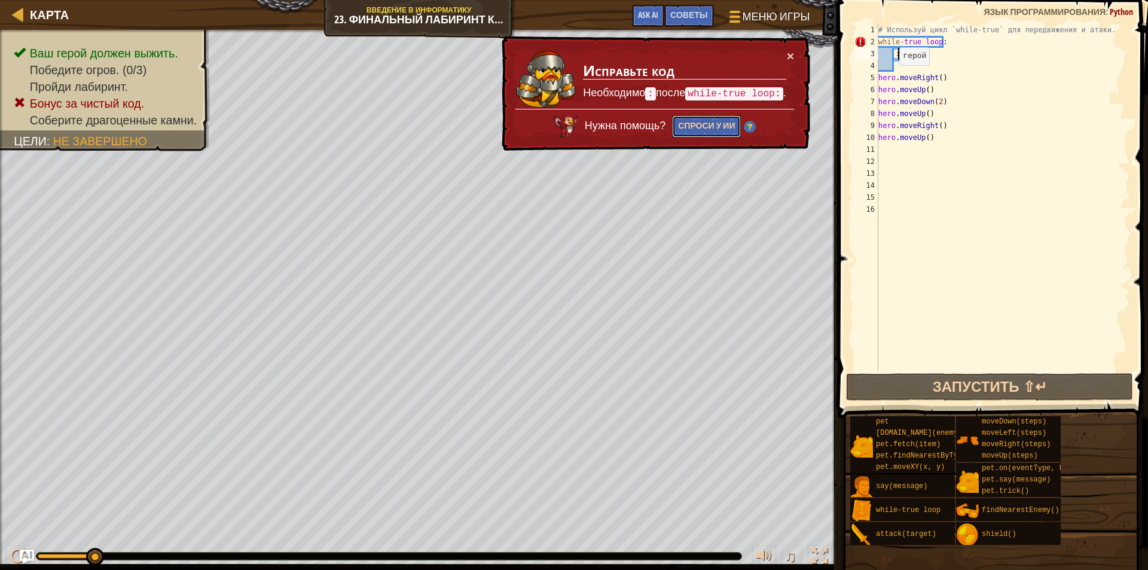
click at [689, 133] on button "Спроси у ИИ" at bounding box center [706, 126] width 69 height 22
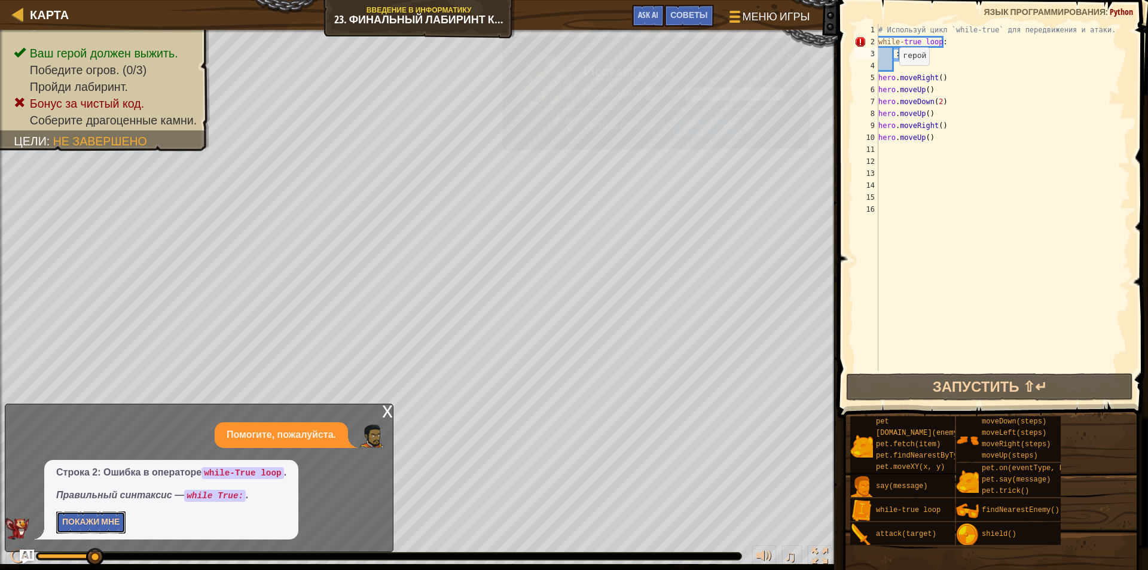
click at [94, 517] on button "Покажи мне" at bounding box center [90, 522] width 69 height 22
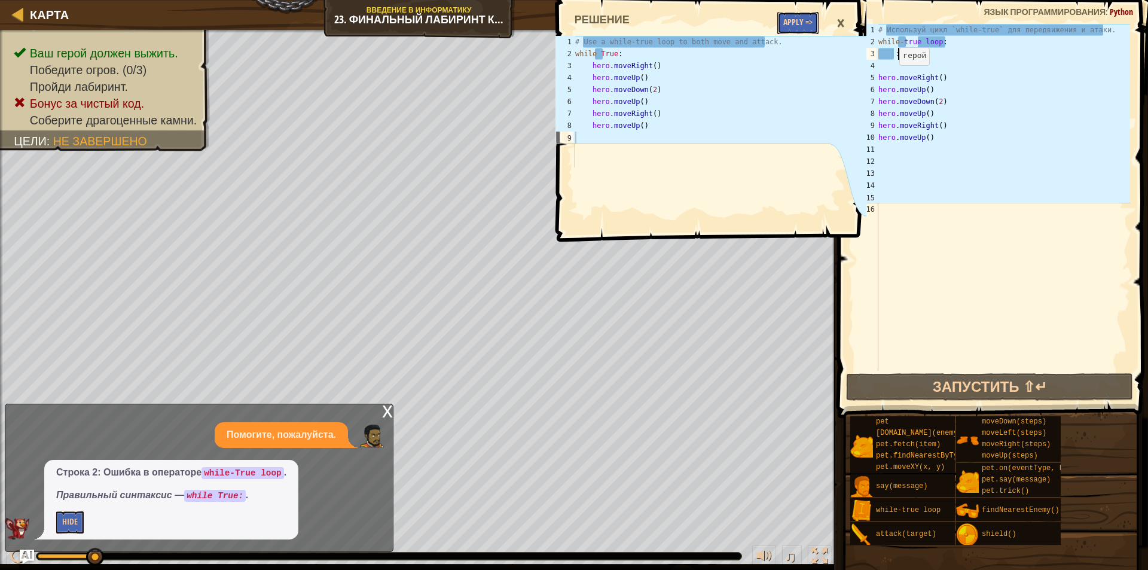
click at [799, 29] on button "Apply =>" at bounding box center [797, 23] width 41 height 22
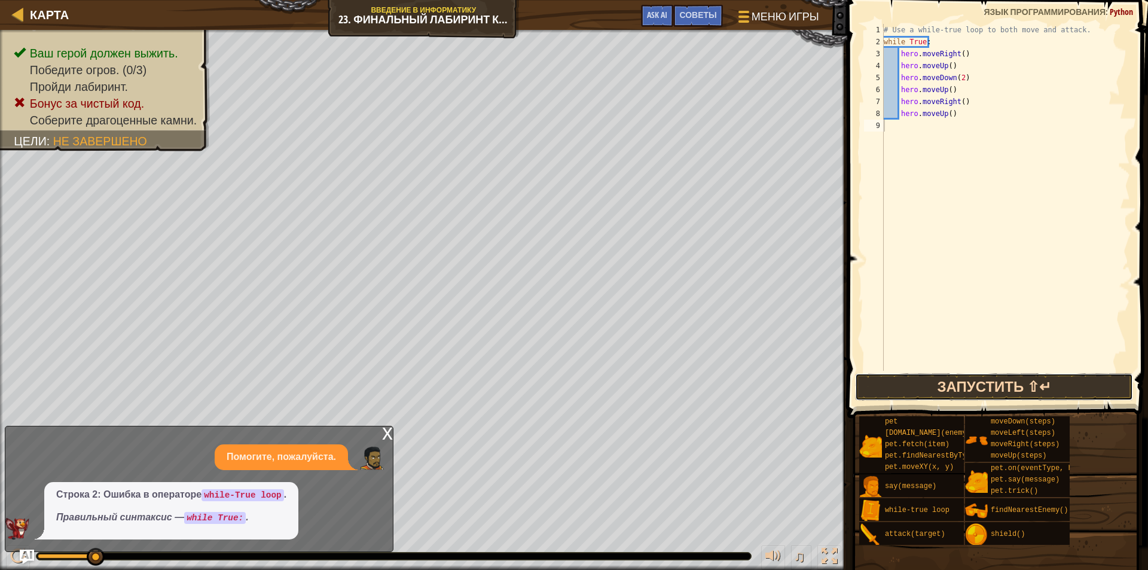
click at [909, 388] on button "Запустить ⇧↵" at bounding box center [994, 387] width 278 height 28
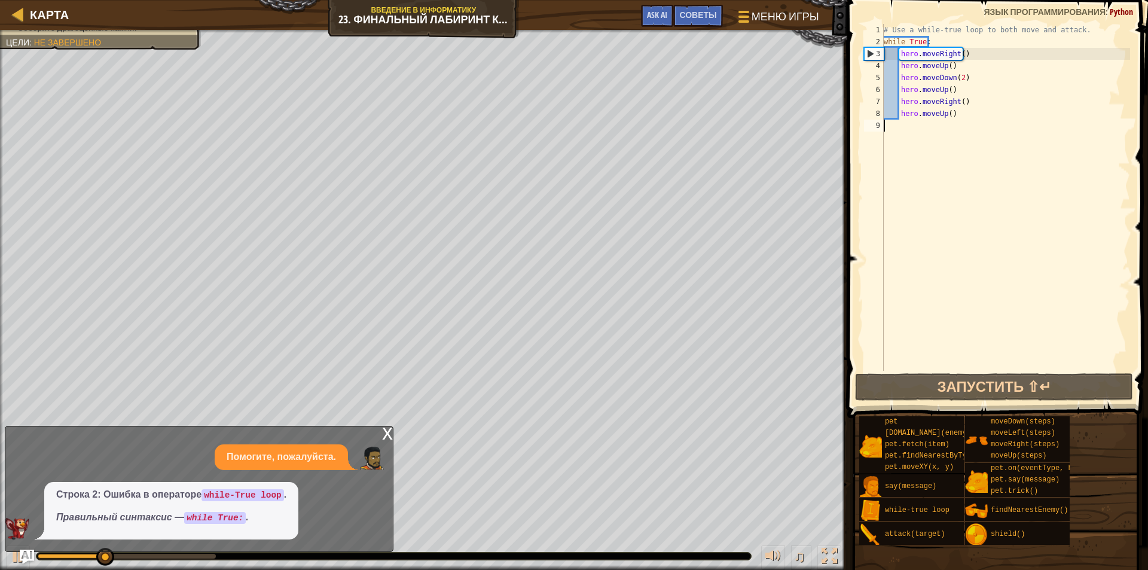
click at [968, 74] on div "# Use a while-true loop to both move and attack. while True : hero . moveRight …" at bounding box center [1005, 209] width 249 height 371
click at [964, 69] on div "# Use a while-true loop to both move and attack. while True : hero . moveRight …" at bounding box center [1005, 209] width 249 height 371
type textarea "hero.moveUp()"
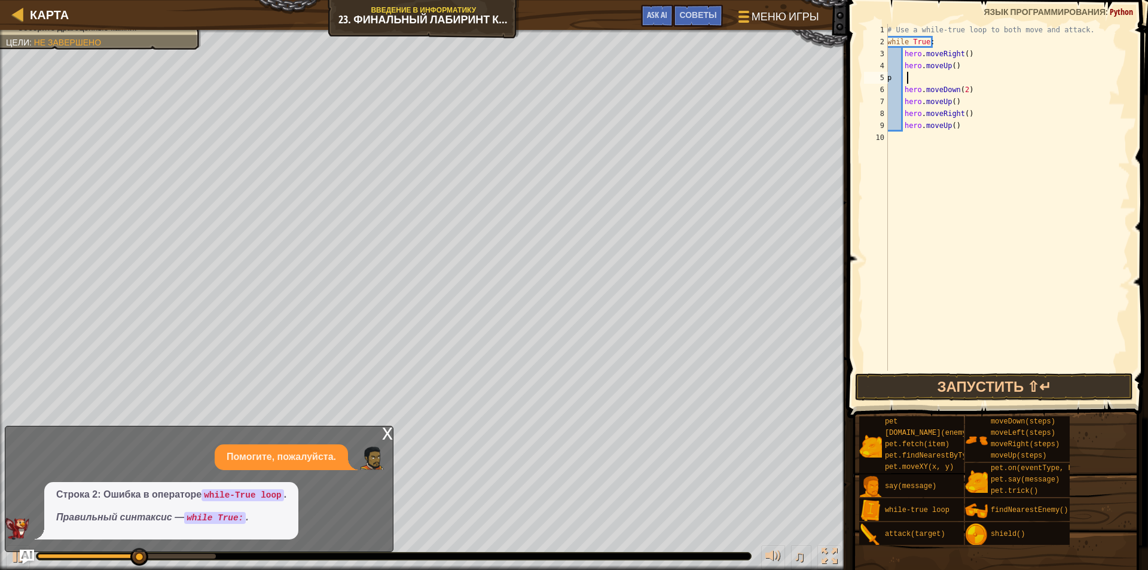
type textarea "р"
type textarea "h"
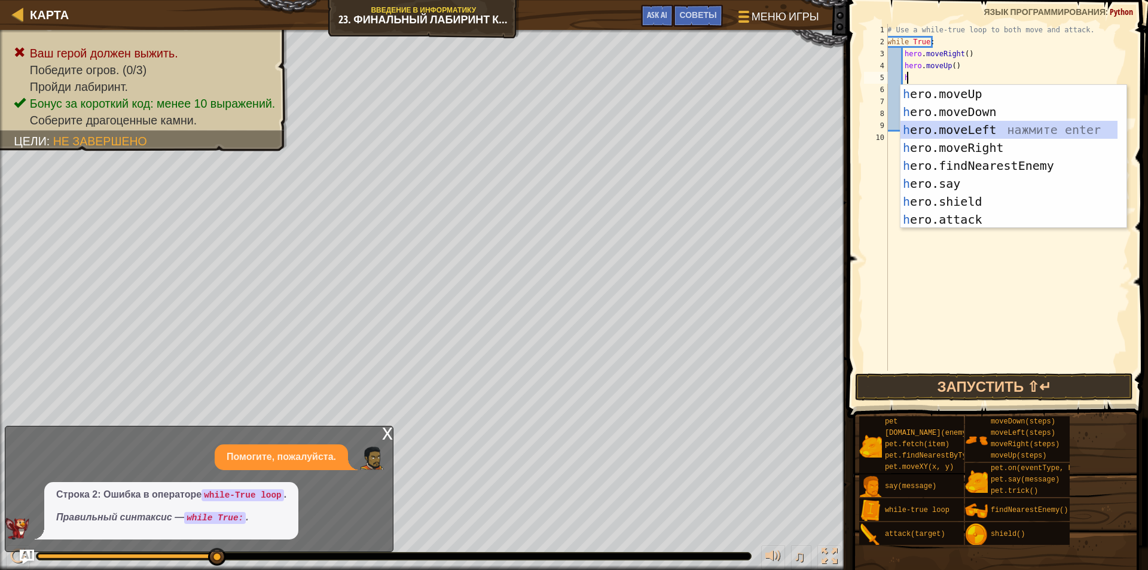
click at [993, 126] on div "h ero.moveUp нажмите enter h ero.moveDown нажмите enter h ero.moveLeft нажмите …" at bounding box center [1008, 174] width 217 height 179
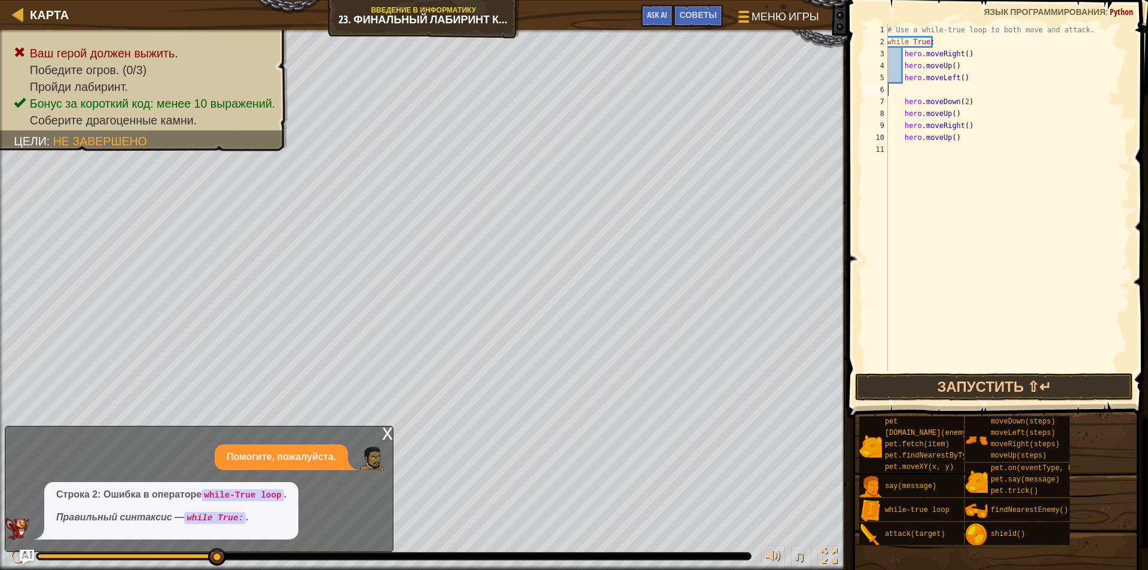
scroll to position [5, 0]
click at [916, 148] on div "# Use a while-true loop to both move and attack. while True : hero . moveRight …" at bounding box center [1007, 209] width 245 height 371
click at [952, 91] on div "# Use a while-true loop to both move and attack. while True : hero . moveRight …" at bounding box center [1007, 209] width 245 height 371
type textarea "hero.moveLeft()"
click at [950, 377] on button "Запустить ⇧↵" at bounding box center [994, 387] width 278 height 28
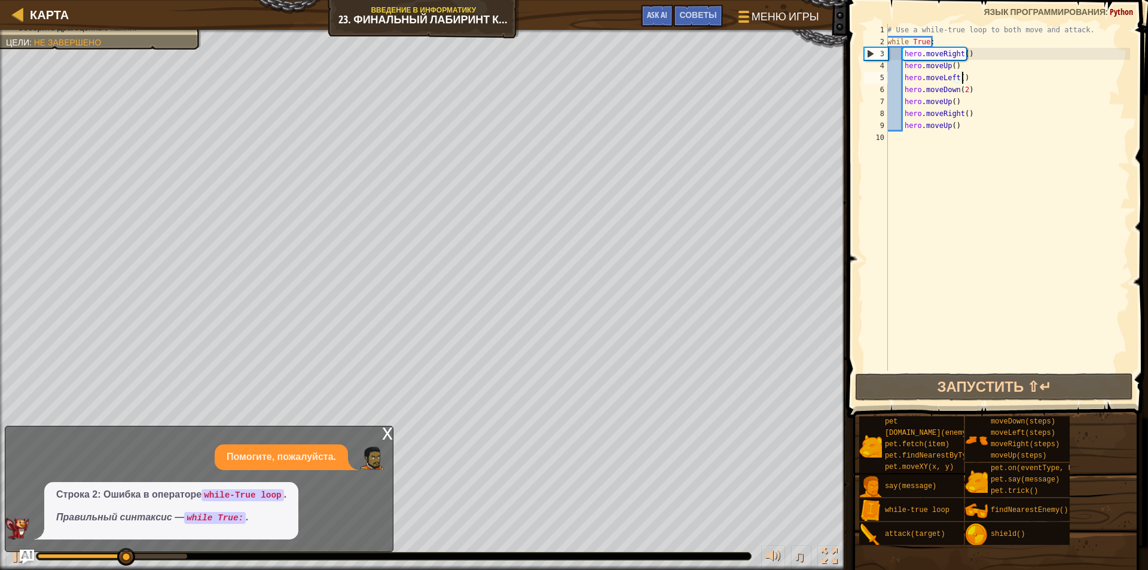
click at [969, 78] on div "# Use a while-true loop to both move and attack. while True : hero . moveRight …" at bounding box center [1007, 209] width 245 height 371
drag, startPoint x: 967, startPoint y: 78, endPoint x: 901, endPoint y: 80, distance: 65.8
click at [901, 80] on div "# Use a while-true loop to both move and attack. while True : hero . moveRight …" at bounding box center [1007, 209] width 245 height 371
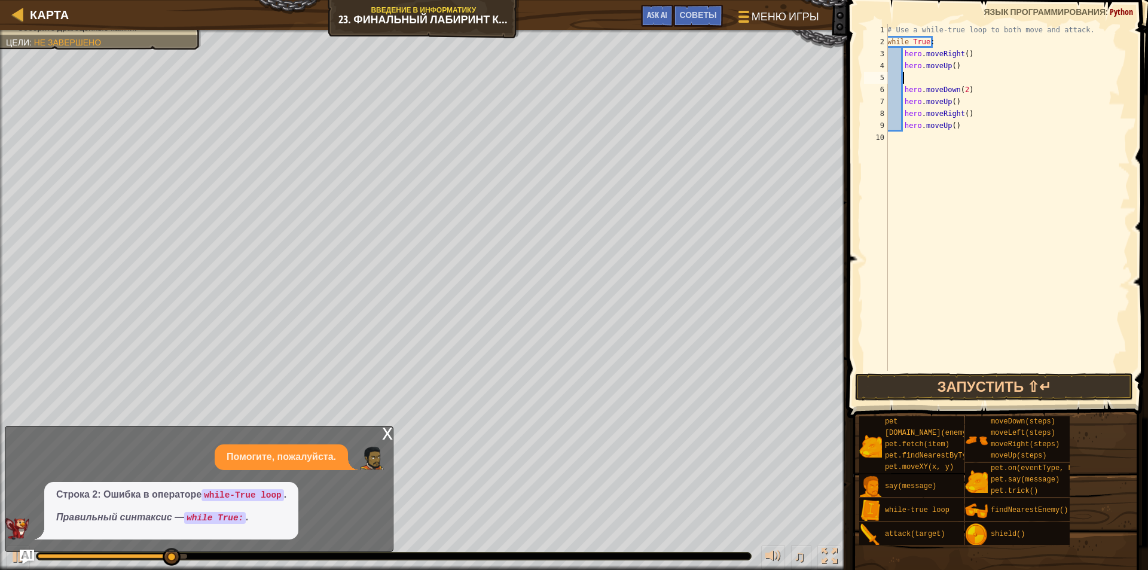
type textarea "h"
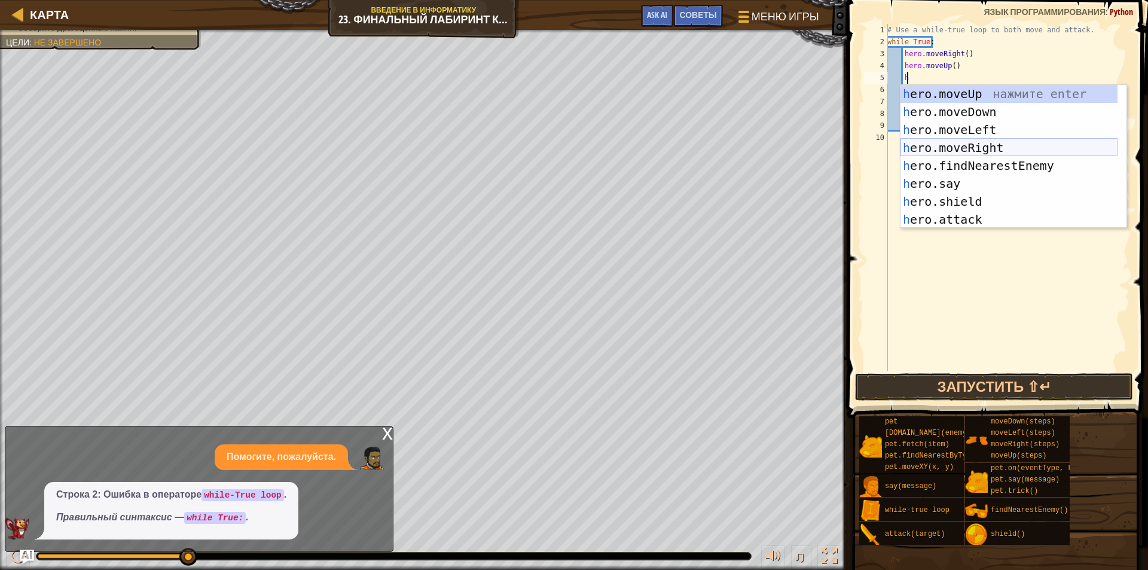
click at [990, 146] on div "h ero.moveUp нажмите enter h ero.moveDown нажмите enter h ero.moveLeft нажмите …" at bounding box center [1008, 174] width 217 height 179
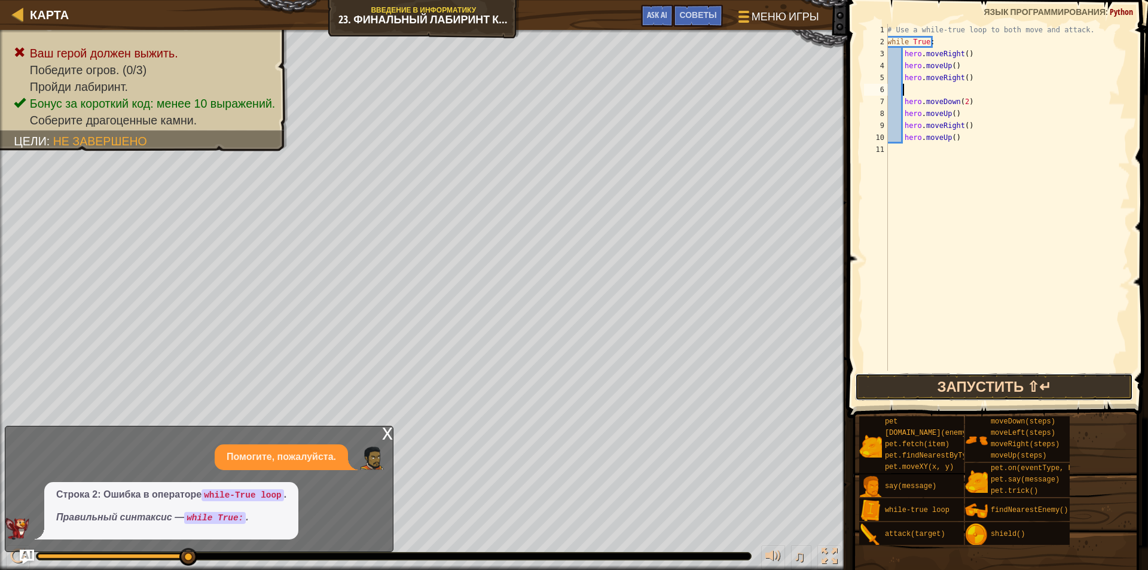
click at [1017, 387] on button "Запустить ⇧↵" at bounding box center [994, 387] width 278 height 28
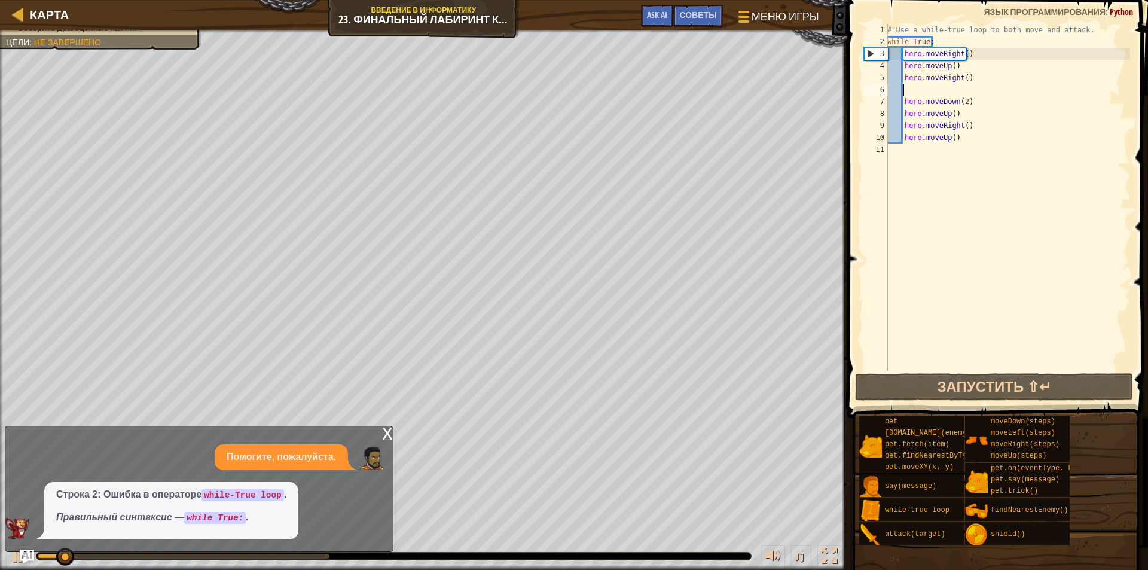
scroll to position [5, 0]
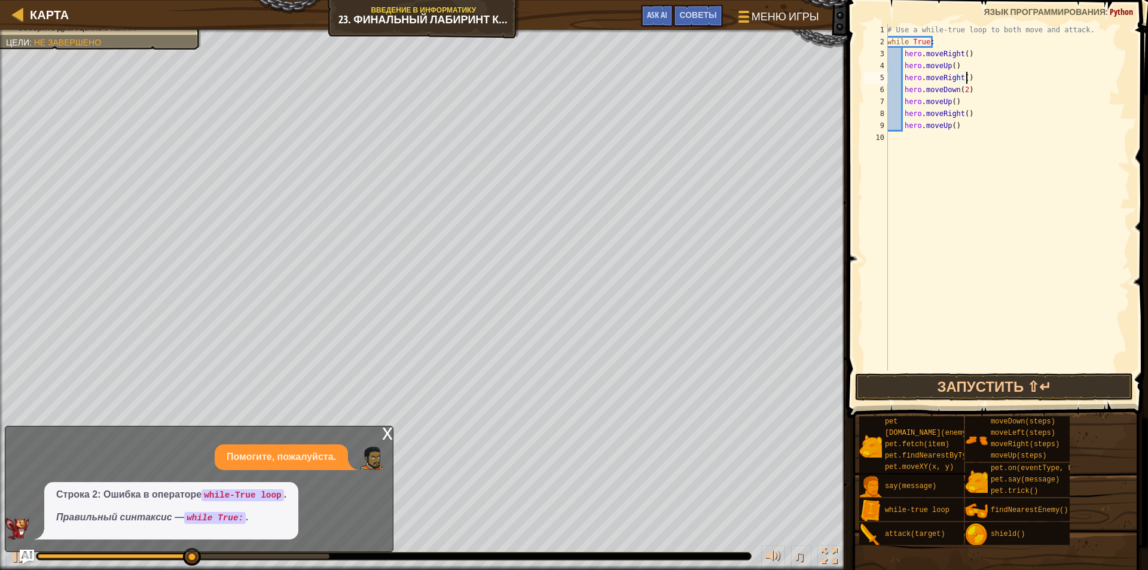
click at [961, 124] on div "# Use a while-true loop to both move and attack. while True : hero . moveRight …" at bounding box center [1007, 209] width 245 height 371
type textarea "hero.moveUp()"
type textarea "h"
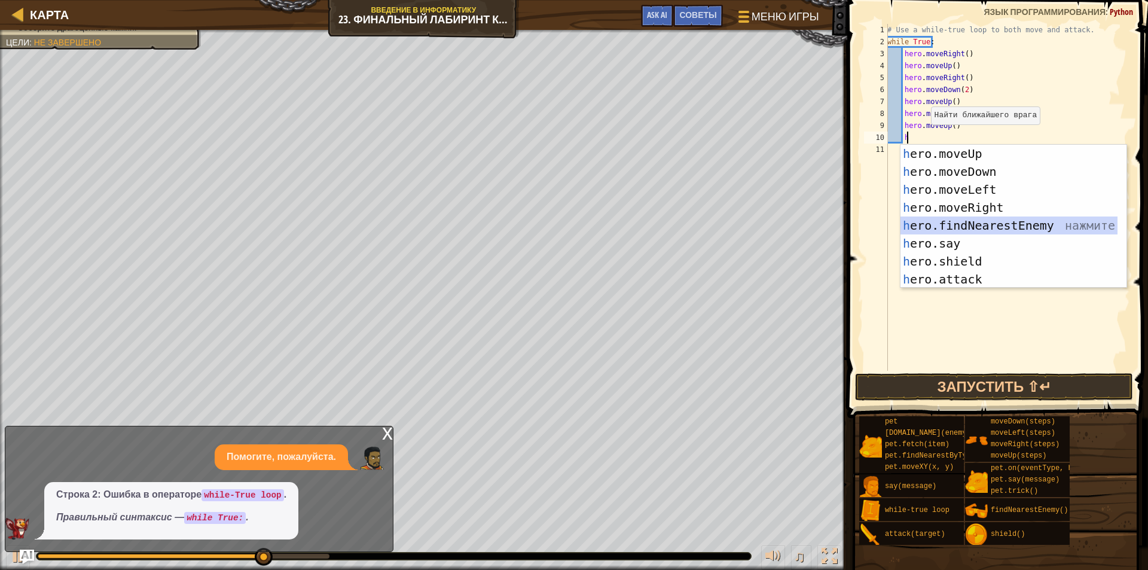
click at [1031, 227] on div "h ero.moveUp нажмите enter h ero.moveDown нажмите enter h ero.moveLeft нажмите …" at bounding box center [1008, 234] width 217 height 179
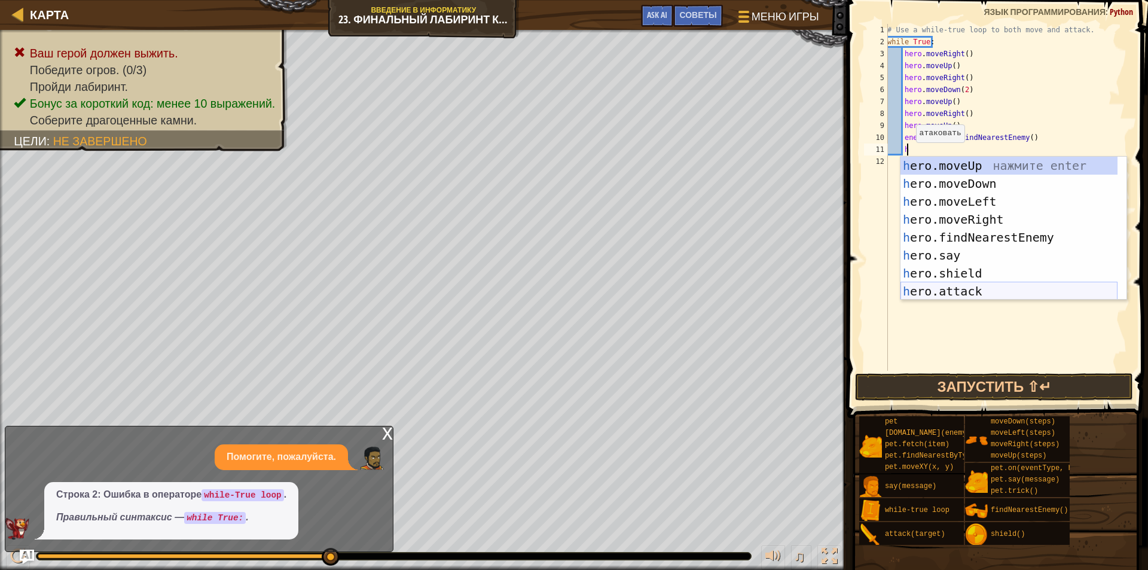
click at [943, 292] on div "h ero.moveUp нажмите enter h ero.moveDown нажмите enter h ero.moveLeft нажмите …" at bounding box center [1008, 246] width 217 height 179
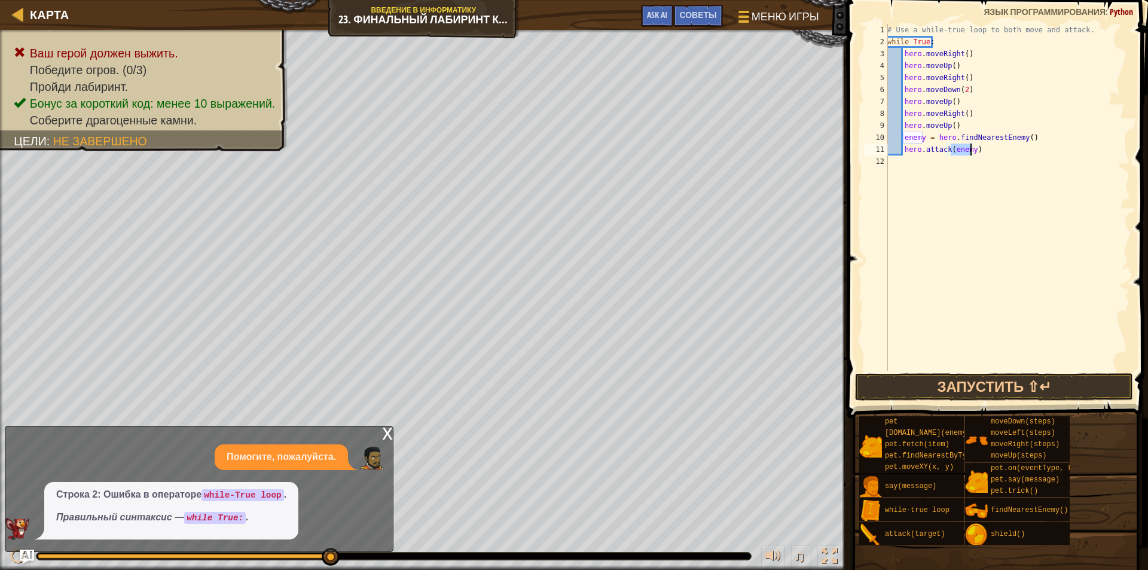
click at [924, 139] on div "# Use a while-true loop to both move and attack. while True : hero . moveRight …" at bounding box center [1007, 209] width 245 height 371
click at [969, 149] on div "# Use a while-true loop to both move and attack. while True : hero . moveRight …" at bounding box center [1007, 209] width 245 height 371
type textarea "hero.attack(enemy1)"
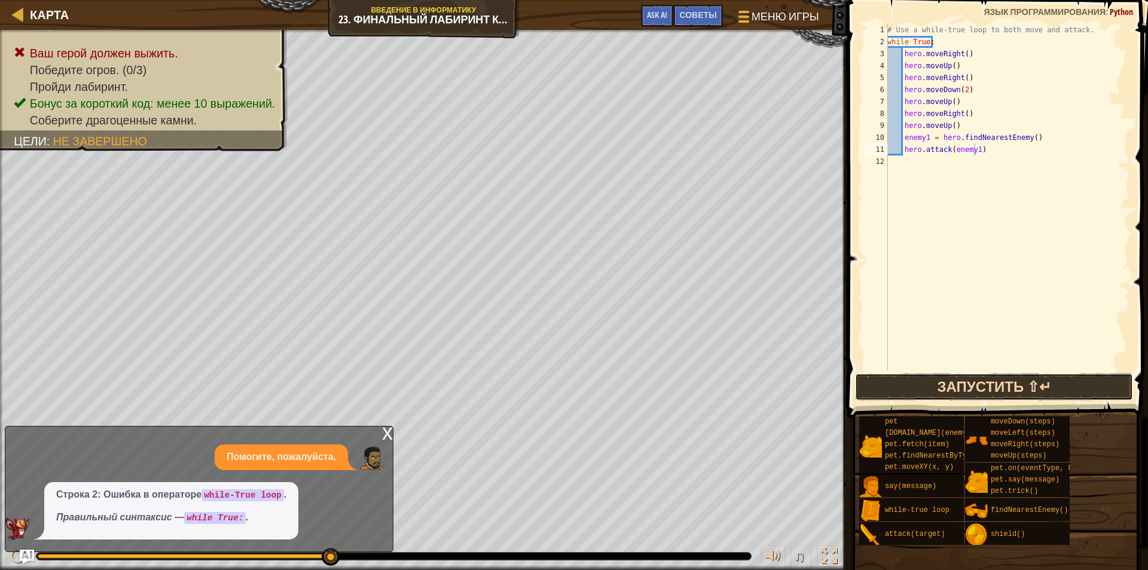
click at [994, 394] on button "Запустить ⇧↵" at bounding box center [994, 387] width 278 height 28
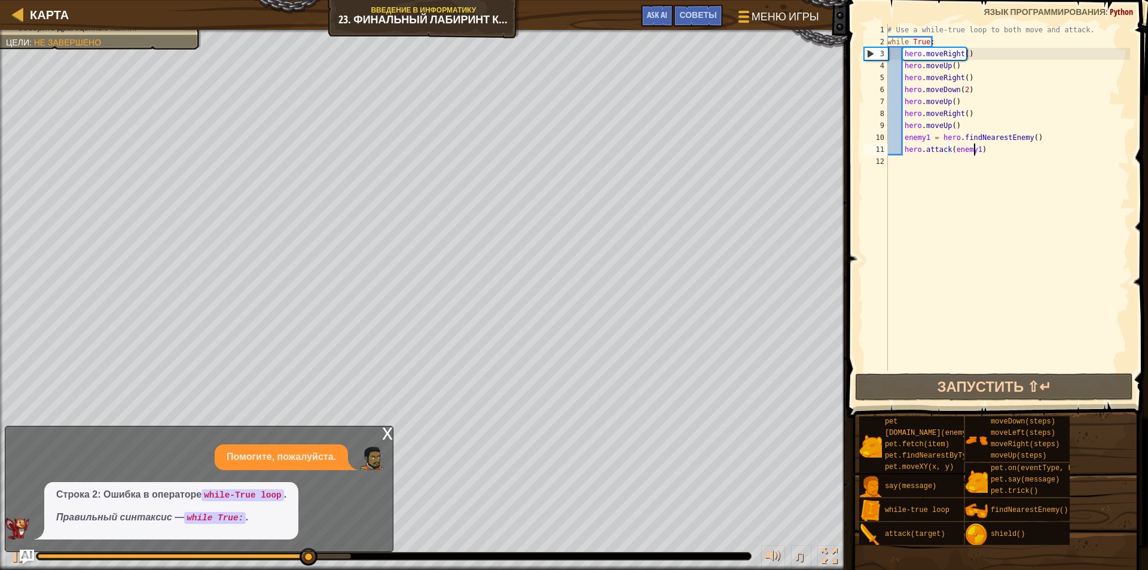
click at [983, 151] on div "# Use a while-true loop to both move and attack. while True : hero . moveRight …" at bounding box center [1007, 209] width 245 height 371
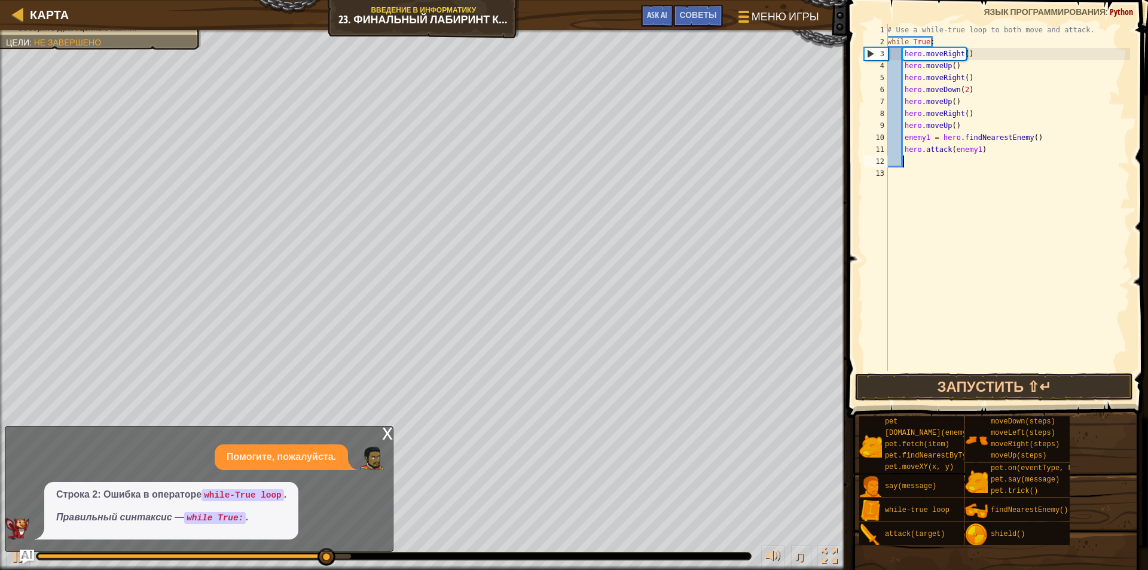
scroll to position [5, 1]
type textarea "h"
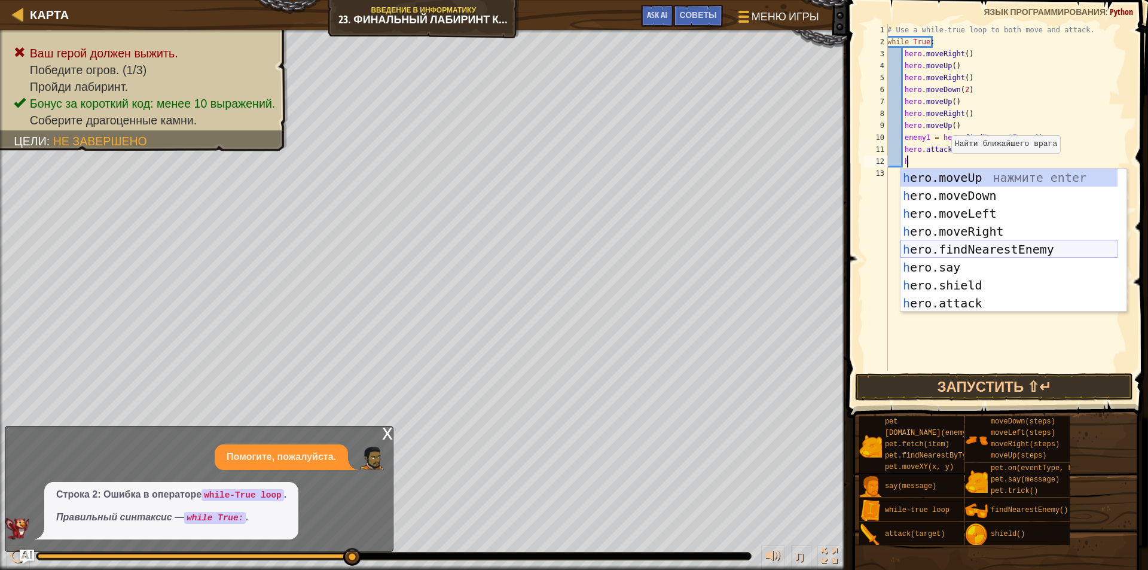
click at [986, 245] on div "h ero.moveUp нажмите enter h ero.moveDown нажмите enter h ero.moveLeft нажмите …" at bounding box center [1008, 258] width 217 height 179
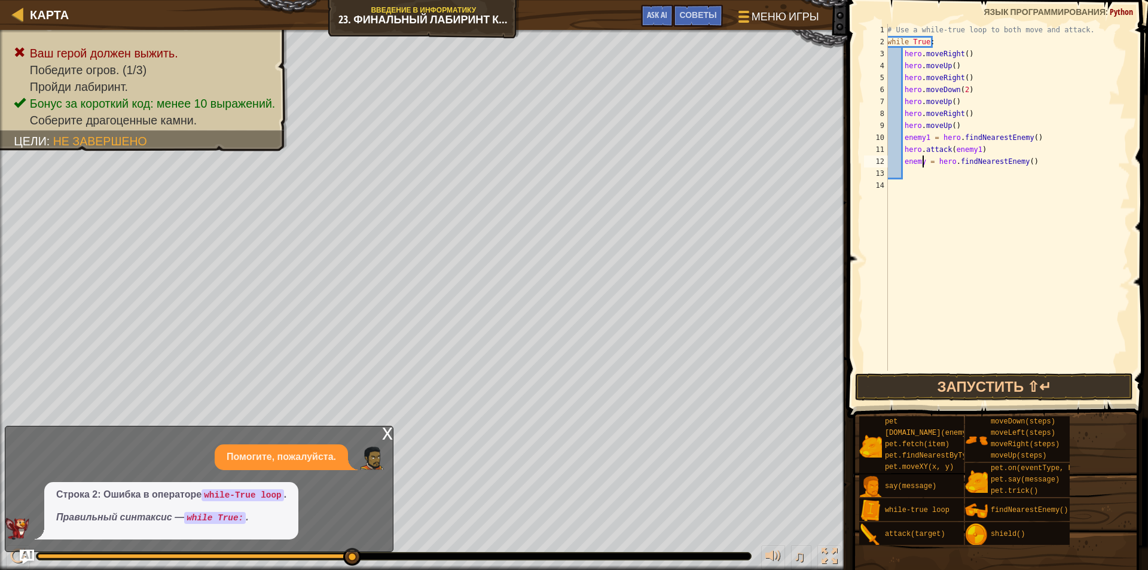
click at [923, 158] on div "# Use a while-true loop to both move and attack. while True : hero . moveRight …" at bounding box center [1007, 209] width 245 height 371
type textarea "enemy2 = hero.findNearestEnemy()"
click at [909, 175] on div "# Use a while-true loop to both move and attack. while True : hero . moveRight …" at bounding box center [1007, 209] width 245 height 371
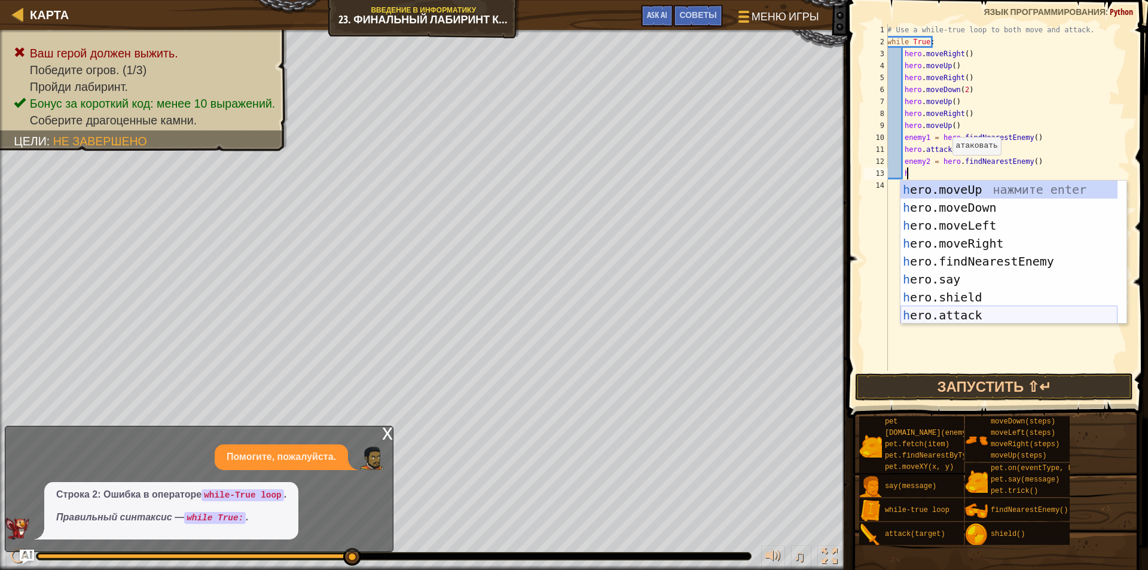
click at [979, 310] on div "h ero.moveUp нажмите enter h ero.moveDown нажмите enter h ero.moveLeft нажмите …" at bounding box center [1008, 270] width 217 height 179
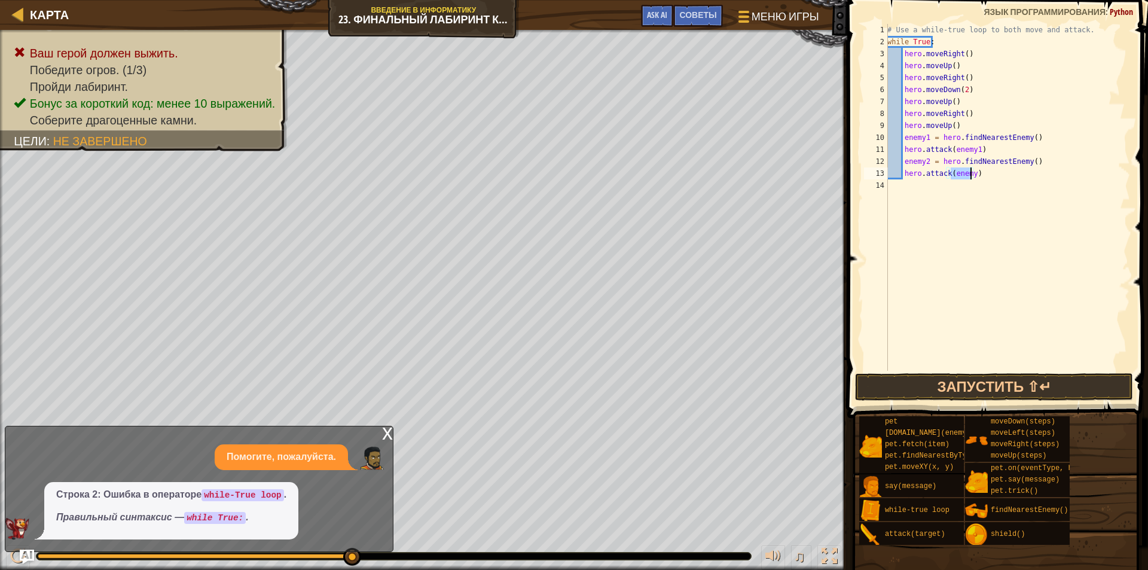
click at [971, 173] on div "# Use a while-true loop to both move and attack. while True : hero . moveRight …" at bounding box center [1007, 197] width 245 height 347
click at [935, 376] on button "Запустить ⇧↵" at bounding box center [994, 387] width 278 height 28
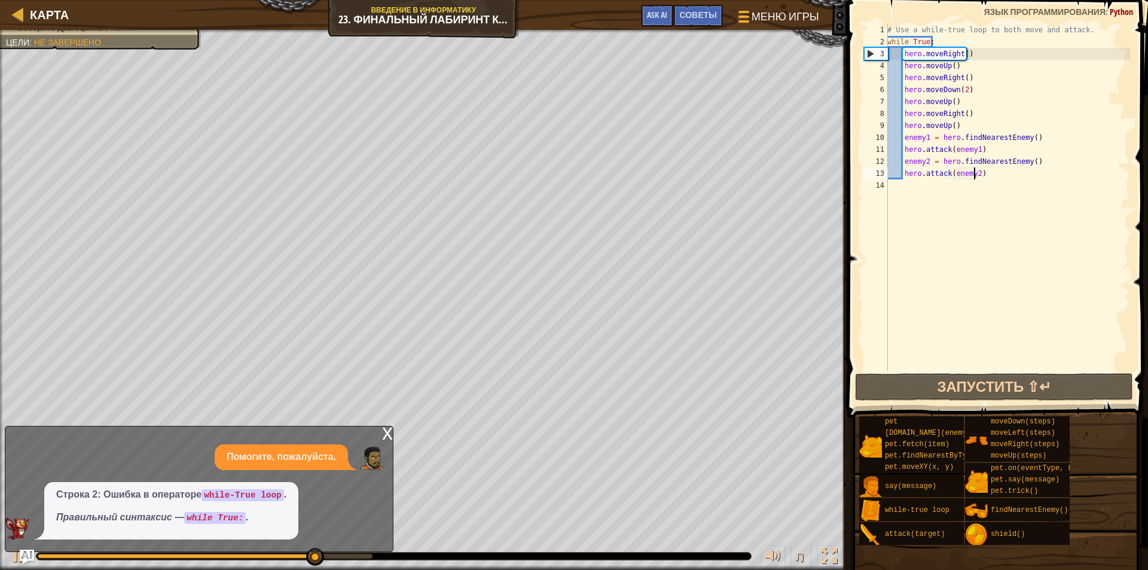
click at [969, 119] on div "# Use a while-true loop to both move and attack. while True : hero . moveRight …" at bounding box center [1007, 209] width 245 height 371
click at [962, 123] on div "# Use a while-true loop to both move and attack. while True : hero . moveRight …" at bounding box center [1007, 209] width 245 height 371
type textarea "hero.moveUp()"
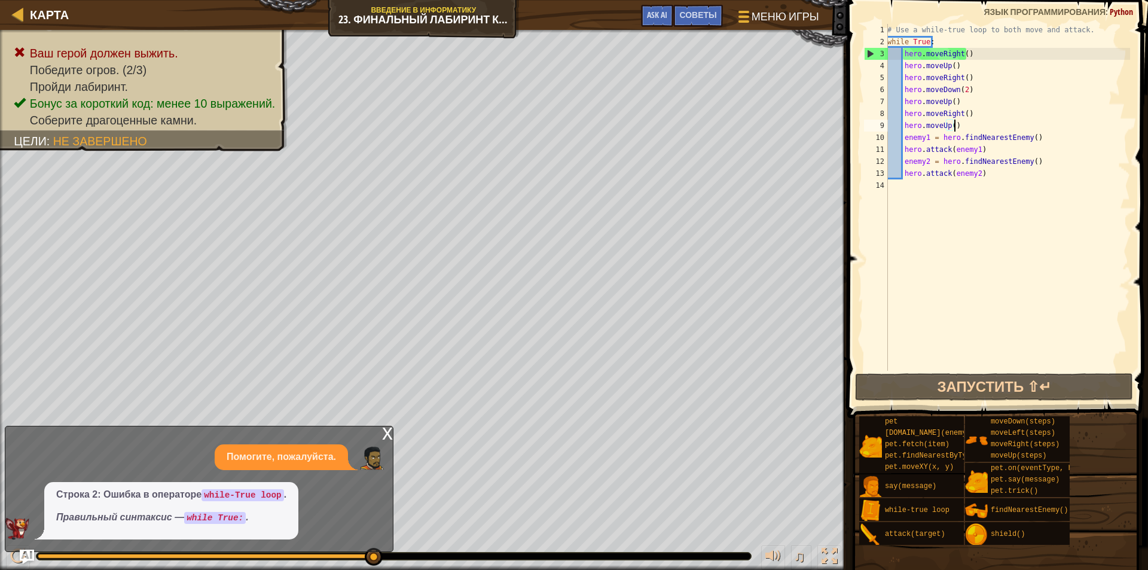
click at [1033, 193] on div "# Use a while-true loop to both move and attack. while True : hero . moveRight …" at bounding box center [1007, 209] width 245 height 371
click at [992, 123] on div "# Use a while-true loop to both move and attack. while True : hero . moveRight …" at bounding box center [1007, 209] width 245 height 371
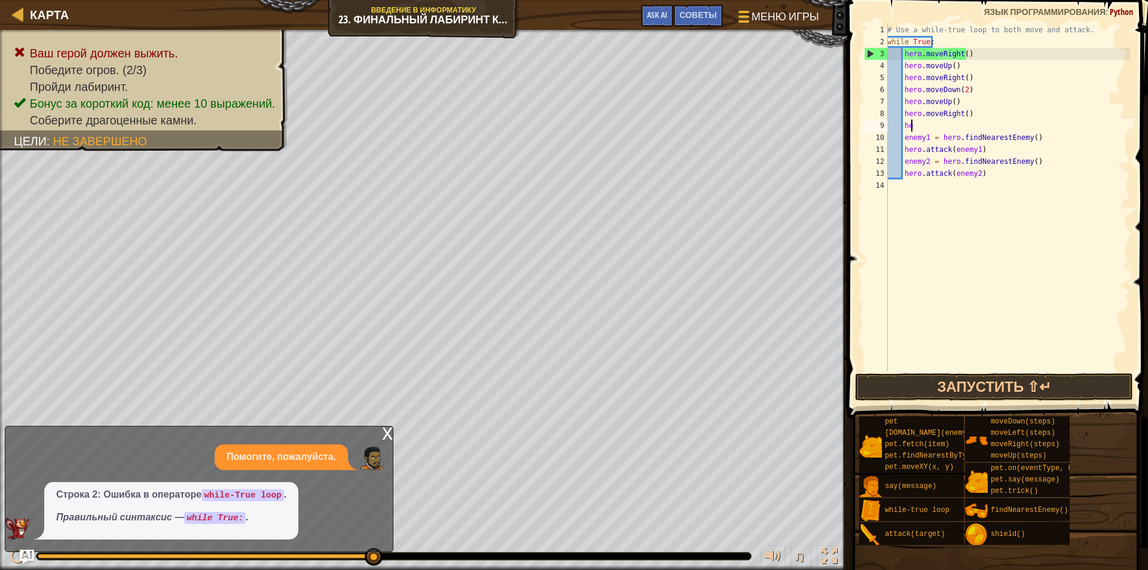
type textarea "h"
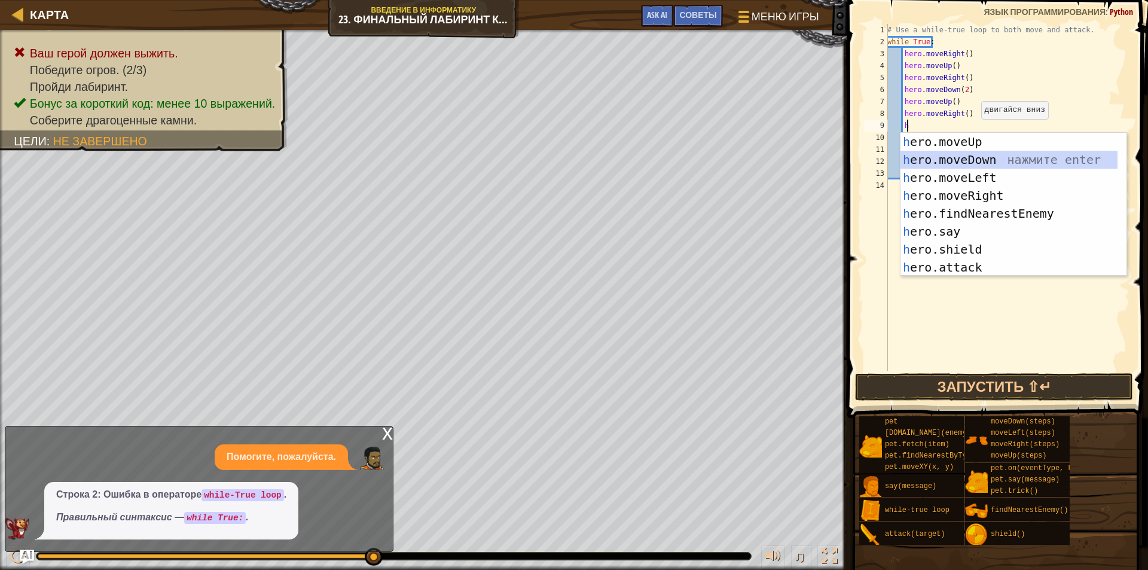
click at [970, 161] on div "h ero.moveUp нажмите enter h ero.moveDown нажмите enter h ero.moveLeft нажмите …" at bounding box center [1008, 222] width 217 height 179
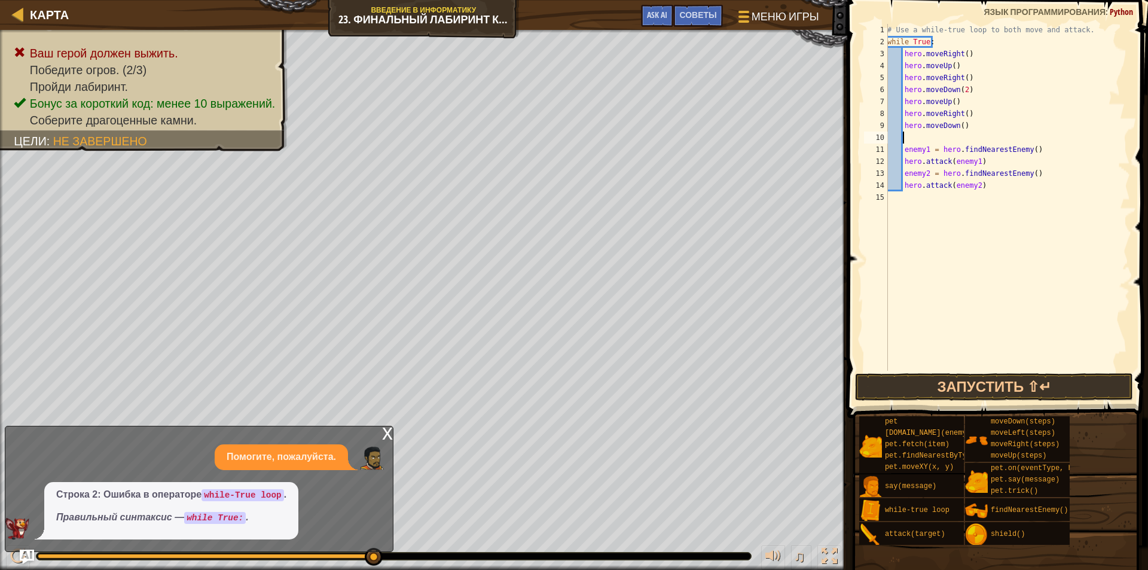
type textarea "h"
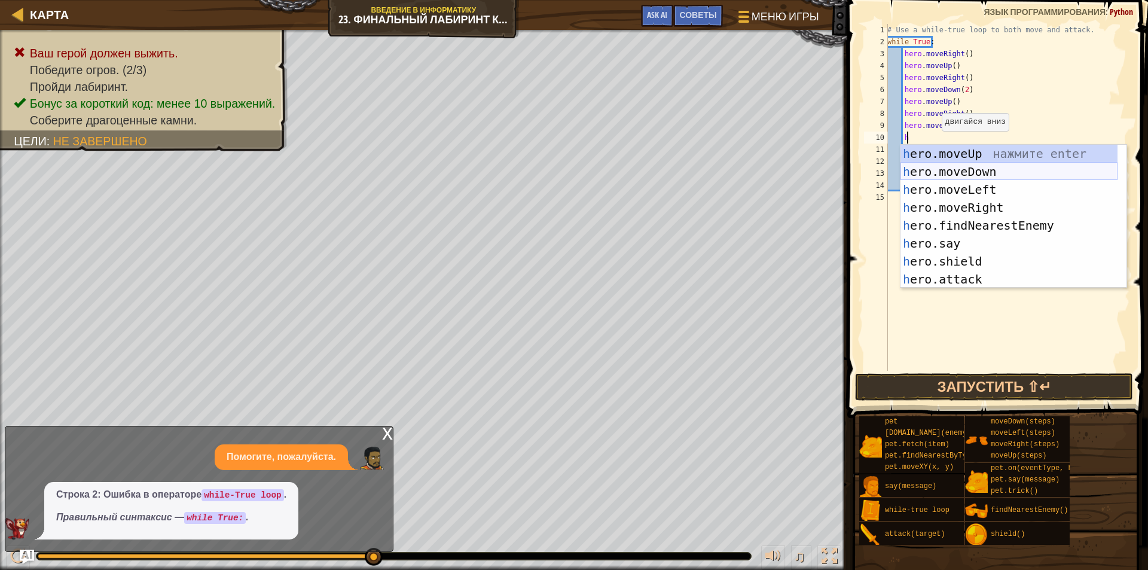
click at [964, 175] on div "h ero.moveUp нажмите enter h ero.moveDown нажмите enter h ero.moveLeft нажмите …" at bounding box center [1008, 234] width 217 height 179
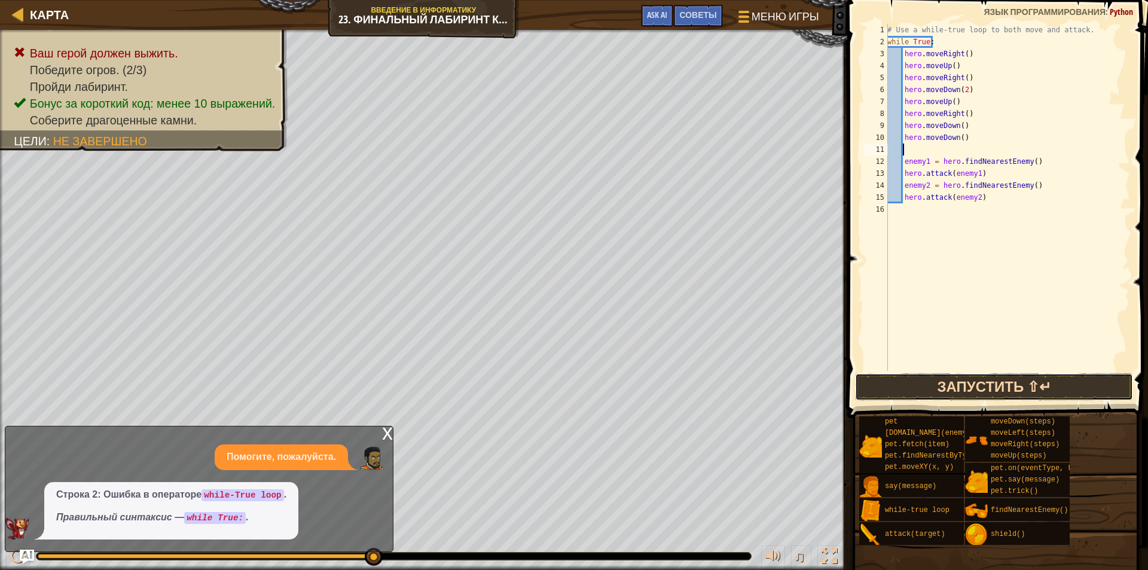
click at [970, 389] on button "Запустить ⇧↵" at bounding box center [994, 387] width 278 height 28
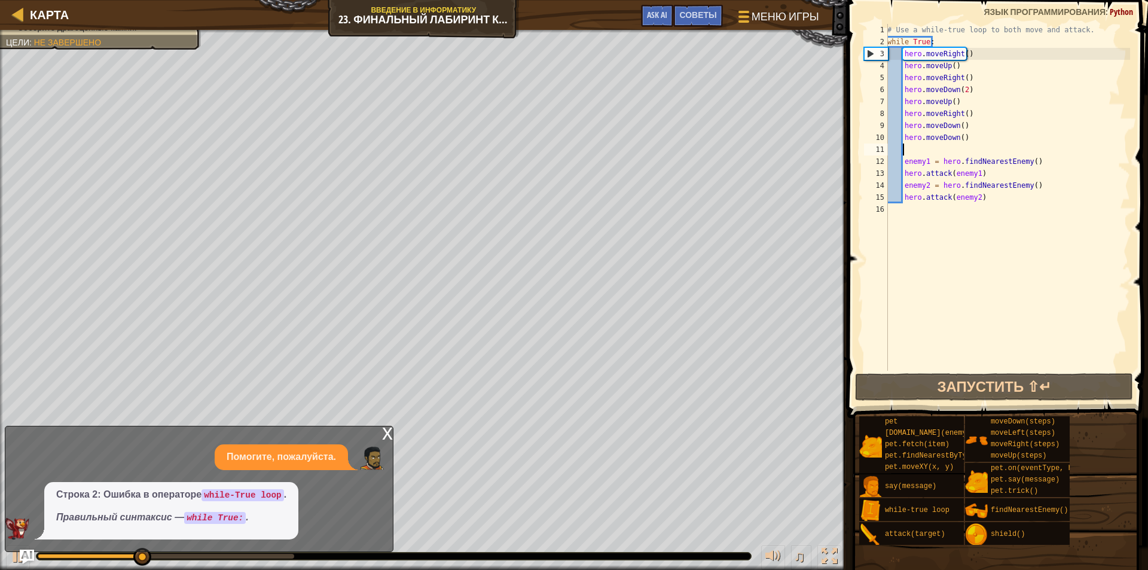
scroll to position [5, 0]
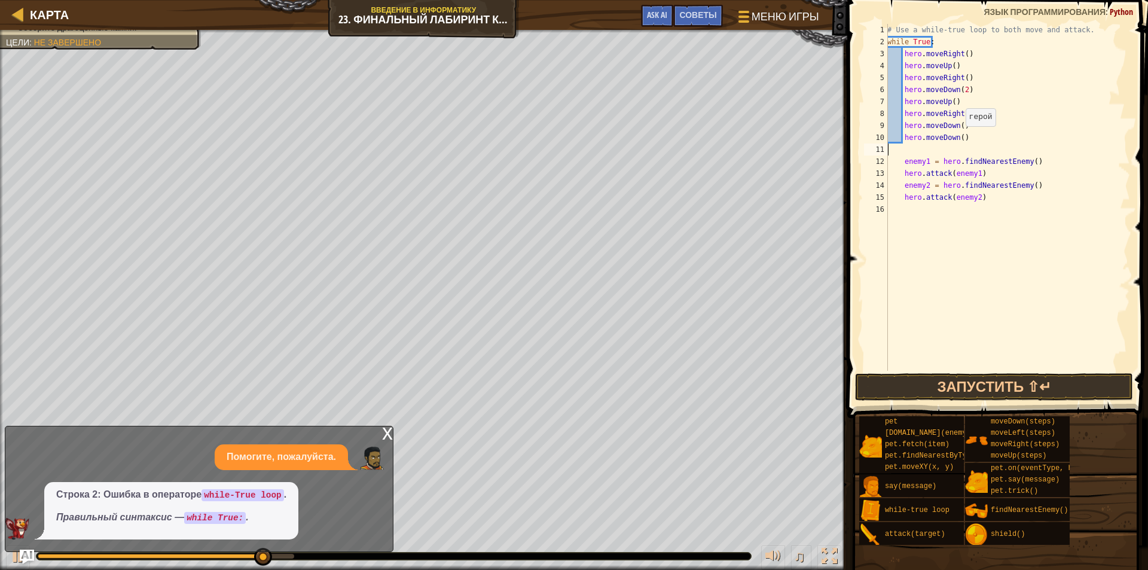
click at [959, 138] on div "# Use a while-true loop to both move and attack. while True : hero . moveRight …" at bounding box center [1007, 209] width 245 height 371
click at [963, 138] on div "# Use a while-true loop to both move and attack. while True : hero . moveRight …" at bounding box center [1007, 209] width 245 height 371
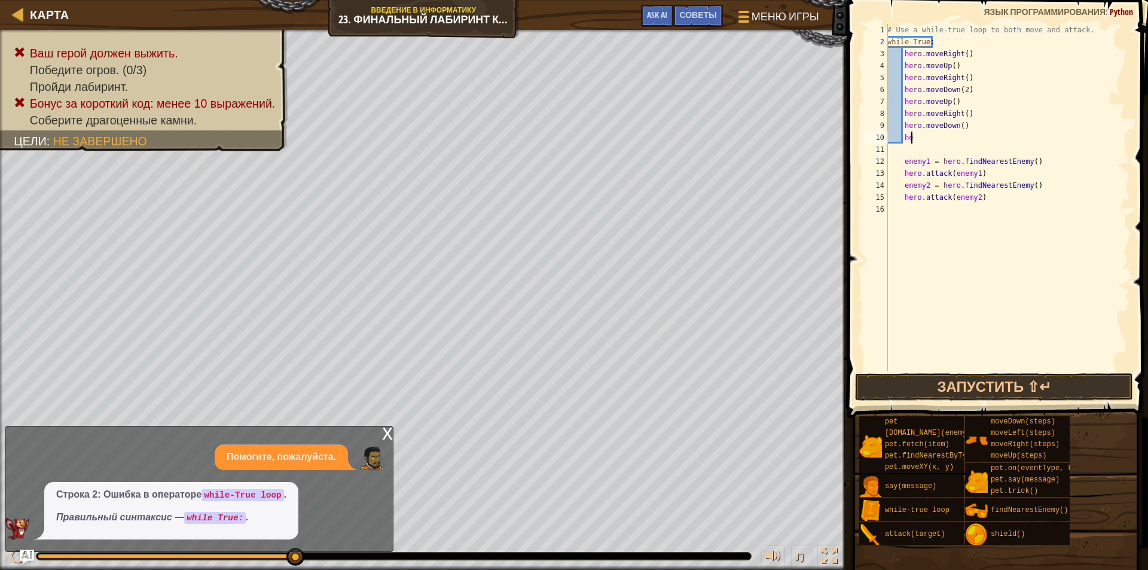
type textarea "h"
click at [902, 156] on div "# Use a while-true loop to both move and attack. while True : hero . moveRight …" at bounding box center [1007, 209] width 245 height 371
type textarea "enemy1 = hero.findNearestEnemy()"
click at [904, 149] on div "# Use a while-true loop to both move and attack. while True : hero . moveRight …" at bounding box center [1007, 209] width 245 height 371
click at [970, 391] on button "Запустить ⇧↵" at bounding box center [994, 387] width 278 height 28
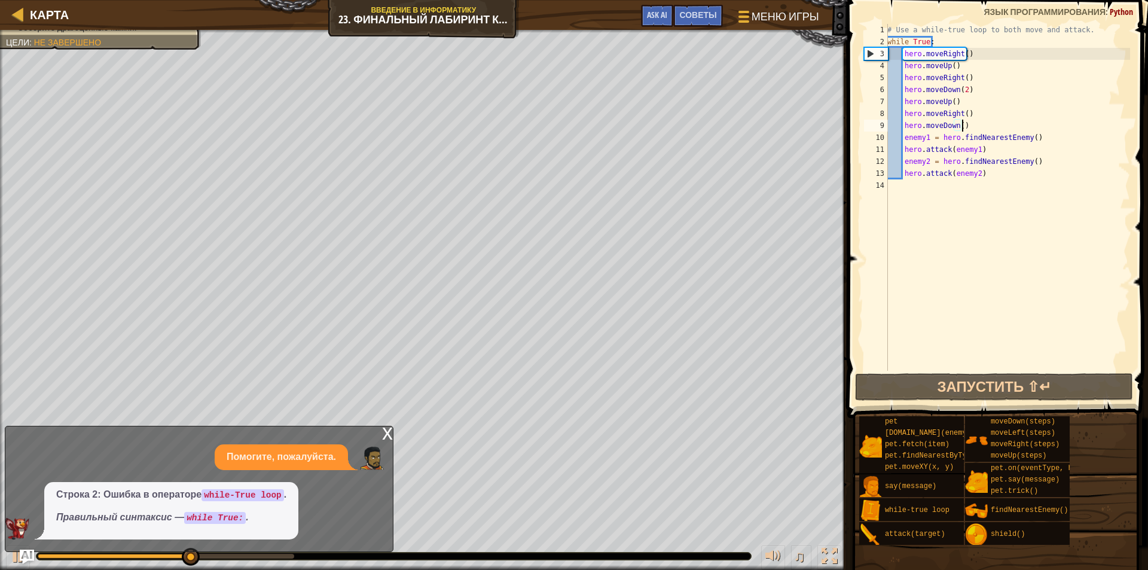
click at [965, 124] on div "# Use a while-true loop to both move and attack. while True : hero . moveRight …" at bounding box center [1007, 209] width 245 height 371
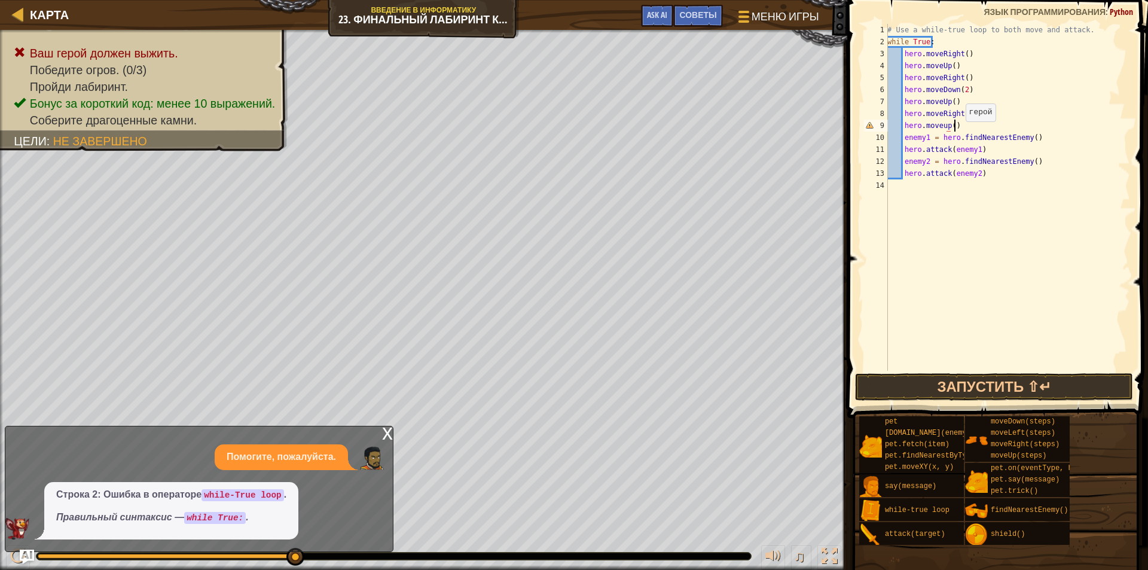
scroll to position [5, 5]
click at [949, 383] on button "Запустить ⇧↵" at bounding box center [994, 387] width 278 height 28
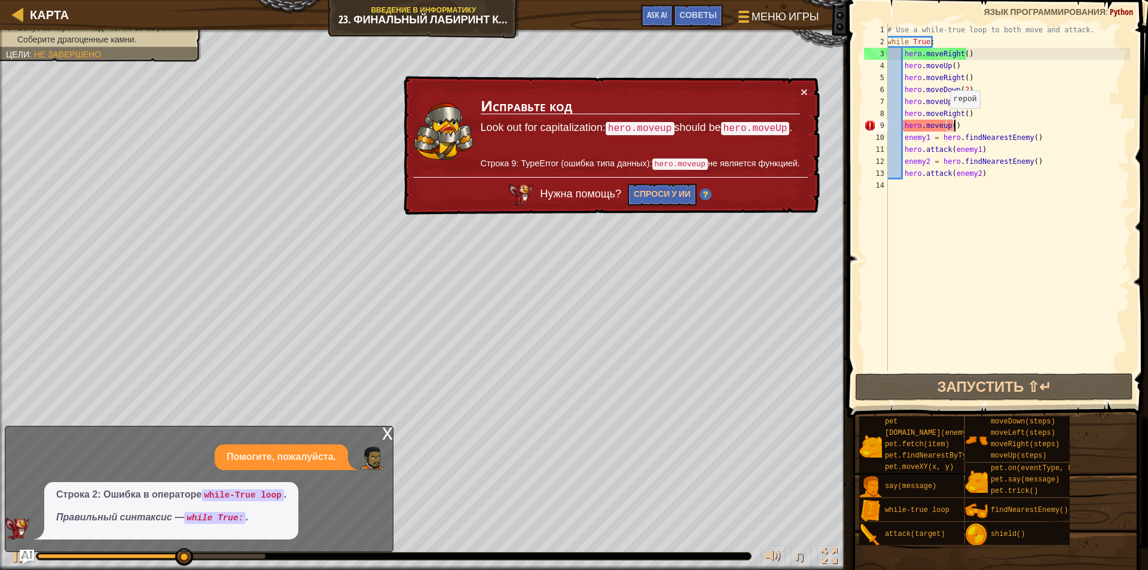
click at [943, 120] on div "# Use a while-true loop to both move and attack. while True : hero . moveRight …" at bounding box center [1007, 209] width 245 height 371
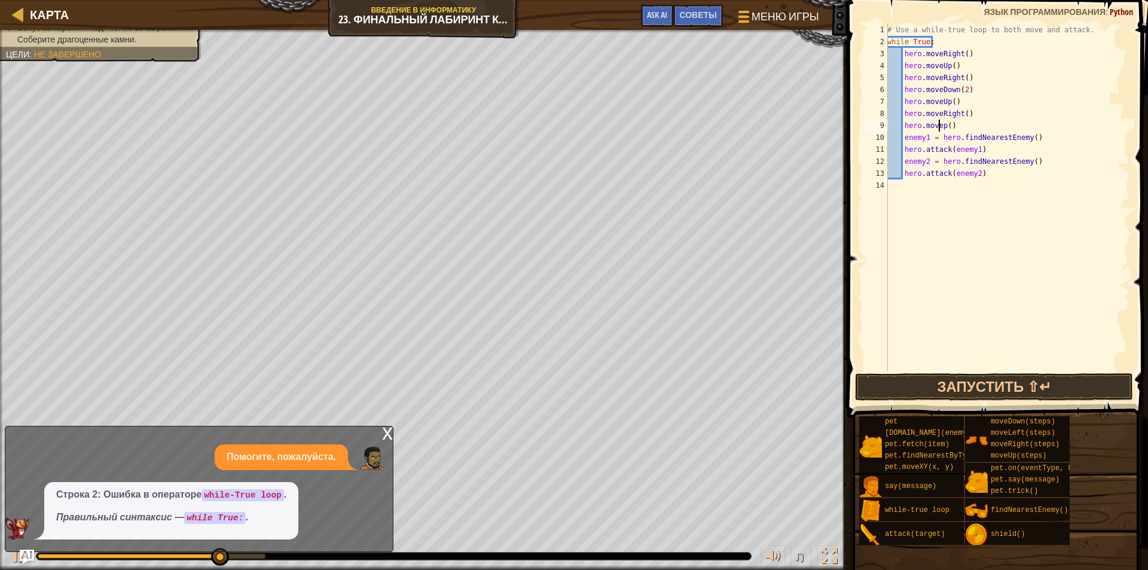
scroll to position [5, 4]
click at [953, 141] on div "hero.moveU p нажмите enter" at bounding box center [1013, 160] width 226 height 54
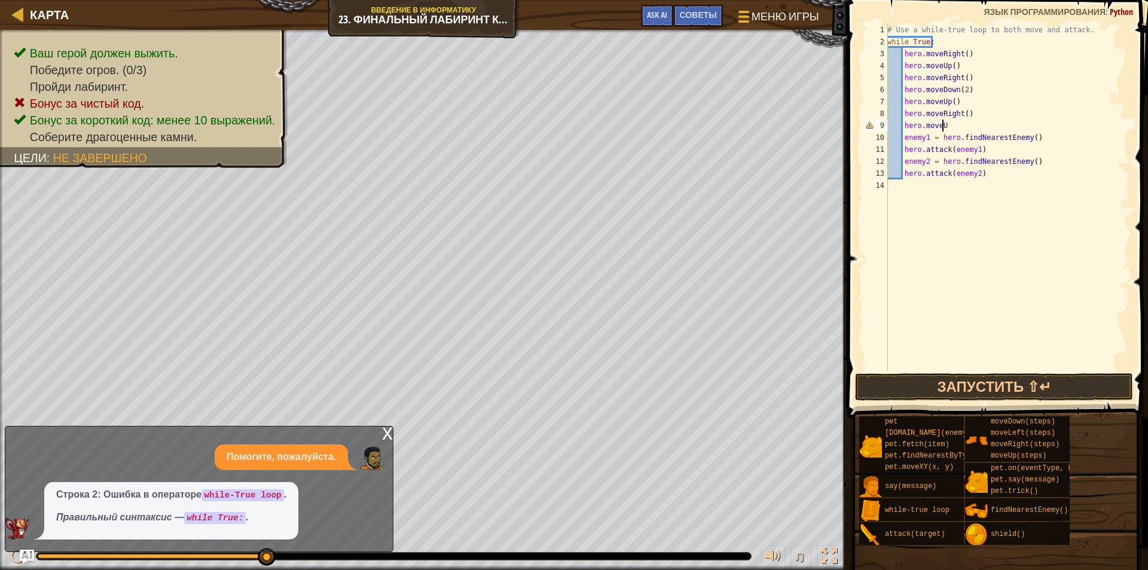
type textarea "hero.moveUp"
click at [1003, 142] on div "hero.moveUp нажмите enter" at bounding box center [1013, 160] width 226 height 54
type textarea "\"
type textarea "hero.moveUp()"
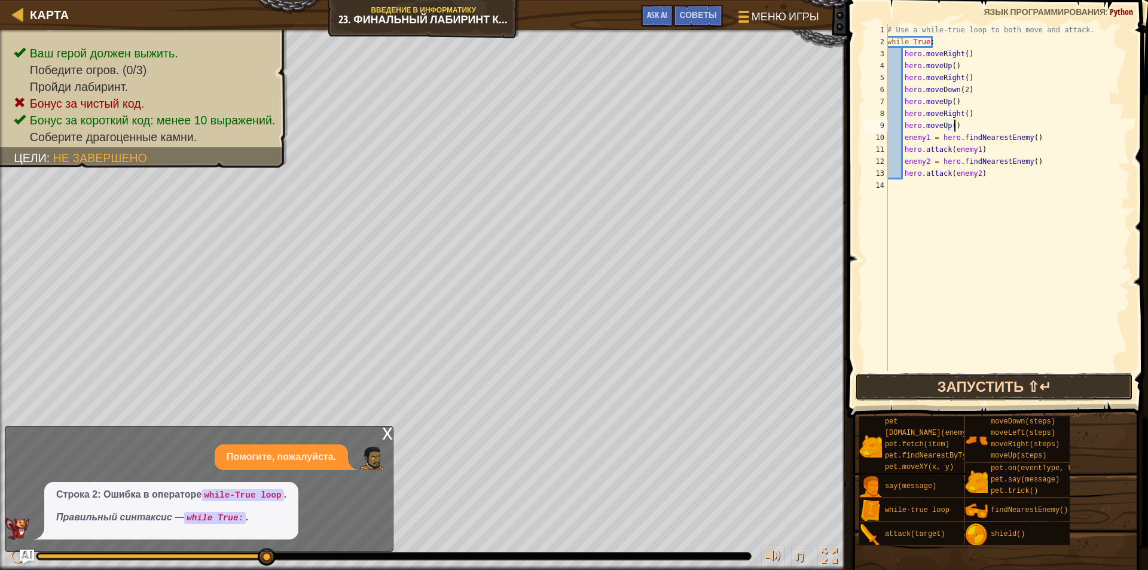
click at [927, 389] on button "Запустить ⇧↵" at bounding box center [994, 387] width 278 height 28
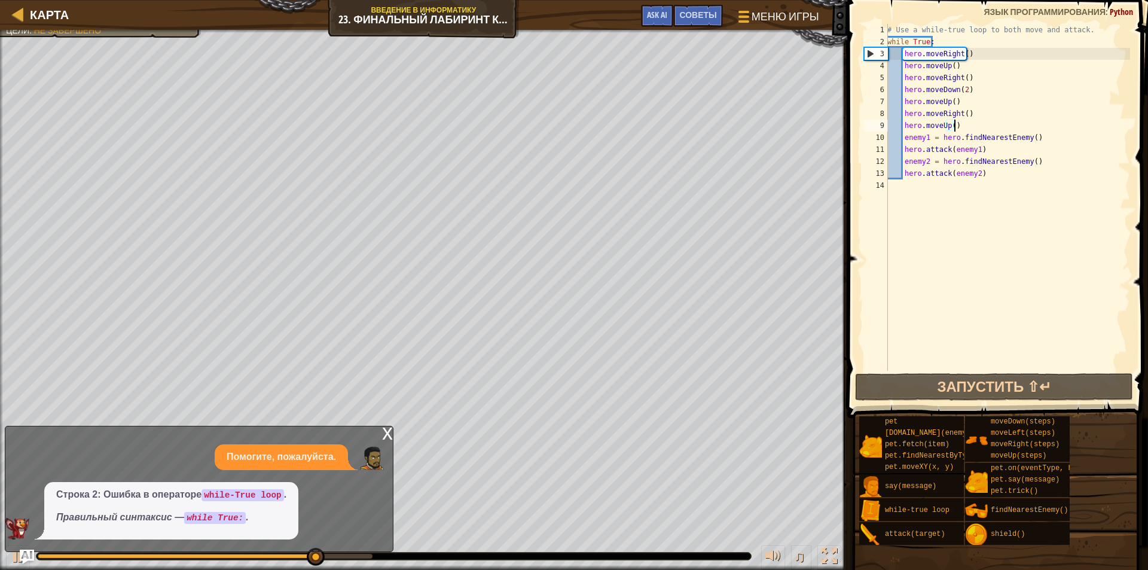
click at [958, 129] on div "# Use a while-true loop to both move and attack. while True : hero . moveRight …" at bounding box center [1007, 209] width 245 height 371
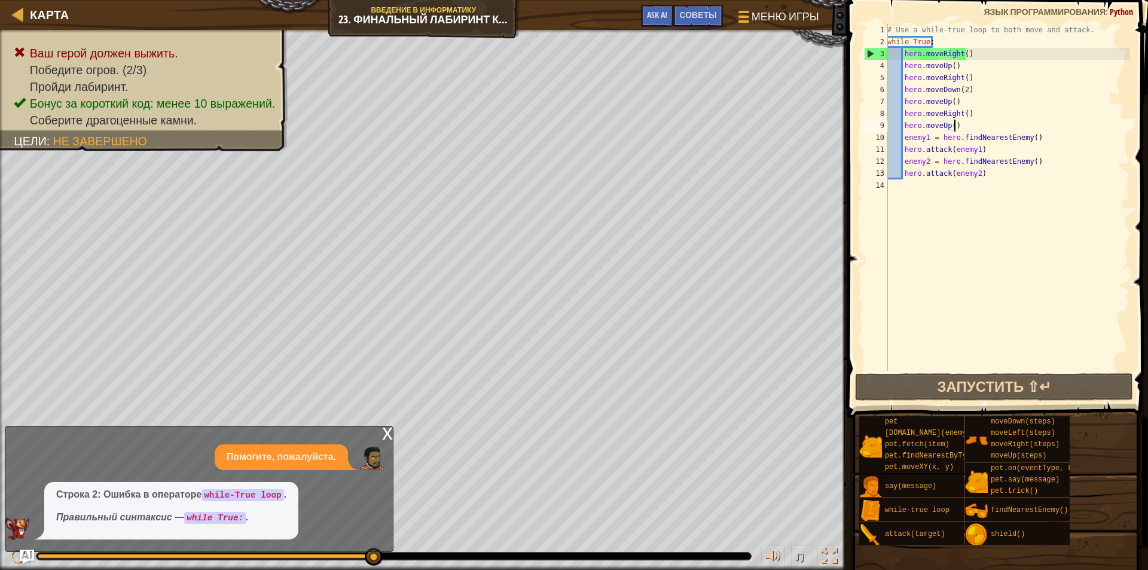
click at [957, 126] on div "# Use a while-true loop to both move and attack. while True : hero . moveRight …" at bounding box center [1007, 209] width 245 height 371
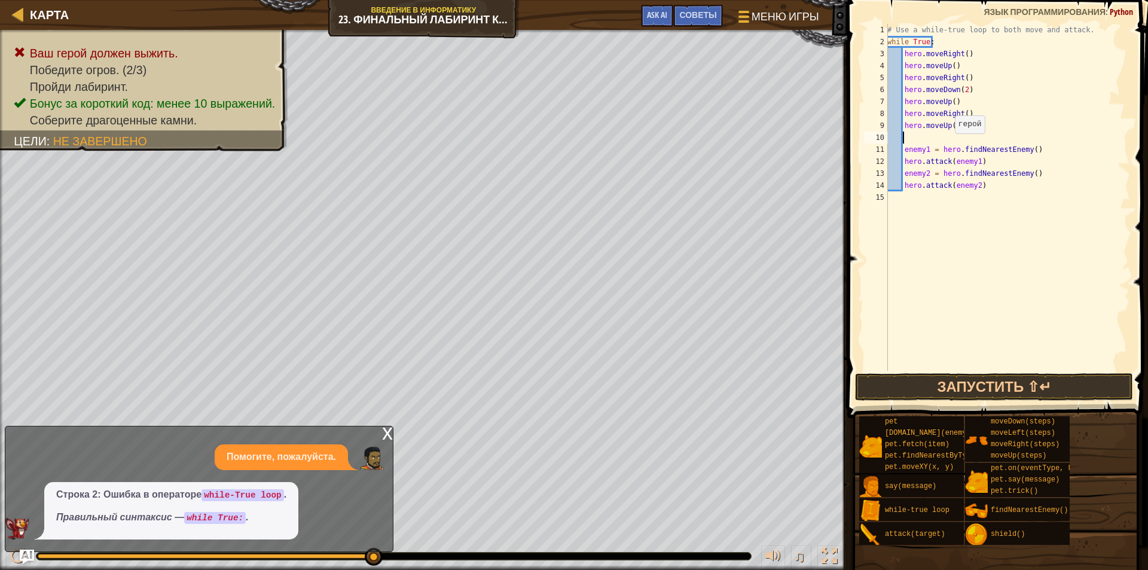
type textarea "h"
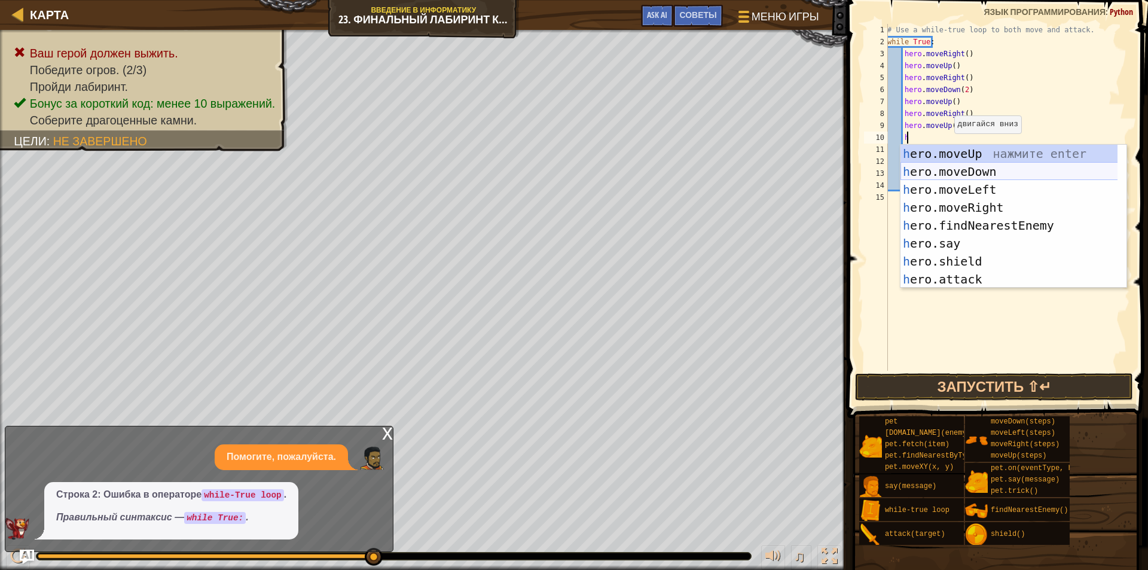
click at [979, 173] on div "h ero.moveUp нажмите enter h ero.moveDown нажмите enter h ero.moveLeft нажмите …" at bounding box center [1013, 234] width 226 height 179
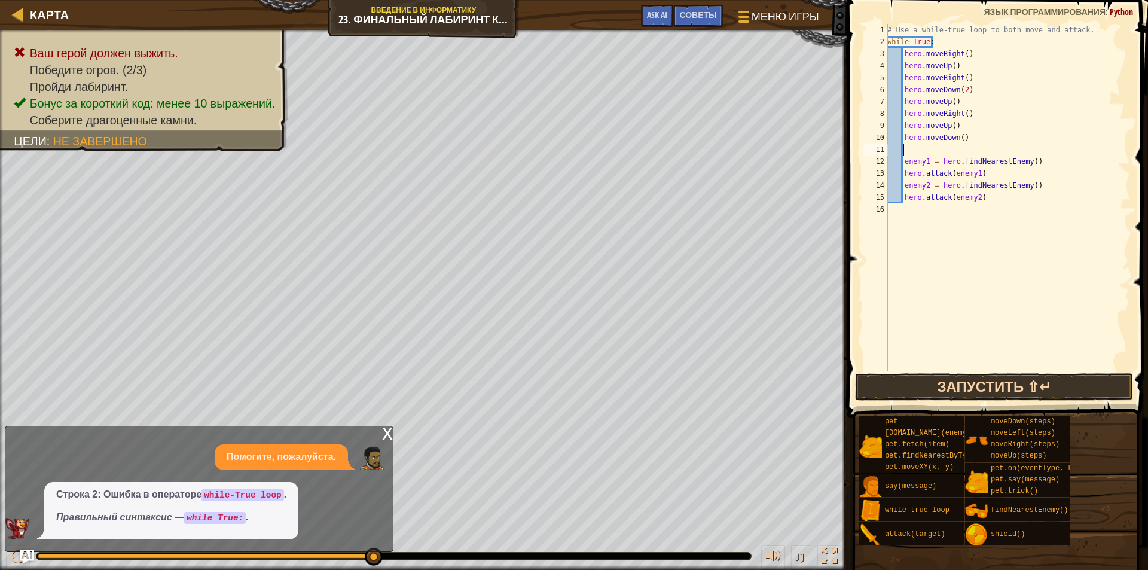
scroll to position [5, 0]
click at [970, 378] on button "Запустить ⇧↵" at bounding box center [994, 387] width 278 height 28
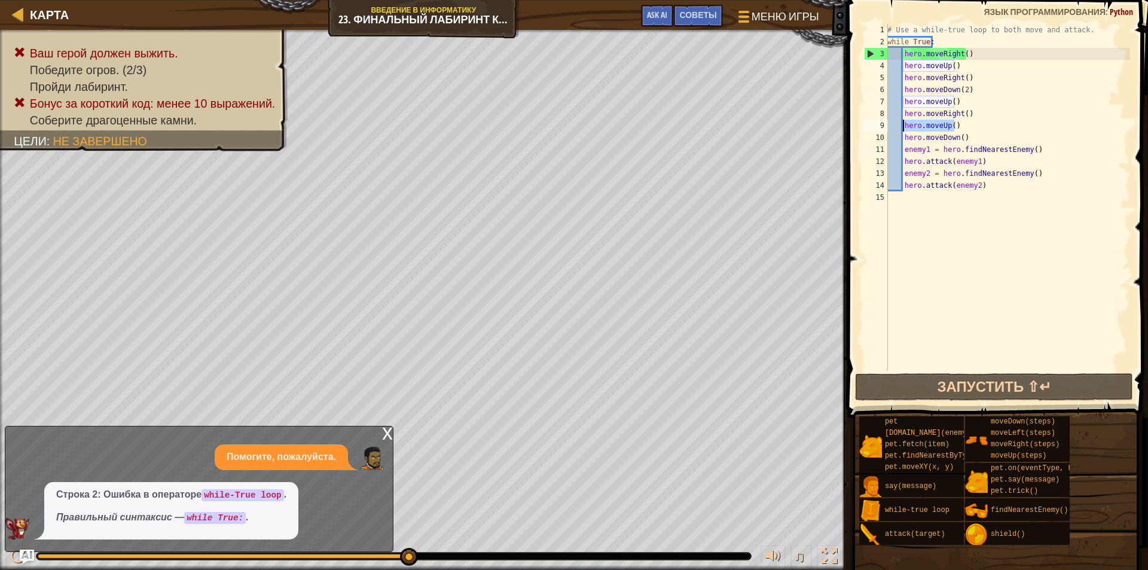
drag, startPoint x: 955, startPoint y: 124, endPoint x: 903, endPoint y: 125, distance: 52.0
click at [903, 125] on div "# Use a while-true loop to both move and attack. while True : hero . moveRight …" at bounding box center [1007, 209] width 245 height 371
type textarea "hero.moveUp()"
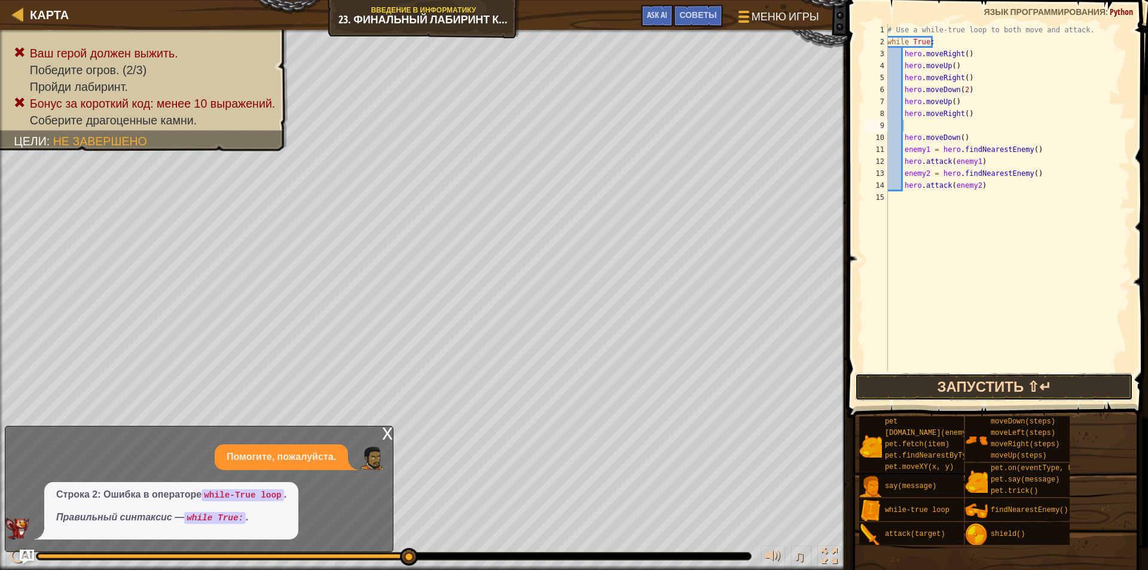
click at [977, 382] on button "Запустить ⇧↵" at bounding box center [994, 387] width 278 height 28
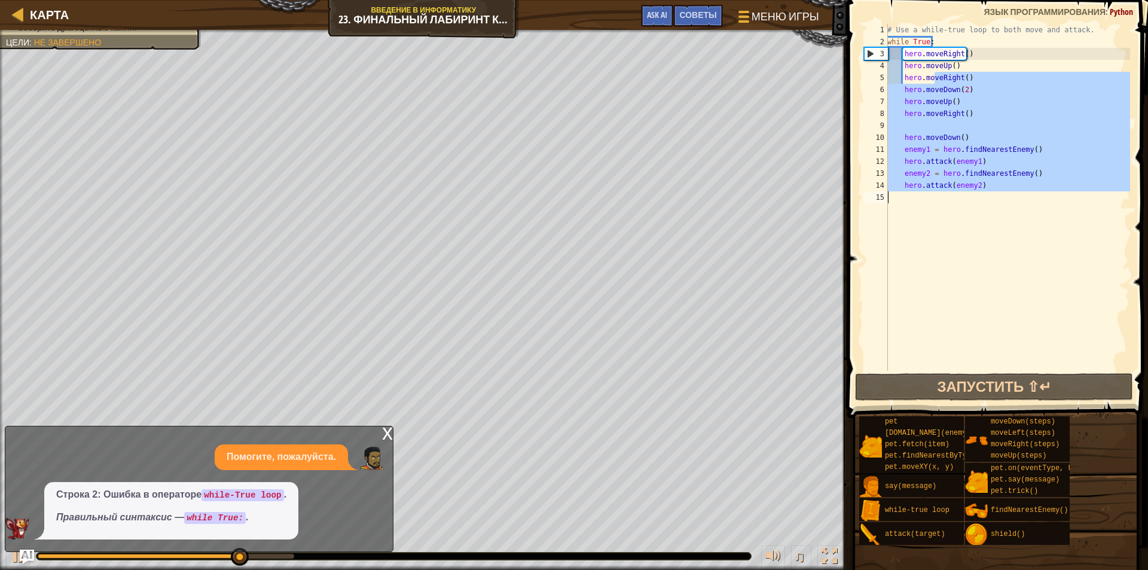
drag, startPoint x: 959, startPoint y: 82, endPoint x: 922, endPoint y: 212, distance: 135.5
click at [922, 212] on div "# Use a while-true loop to both move and attack. while True : hero . moveRight …" at bounding box center [1007, 209] width 245 height 371
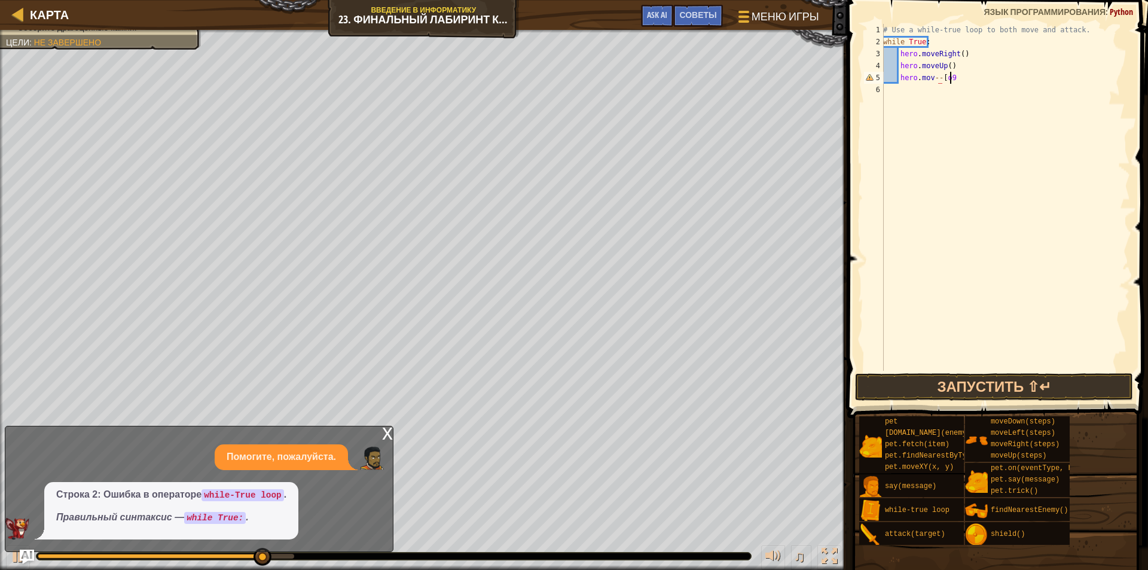
scroll to position [5, 5]
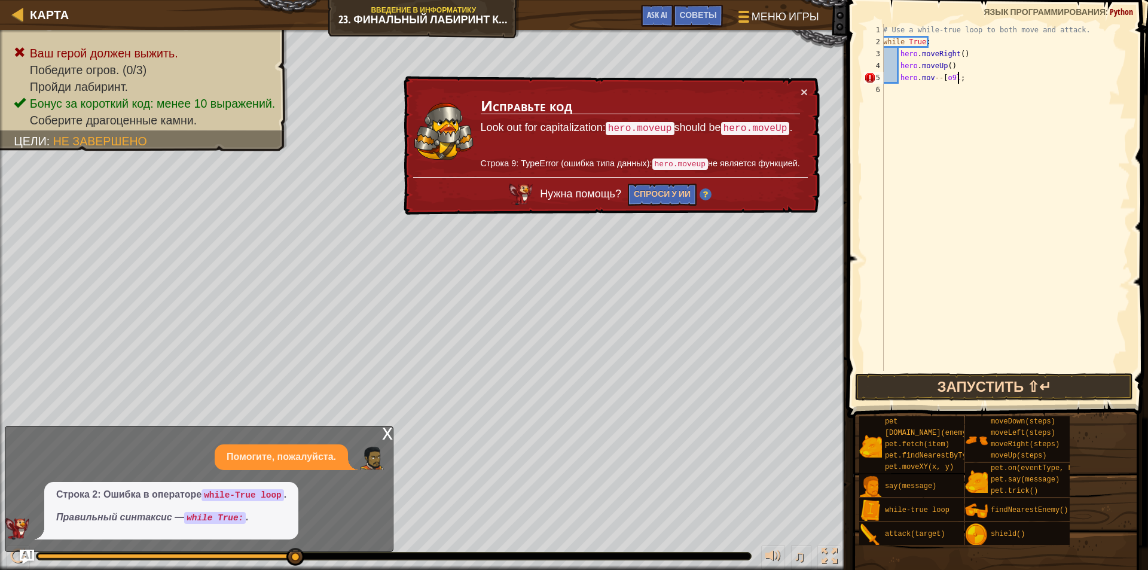
type textarea "hero.mov--[o9l;"
click at [1024, 387] on button "Запустить ⇧↵" at bounding box center [994, 387] width 278 height 28
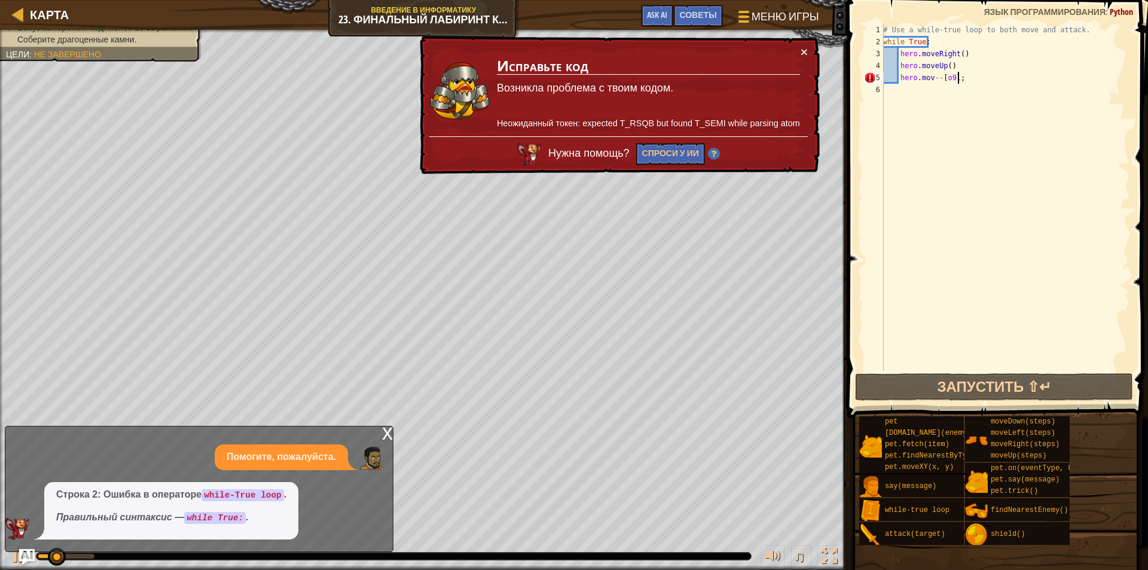
click at [30, 557] on img "Ask AI" at bounding box center [27, 557] width 16 height 16
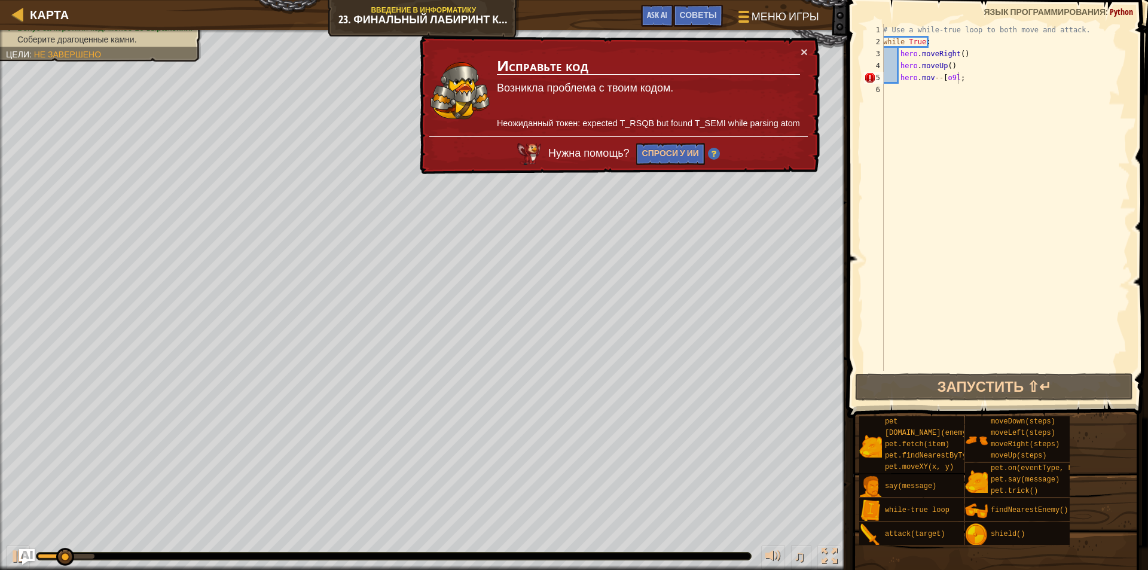
click at [30, 557] on img "Ask AI" at bounding box center [27, 557] width 16 height 16
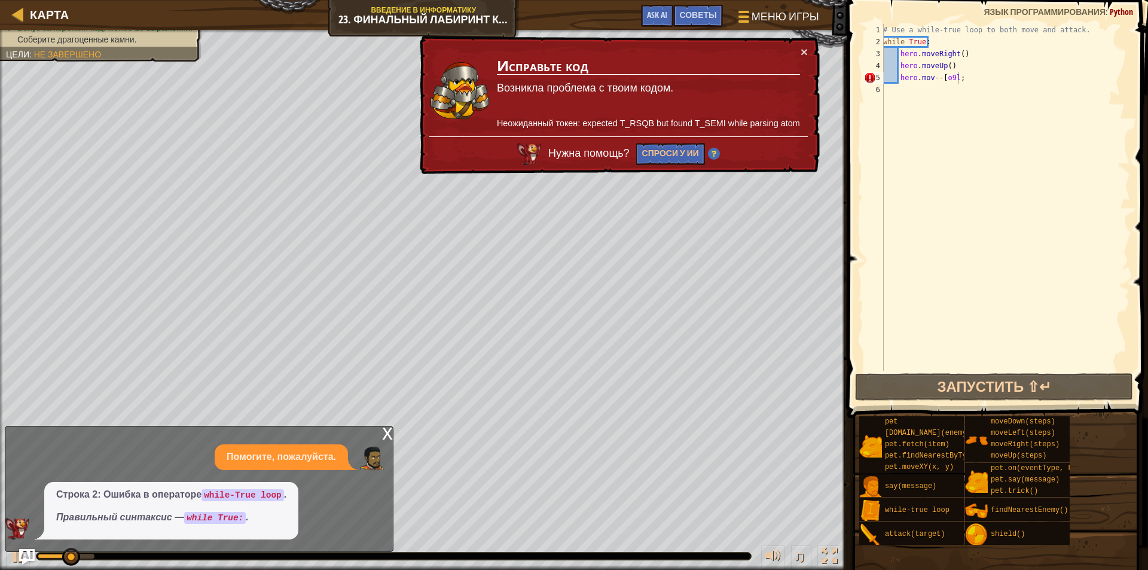
click at [30, 557] on img "Ask AI" at bounding box center [27, 557] width 16 height 16
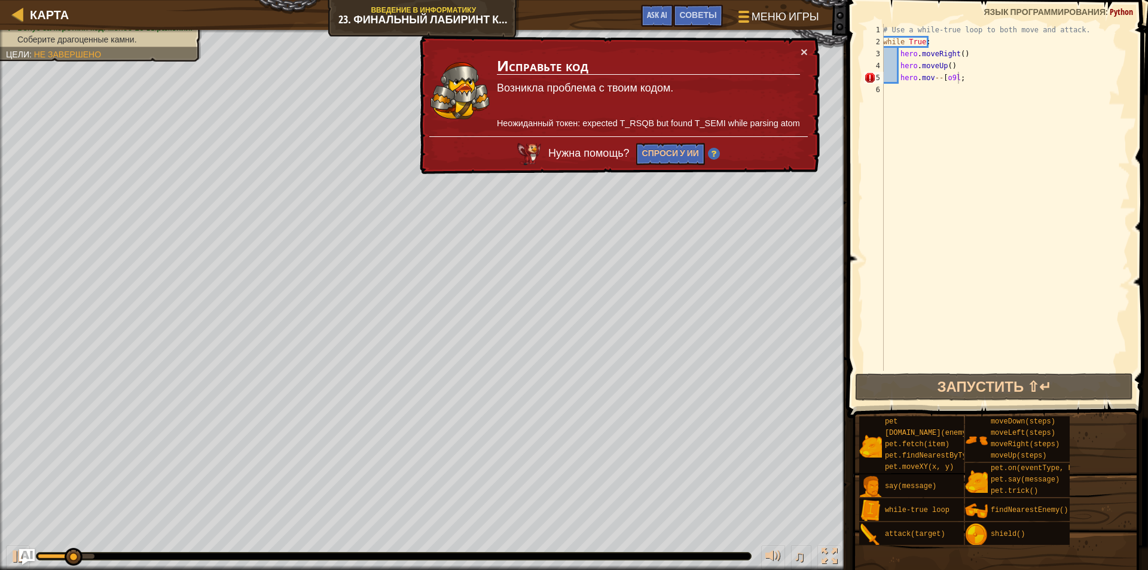
click at [30, 557] on img "Ask AI" at bounding box center [27, 557] width 16 height 16
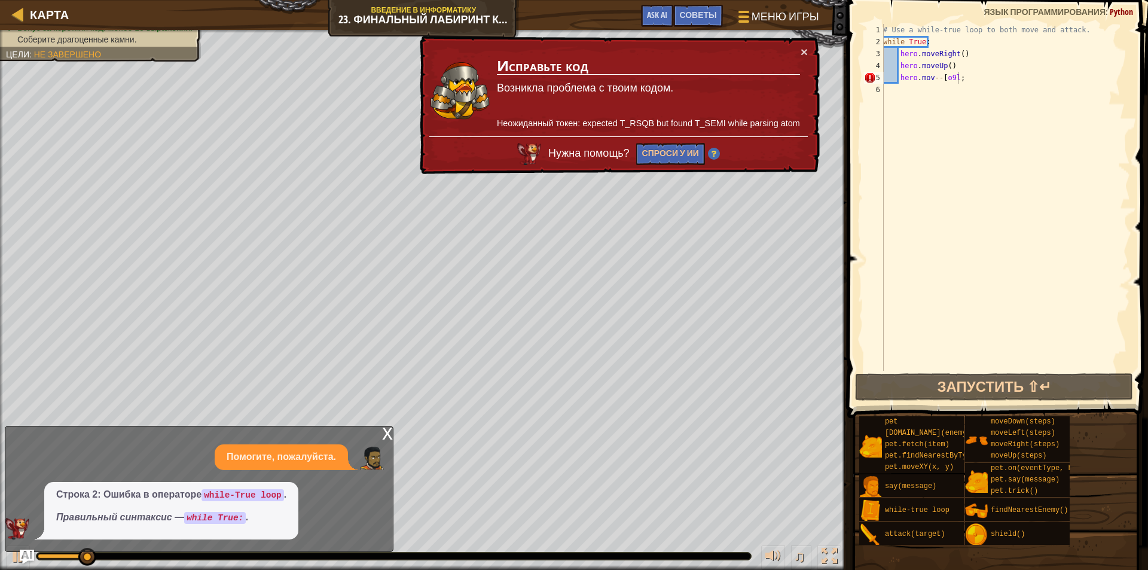
click at [227, 495] on code "while-True loop" at bounding box center [242, 495] width 83 height 12
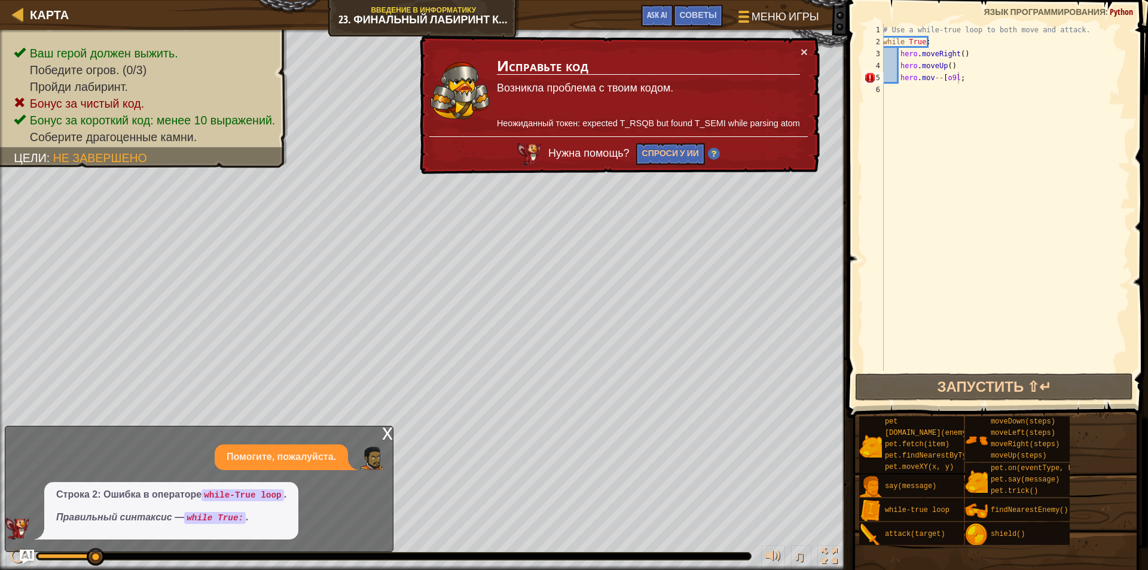
scroll to position [5, 0]
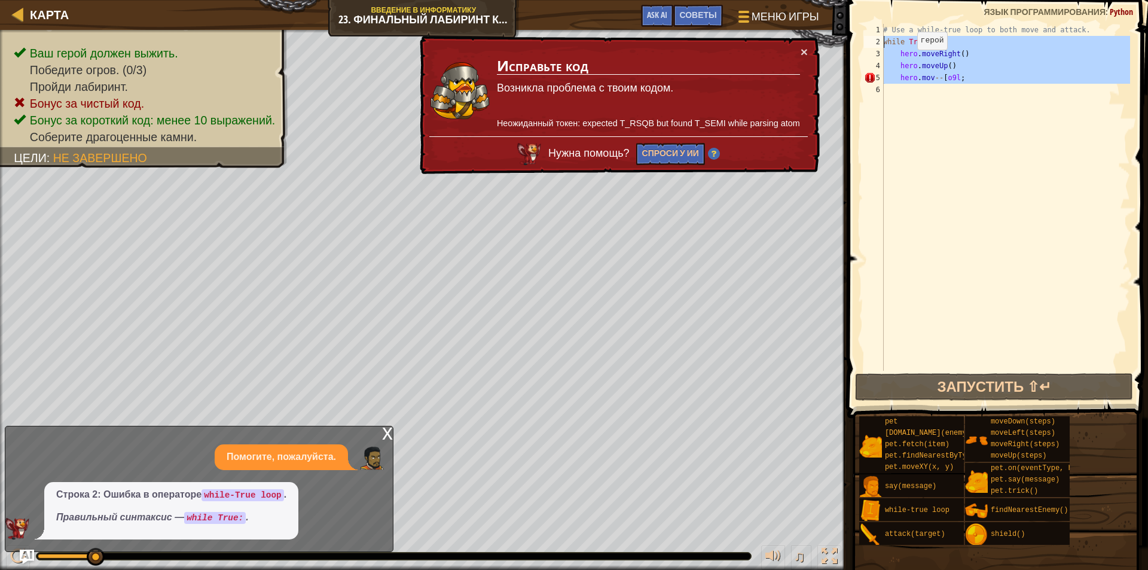
drag, startPoint x: 1032, startPoint y: 101, endPoint x: 289, endPoint y: -2, distance: 749.7
click at [289, 0] on html "Карта Введение в Информатику 23. Финальный лабиринт Китгарда Меню игры Готово С…" at bounding box center [574, 0] width 1148 height 0
click at [672, 152] on button "Спроси у ИИ" at bounding box center [670, 154] width 69 height 22
type textarea "# Use a while-true loop to both move and attack."
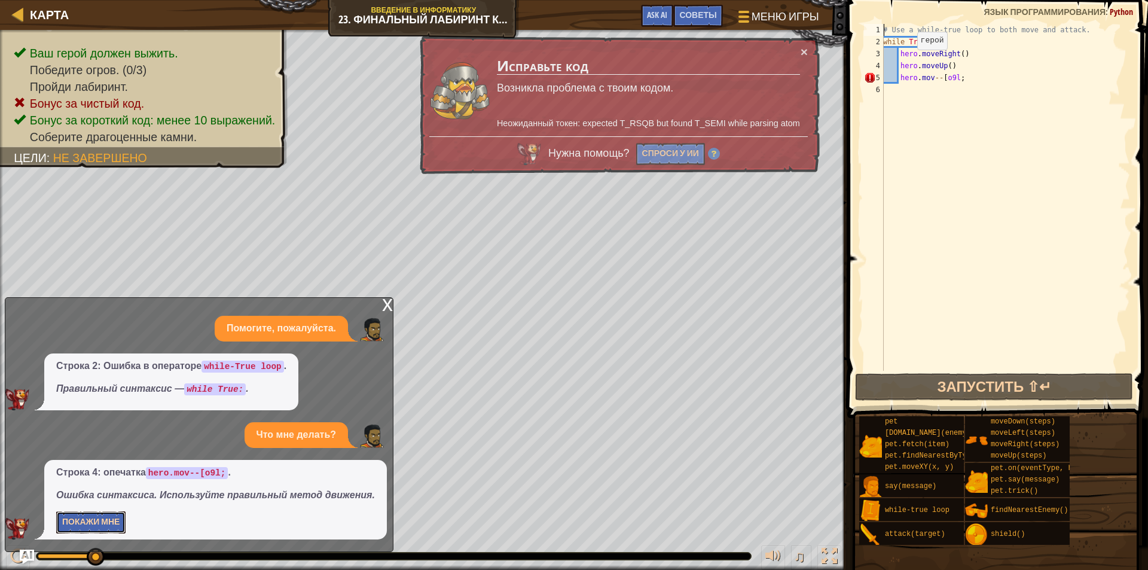
click at [104, 524] on button "Покажи мне" at bounding box center [90, 522] width 69 height 22
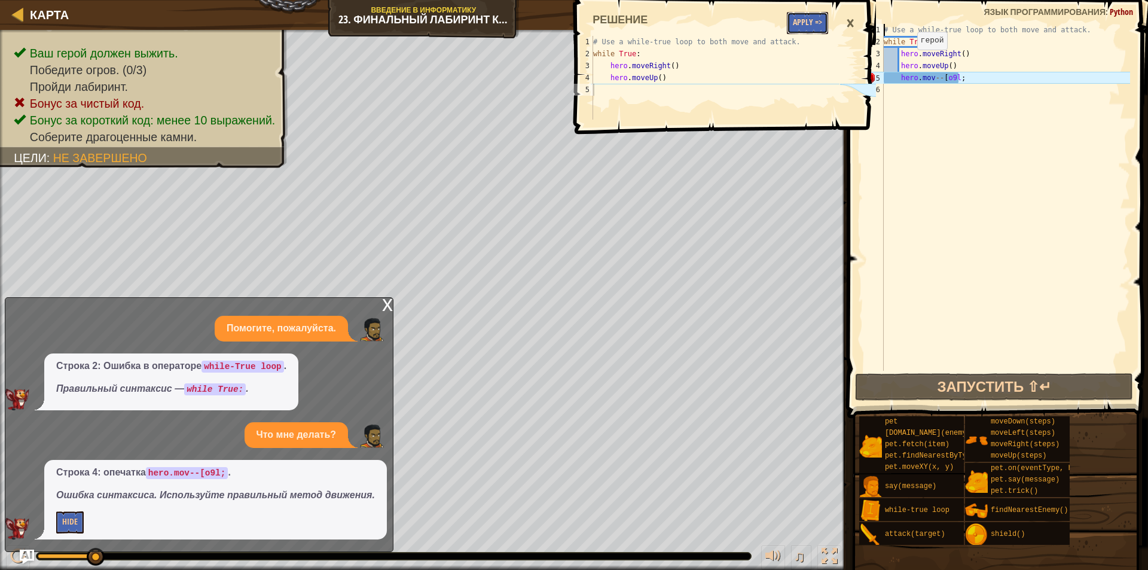
click at [801, 19] on button "Apply =>" at bounding box center [807, 23] width 41 height 22
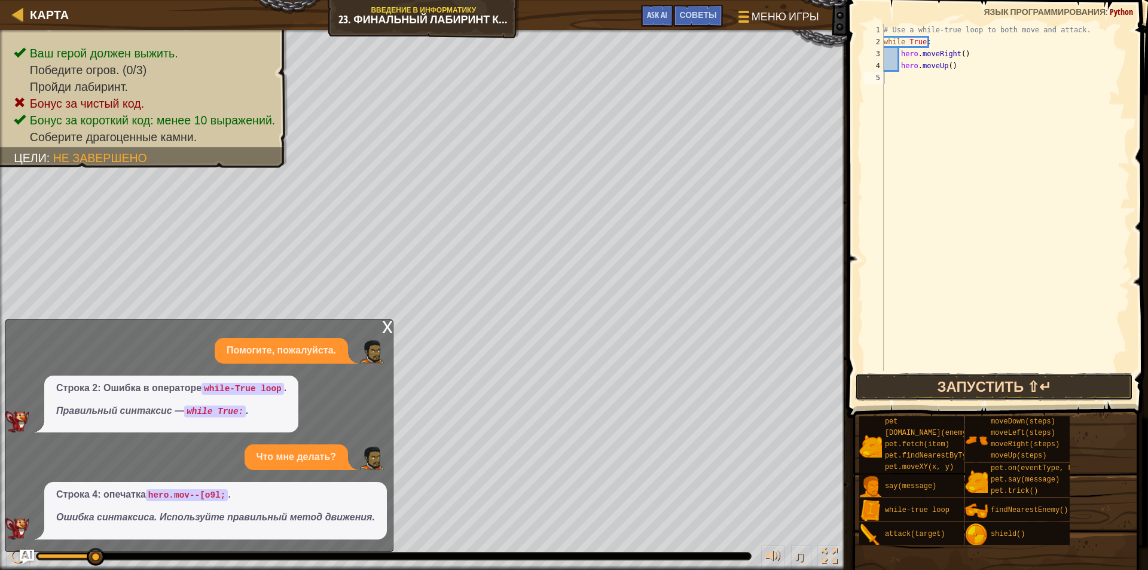
click at [927, 389] on button "Запустить ⇧↵" at bounding box center [994, 387] width 278 height 28
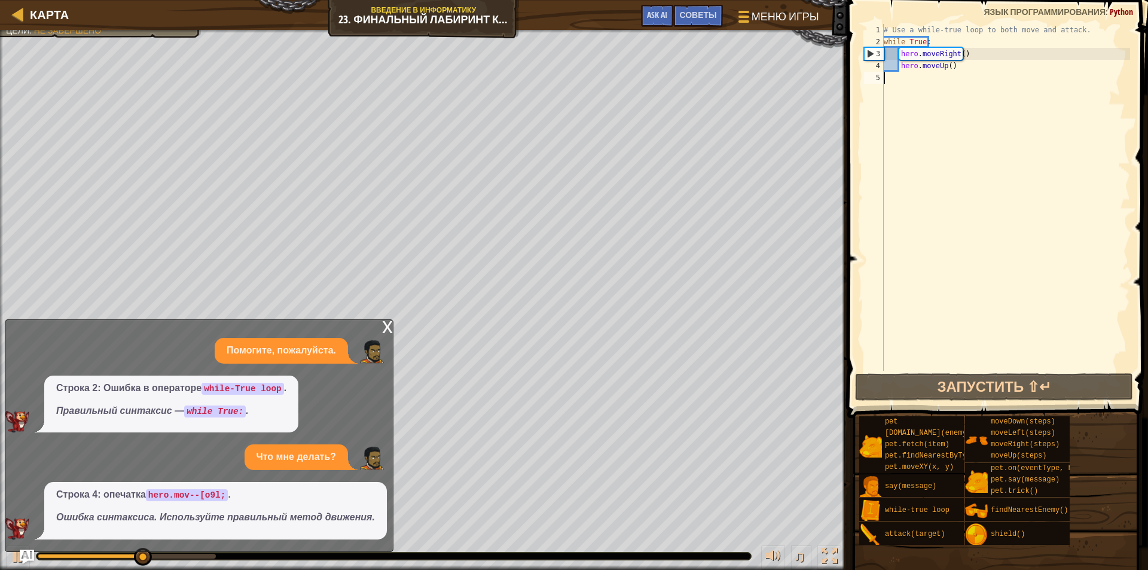
click at [961, 70] on div "# Use a while-true loop to both move and attack. while True : hero . moveRight …" at bounding box center [1005, 209] width 249 height 371
type textarea "hero.moveUp()"
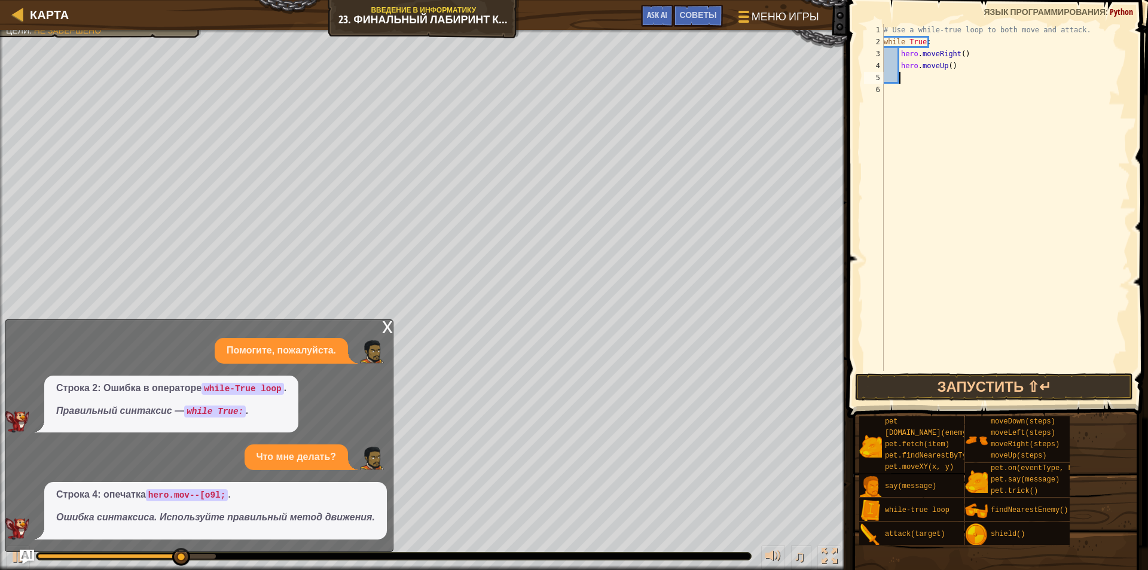
type textarea "d"
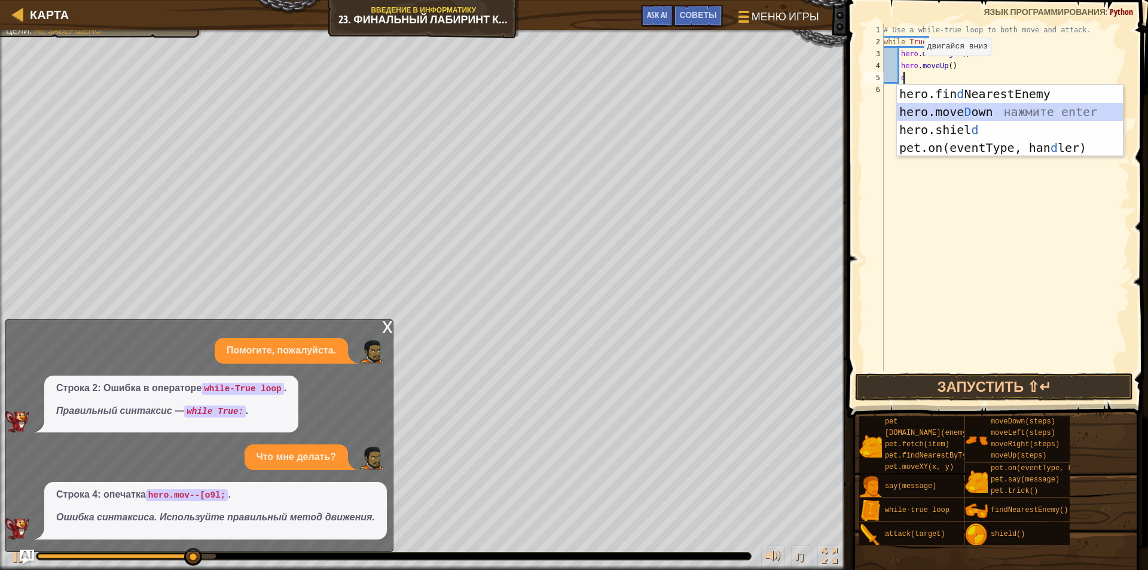
click at [1010, 104] on div "hero.fin d NearestEnemy нажмите enter hero.move D own нажмите enter hero.shiel …" at bounding box center [1010, 139] width 226 height 108
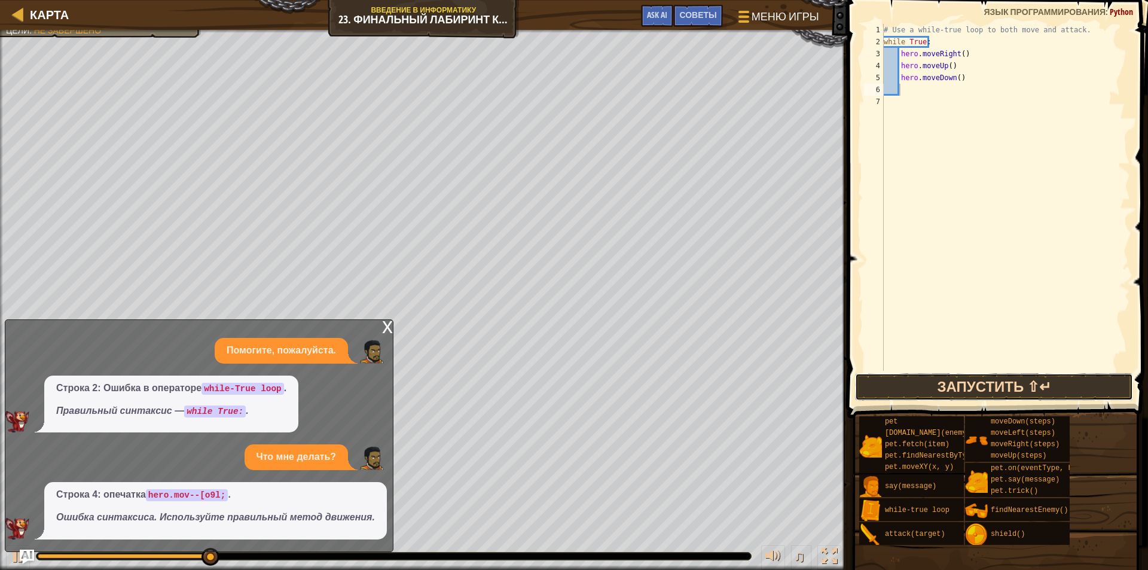
click at [988, 386] on button "Запустить ⇧↵" at bounding box center [994, 387] width 278 height 28
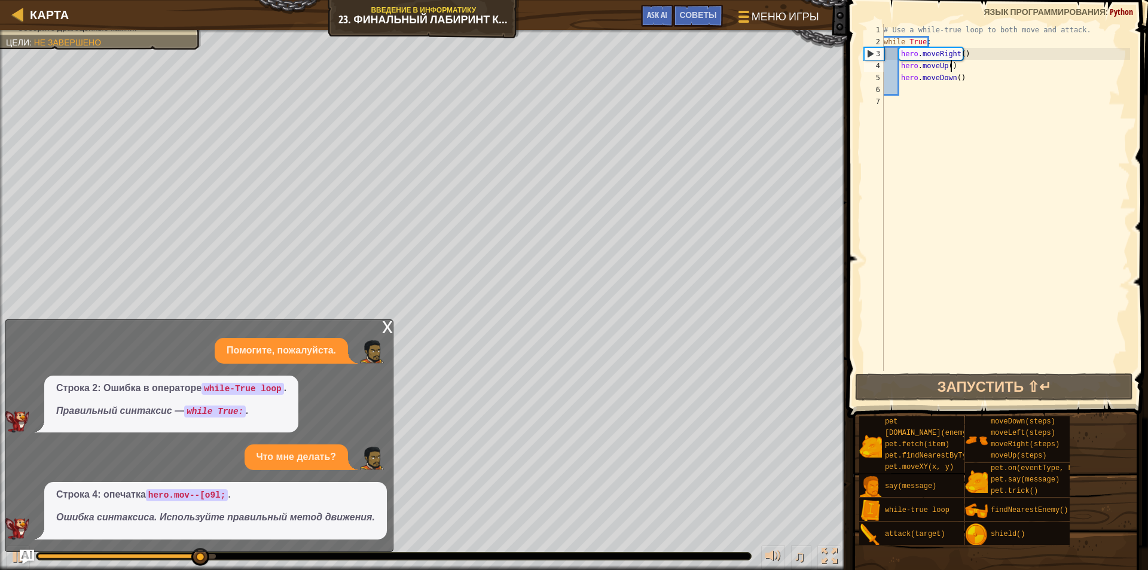
click at [954, 69] on div "# Use a while-true loop to both move and attack. while True : hero . moveRight …" at bounding box center [1005, 209] width 249 height 371
type textarea "hero.moveUp()"
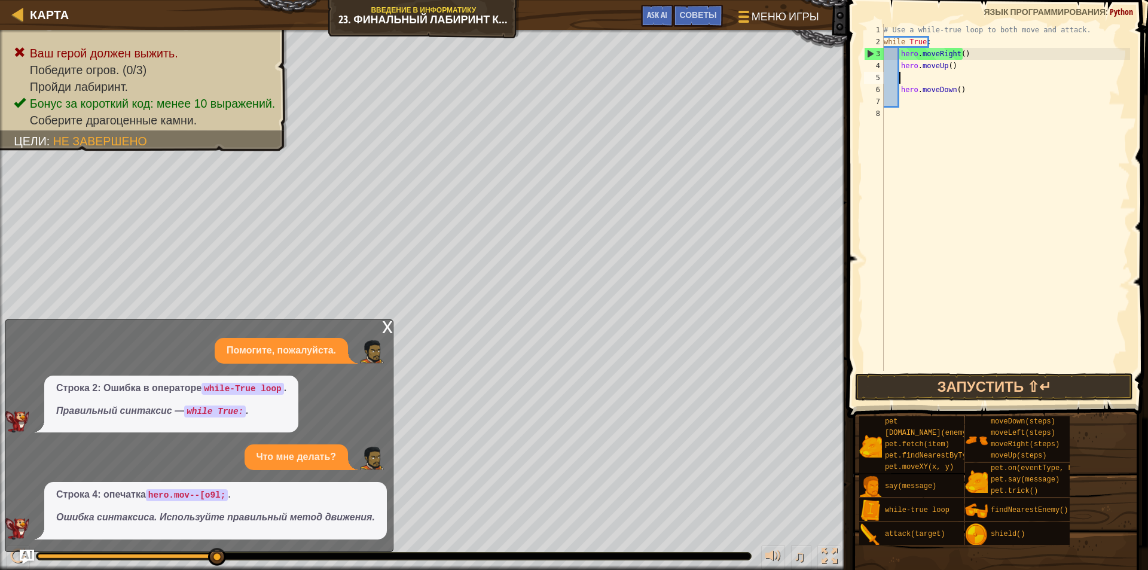
type textarea "h"
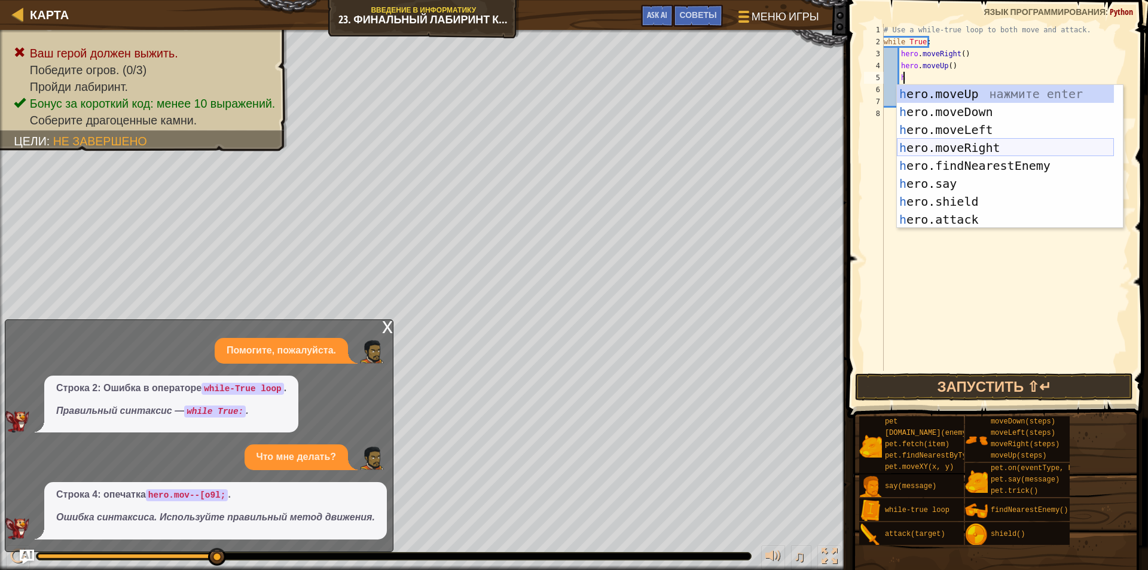
click at [974, 149] on div "h ero.moveUp нажмите enter h ero.moveDown нажмите enter h ero.moveLeft нажмите …" at bounding box center [1005, 174] width 217 height 179
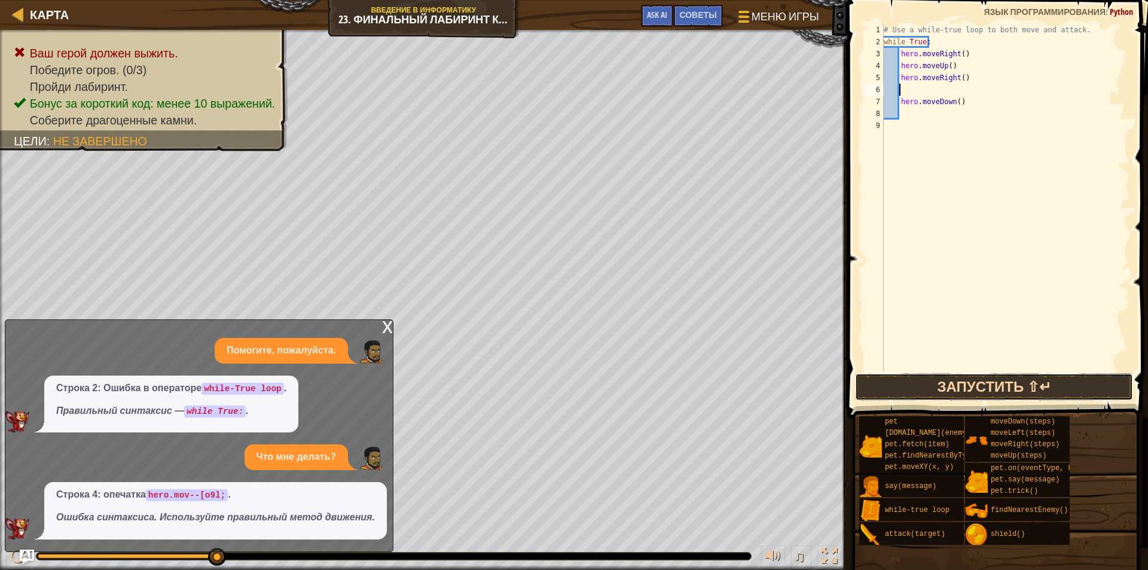
click at [987, 383] on button "Запустить ⇧↵" at bounding box center [994, 387] width 278 height 28
